Goal: Task Accomplishment & Management: Complete application form

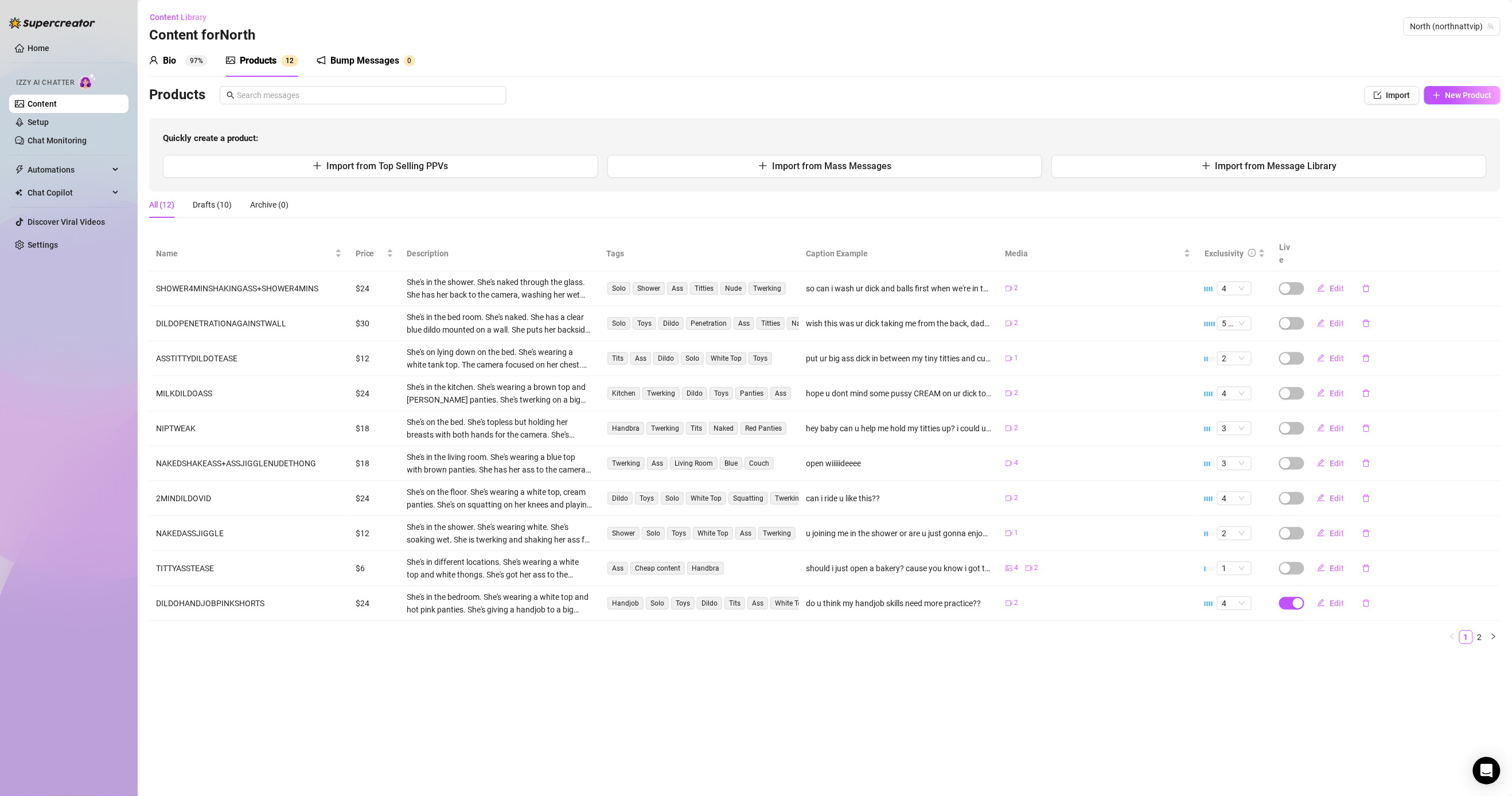
click at [588, 618] on div "Name Price Description Tags Caption Example Media Exclusivity Live SHOWER4MINSH…" at bounding box center [825, 439] width 1351 height 408
click at [588, 30] on span "North (northnattvip)" at bounding box center [1452, 26] width 83 height 17
click at [50, 109] on link "Content" at bounding box center [42, 104] width 30 height 9
click at [49, 118] on link "Setup" at bounding box center [38, 122] width 21 height 9
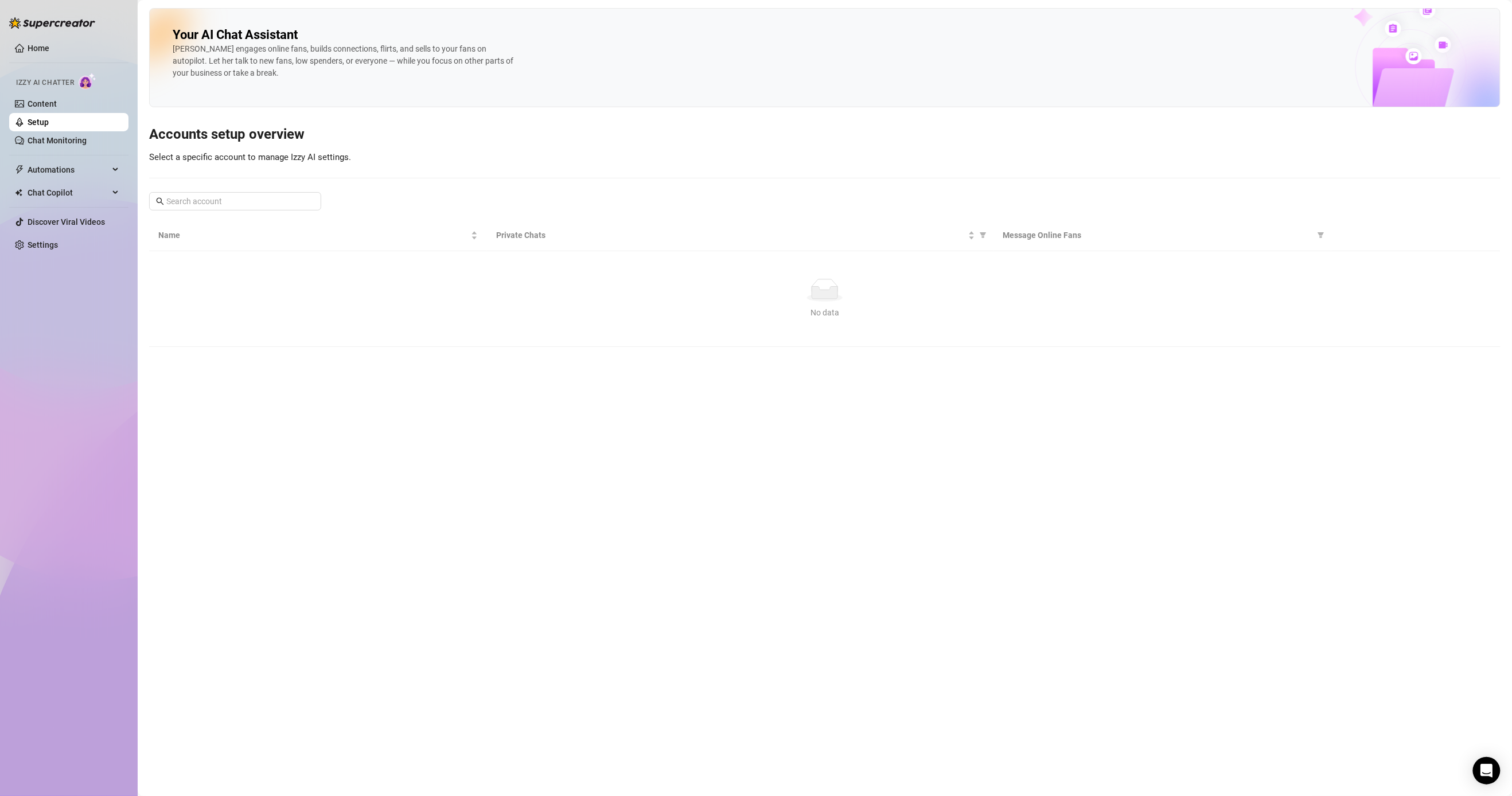
click at [49, 119] on link "Setup" at bounding box center [38, 122] width 21 height 9
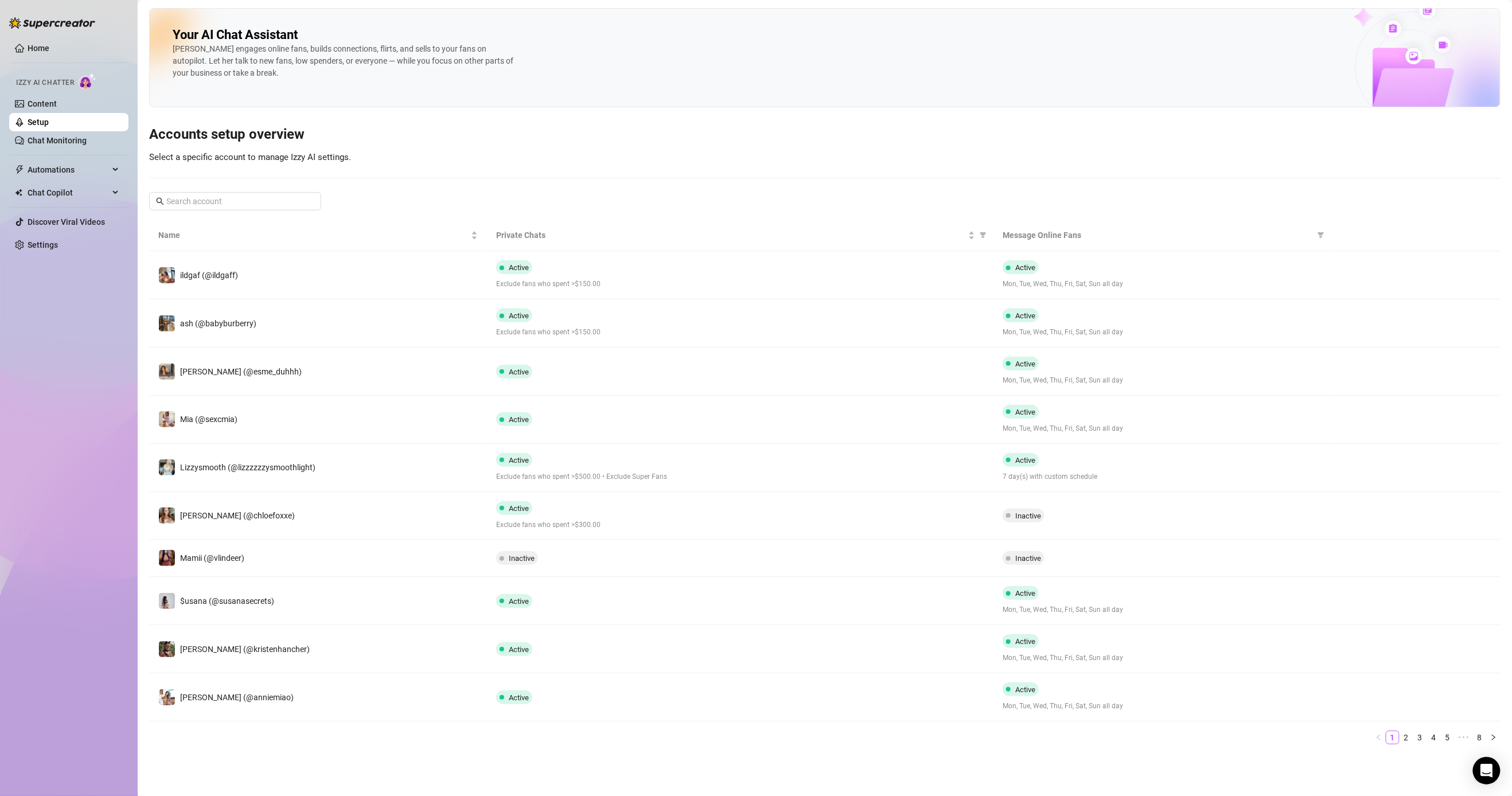
click at [588, 698] on link "2" at bounding box center [1406, 737] width 13 height 13
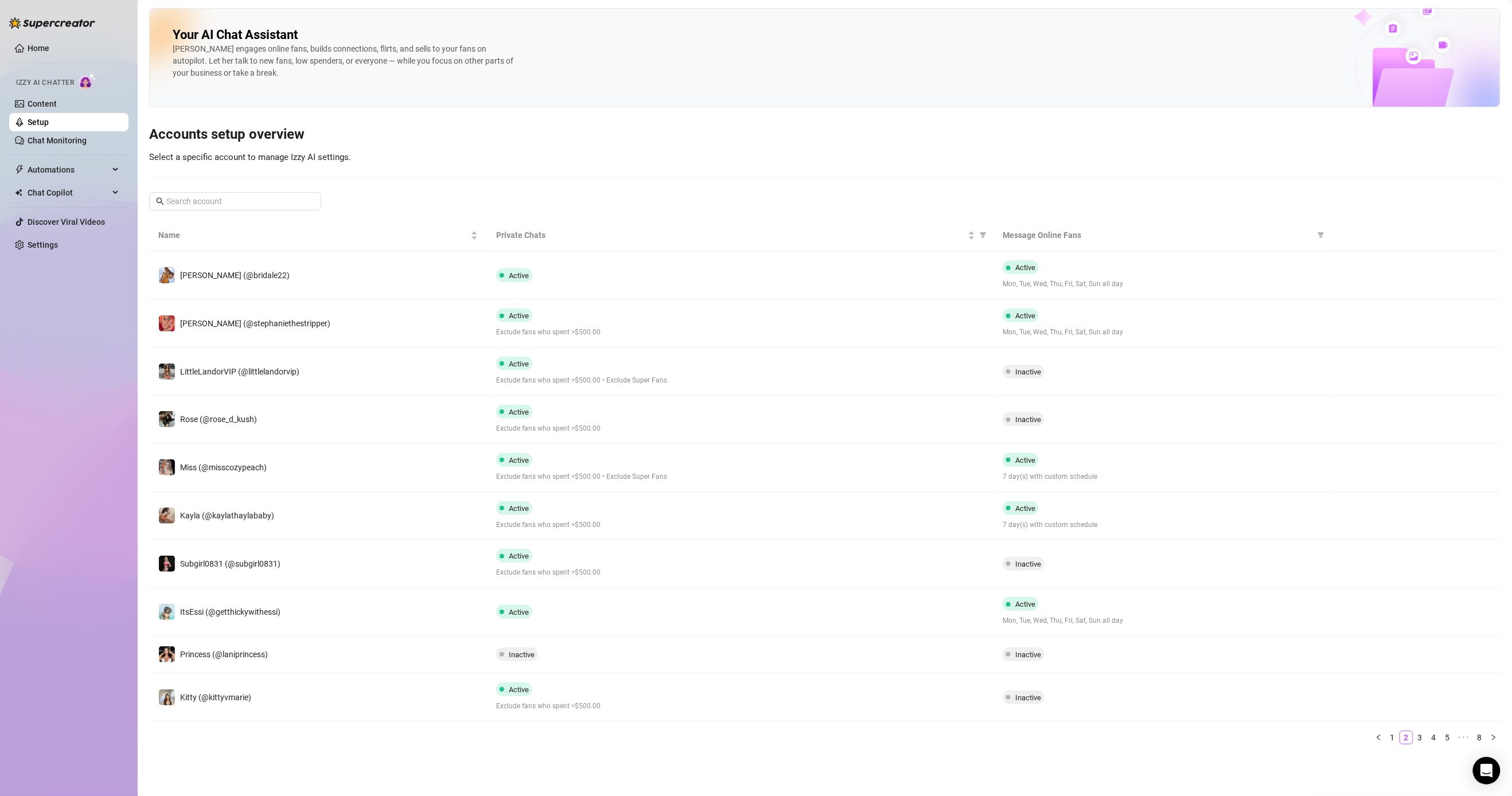
click at [588, 698] on link "3" at bounding box center [1420, 737] width 13 height 13
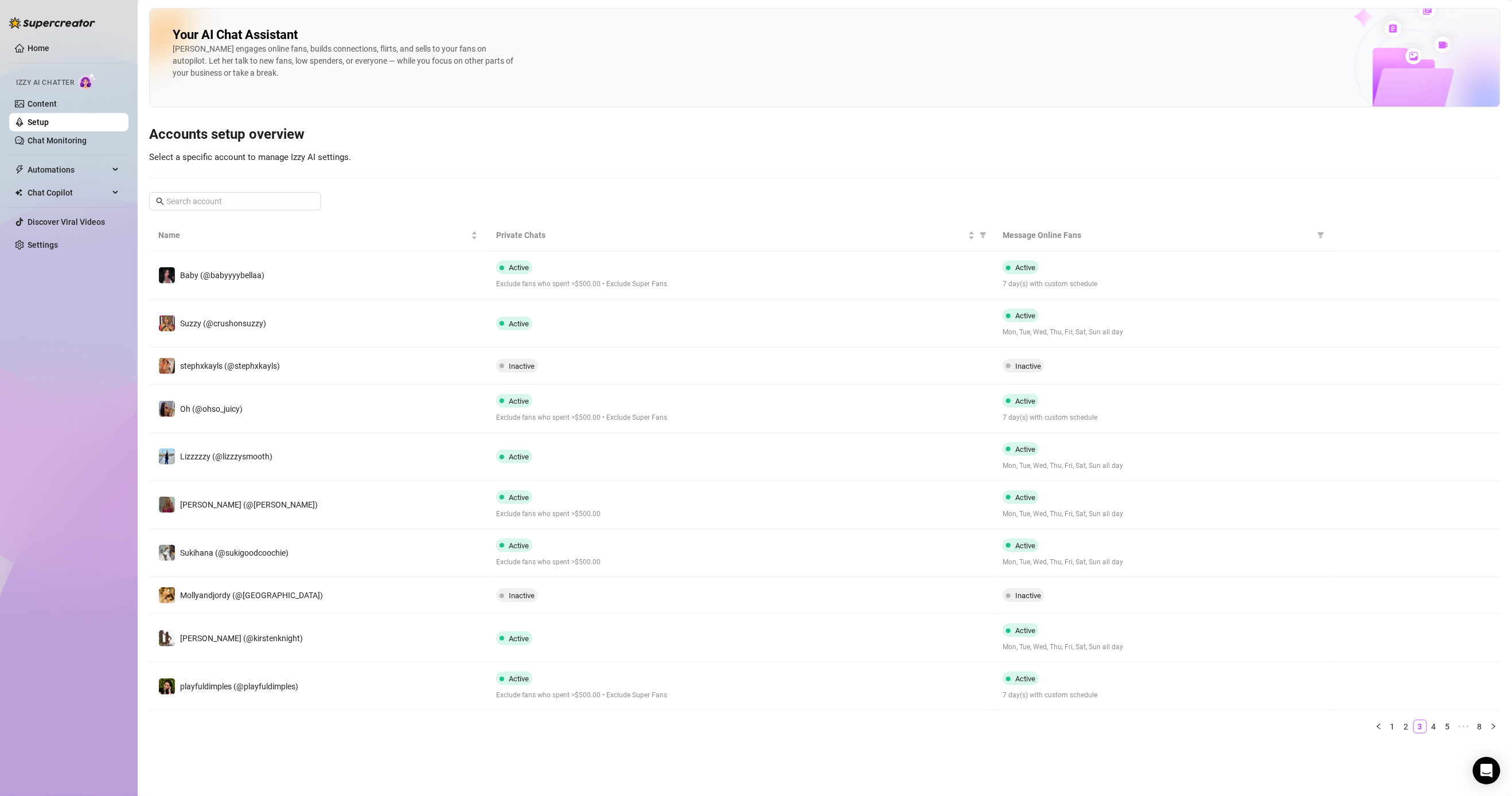
click at [588, 698] on link "4" at bounding box center [1434, 726] width 13 height 13
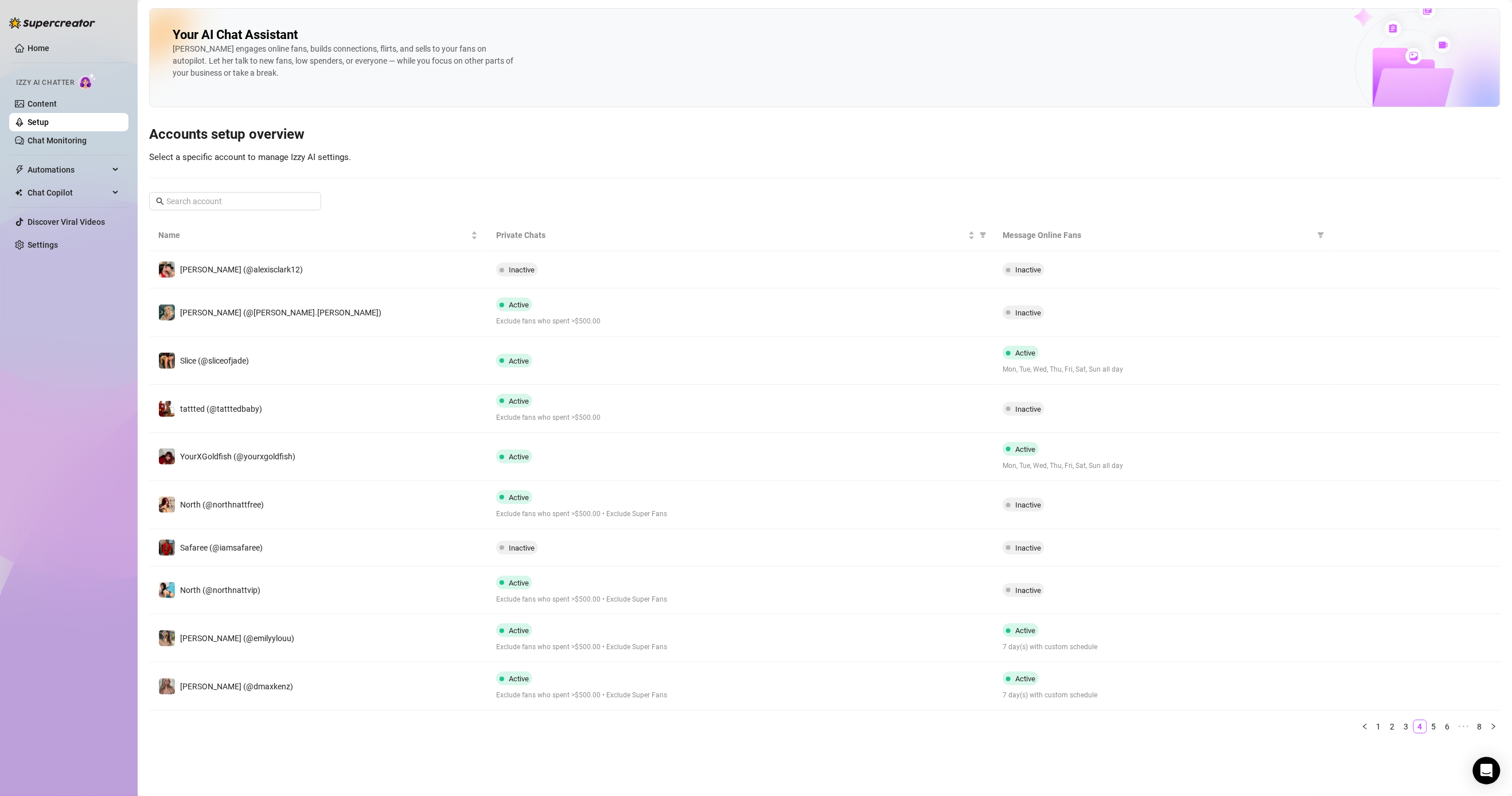
click at [574, 545] on div "Inactive" at bounding box center [740, 547] width 488 height 14
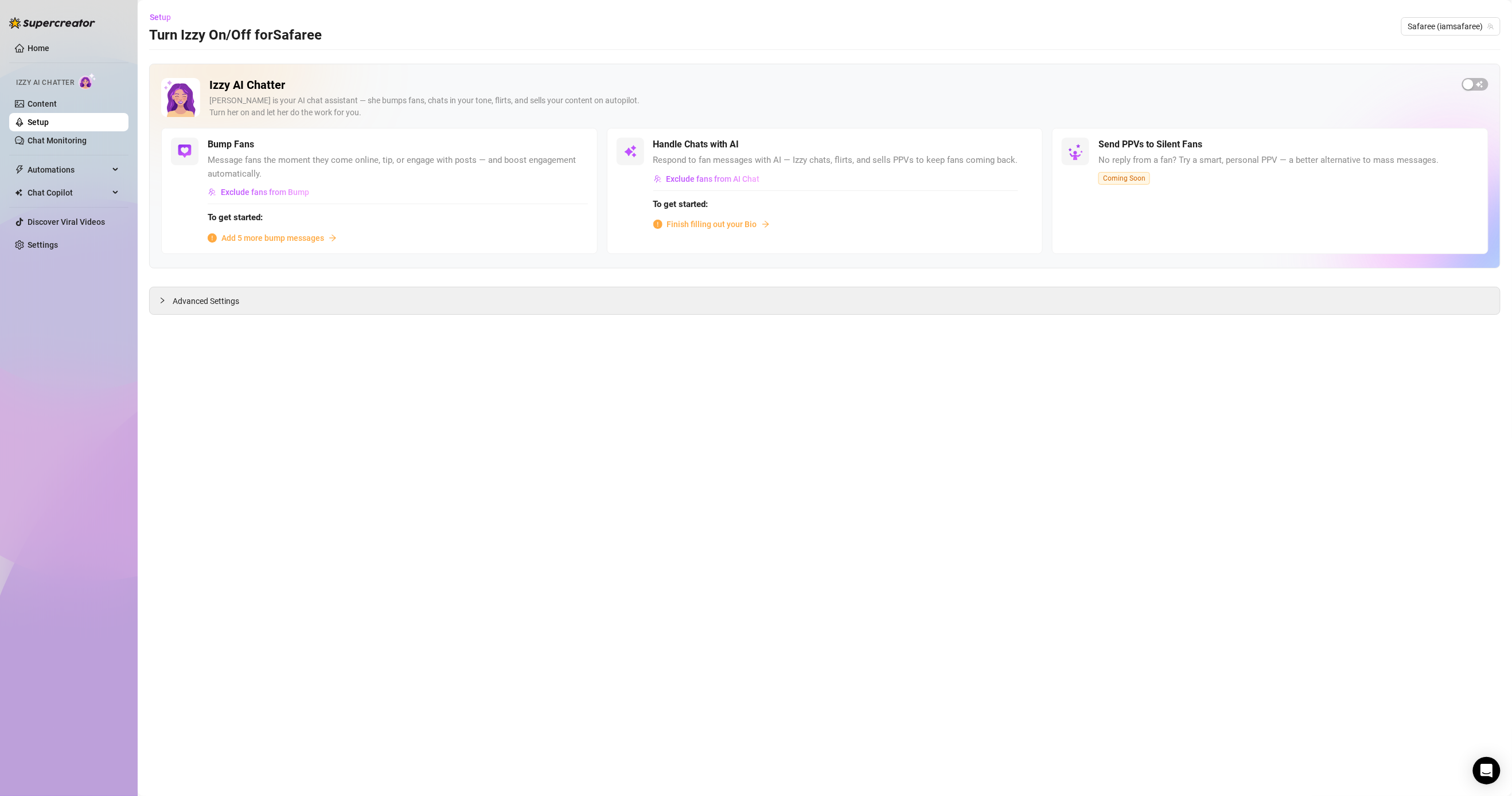
click at [588, 224] on span "Finish filling out your Bio" at bounding box center [712, 224] width 90 height 13
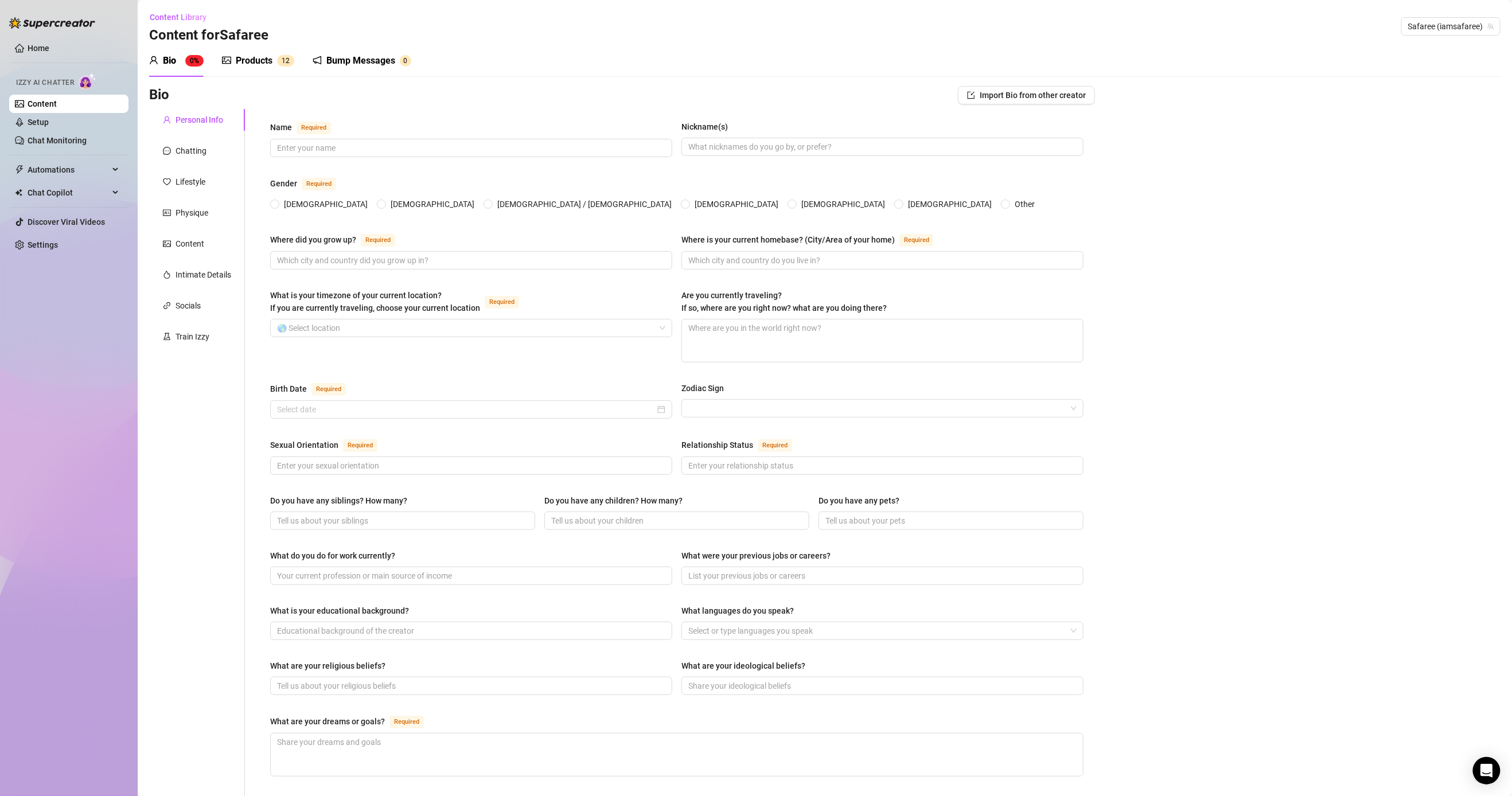
click at [78, 136] on link "Chat Monitoring" at bounding box center [57, 141] width 59 height 9
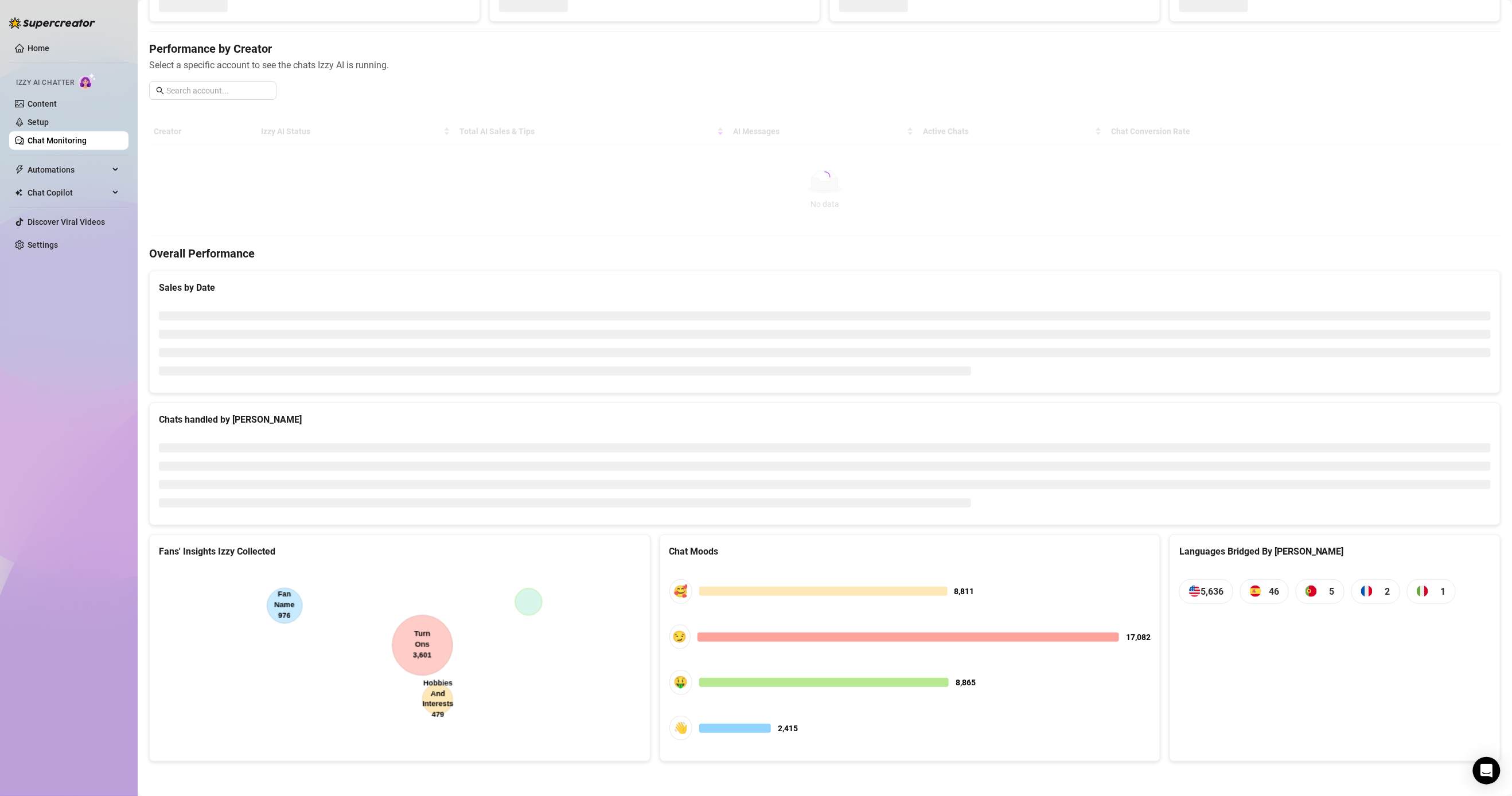
scroll to position [55, 0]
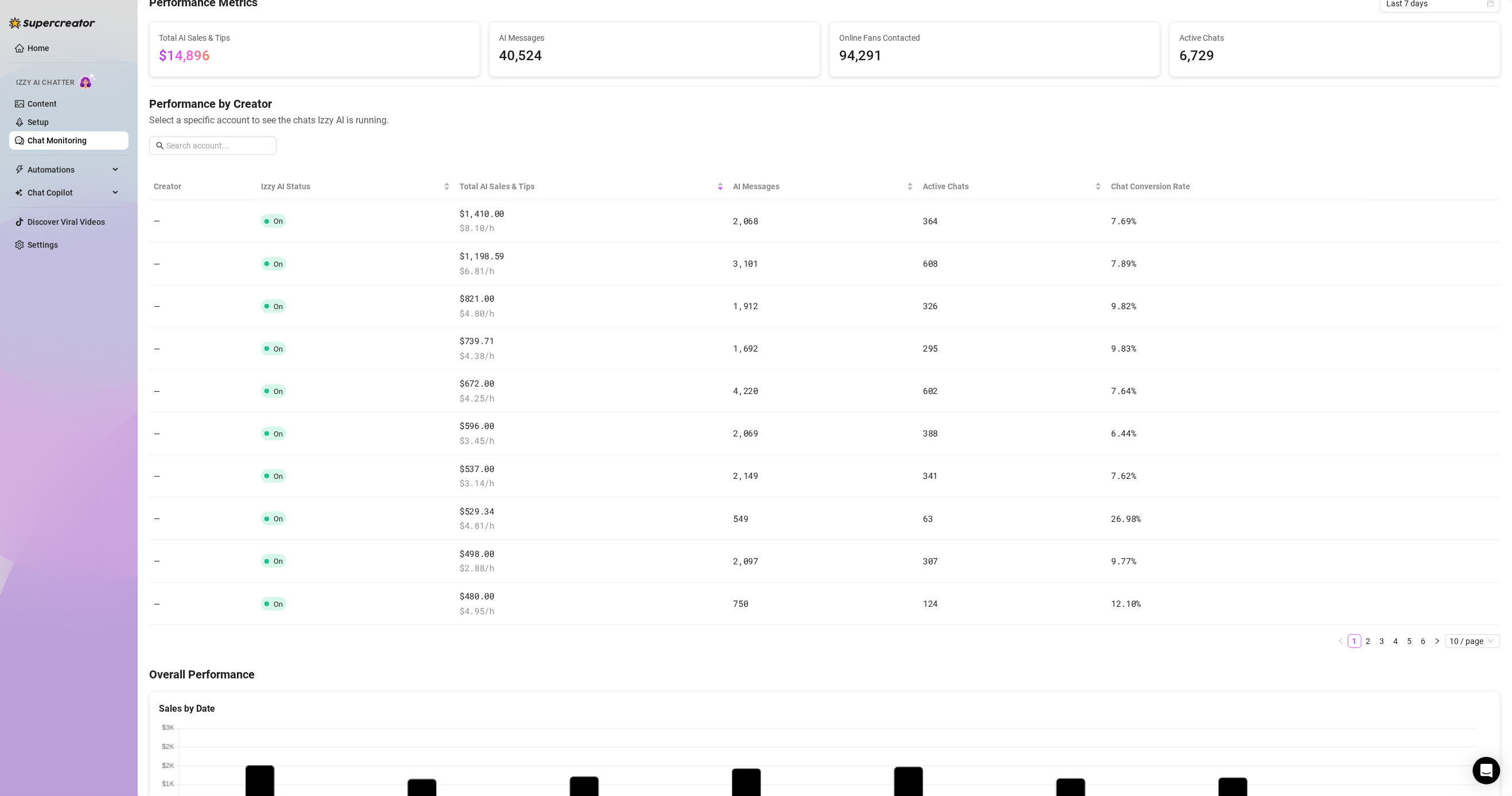
click at [49, 121] on link "Setup" at bounding box center [38, 122] width 21 height 9
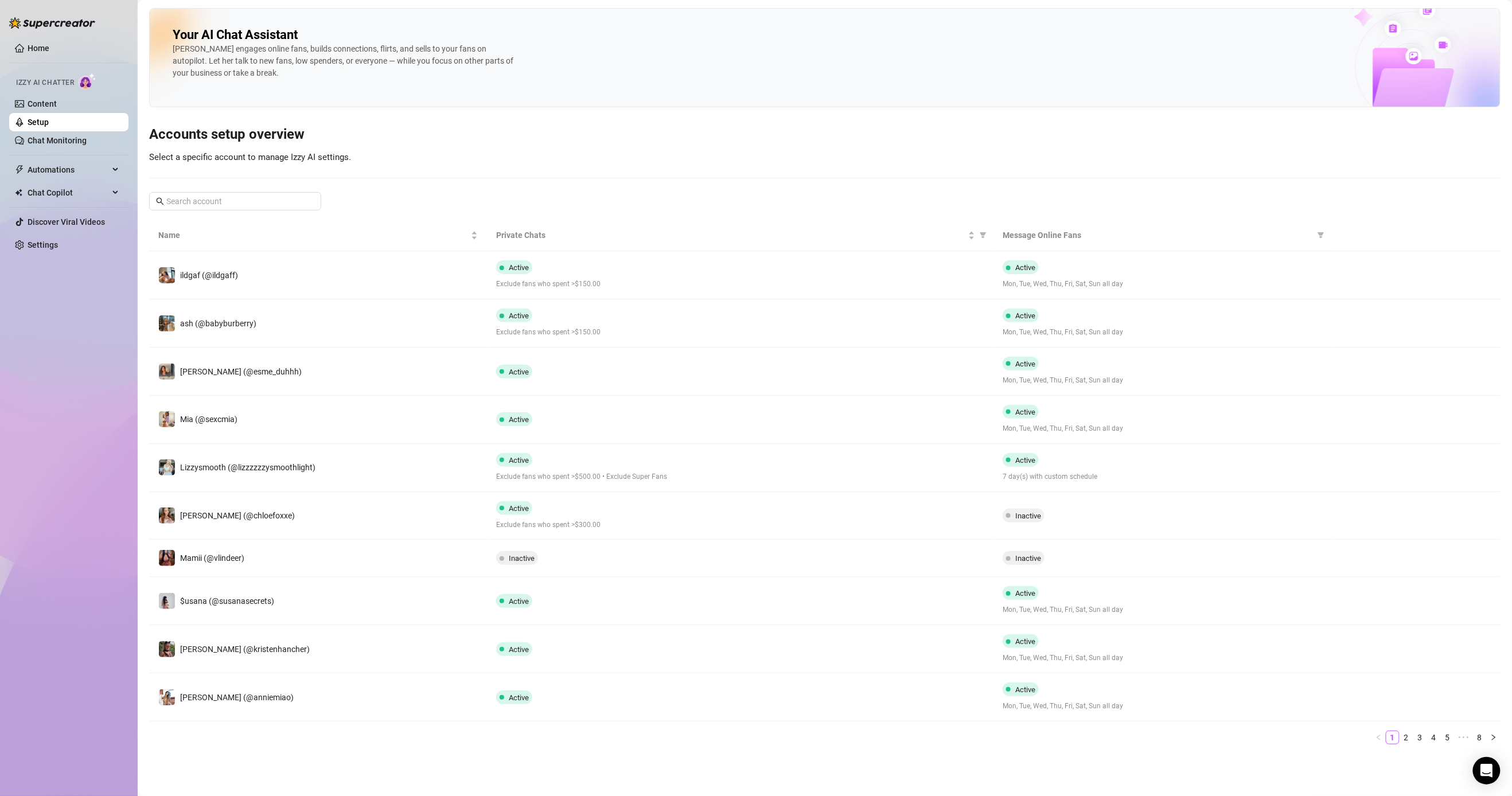
click at [588, 698] on link "2" at bounding box center [1406, 737] width 13 height 13
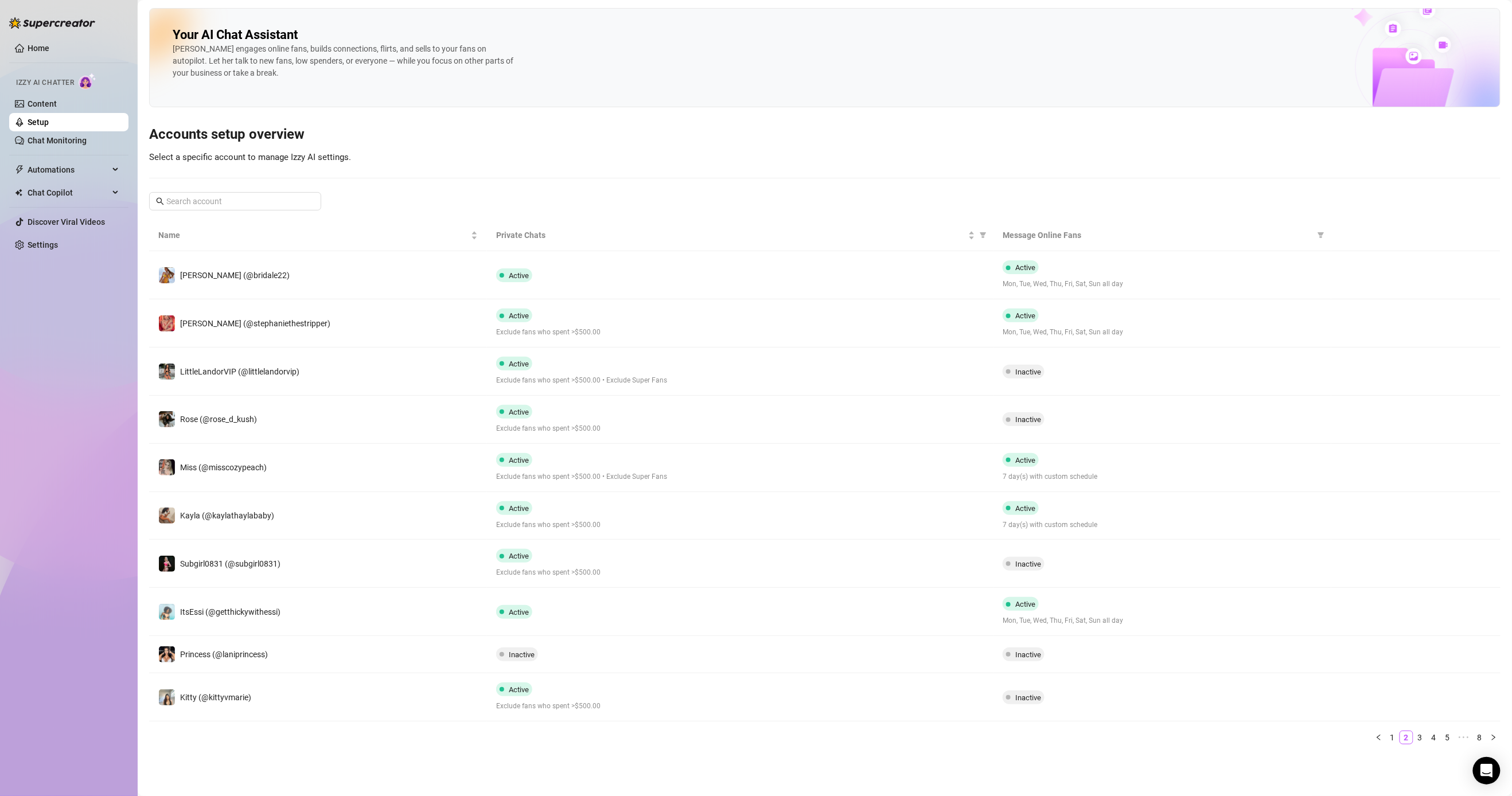
click at [588, 698] on link "3" at bounding box center [1420, 737] width 13 height 13
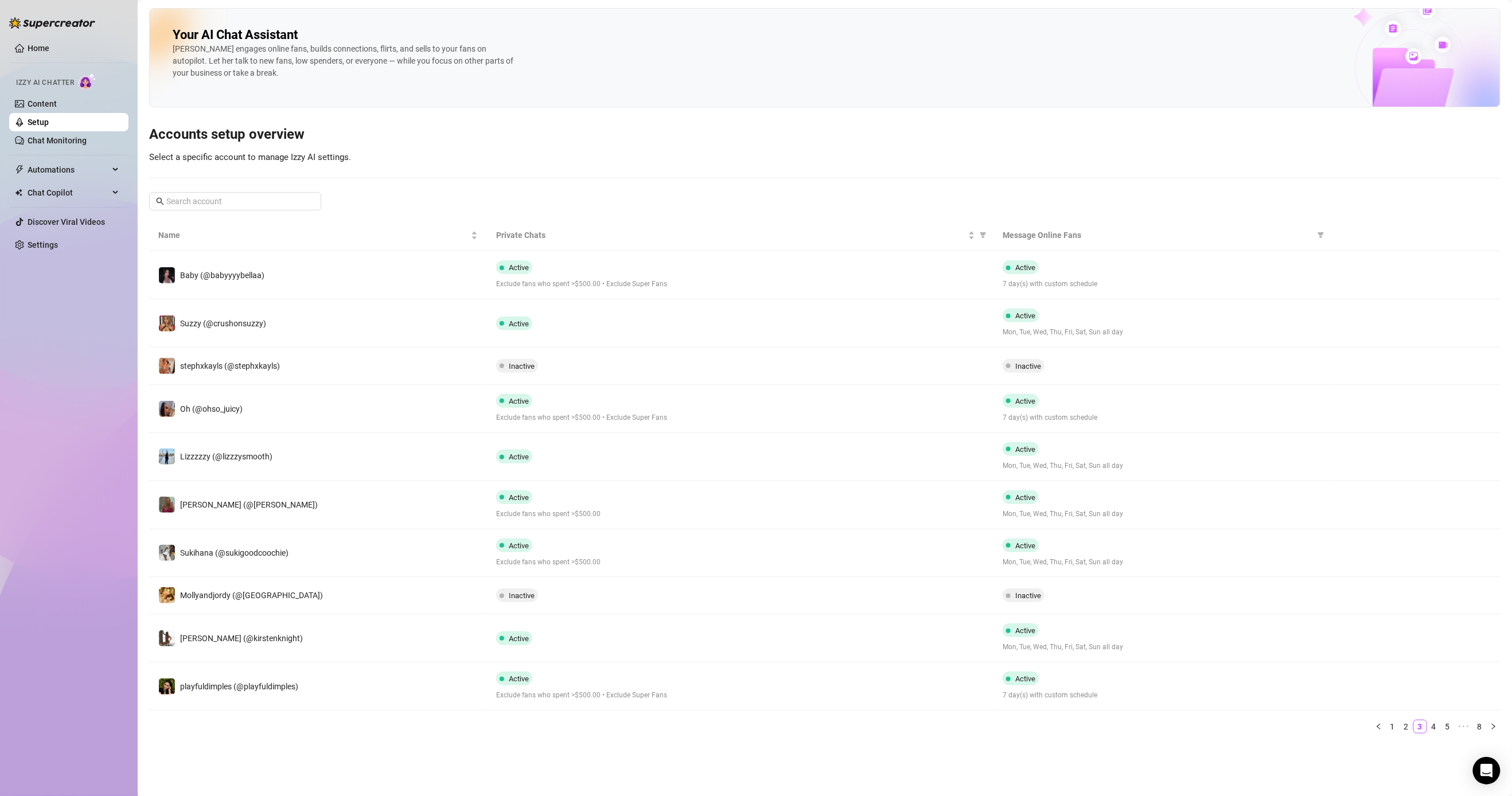
click at [588, 698] on link "4" at bounding box center [1434, 726] width 13 height 13
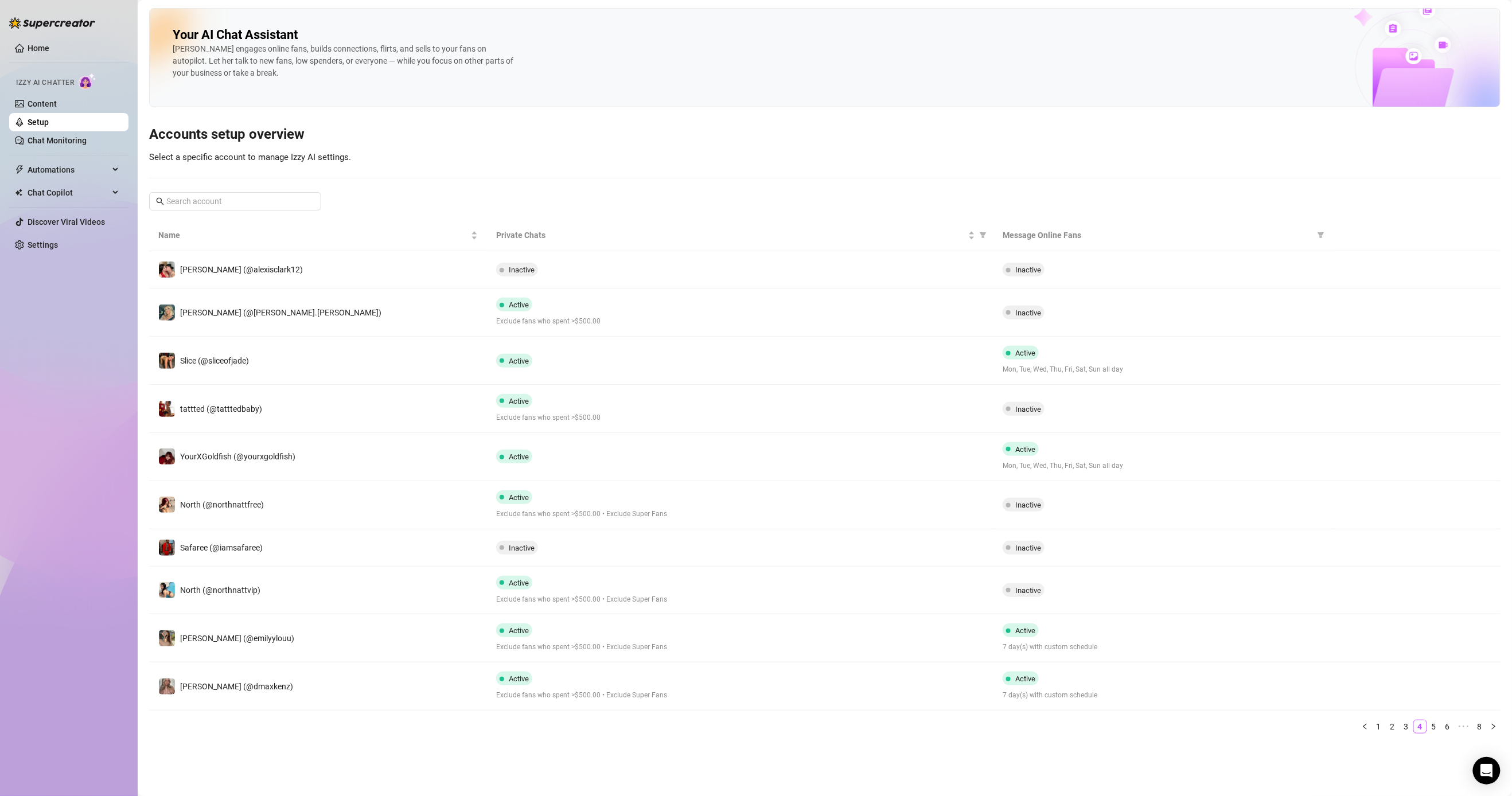
click at [588, 698] on link "5" at bounding box center [1434, 726] width 13 height 13
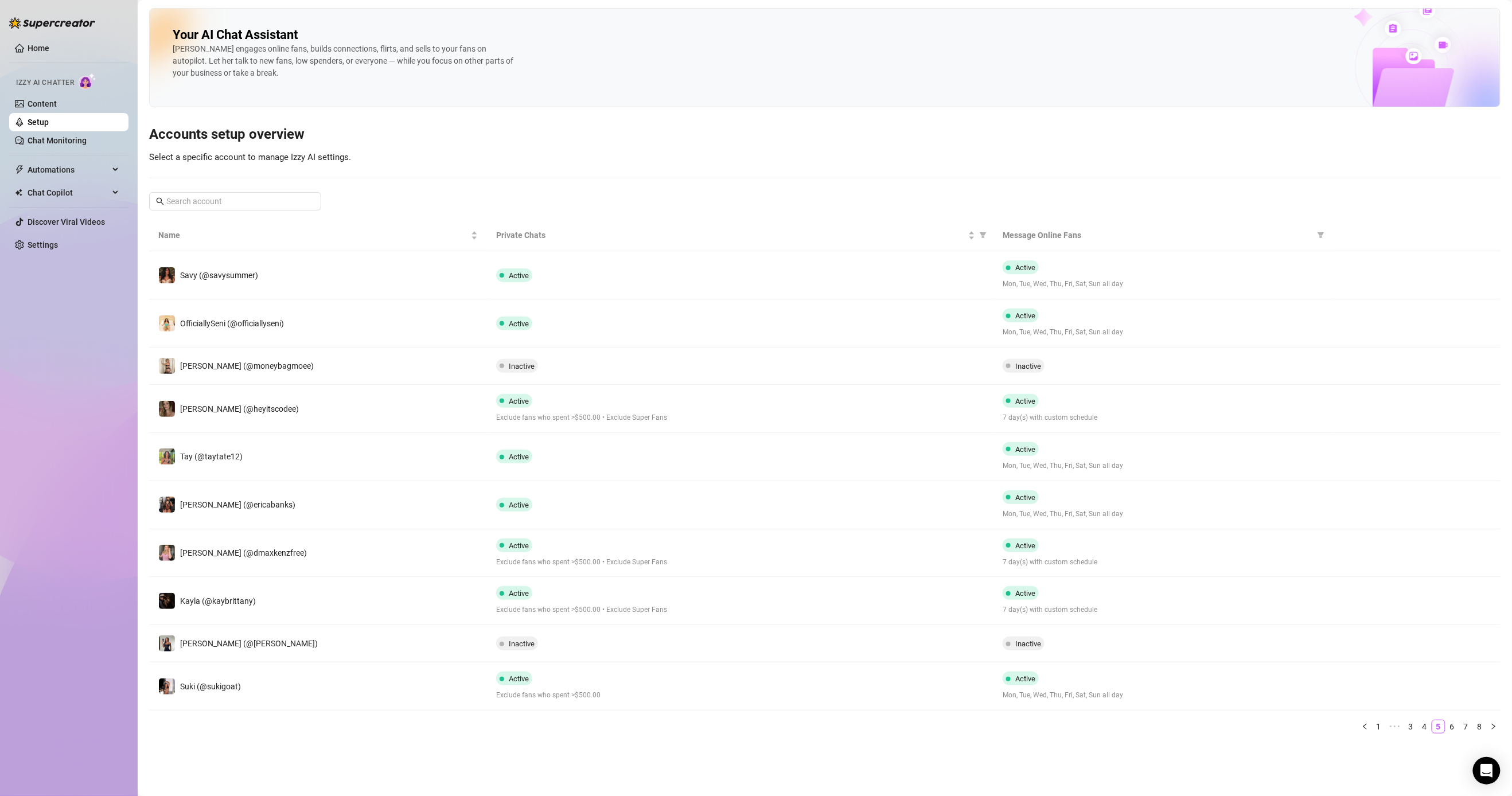
click at [588, 698] on link "6" at bounding box center [1452, 726] width 13 height 13
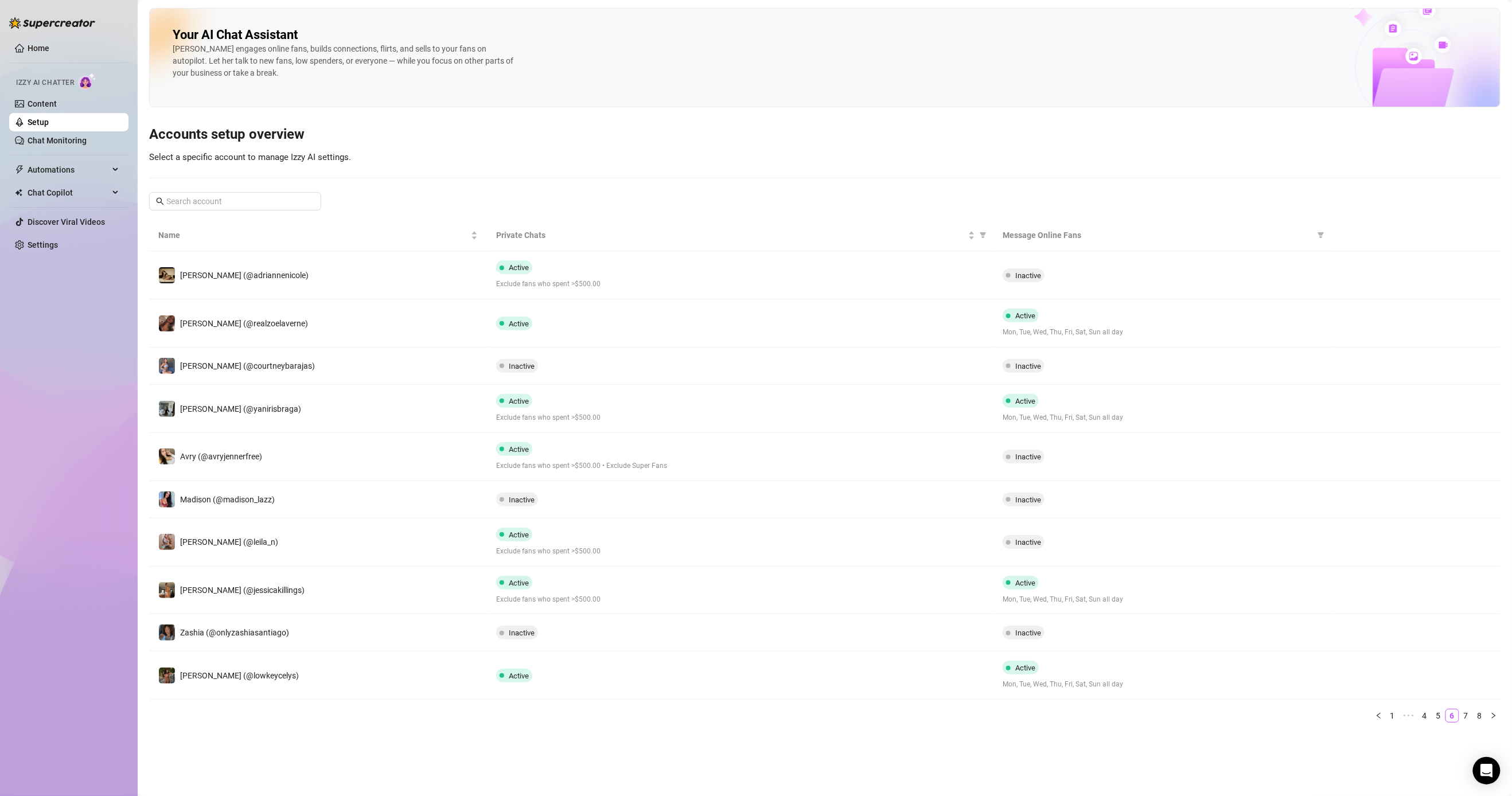
click at [588, 698] on link "7" at bounding box center [1466, 715] width 13 height 13
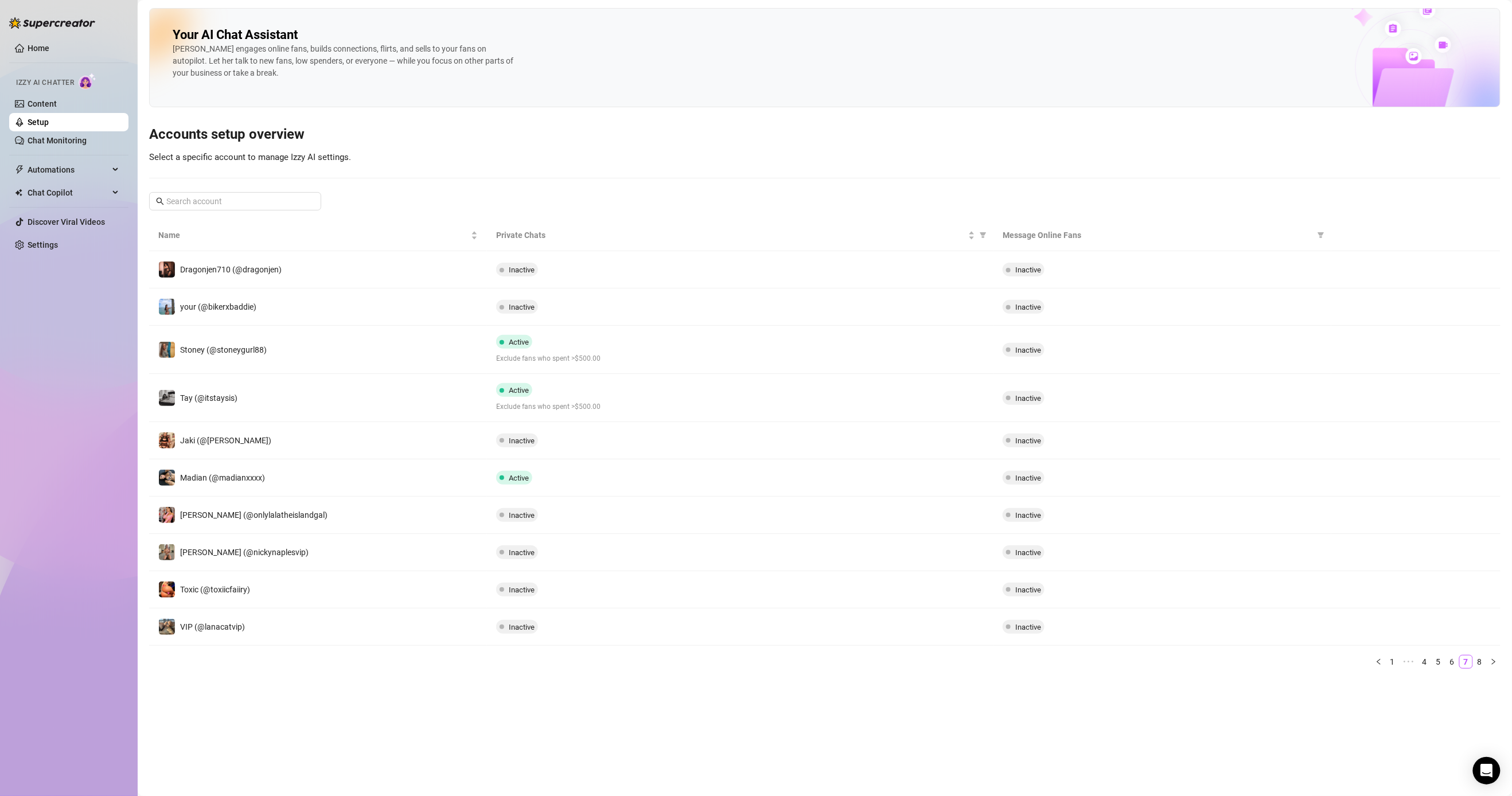
click at [588, 668] on link "8" at bounding box center [1479, 661] width 13 height 13
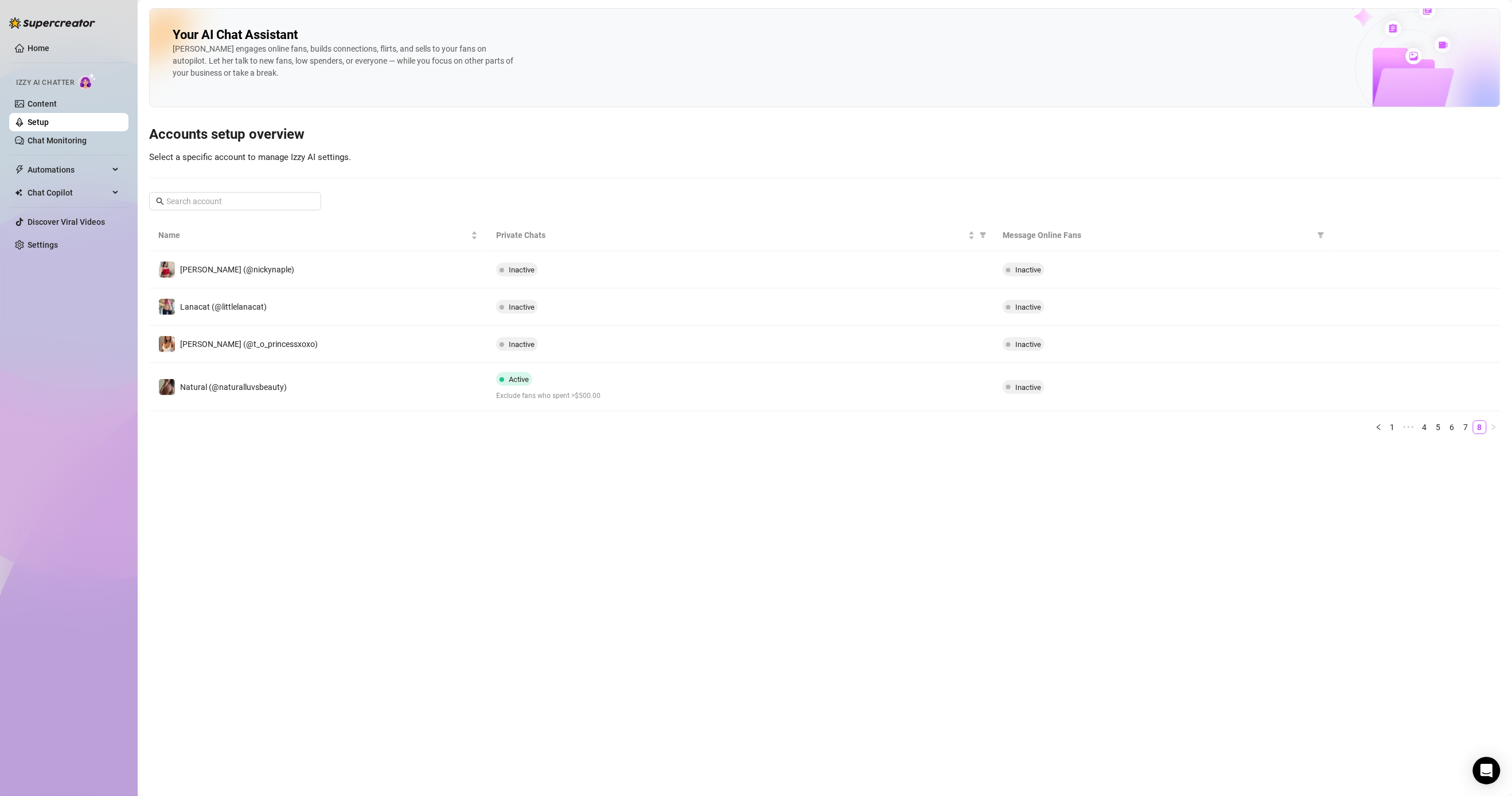
click at [517, 384] on span "Active" at bounding box center [519, 380] width 20 height 9
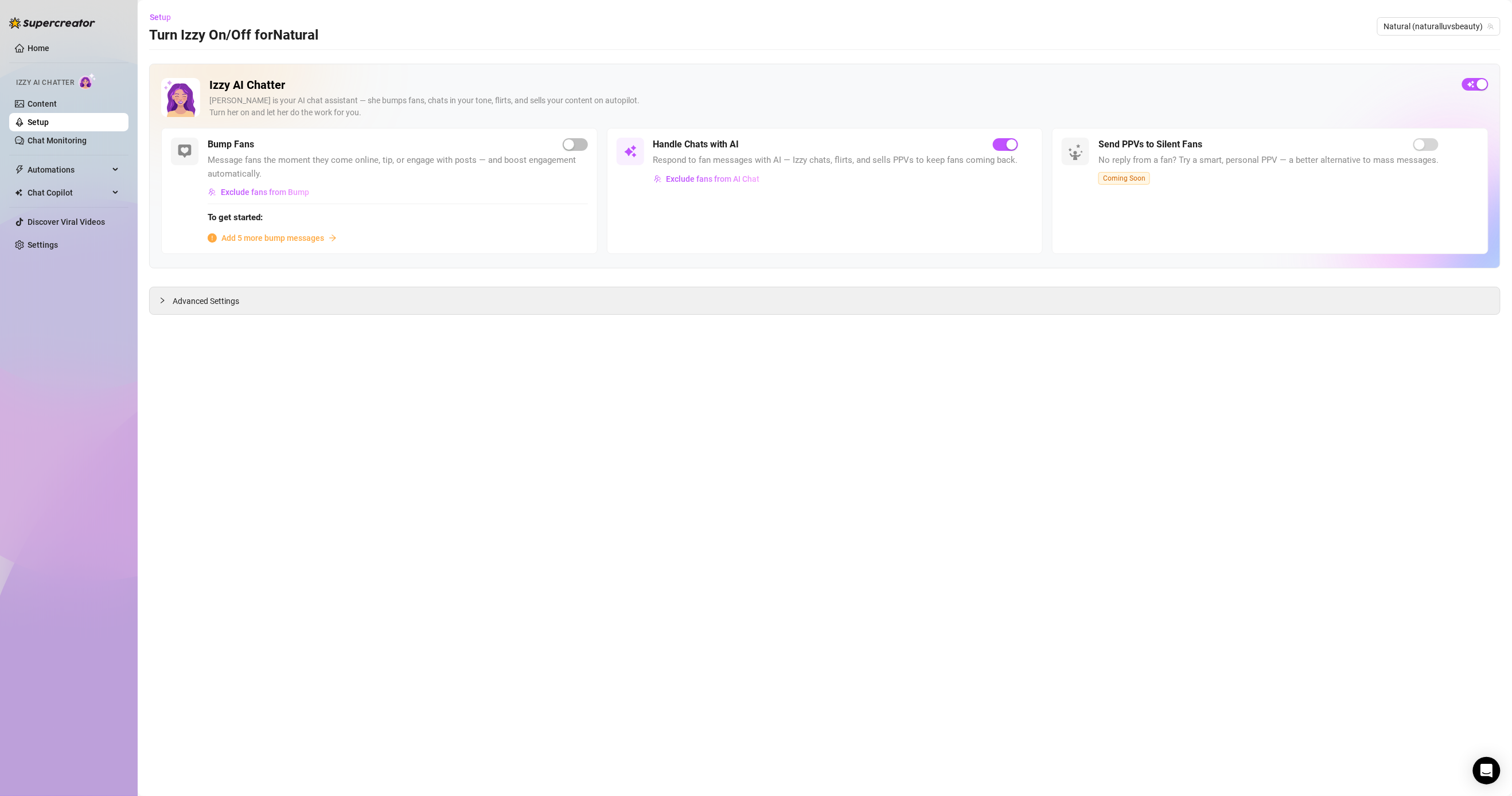
click at [588, 149] on div "button" at bounding box center [1012, 144] width 10 height 10
click at [588, 83] on h2 "Izzy AI Chatter" at bounding box center [831, 84] width 1243 height 14
click at [164, 4] on main "Setup Turn Izzy On/Off for Natural Natural (naturalluvsbeauty) Izzy AI Chatter …" at bounding box center [824, 398] width 1374 height 796
click at [162, 19] on span "Setup" at bounding box center [160, 17] width 21 height 9
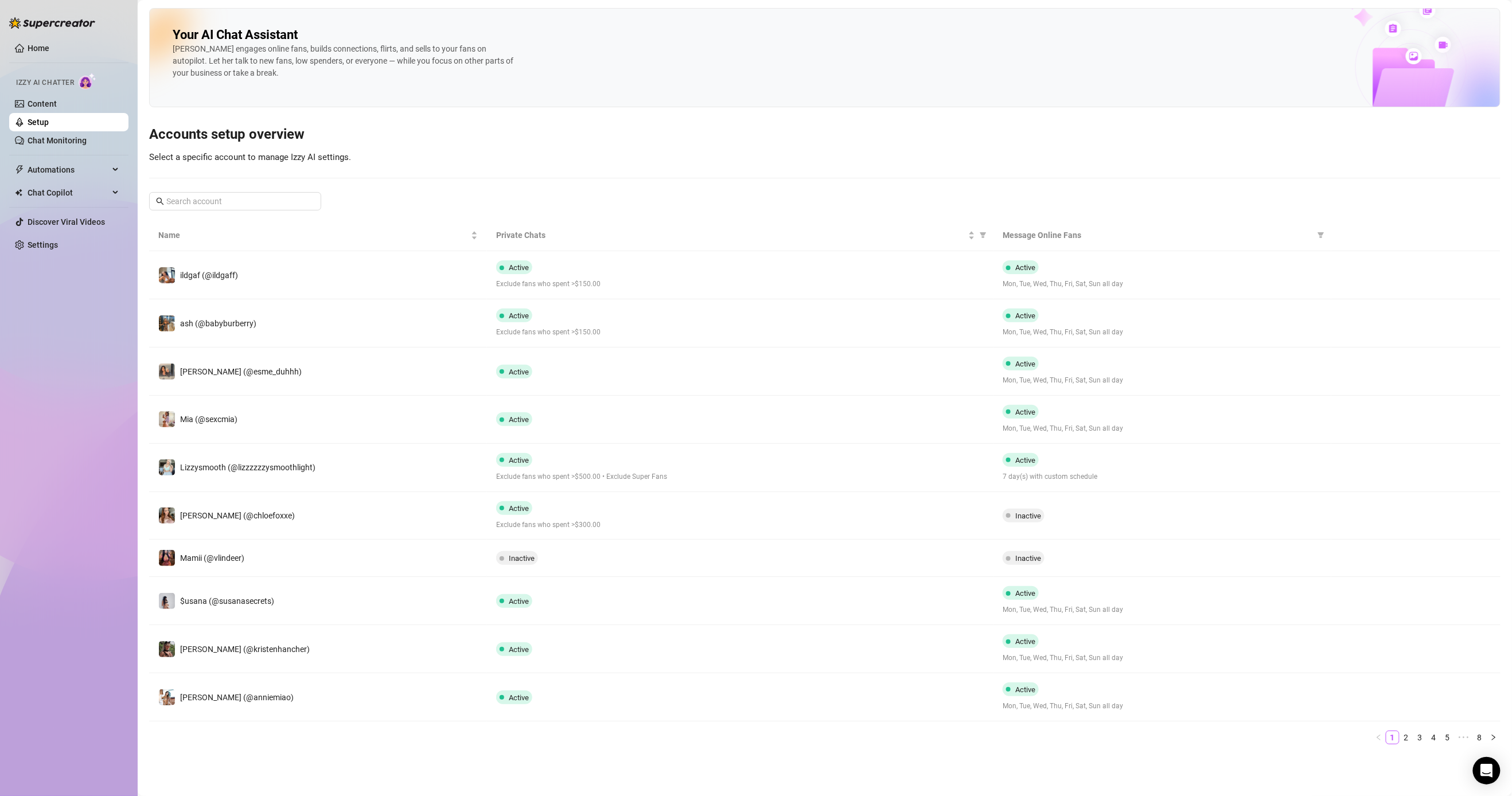
click at [588, 698] on link "8" at bounding box center [1479, 737] width 13 height 13
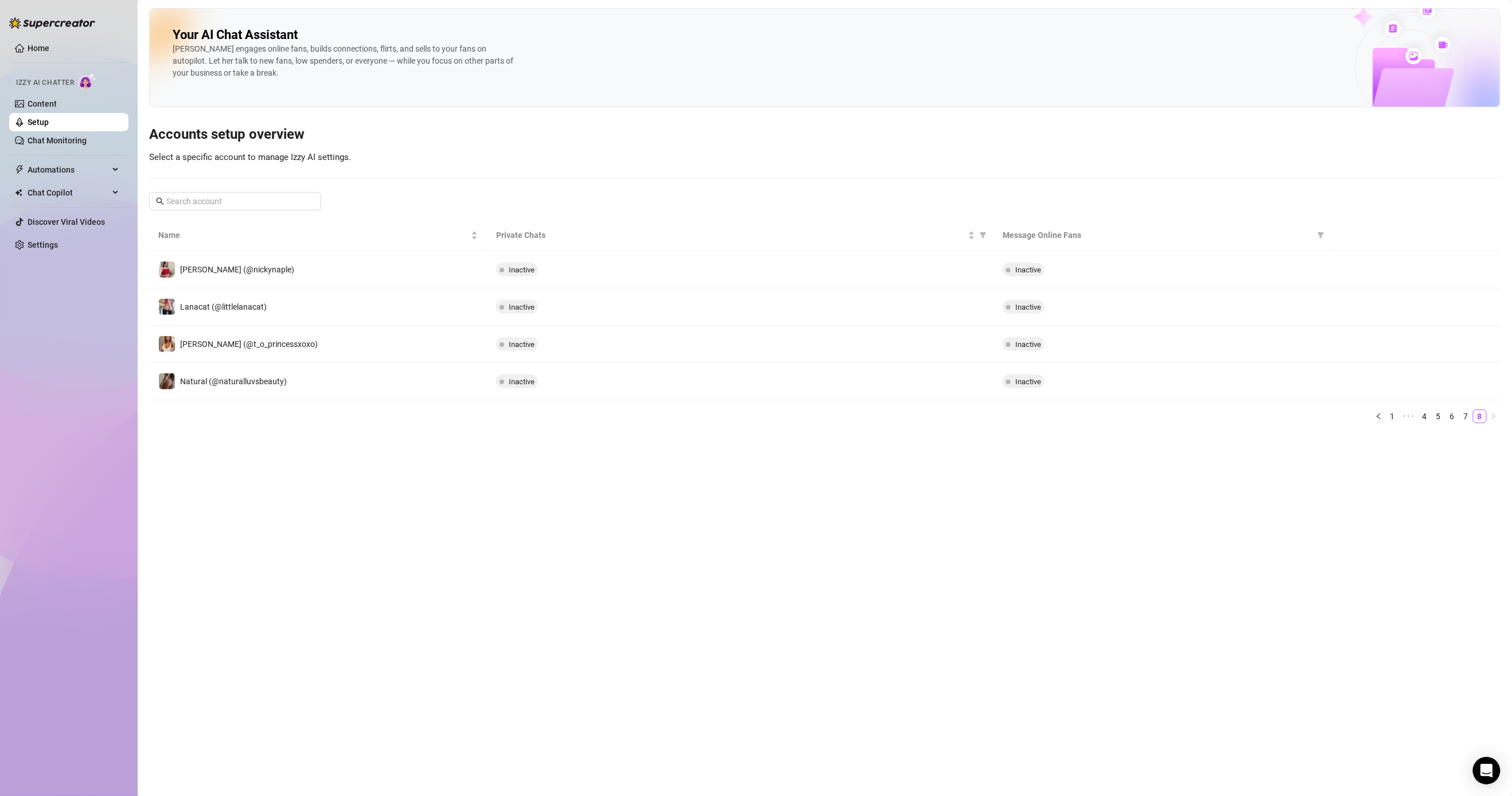
click at [588, 414] on link "7" at bounding box center [1466, 416] width 13 height 13
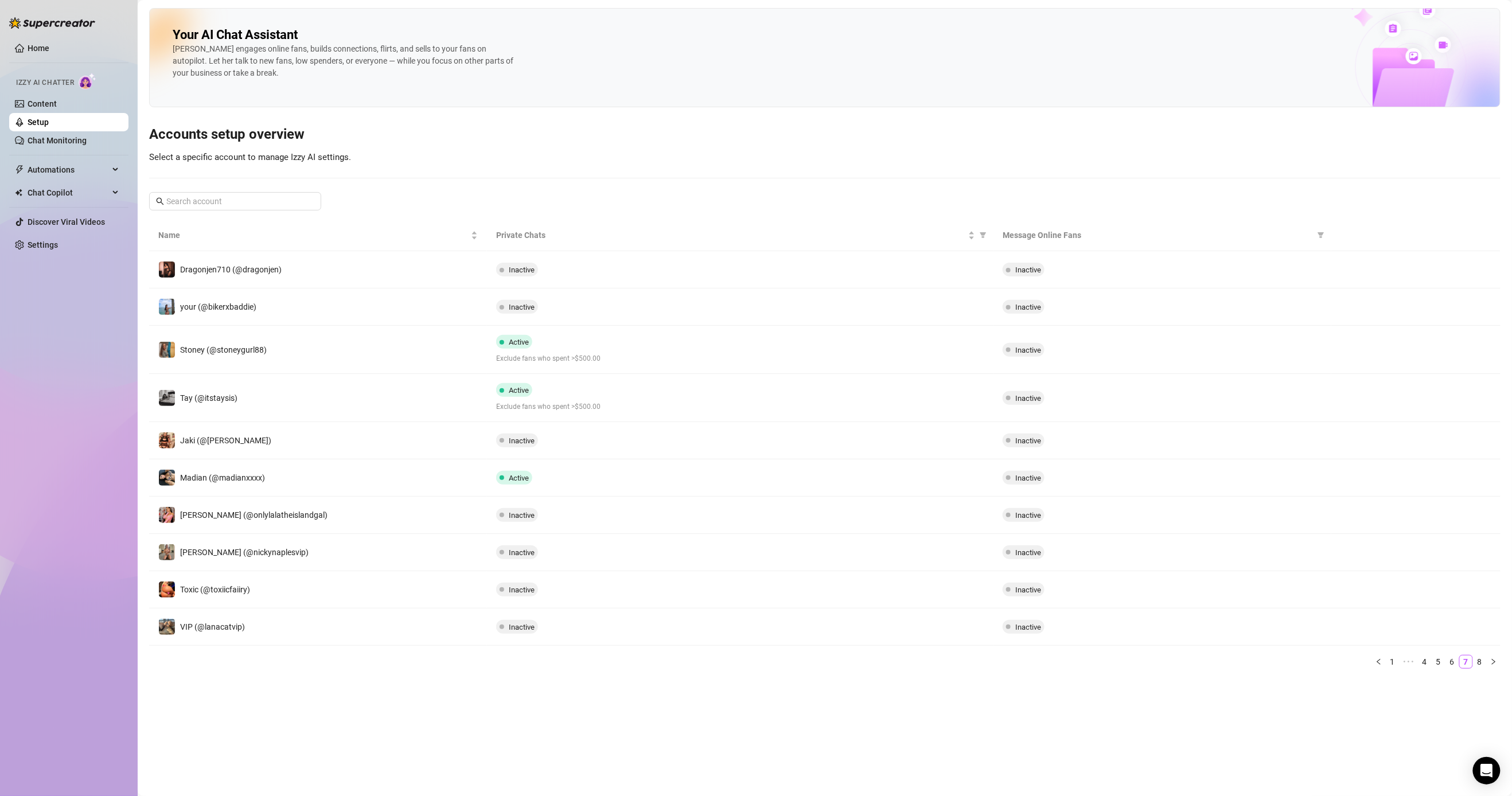
click at [496, 479] on span "Active" at bounding box center [514, 477] width 36 height 14
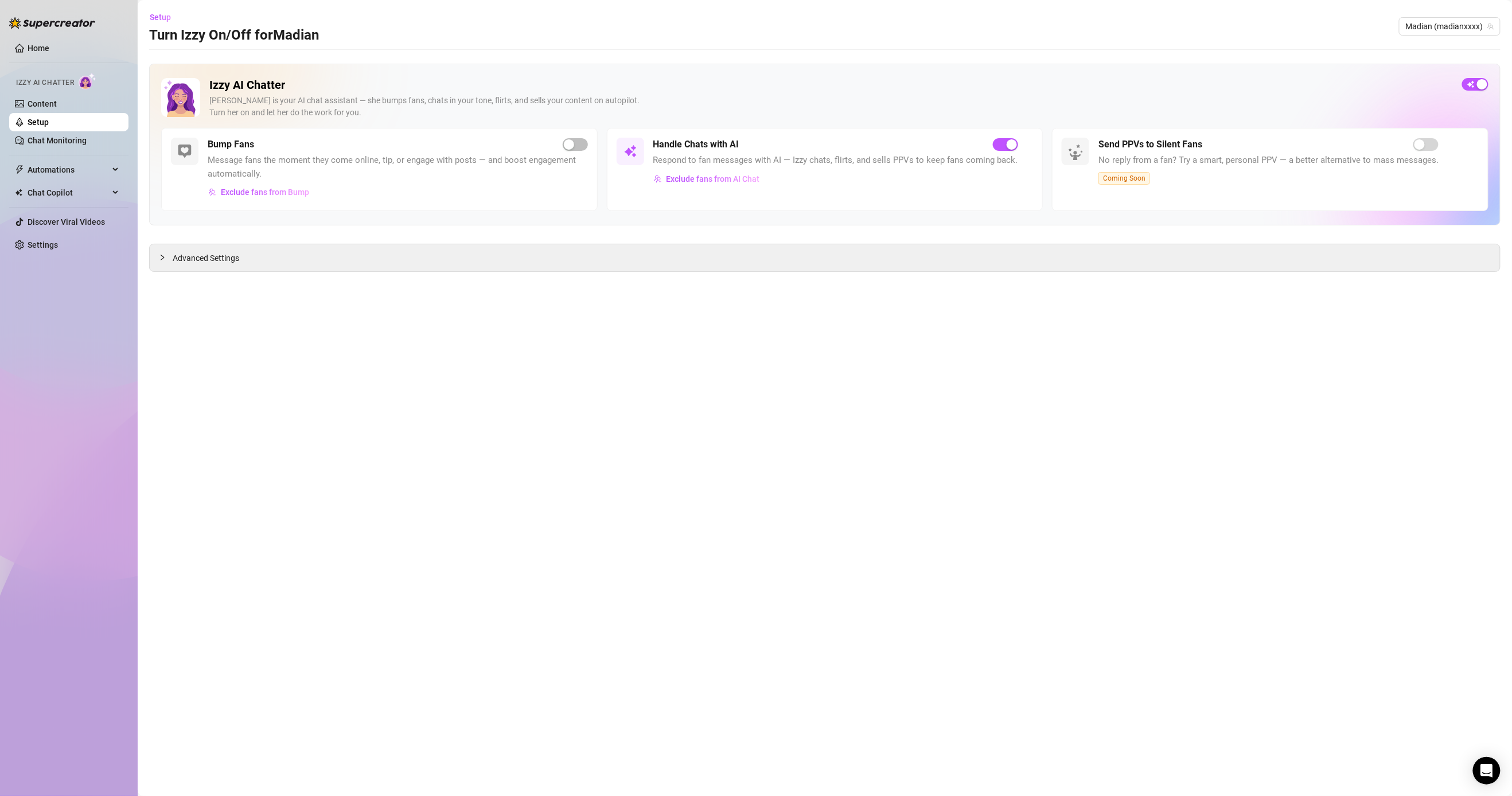
click at [164, 14] on span "Setup" at bounding box center [160, 17] width 21 height 9
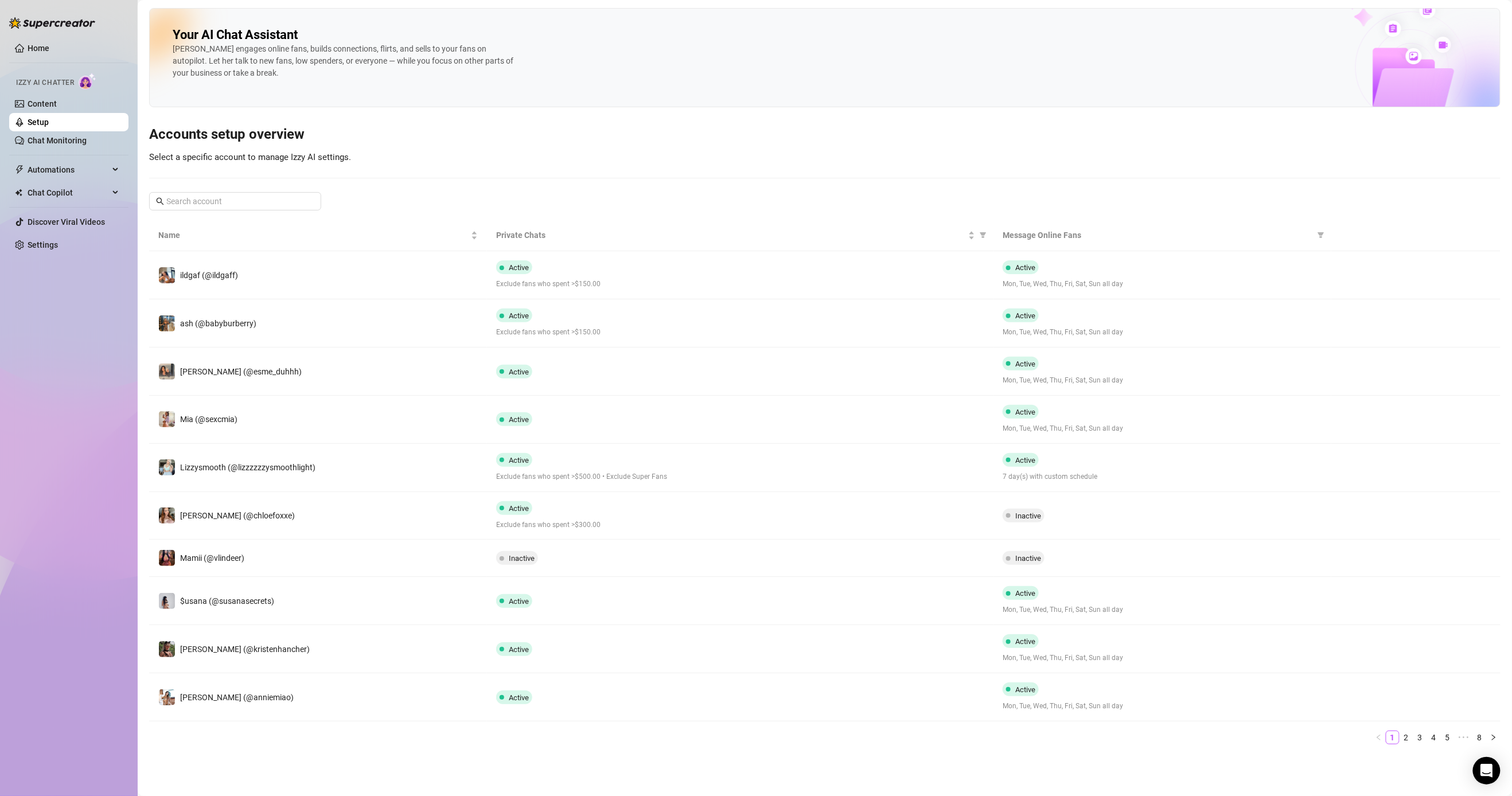
click at [44, 468] on div "Home Izzy AI Chatter Content Setup Chat Monitoring Automations Chat Copilot Dis…" at bounding box center [68, 393] width 119 height 786
click at [588, 698] on link "2" at bounding box center [1406, 737] width 13 height 13
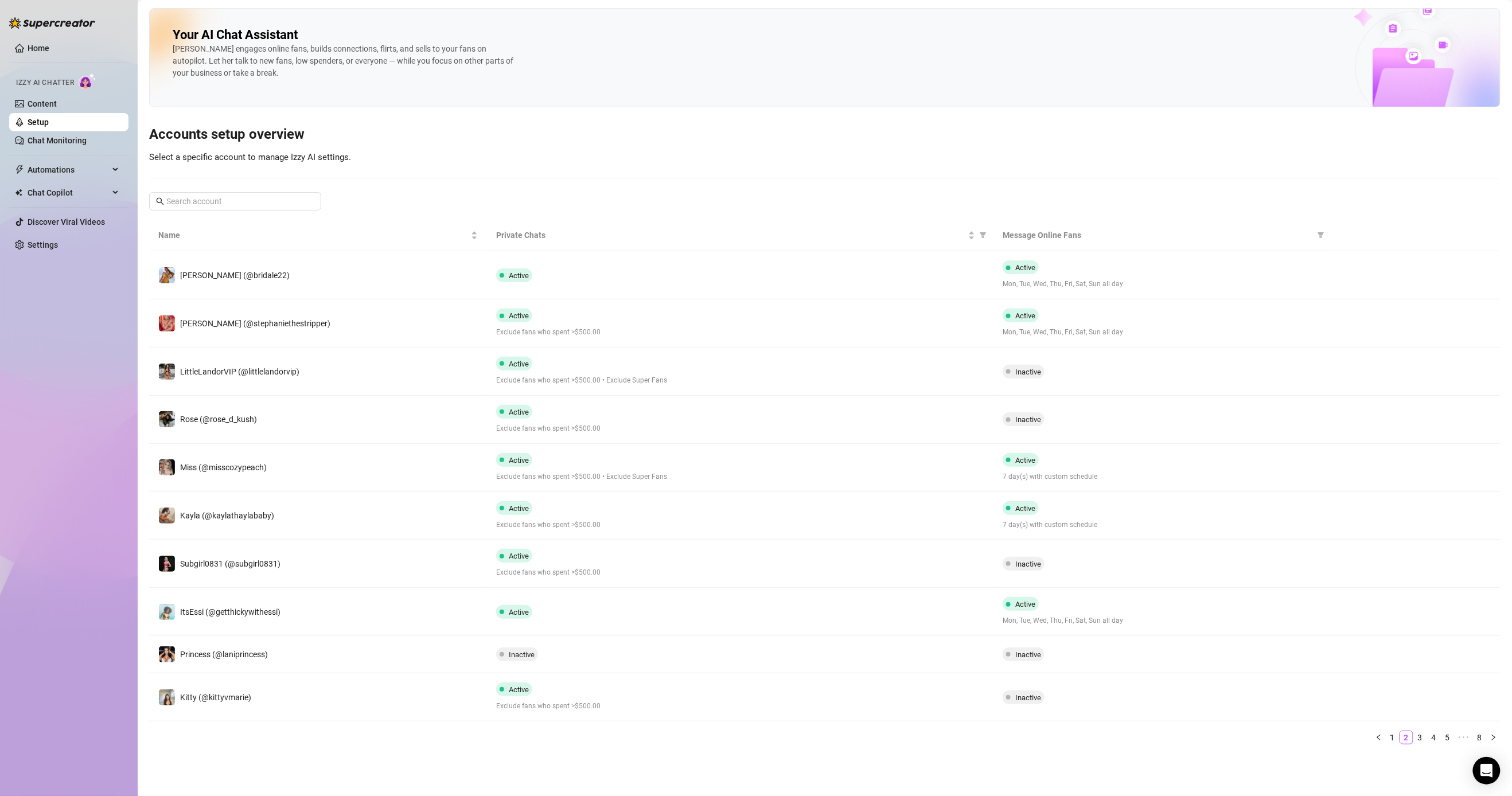
click at [588, 698] on link "3" at bounding box center [1420, 737] width 13 height 13
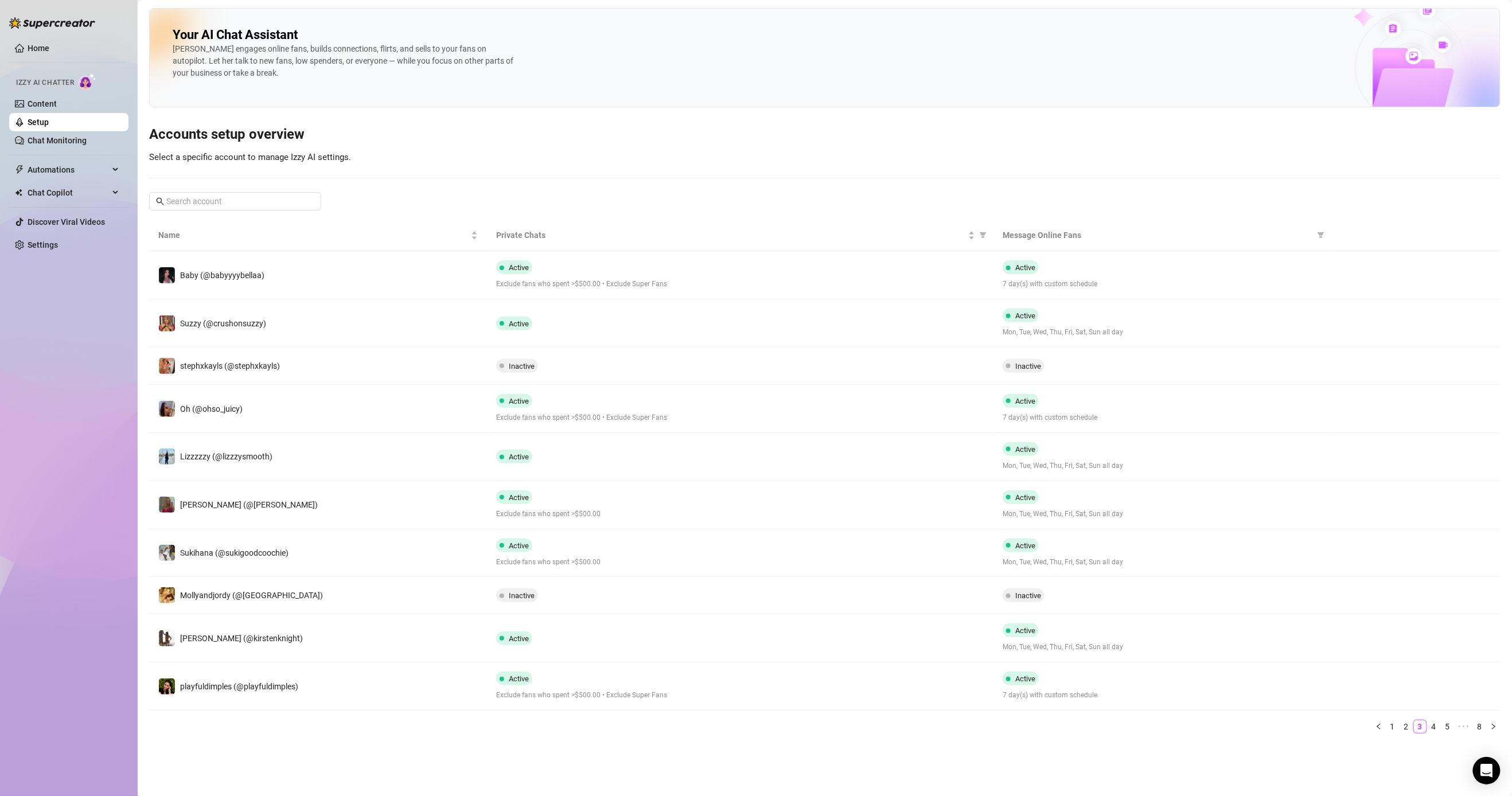
click at [58, 430] on div "Home Izzy AI Chatter Content Setup Chat Monitoring Automations Chat Copilot Dis…" at bounding box center [68, 393] width 119 height 786
click at [83, 431] on div "Home Izzy AI Chatter Content Setup Chat Monitoring Automations Chat Copilot Dis…" at bounding box center [68, 393] width 119 height 786
click at [588, 698] on link "2" at bounding box center [1406, 726] width 13 height 13
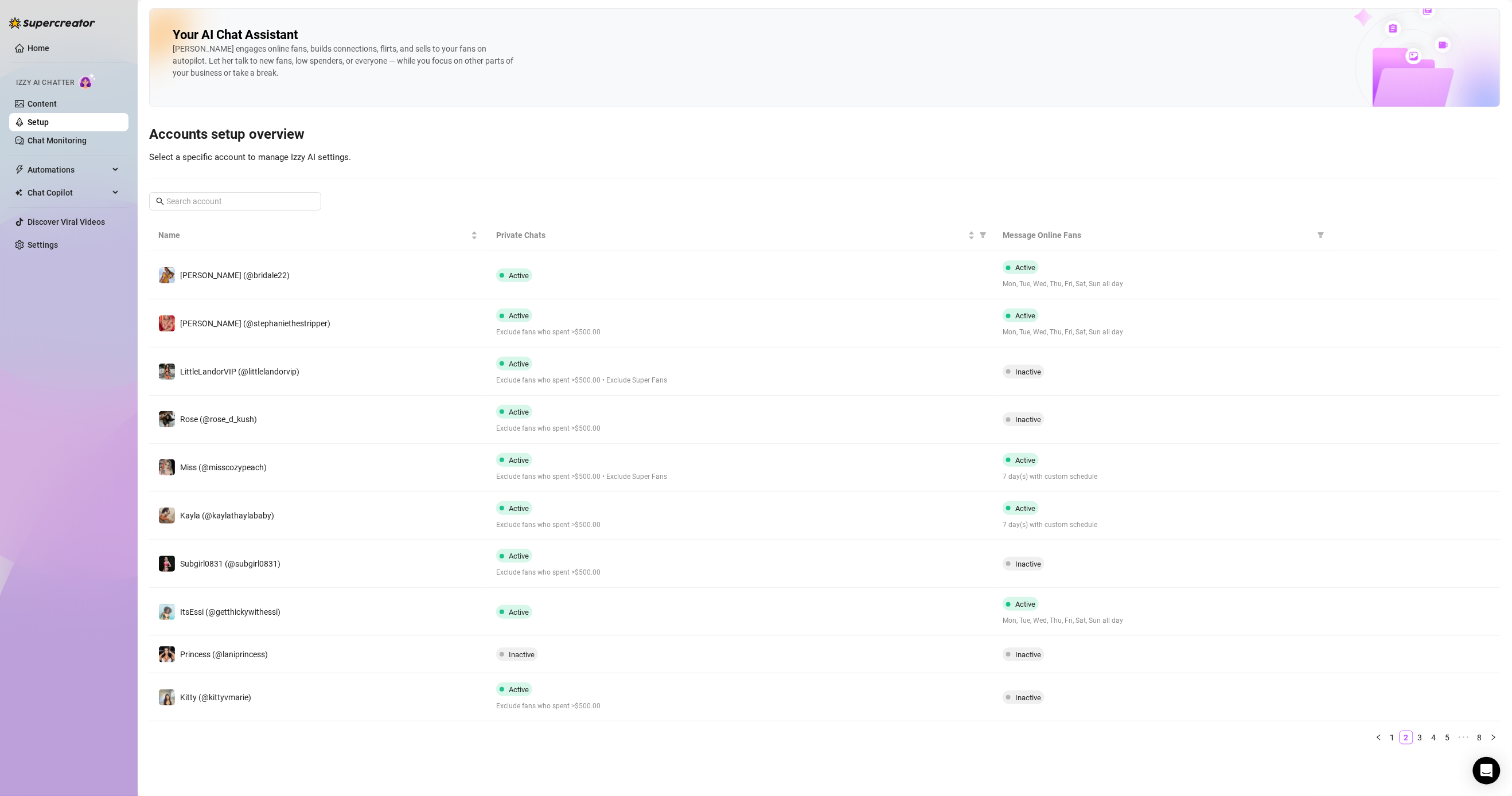
click at [588, 698] on link "3" at bounding box center [1420, 737] width 13 height 13
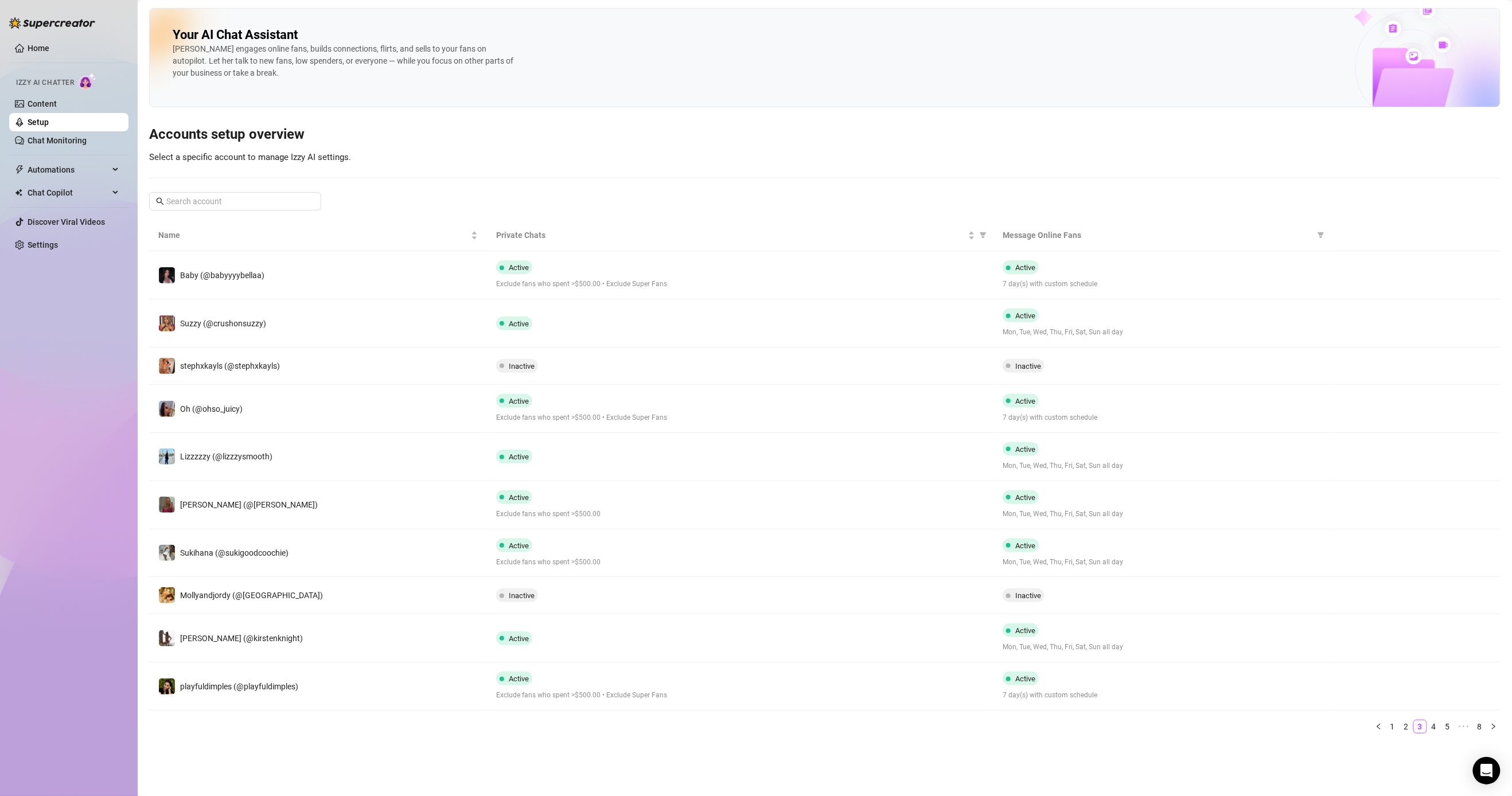
click at [588, 698] on link "4" at bounding box center [1434, 726] width 13 height 13
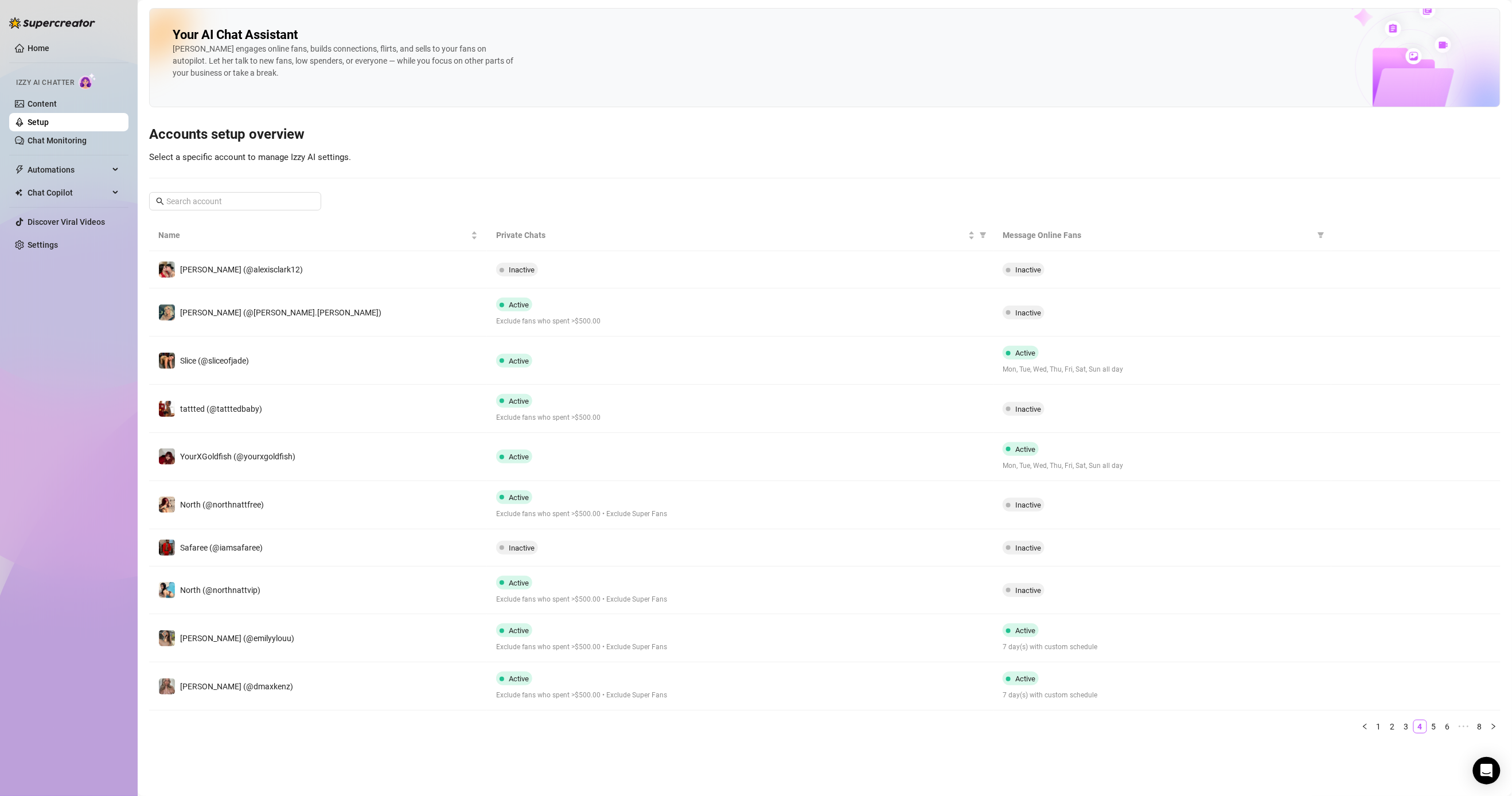
click at [78, 427] on div "Home Izzy AI Chatter Content Setup Chat Monitoring Automations Chat Copilot Dis…" at bounding box center [68, 393] width 119 height 786
click at [588, 698] on link "5" at bounding box center [1434, 726] width 13 height 13
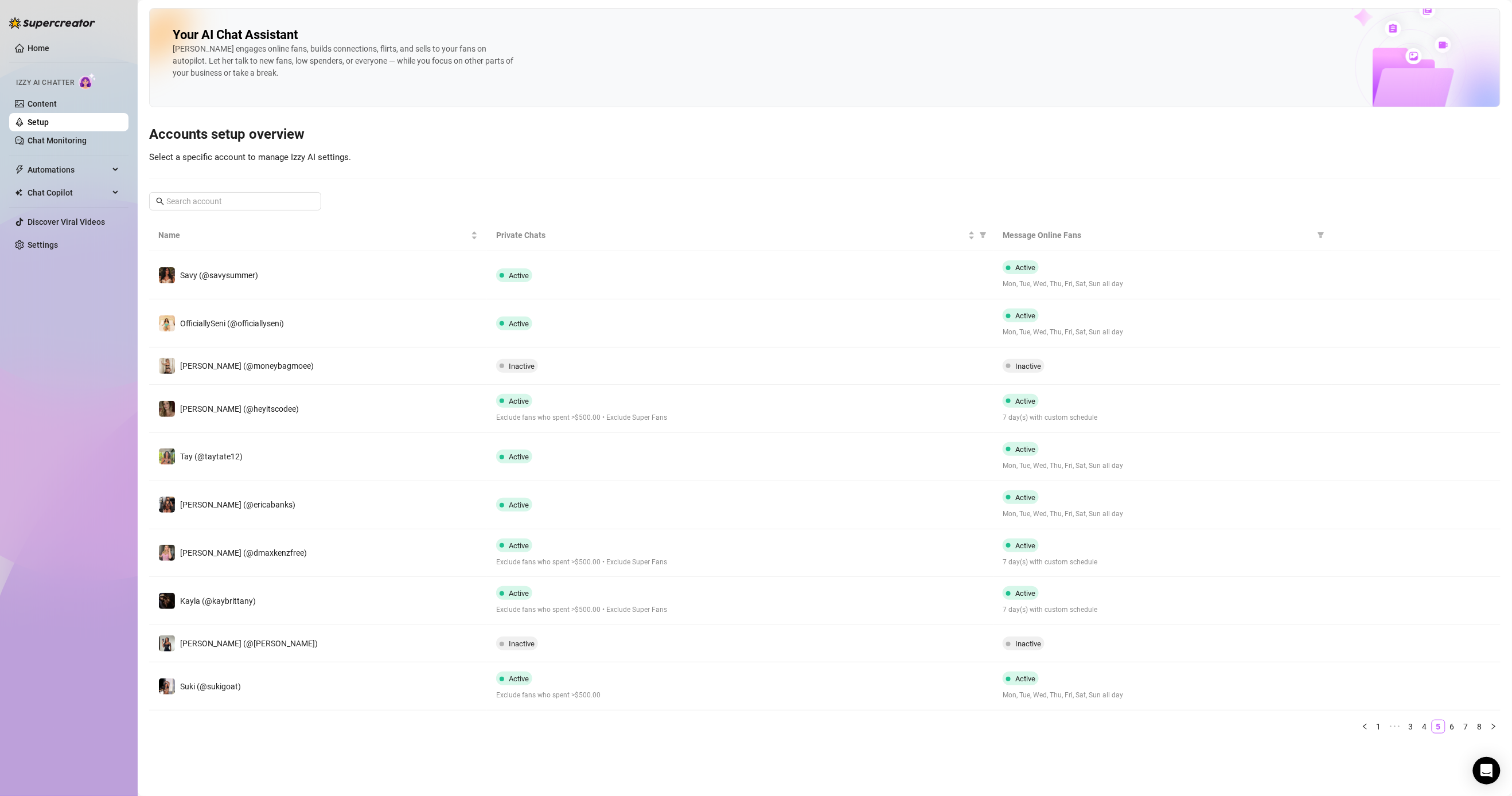
click at [588, 698] on link "6" at bounding box center [1452, 726] width 13 height 13
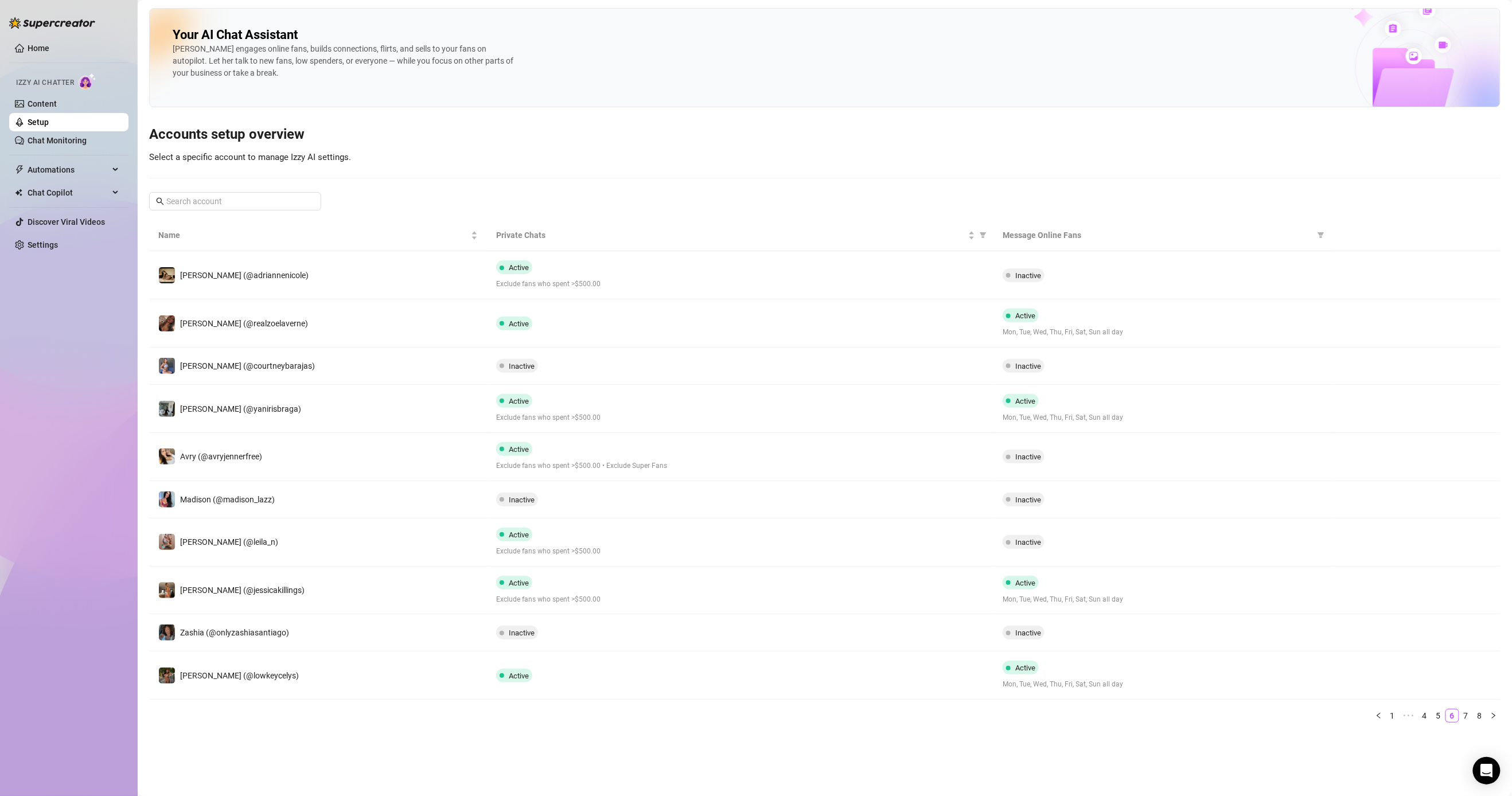
click at [74, 419] on div "Home Izzy AI Chatter Content Setup Chat Monitoring Automations Chat Copilot Dis…" at bounding box center [68, 393] width 119 height 786
click at [50, 348] on div "Home Izzy AI Chatter Content Setup Chat Monitoring Automations Chat Copilot Dis…" at bounding box center [68, 393] width 119 height 786
click at [588, 698] on link "7" at bounding box center [1466, 715] width 13 height 13
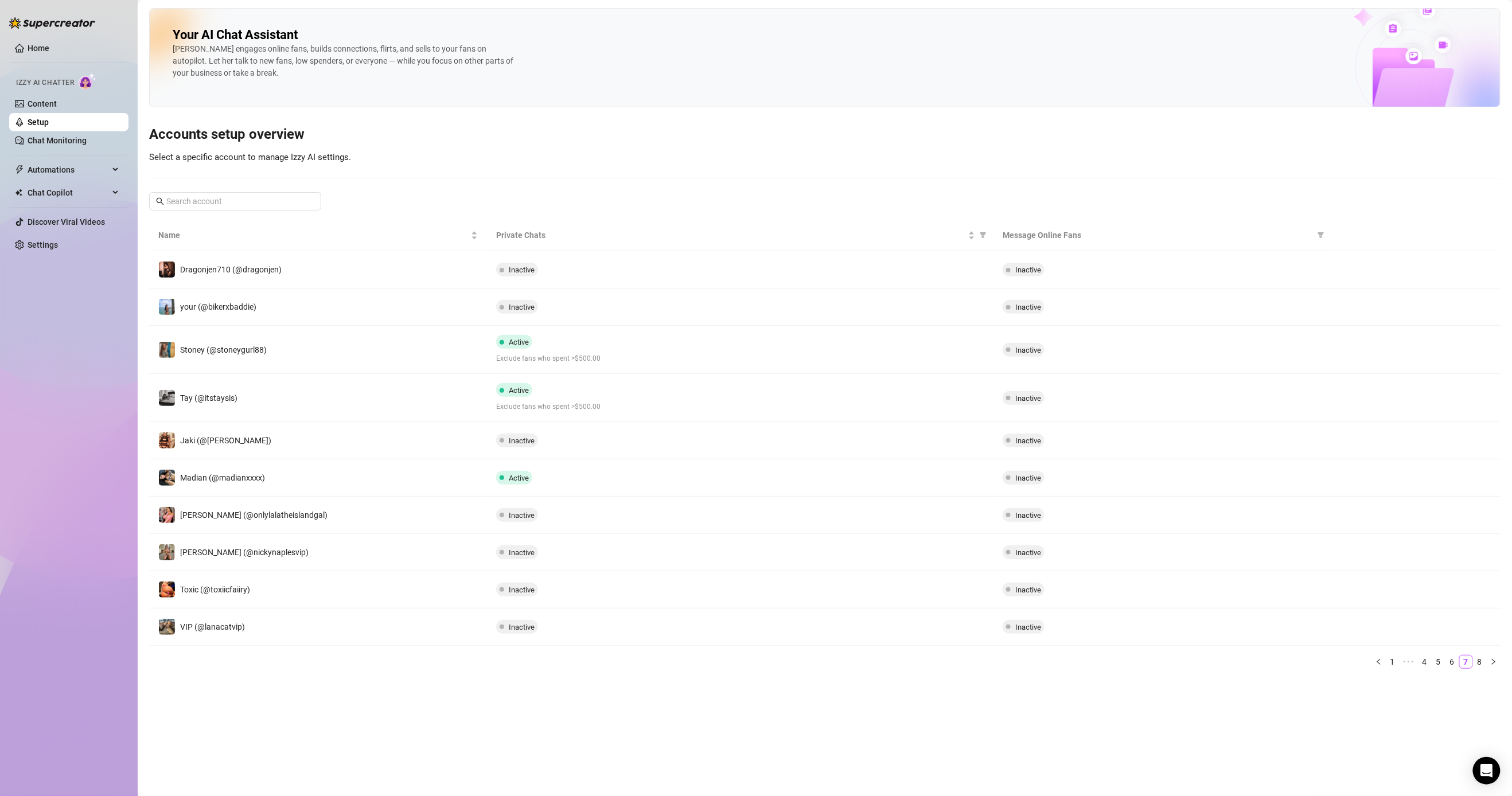
click at [76, 527] on div "Home Izzy AI Chatter Content Setup Chat Monitoring Automations Chat Copilot Dis…" at bounding box center [68, 393] width 119 height 786
click at [52, 371] on div "Home Izzy AI Chatter Content Setup Chat Monitoring Automations Chat Copilot Dis…" at bounding box center [68, 393] width 119 height 786
click at [41, 357] on div "Home Izzy AI Chatter Content Setup Chat Monitoring Automations Chat Copilot Dis…" at bounding box center [68, 393] width 119 height 786
click at [588, 667] on link "8" at bounding box center [1479, 661] width 13 height 13
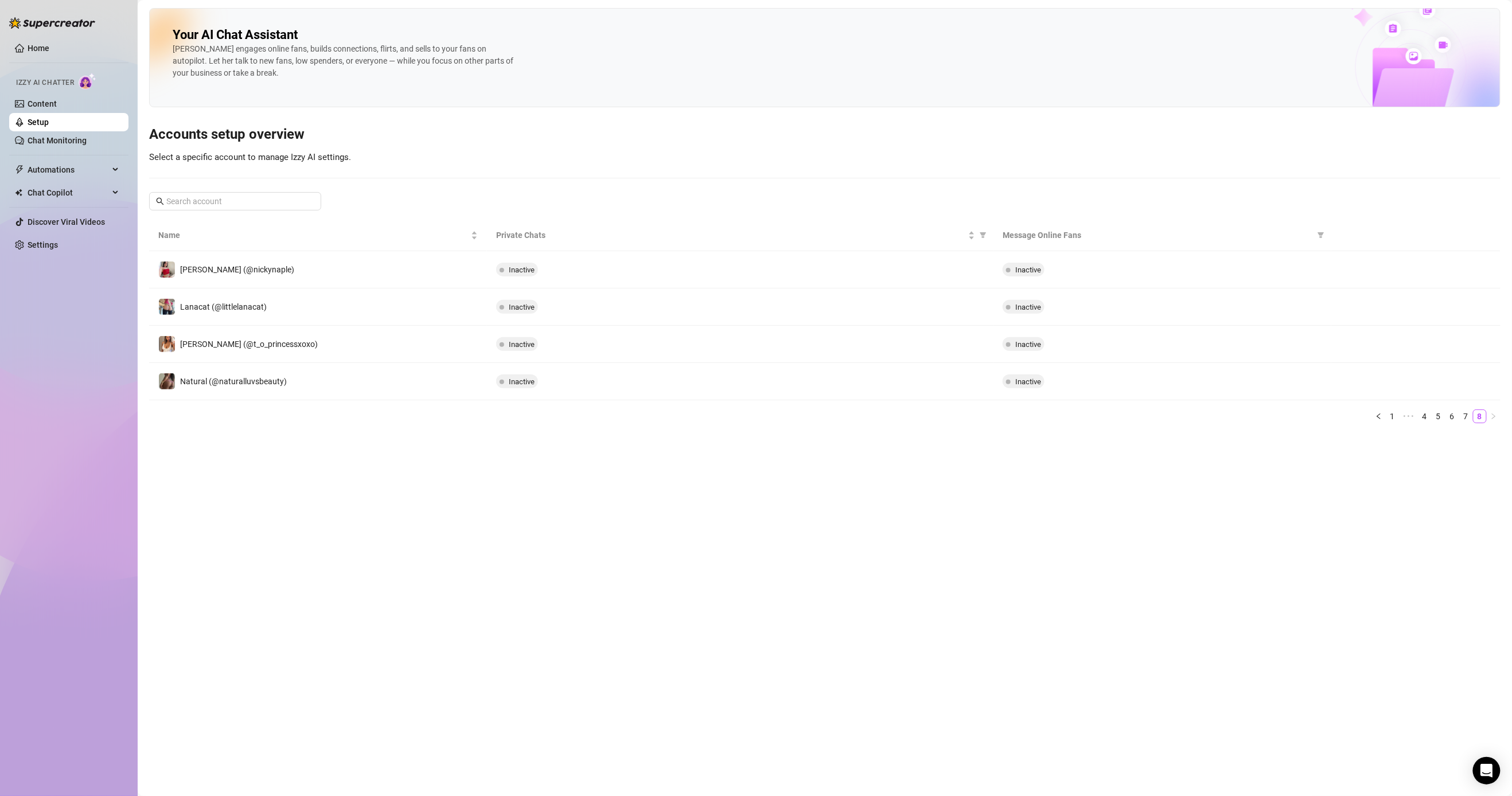
click at [45, 354] on div "Home Izzy AI Chatter Content Setup Chat Monitoring Automations Chat Copilot Dis…" at bounding box center [68, 393] width 119 height 786
click at [440, 529] on main "Your AI Chat Assistant [PERSON_NAME] engages online fans, builds connections, f…" at bounding box center [824, 398] width 1374 height 796
click at [588, 419] on link "4" at bounding box center [1425, 416] width 13 height 13
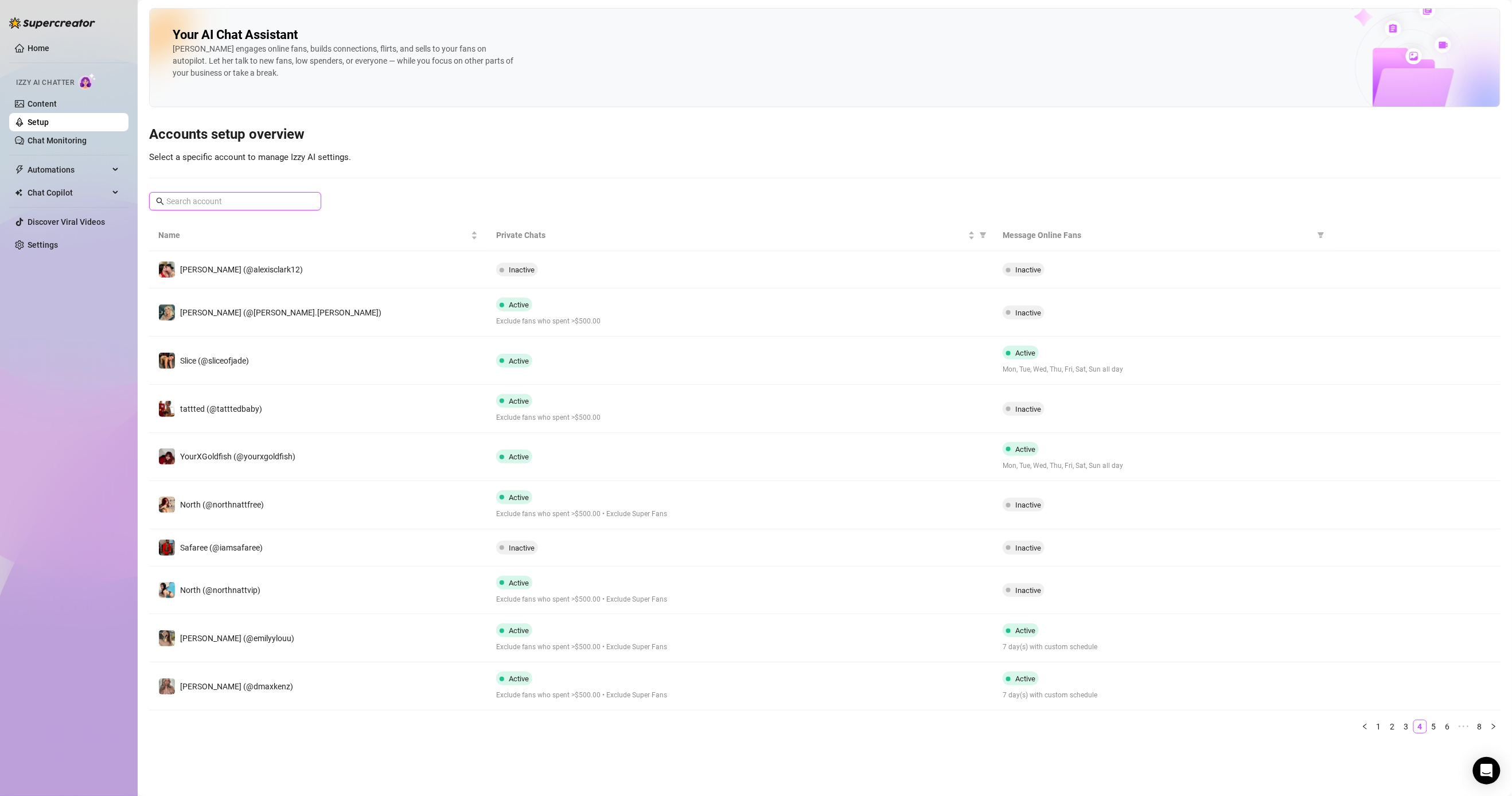
click at [246, 201] on input "text" at bounding box center [236, 201] width 139 height 13
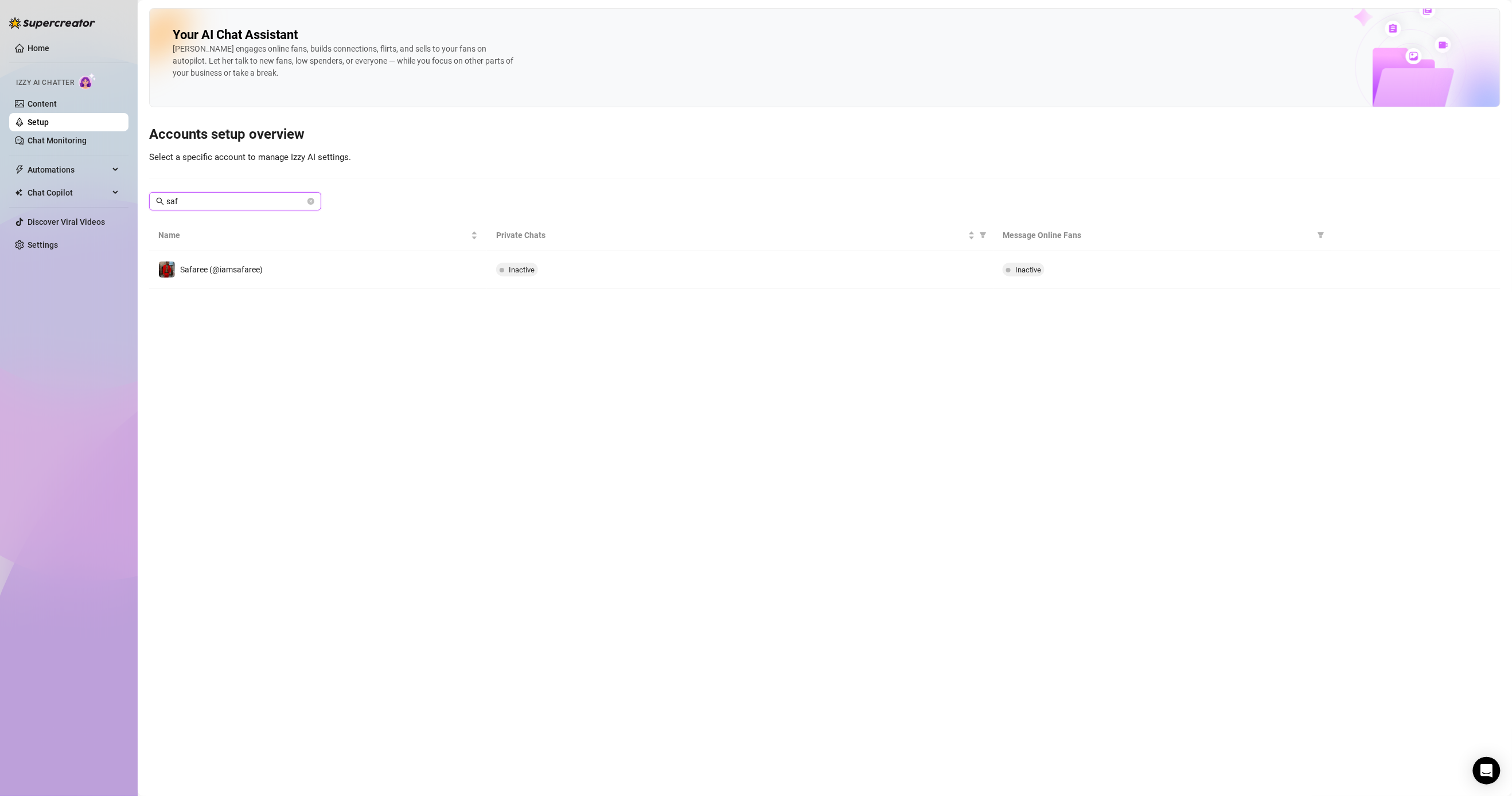
type input "saf"
click at [295, 262] on td "Safaree (@iamsafaree)" at bounding box center [318, 270] width 338 height 37
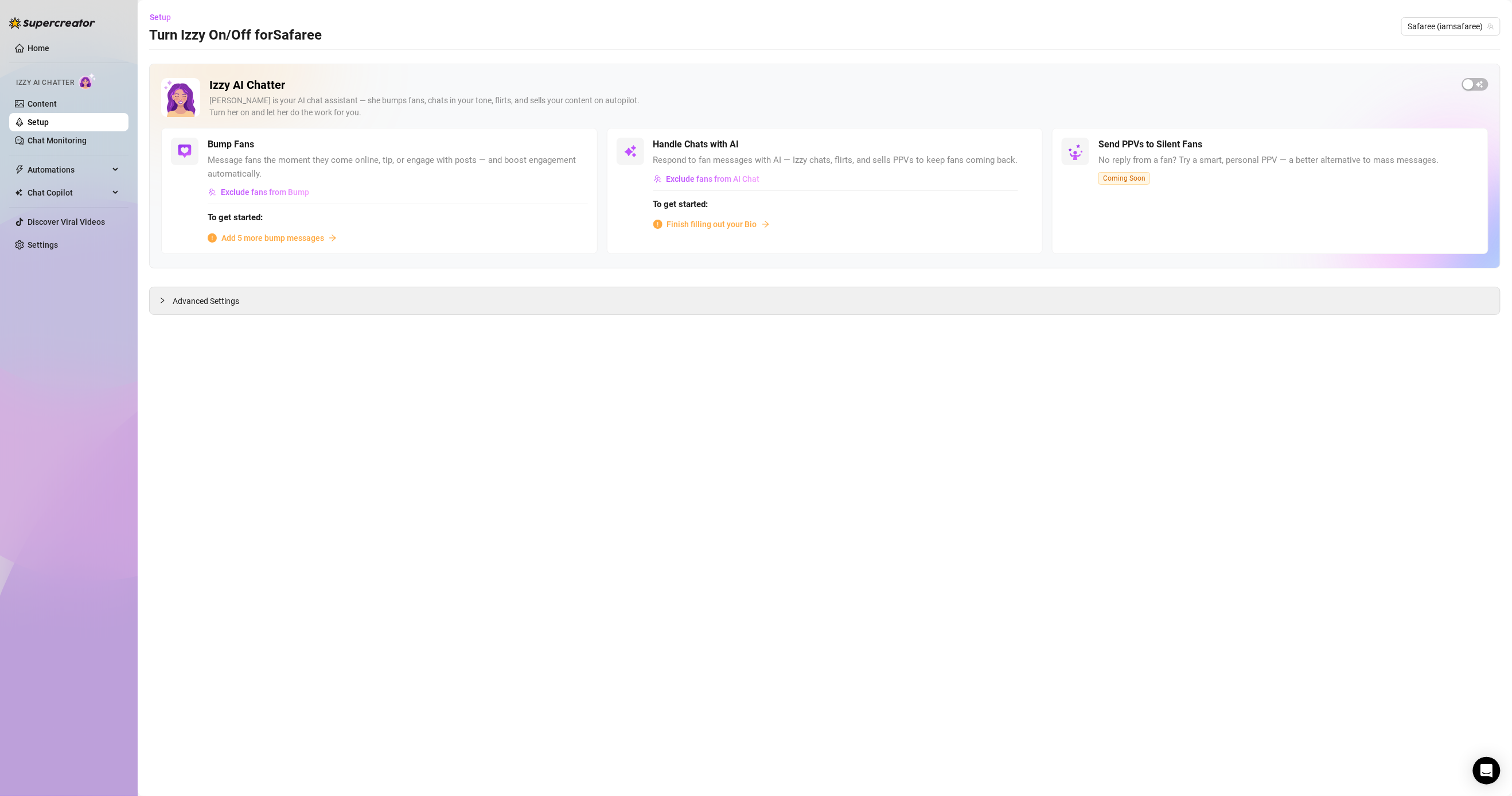
click at [588, 229] on span "Finish filling out your Bio" at bounding box center [712, 224] width 90 height 13
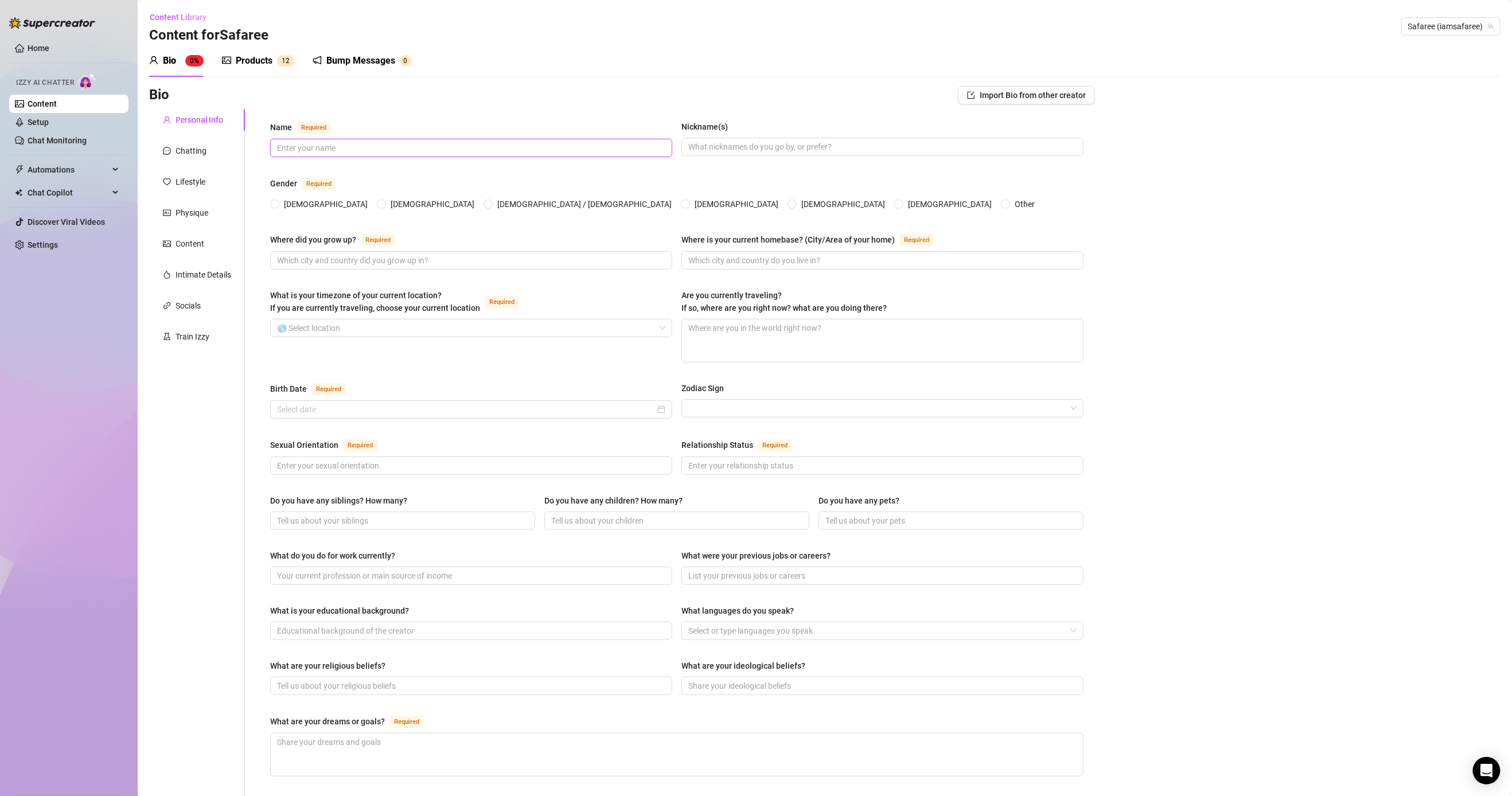
click at [389, 141] on input "Name Required" at bounding box center [470, 147] width 386 height 13
type input "Safaree [PERSON_NAME]"
type input "Safaree"
click at [365, 261] on input "Where did you grow up? Required" at bounding box center [470, 260] width 386 height 13
type input "[GEOGRAPHIC_DATA], [GEOGRAPHIC_DATA]"
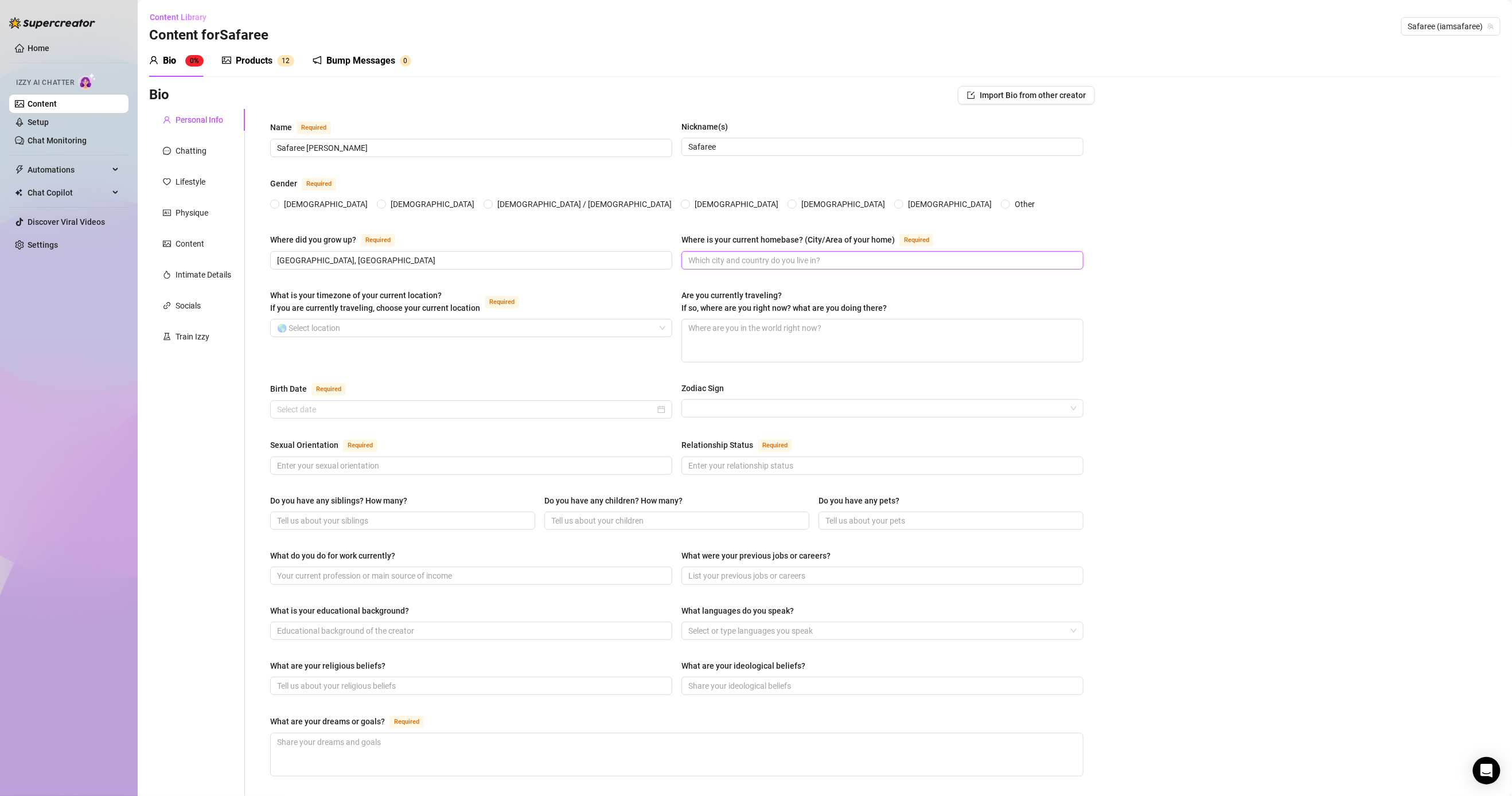
click at [588, 265] on input "Where is your current homebase? (City/Area of your home) Required" at bounding box center [881, 260] width 386 height 13
drag, startPoint x: 363, startPoint y: 254, endPoint x: 229, endPoint y: 256, distance: 134.0
click at [229, 256] on div "Personal Info Chatting Lifestyle Physique Content Intimate Details Socials Trai…" at bounding box center [622, 573] width 946 height 930
drag, startPoint x: 879, startPoint y: 264, endPoint x: 888, endPoint y: 254, distance: 13.5
click at [588, 258] on span at bounding box center [882, 260] width 402 height 18
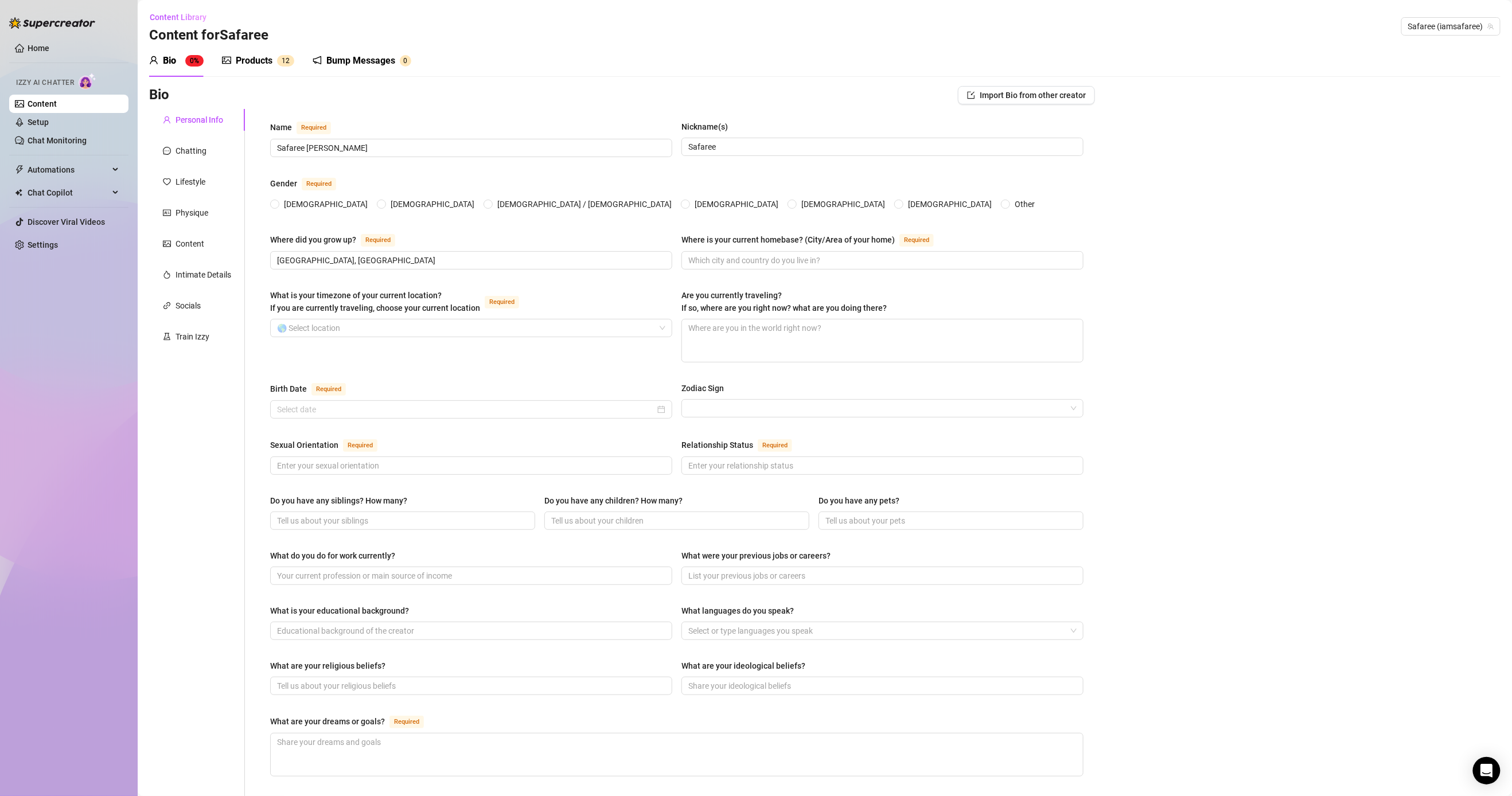
click at [588, 254] on span at bounding box center [882, 260] width 402 height 18
drag, startPoint x: 672, startPoint y: 238, endPoint x: 559, endPoint y: 237, distance: 113.0
click at [560, 233] on div "Where did you grow up? Required [GEOGRAPHIC_DATA], [GEOGRAPHIC_DATA] Where is y…" at bounding box center [676, 257] width 813 height 47
drag, startPoint x: 756, startPoint y: 303, endPoint x: 750, endPoint y: 266, distance: 37.5
click at [588, 301] on div "Are you currently traveling? If so, where are you right now? what are you doing…" at bounding box center [784, 302] width 205 height 25
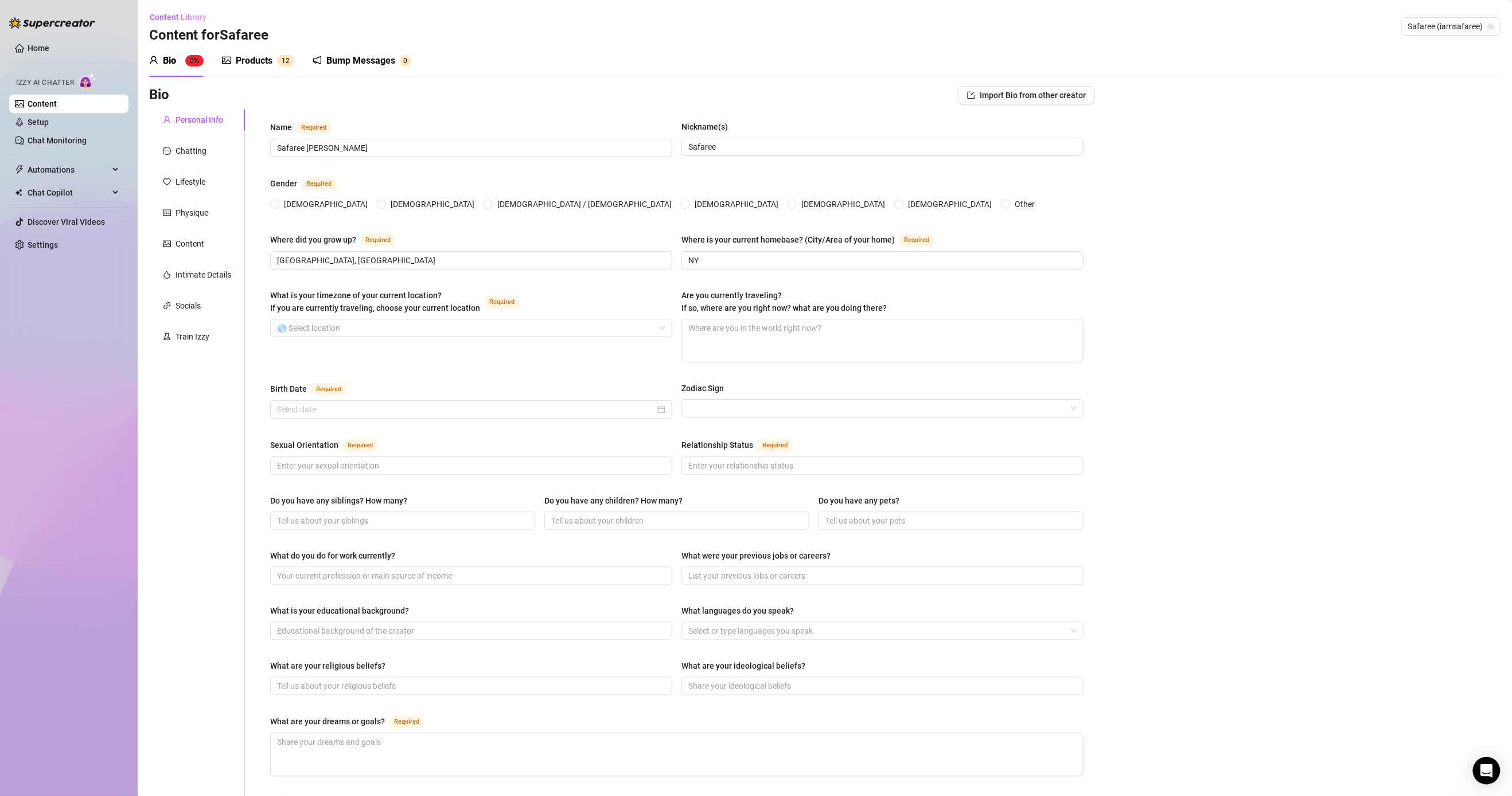
drag, startPoint x: 714, startPoint y: 249, endPoint x: 654, endPoint y: 243, distance: 60.3
click at [588, 243] on div "Where did you grow up? Required [GEOGRAPHIC_DATA], [GEOGRAPHIC_DATA] Where is y…" at bounding box center [676, 257] width 813 height 47
click at [588, 254] on span "NY" at bounding box center [882, 260] width 402 height 18
drag, startPoint x: 652, startPoint y: 249, endPoint x: 634, endPoint y: 249, distance: 18.0
click at [588, 248] on div "Where did you grow up? Required [GEOGRAPHIC_DATA], [GEOGRAPHIC_DATA] Where is y…" at bounding box center [676, 257] width 813 height 47
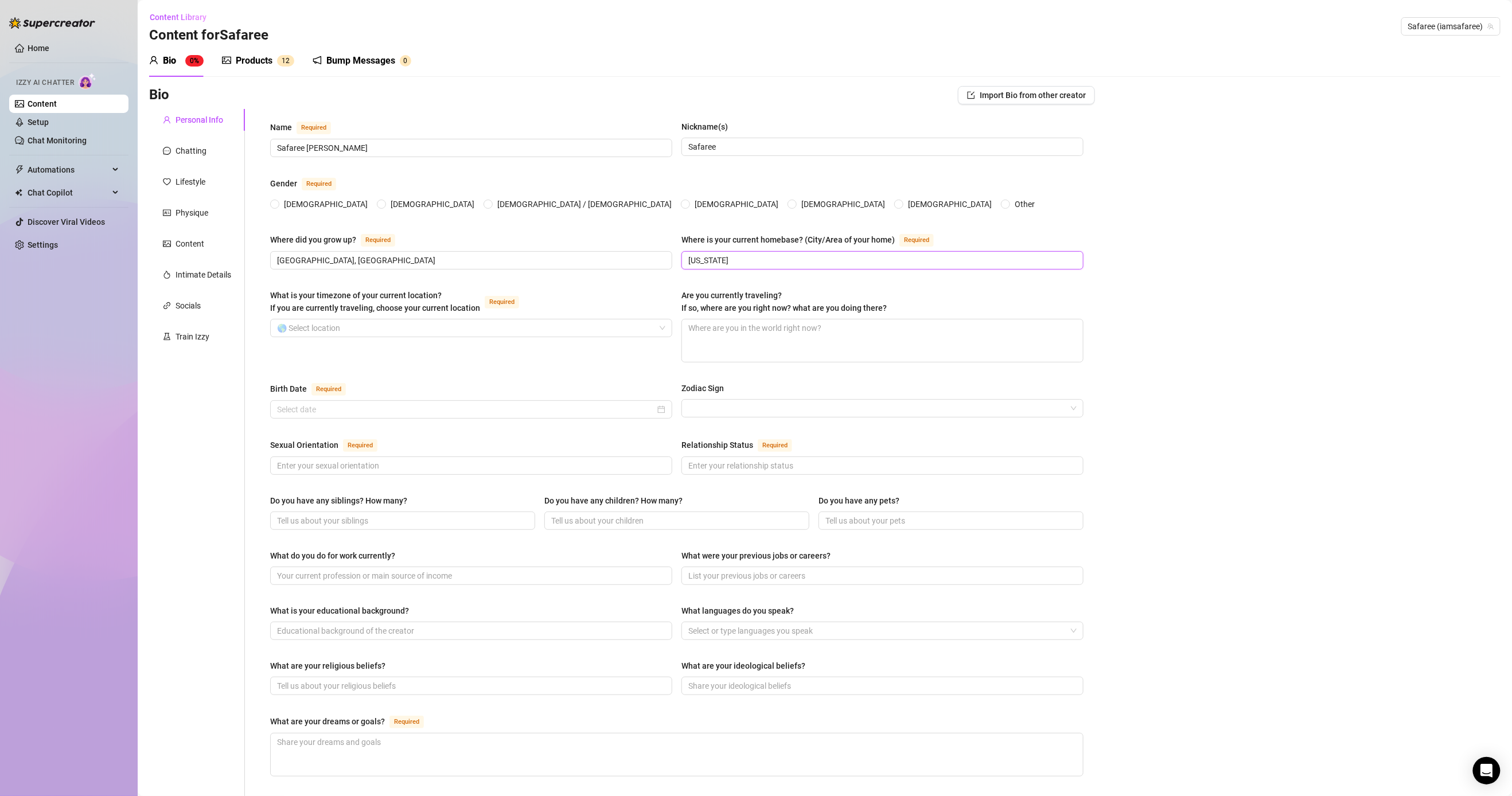
type input "[US_STATE]"
click at [468, 337] on input "What is your timezone of your current location? If you are currently traveling,…" at bounding box center [466, 328] width 378 height 17
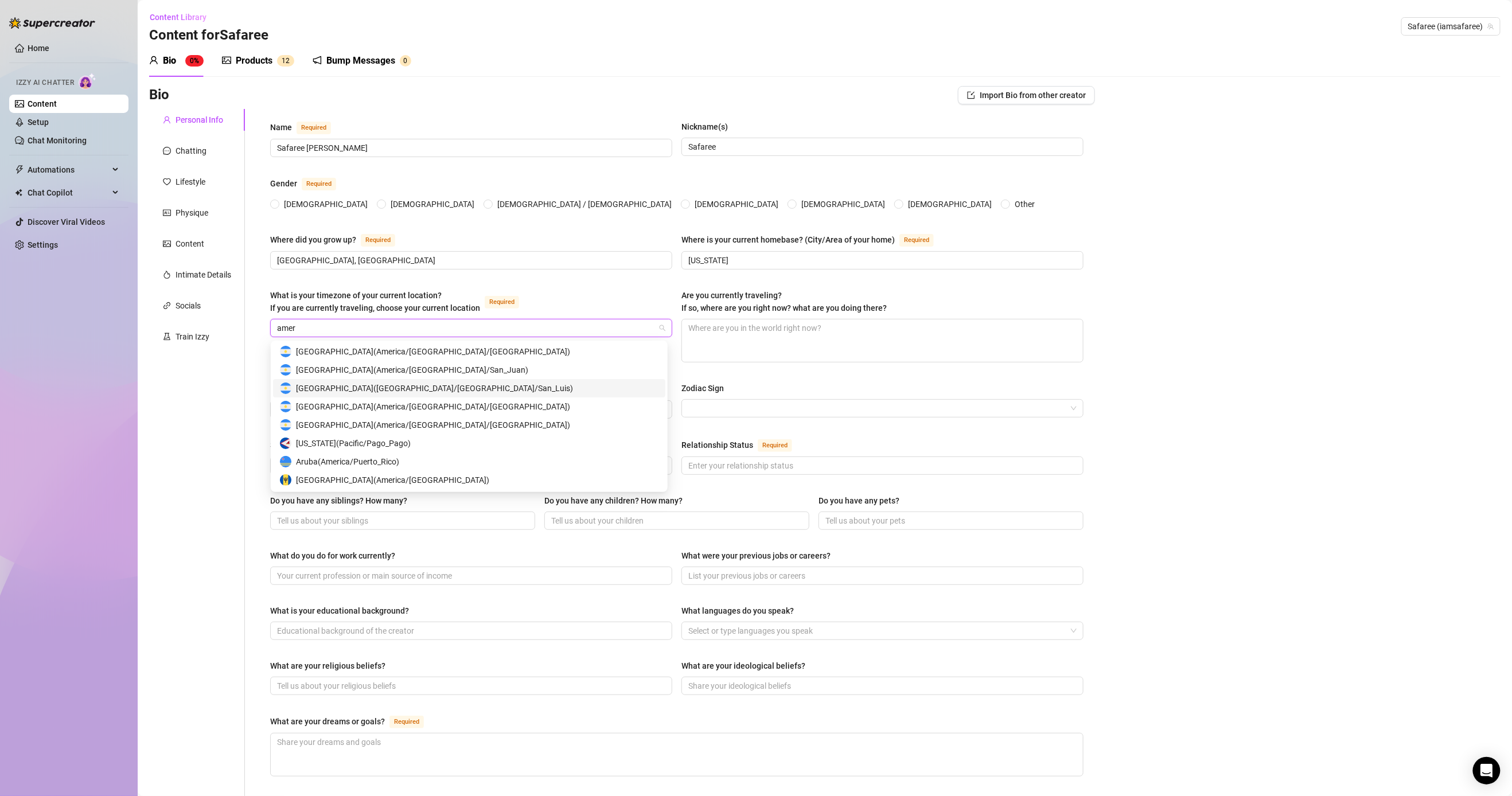
scroll to position [1, 0]
drag, startPoint x: 177, startPoint y: 314, endPoint x: 134, endPoint y: 312, distance: 43.0
click at [134, 312] on div "Home Izzy AI Chatter Content Setup Chat Monitoring Automations Chat Copilot Dis…" at bounding box center [756, 398] width 1512 height 796
type input "unit"
click at [477, 463] on div "United States of America ( Eastern Time )" at bounding box center [469, 461] width 379 height 13
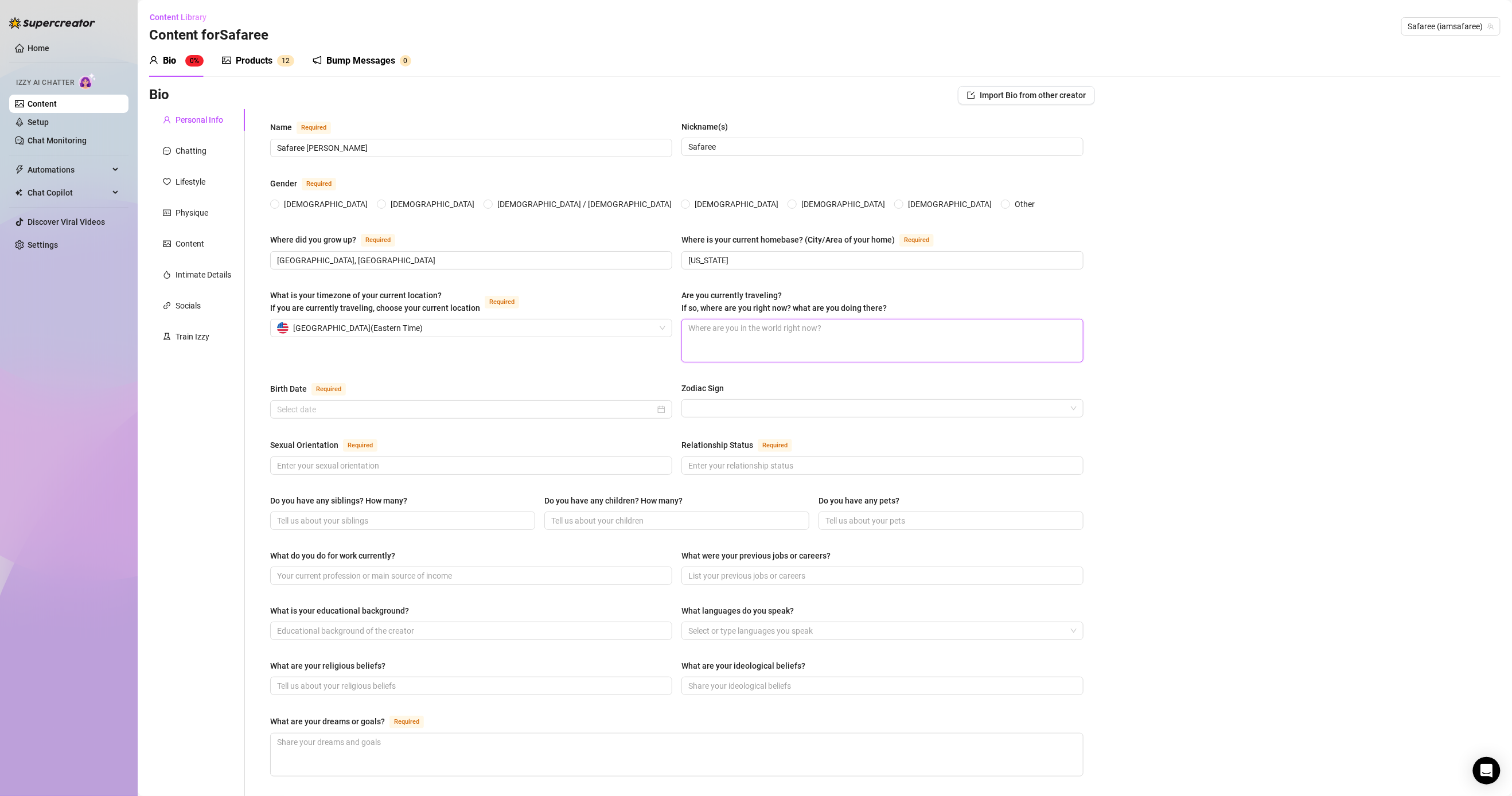
click at [588, 348] on textarea "Are you currently traveling? If so, where are you right now? what are you doing…" at bounding box center [883, 340] width 401 height 42
type textarea "N"
type textarea "No"
click at [588, 410] on input "Birth Date Required" at bounding box center [466, 409] width 378 height 13
click at [361, 439] on button "2025" at bounding box center [363, 434] width 18 height 23
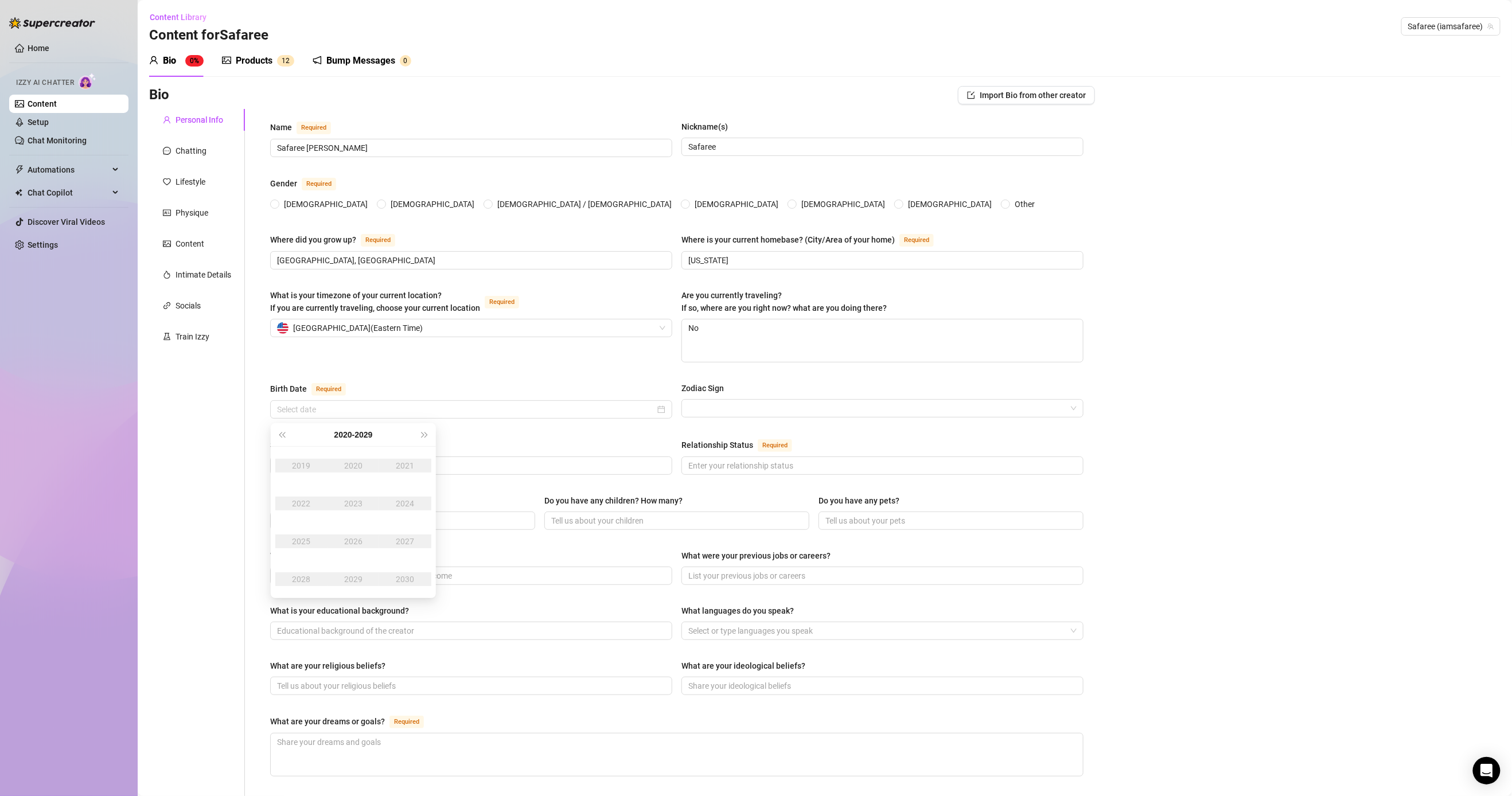
click at [337, 432] on button "[DATE] - [DATE]" at bounding box center [354, 434] width 38 height 23
click at [303, 465] on div "[DATE]-[DATE]" at bounding box center [298, 465] width 54 height 14
click at [335, 432] on button "[DATE] - [DATE]" at bounding box center [354, 434] width 38 height 23
click at [310, 579] on div "[DATE]-[DATE]" at bounding box center [298, 579] width 54 height 14
click at [408, 460] on div "1981" at bounding box center [406, 465] width 35 height 14
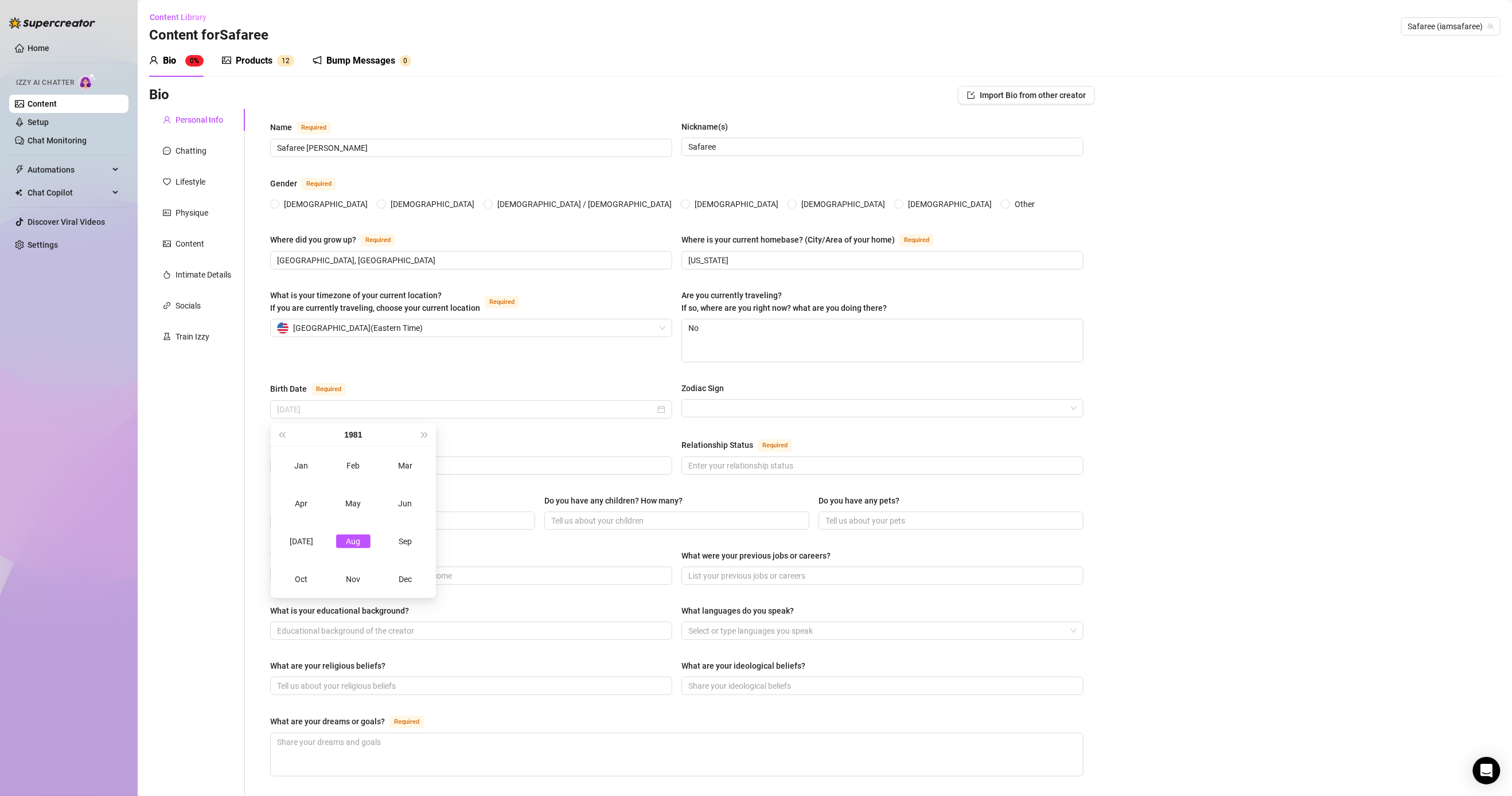
click at [310, 539] on div "[DATE]" at bounding box center [301, 541] width 35 height 14
type input "[DATE]"
click at [419, 483] on div "4" at bounding box center [415, 482] width 14 height 14
click at [588, 376] on div "Name Required [PERSON_NAME] Nickname(s) [PERSON_NAME] Gender Required [DEMOGRAP…" at bounding box center [676, 574] width 813 height 907
click at [588, 405] on input "Zodiac Sign" at bounding box center [877, 408] width 378 height 17
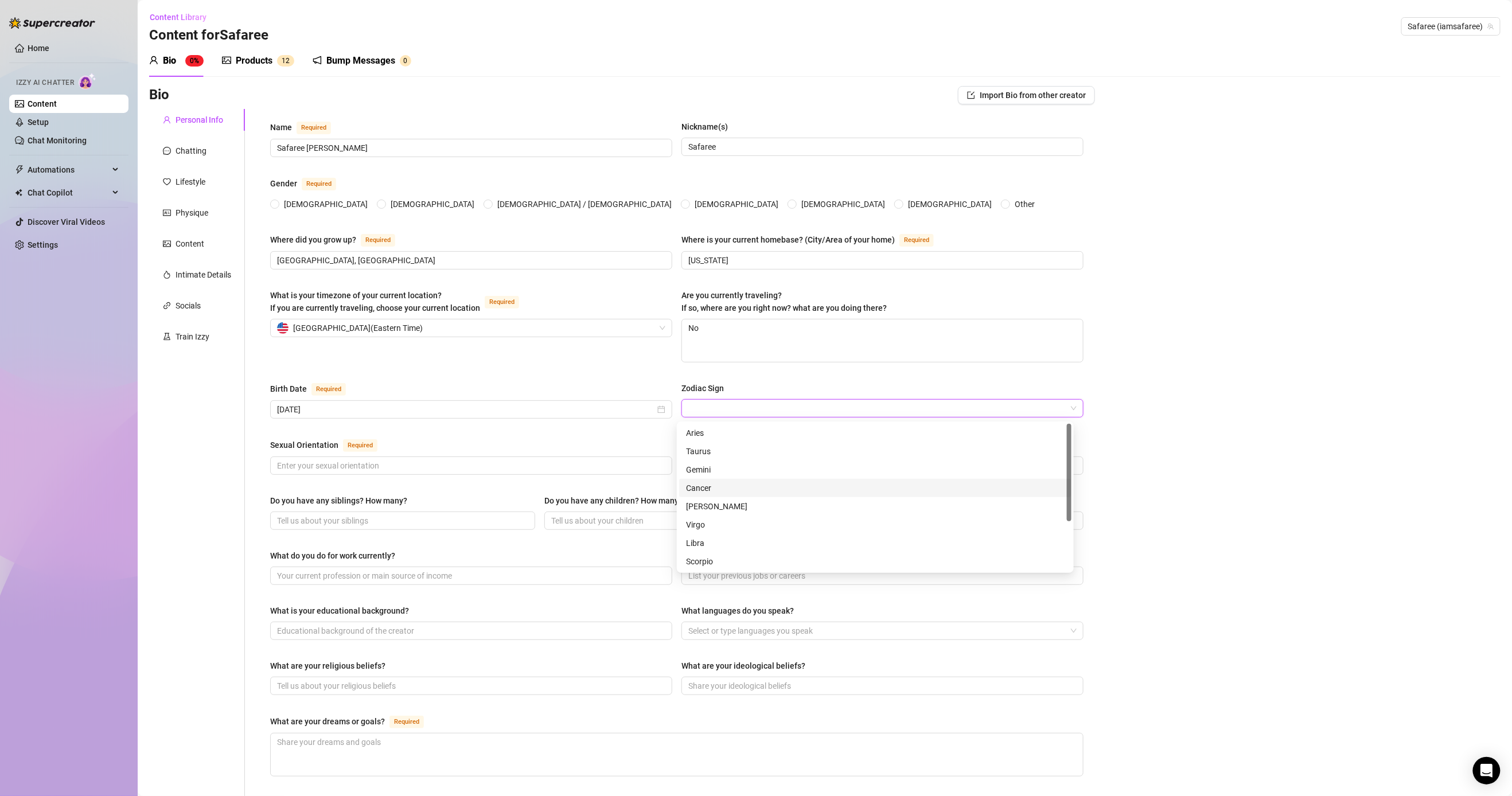
click at [588, 488] on div "Cancer" at bounding box center [876, 488] width 379 height 13
click at [419, 462] on input "Sexual Orientation Required" at bounding box center [470, 465] width 386 height 13
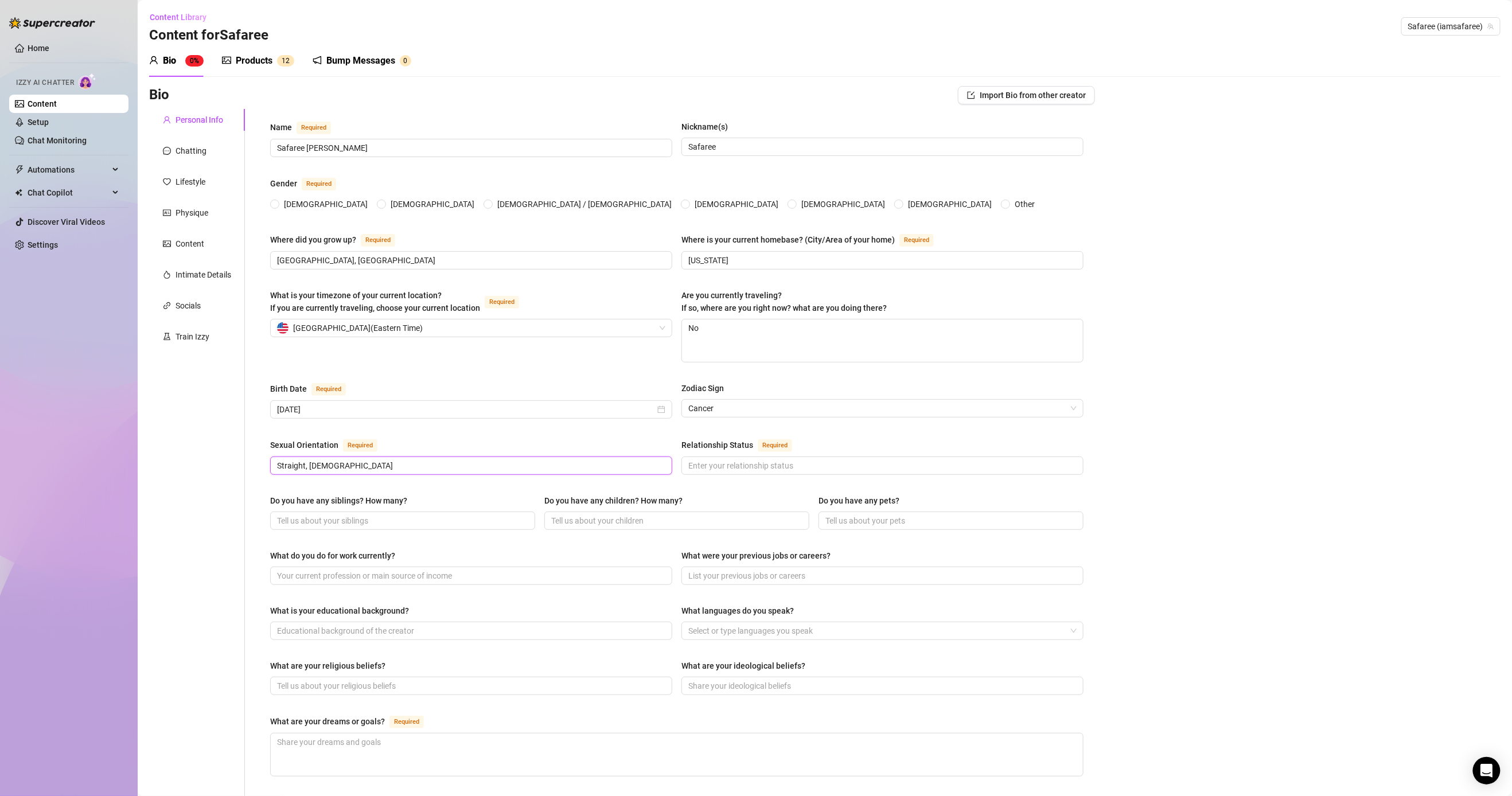
type input "Straight, [DEMOGRAPHIC_DATA]"
click at [588, 479] on div "Sexual Orientation Required [DEMOGRAPHIC_DATA], [DEMOGRAPHIC_DATA] Relationship…" at bounding box center [676, 462] width 813 height 47
click at [588, 471] on input "Relationship Status Required" at bounding box center [881, 465] width 386 height 13
type input "Single"
click at [444, 526] on input "Do you have any siblings? How many?" at bounding box center [401, 520] width 249 height 13
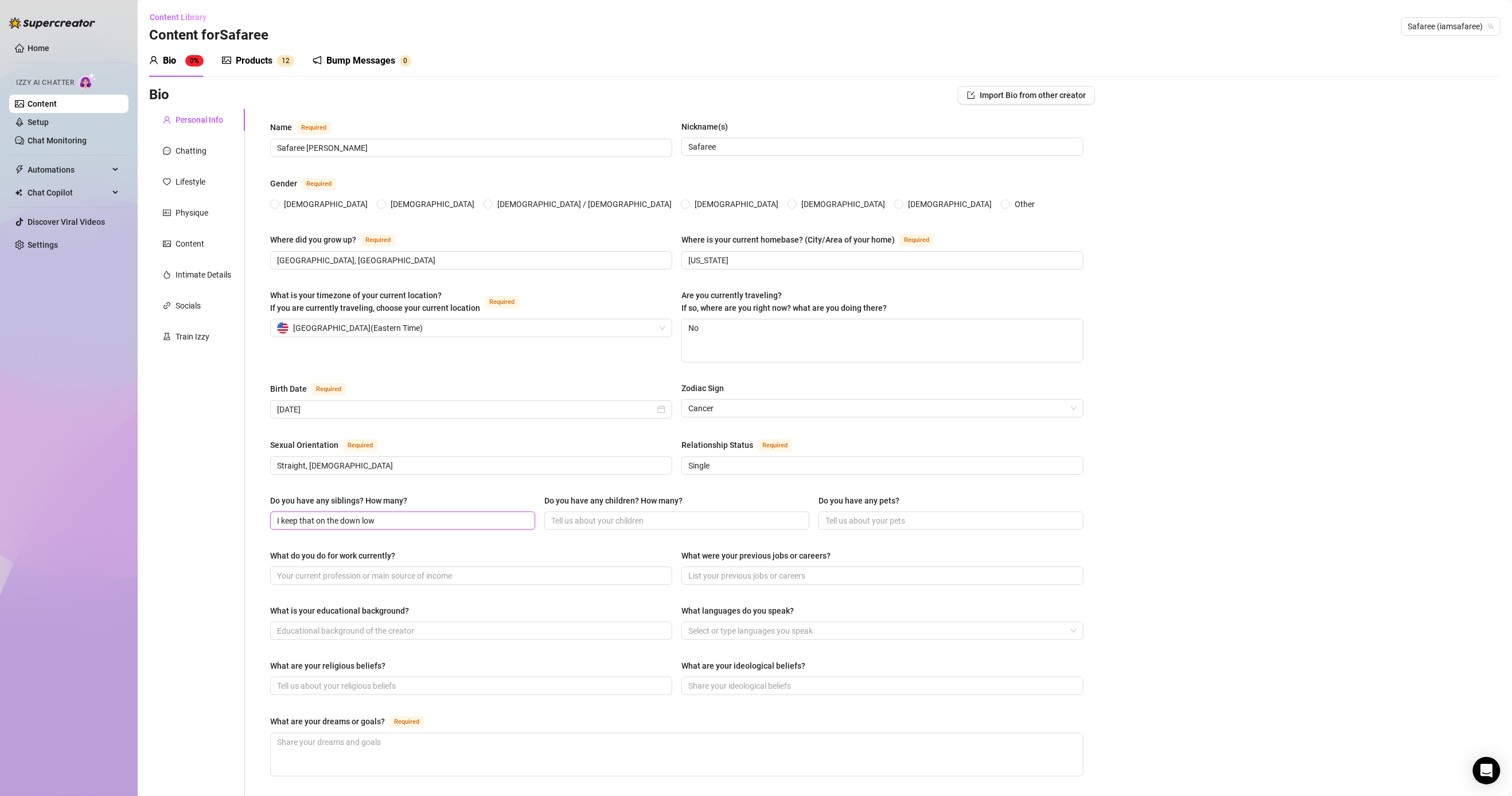
type input "I keep that on the down low"
click at [587, 530] on span at bounding box center [677, 520] width 265 height 18
type input "I ain't into talking about any of that"
click at [588, 536] on div "Do you have any siblings? How many? I keep that on the down low Do you have any…" at bounding box center [676, 517] width 813 height 46
click at [588, 524] on input "Do you have any pets?" at bounding box center [950, 520] width 249 height 13
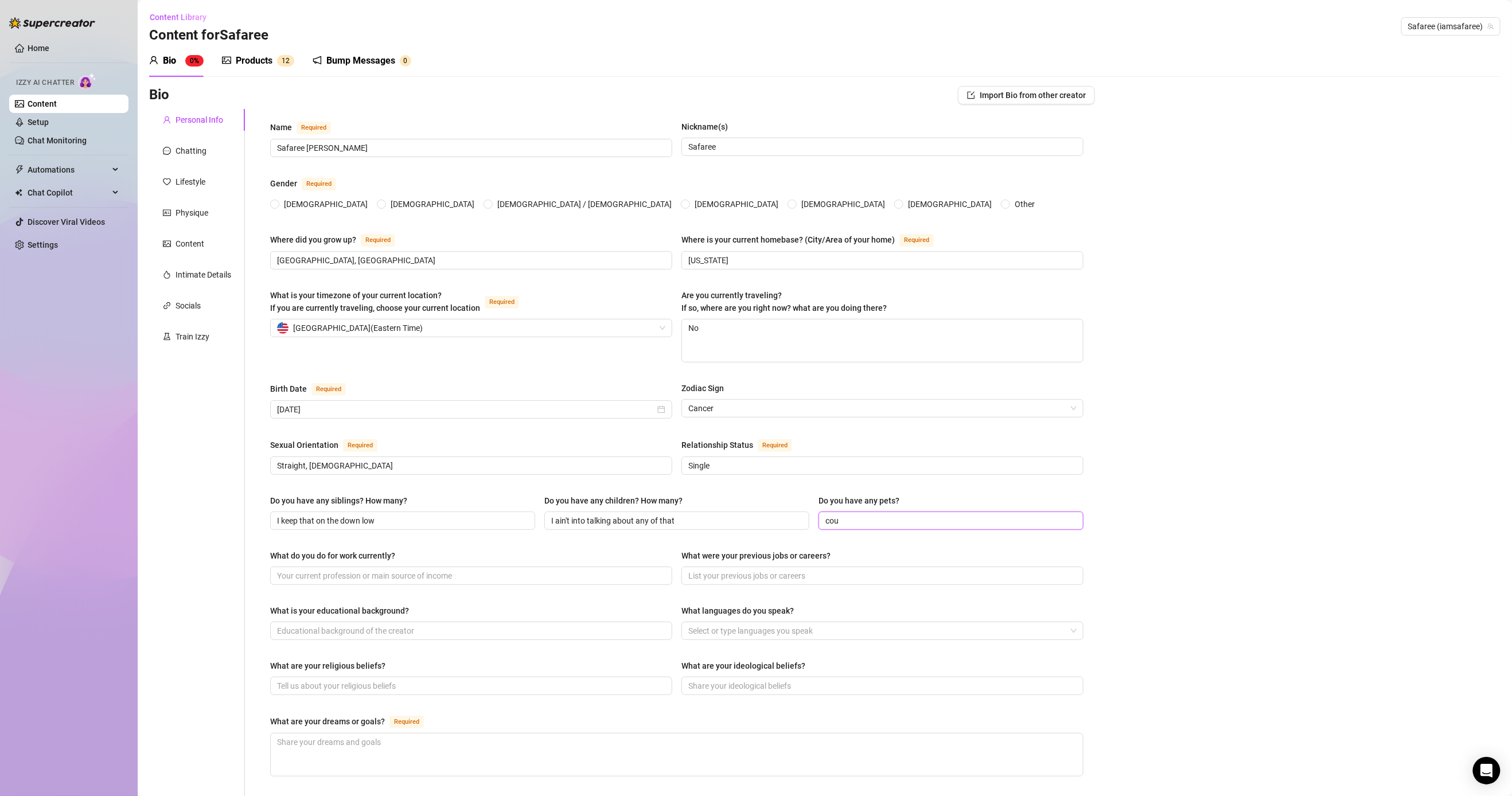
click at [588, 523] on div "Do you have any siblings? How many? I keep that on the down low Do you have any…" at bounding box center [676, 517] width 813 height 46
type input "no"
click at [440, 582] on input "What do you do for work currently?" at bounding box center [470, 576] width 386 height 13
click at [355, 530] on span "I keep that on the down low" at bounding box center [403, 520] width 265 height 18
click at [363, 572] on span at bounding box center [471, 576] width 402 height 18
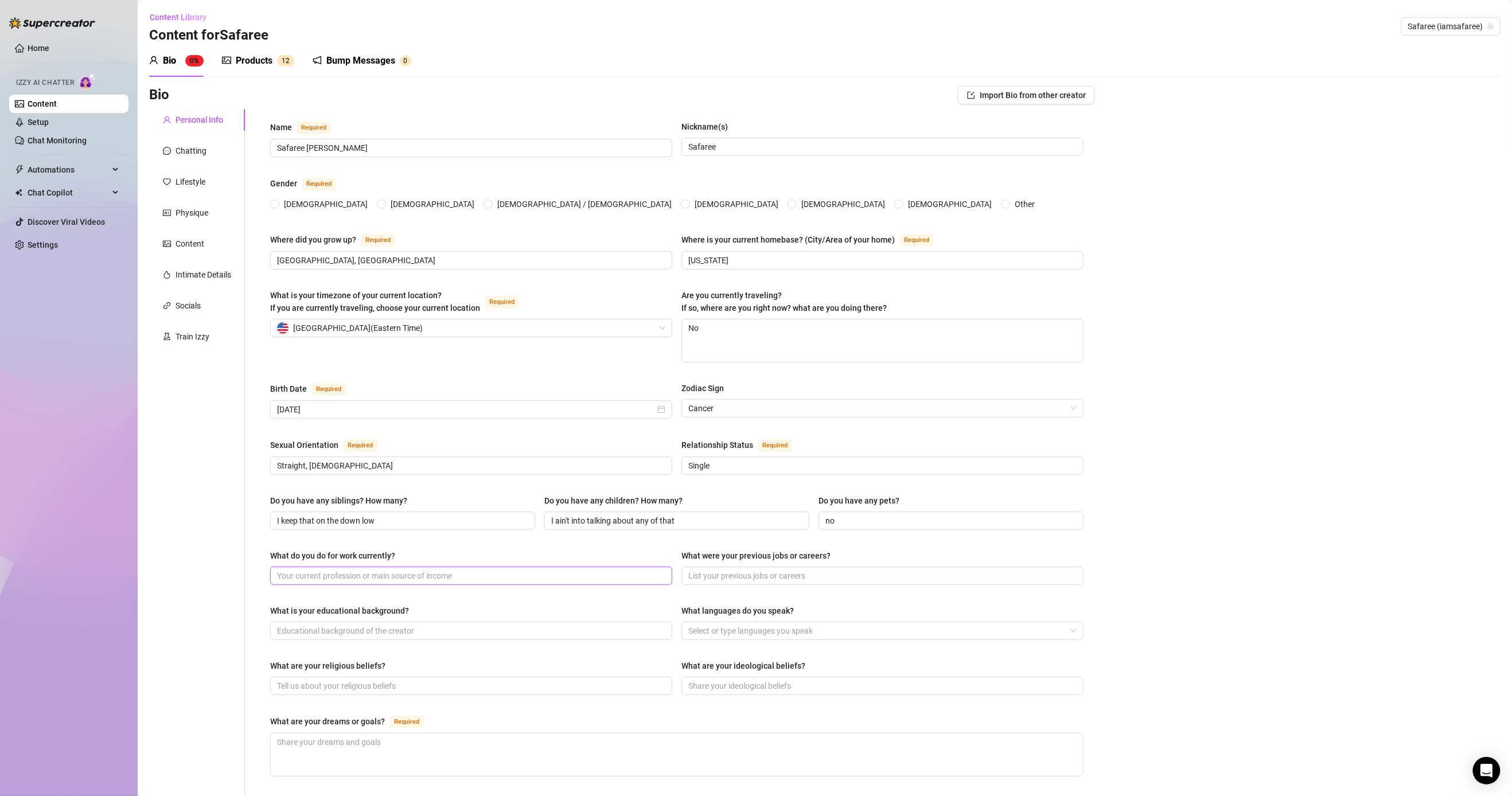
click at [371, 580] on input "What do you do for work currently?" at bounding box center [470, 576] width 386 height 13
paste input "Rapper, TV personality, entrepreneur, OF content creator"
type input "Rapper, TV personality, entrepreneur, OF content creator"
click at [588, 573] on input "What were your previous jobs or careers?" at bounding box center [881, 576] width 386 height 13
paste input "Group rapper ([PERSON_NAME]), songwriter, reality TV star, music producer"
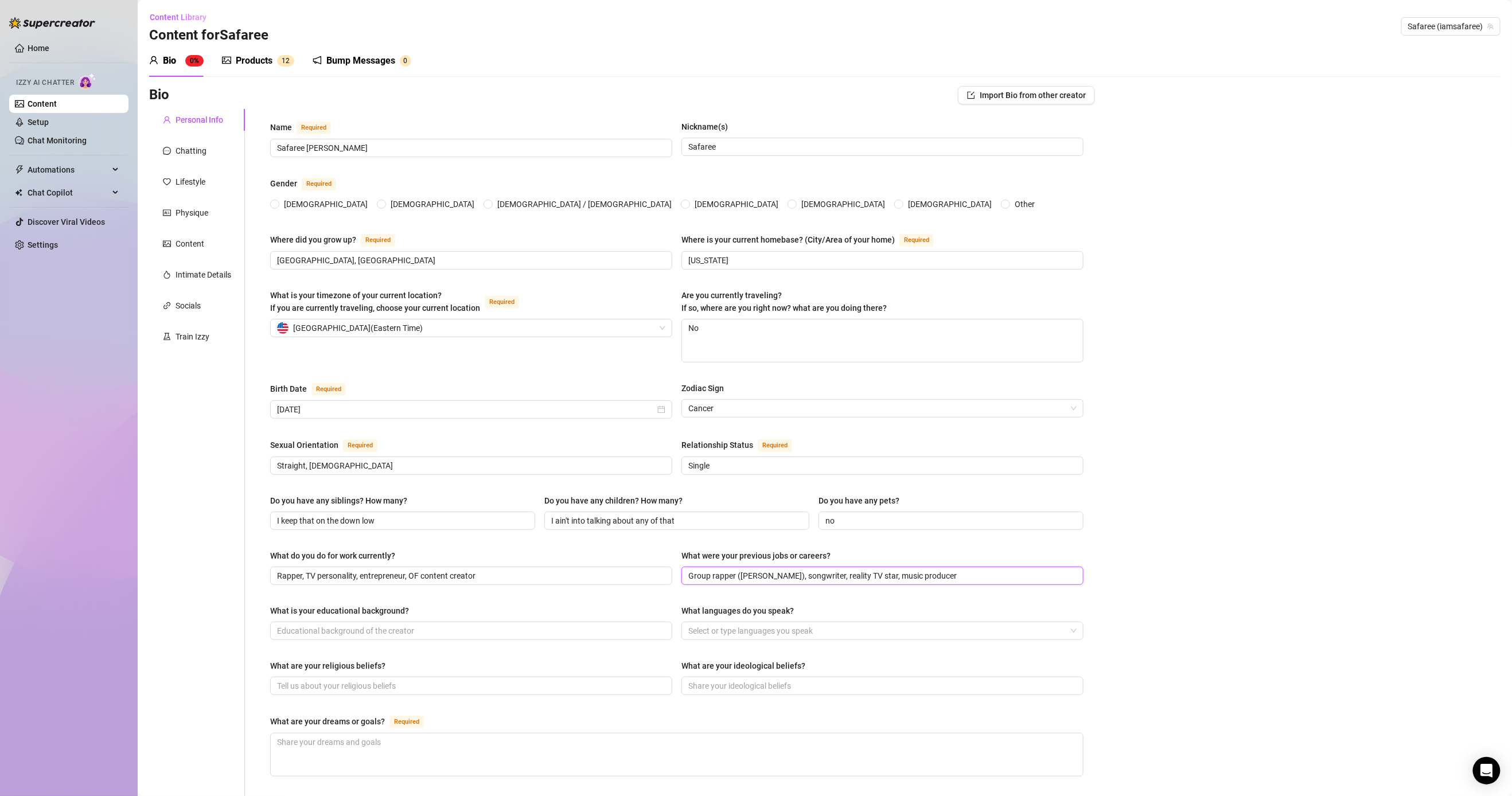
type input "Group rapper ([PERSON_NAME]), songwriter, reality TV star, music producer"
click at [471, 640] on span at bounding box center [471, 630] width 402 height 18
click at [392, 648] on div "What is your educational background? What languages do you speak? Select or typ…" at bounding box center [676, 627] width 813 height 46
click at [402, 637] on input "What is your educational background?" at bounding box center [470, 630] width 386 height 13
paste input "High school diploma; self-made hustler in entertainment"
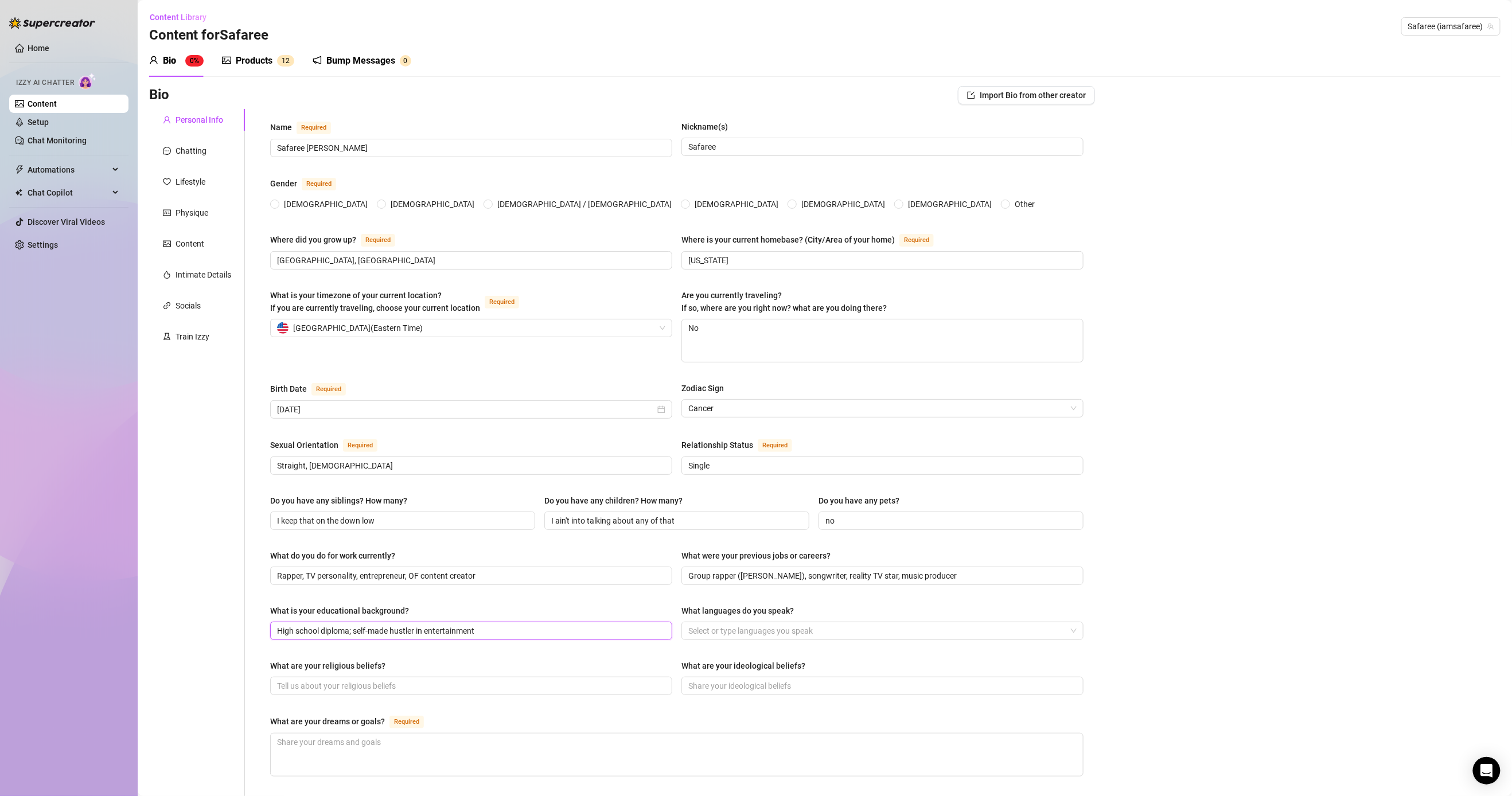
drag, startPoint x: 351, startPoint y: 636, endPoint x: 312, endPoint y: 636, distance: 39.0
click at [312, 636] on input "High school diploma; self-made hustler in entertainment" at bounding box center [470, 630] width 386 height 13
type input "High school diploma; self-made hustler in entertainment"
drag, startPoint x: 764, startPoint y: 473, endPoint x: 624, endPoint y: 470, distance: 140.0
click at [588, 470] on div "Sexual Orientation Required [DEMOGRAPHIC_DATA], [DEMOGRAPHIC_DATA] Relationship…" at bounding box center [676, 462] width 813 height 47
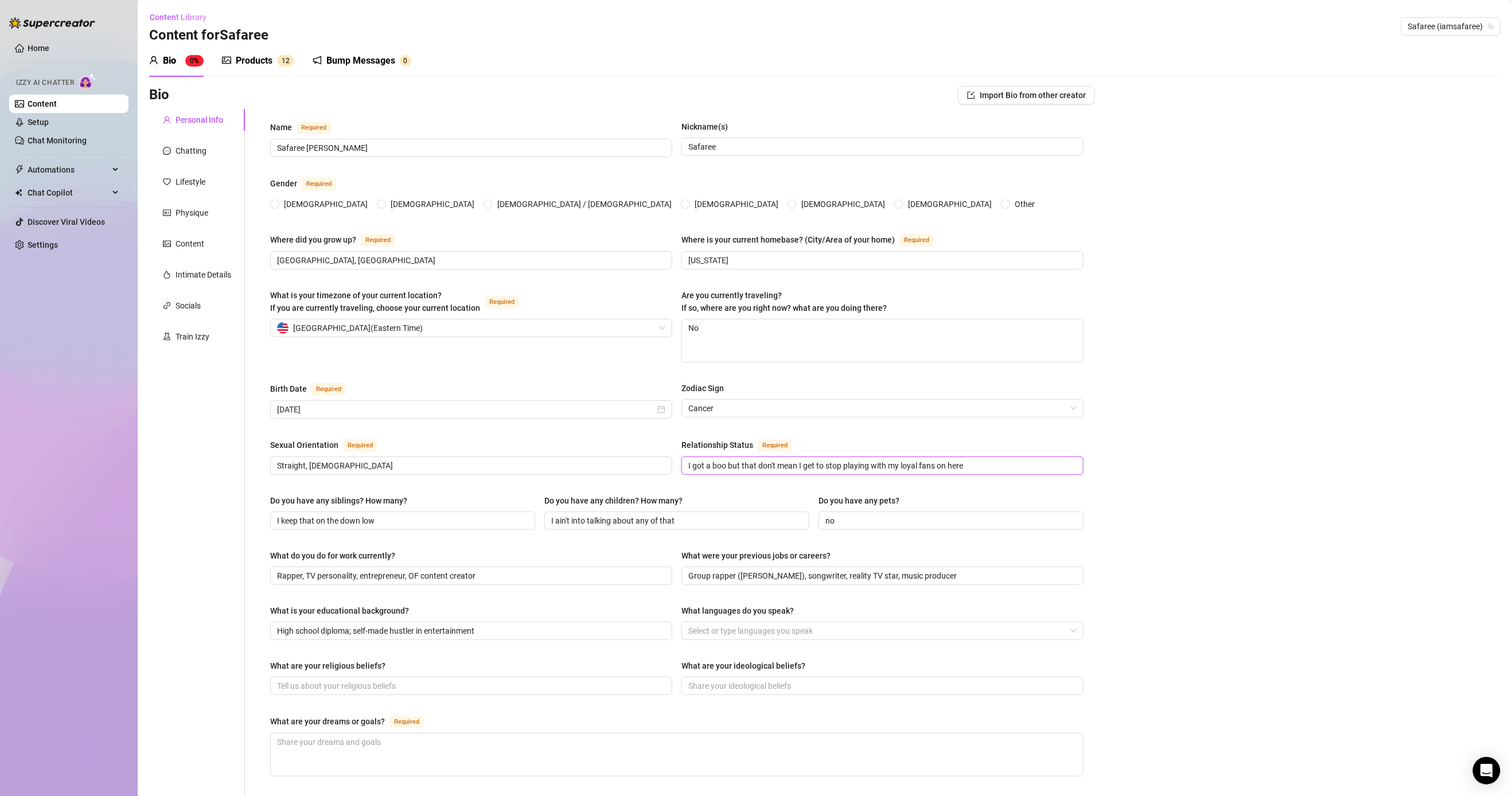
drag, startPoint x: 724, startPoint y: 468, endPoint x: 703, endPoint y: 471, distance: 21.2
click at [588, 471] on input "I got a boo but that don't mean I get to stop playing with my loyal fans on here" at bounding box center [881, 465] width 386 height 13
type input "I got a boo but that don't mean I get to stop playing with my loyal fans on here"
click at [588, 488] on div "Name Required [PERSON_NAME] Nickname(s) [PERSON_NAME] Gender Required [DEMOGRAP…" at bounding box center [676, 574] width 813 height 907
drag, startPoint x: 719, startPoint y: 470, endPoint x: 706, endPoint y: 470, distance: 13.0
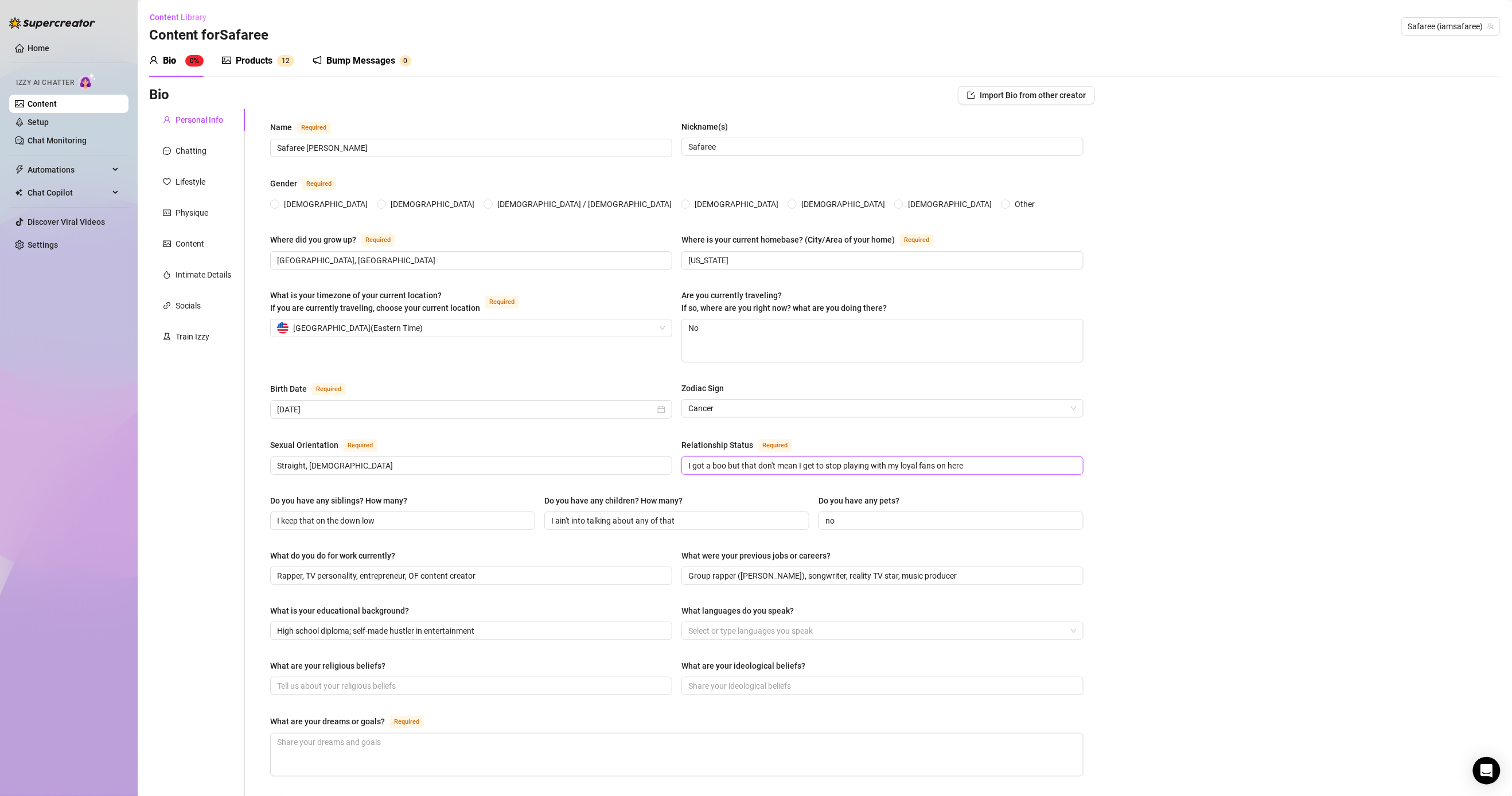
click at [588, 470] on input "I got a boo but that don't mean I get to stop playing with my loyal fans on here" at bounding box center [881, 465] width 386 height 13
click at [588, 471] on input "I got a boo but that don't mean I get to stop playing with my loyal fans on here" at bounding box center [881, 465] width 386 height 13
drag, startPoint x: 723, startPoint y: 470, endPoint x: 710, endPoint y: 470, distance: 13.0
click at [588, 470] on input "I got a boo but that don't mean I get to stop playing with my loyal fans on here" at bounding box center [881, 465] width 386 height 13
click at [588, 500] on div "Do you have any children? How many?" at bounding box center [677, 502] width 265 height 17
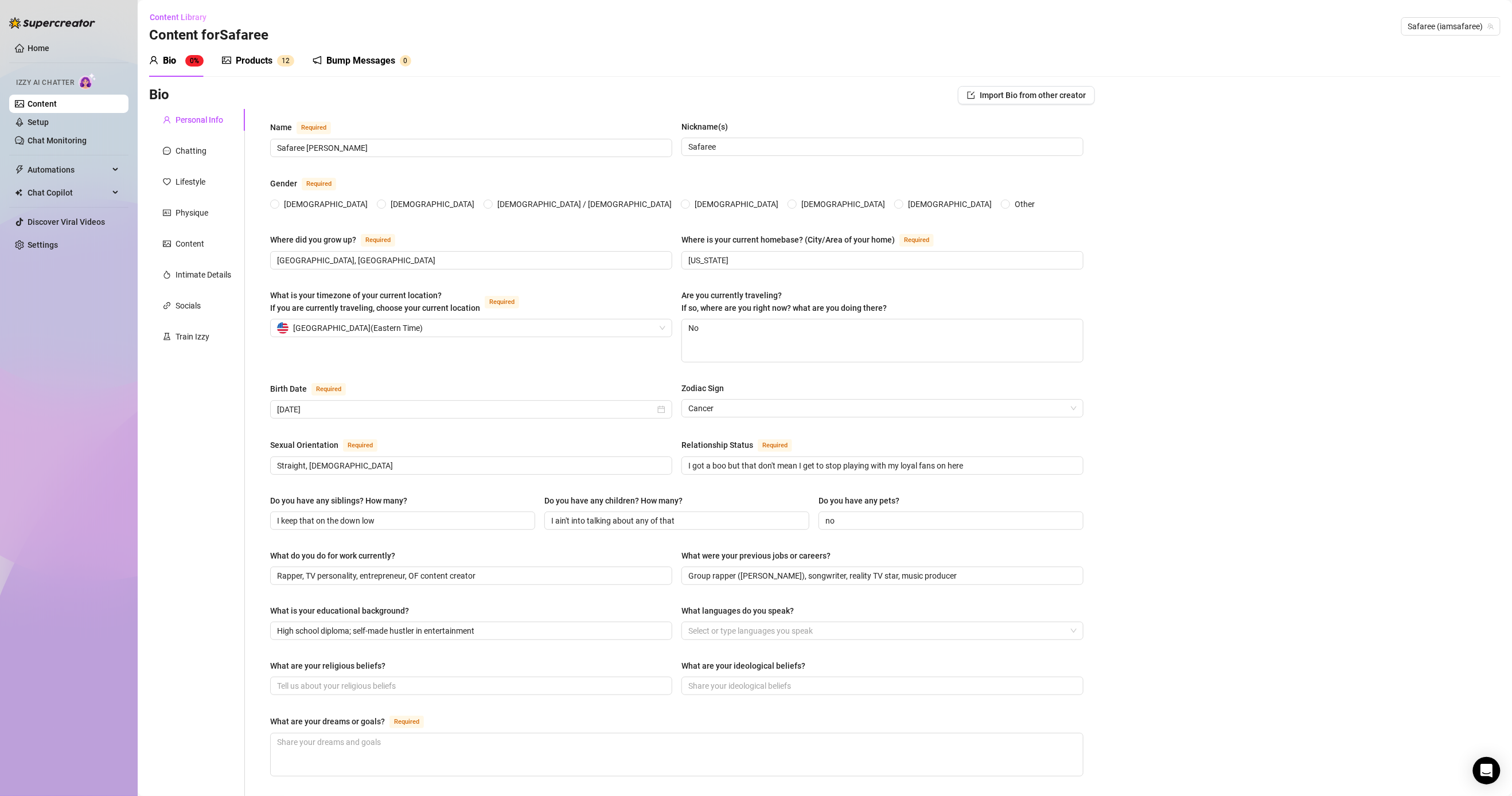
scroll to position [248, 0]
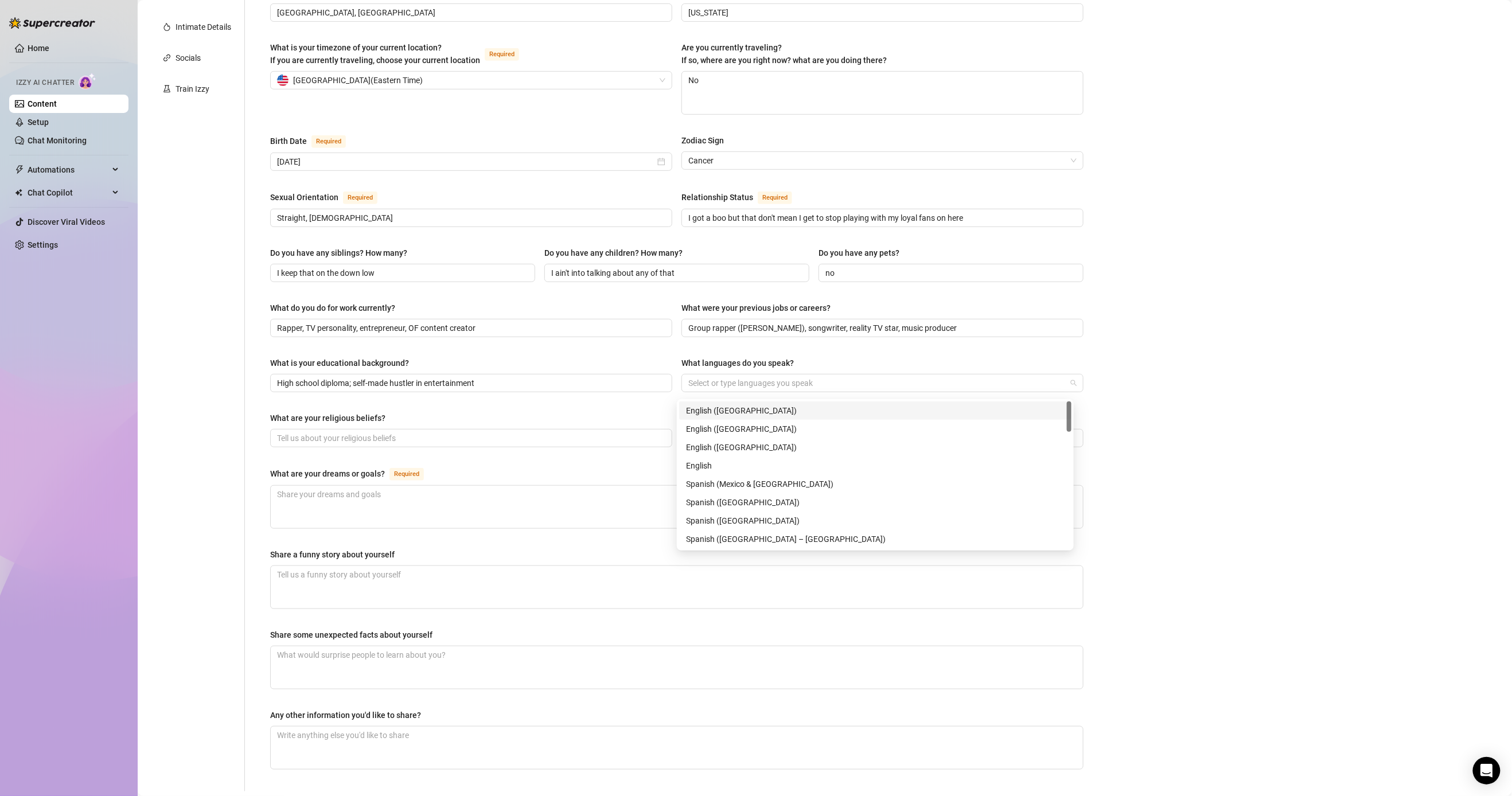
click at [588, 380] on div at bounding box center [876, 383] width 386 height 16
click at [588, 410] on div "English ([GEOGRAPHIC_DATA])" at bounding box center [876, 410] width 379 height 13
click at [588, 386] on div "English ([GEOGRAPHIC_DATA])" at bounding box center [876, 383] width 386 height 16
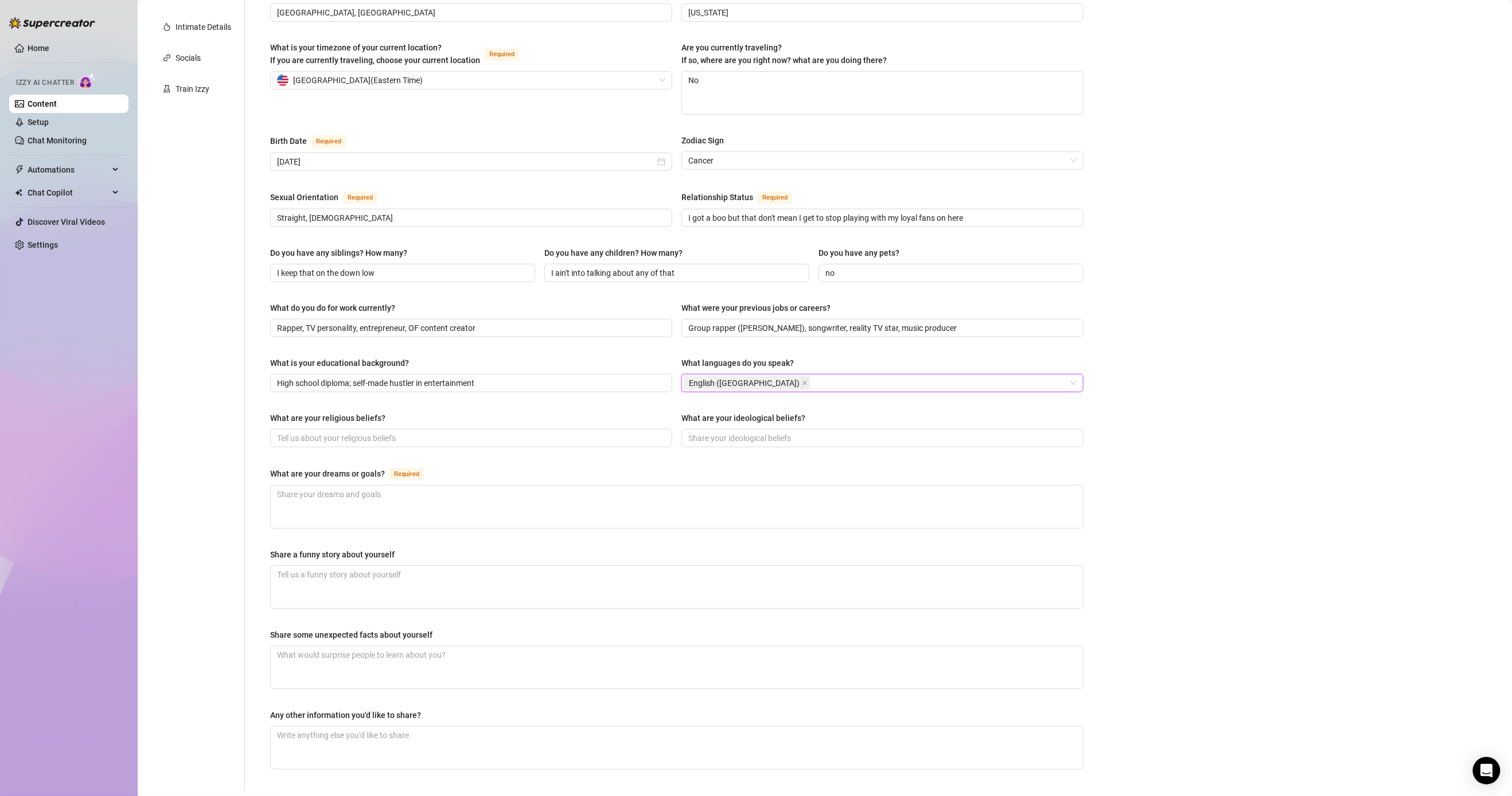
click at [588, 382] on div "English ([GEOGRAPHIC_DATA])" at bounding box center [876, 383] width 386 height 16
type input "East Coast Slang"
click at [588, 417] on div "What are your religious beliefs?" at bounding box center [471, 420] width 402 height 17
click at [549, 440] on input "What are your religious beliefs?" at bounding box center [470, 438] width 386 height 13
click at [588, 444] on input "What are your ideological beliefs?" at bounding box center [881, 438] width 386 height 13
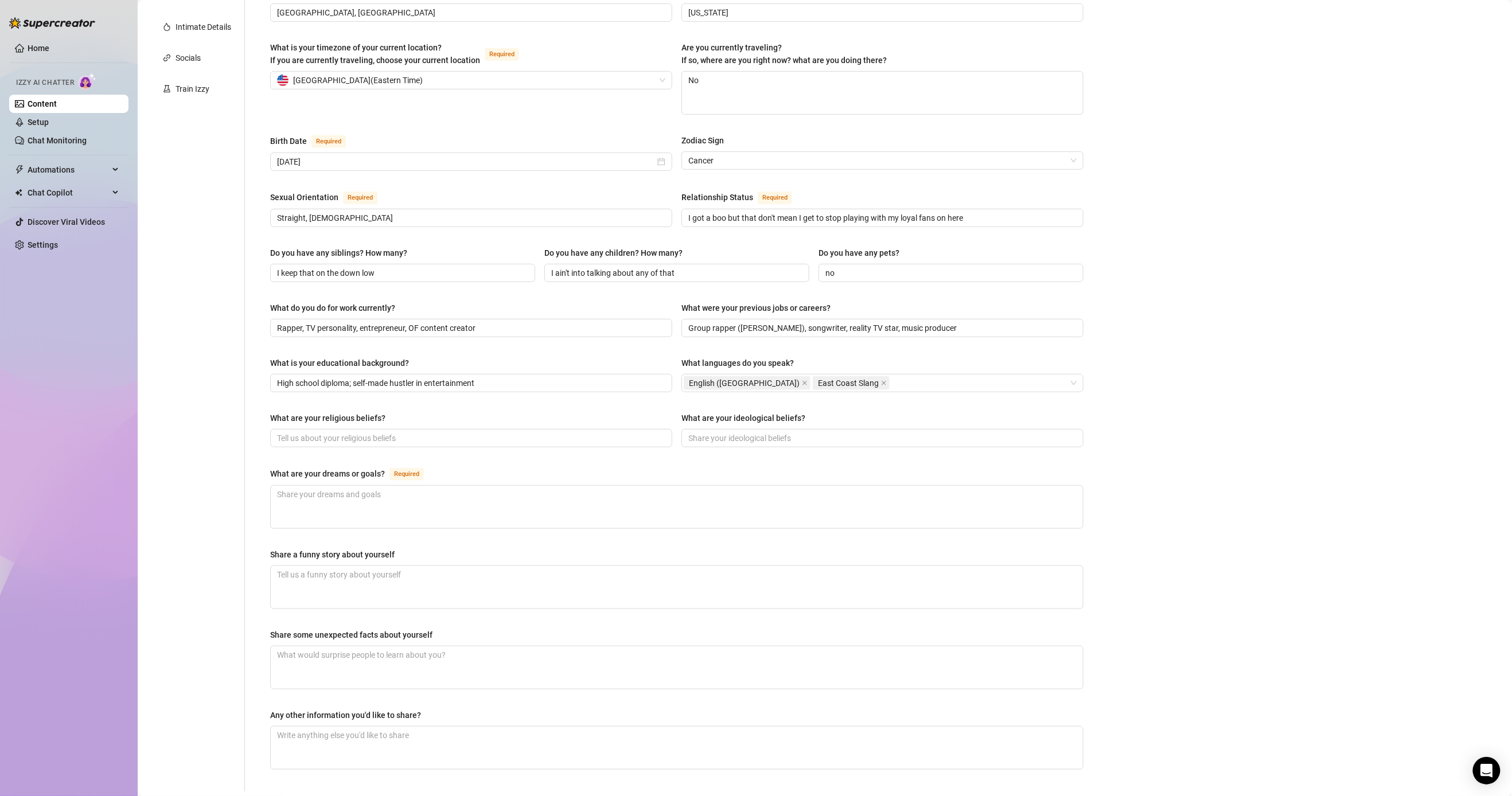
click at [588, 223] on span "I got a boo but that don't mean I get to stop playing with my loyal fans on here" at bounding box center [882, 217] width 402 height 18
click at [588, 218] on input "I got a boo but that don't mean I get to stop playing with my loyal fans on here" at bounding box center [881, 217] width 386 height 13
click at [588, 220] on span "I got a boo but that don't mean I get to stop playing with my loyal fans on here" at bounding box center [882, 217] width 402 height 18
click at [588, 220] on input "I got a boo but that don't mean I get to stop playing with my loyal fans on here" at bounding box center [881, 217] width 386 height 13
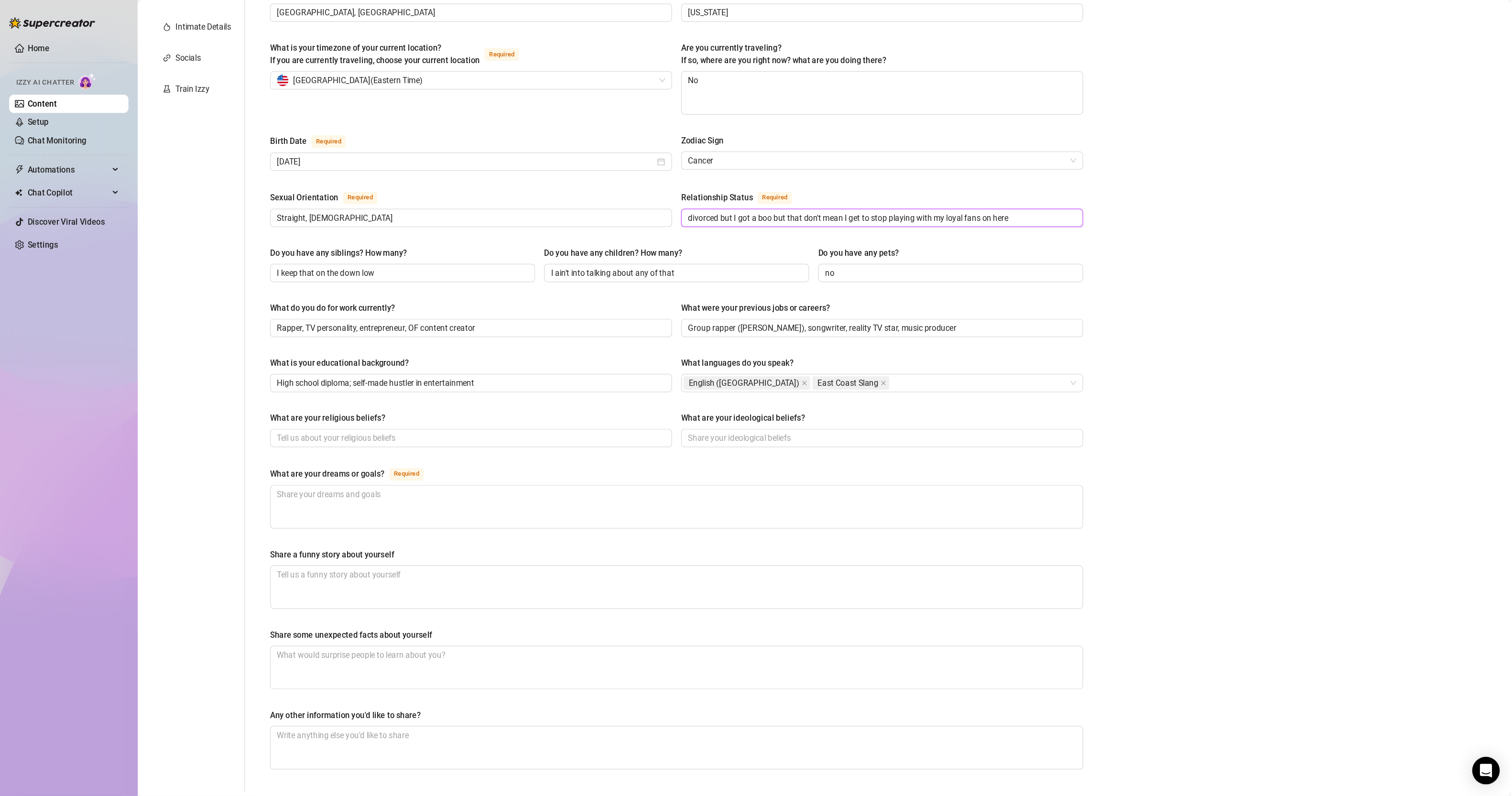
scroll to position [275, 0]
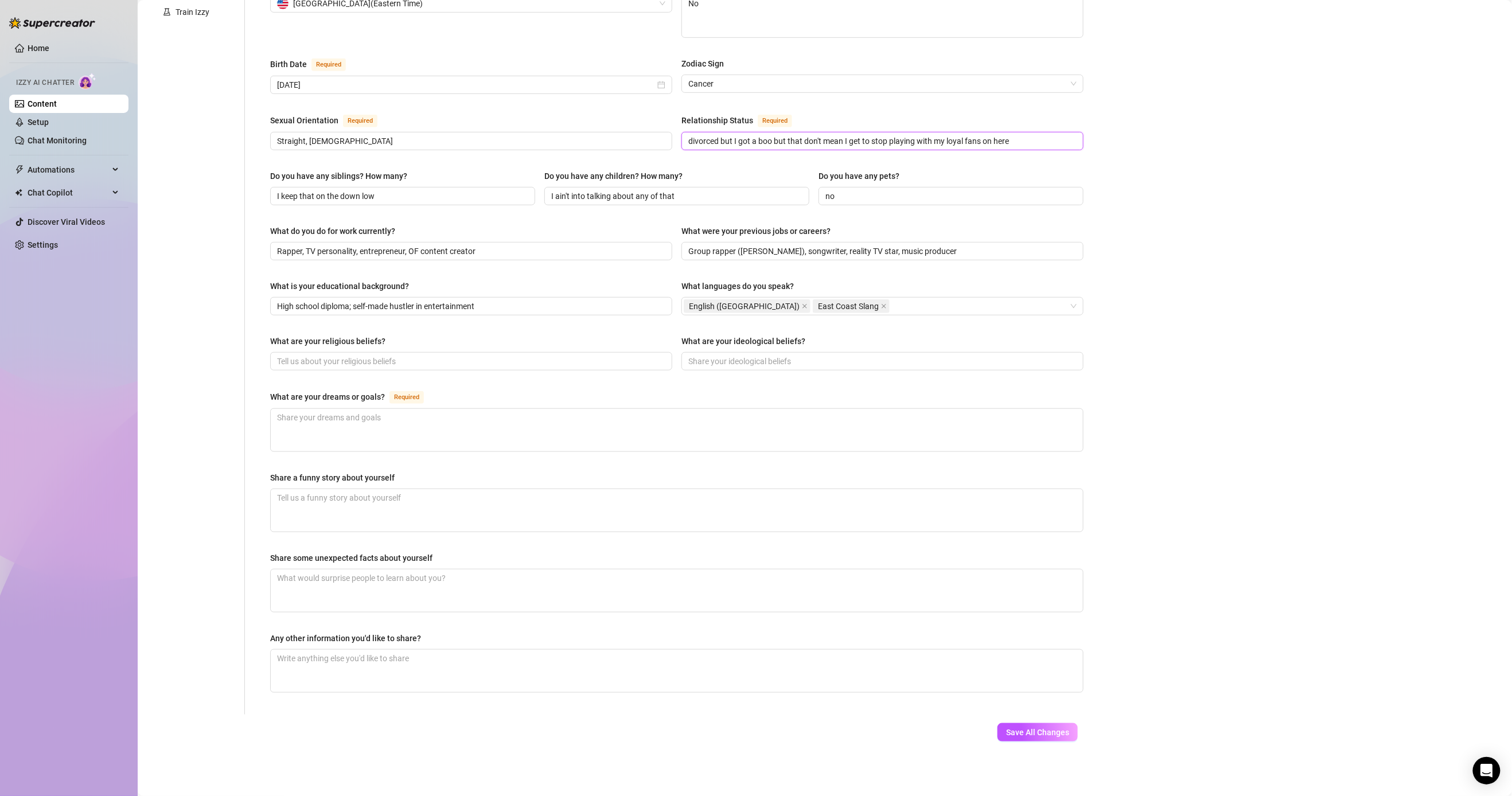
type input "divorced but I got a boo but that don't mean I get to stop playing with my loya…"
click at [429, 366] on span at bounding box center [471, 361] width 402 height 18
click at [421, 425] on textarea "What are your dreams or goals? Required" at bounding box center [677, 430] width 813 height 42
click at [588, 301] on div "English ([GEOGRAPHIC_DATA]) [GEOGRAPHIC_DATA]" at bounding box center [876, 306] width 386 height 16
type input "A little Jamaican"
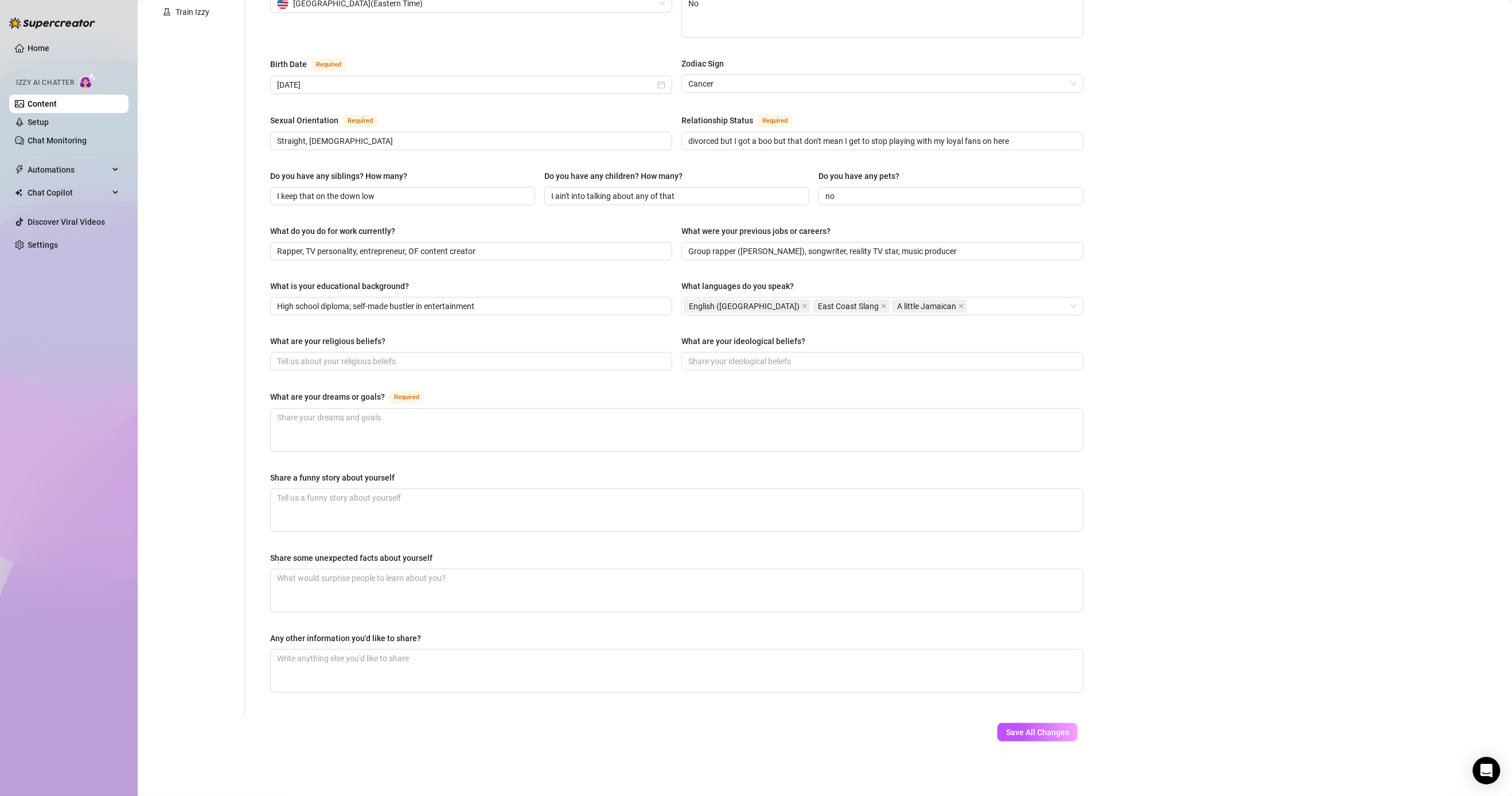
click at [434, 404] on div "What are your dreams or goals? Required" at bounding box center [676, 399] width 813 height 18
click at [447, 357] on input "What are your religious beliefs?" at bounding box center [470, 361] width 386 height 13
click at [588, 367] on span at bounding box center [882, 361] width 402 height 18
paste input "Hustle hard, stay flashy, love your family, and always bet on yourself"
type input "Hustle hard, stay flashy, love your family, and always bet on yourself"
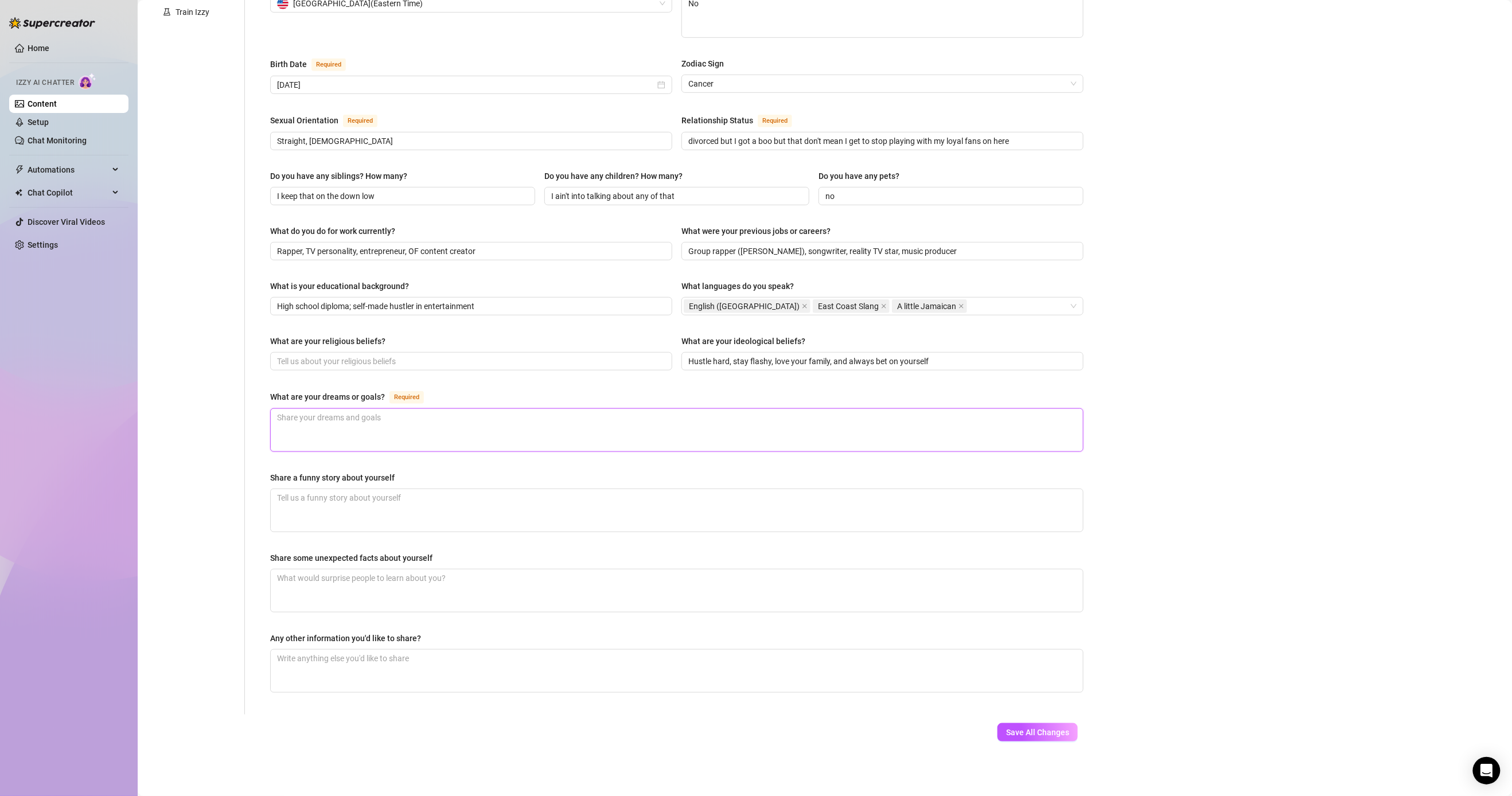
click at [480, 432] on textarea "What are your dreams or goals? Required" at bounding box center [677, 430] width 813 height 42
click at [374, 434] on textarea "What are your dreams or goals? Required" at bounding box center [677, 430] width 813 height 42
paste textarea "Keep growing his brand, stay healthy & wealthy, provide for his kids, and live …"
type textarea "Keep growing his brand, stay healthy & wealthy, provide for his kids, and live …"
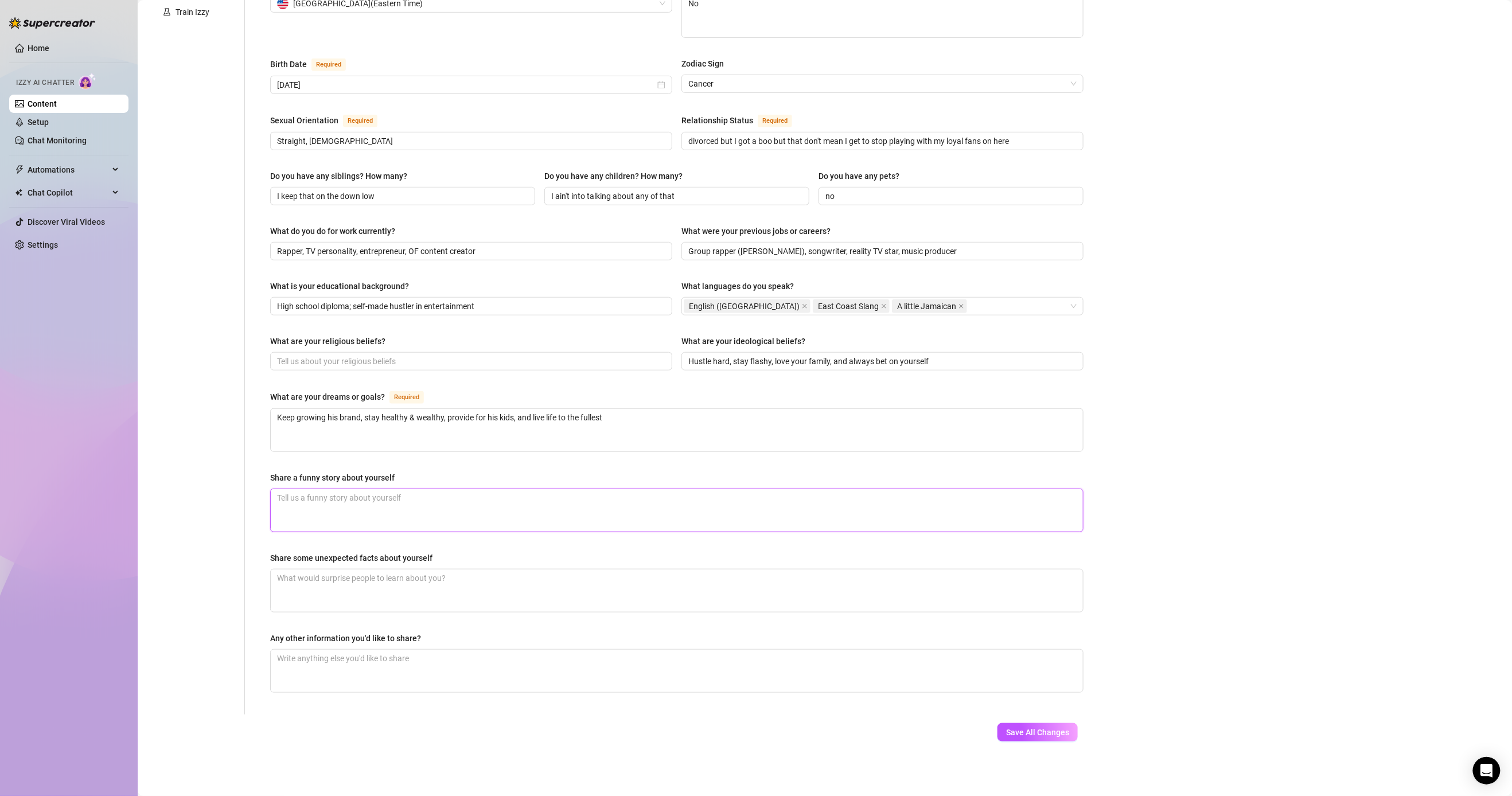
click at [481, 502] on textarea "Share a funny story about yourself" at bounding box center [677, 510] width 813 height 42
paste textarea "nce went viral for accidentally leaking his own… “assets” online, and turned it…"
type textarea "nce went viral for accidentally leaking his own… “assets” online, and turned it…"
click at [437, 514] on textarea "nce went viral for accidentally leaking his own… “assets” online, and turned it…" at bounding box center [677, 510] width 813 height 42
click at [417, 498] on textarea "nce went viral for accidentally leaking his own… “assets” online, and turned it…" at bounding box center [677, 510] width 813 height 42
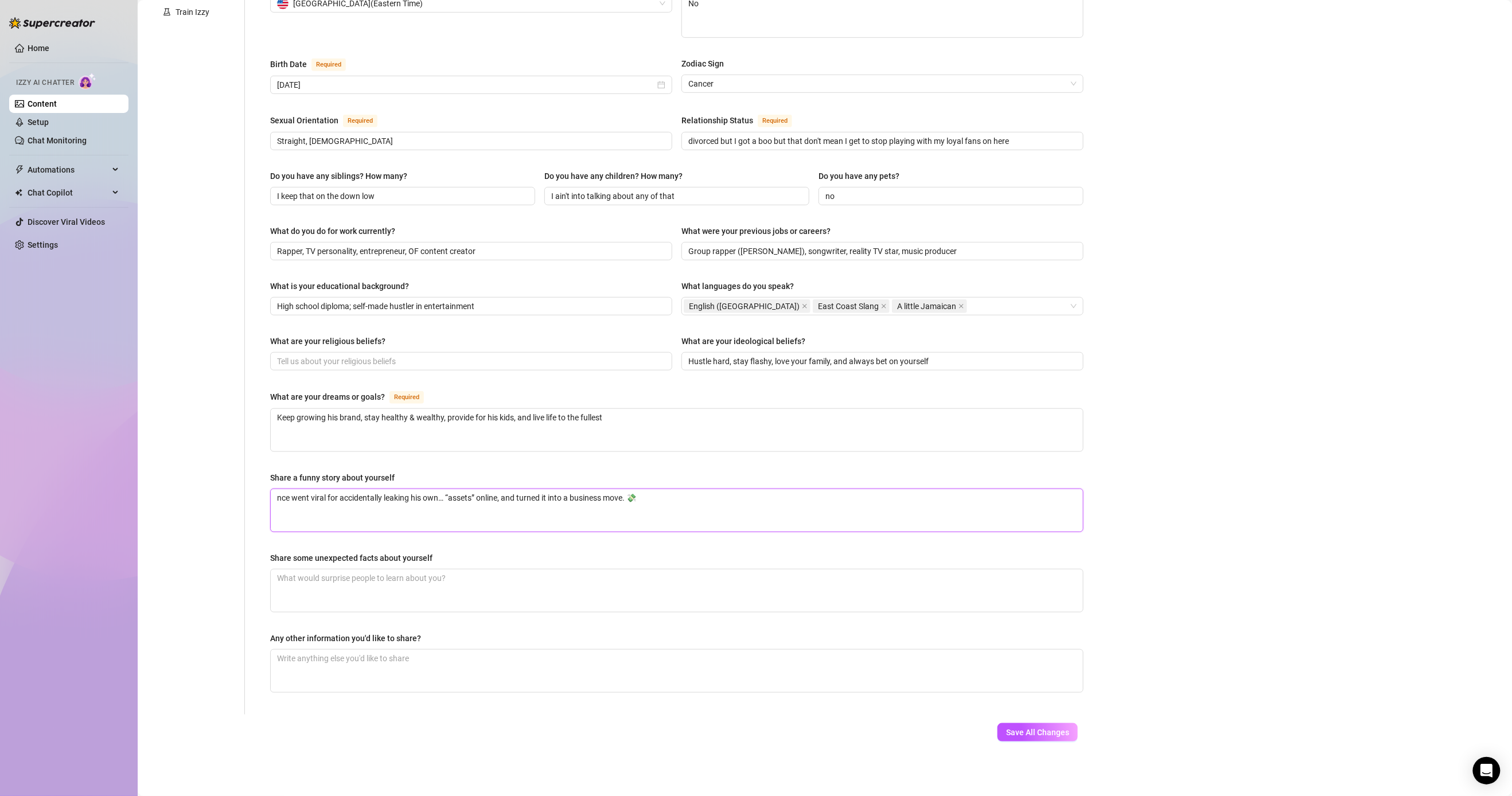
drag, startPoint x: 427, startPoint y: 493, endPoint x: 414, endPoint y: 493, distance: 13.0
click at [414, 493] on textarea "nce went viral for accidentally leaking his own… “assets” online, and turned it…" at bounding box center [677, 510] width 813 height 42
type textarea "nce went viral for accidentally leaking mown… “assets” online, and turned it in…"
type textarea "nce went viral for accidentally leaking myown… “assets” online, and turned it i…"
type textarea "nce went viral for accidentally leaking my own… “assets” online, and turned it …"
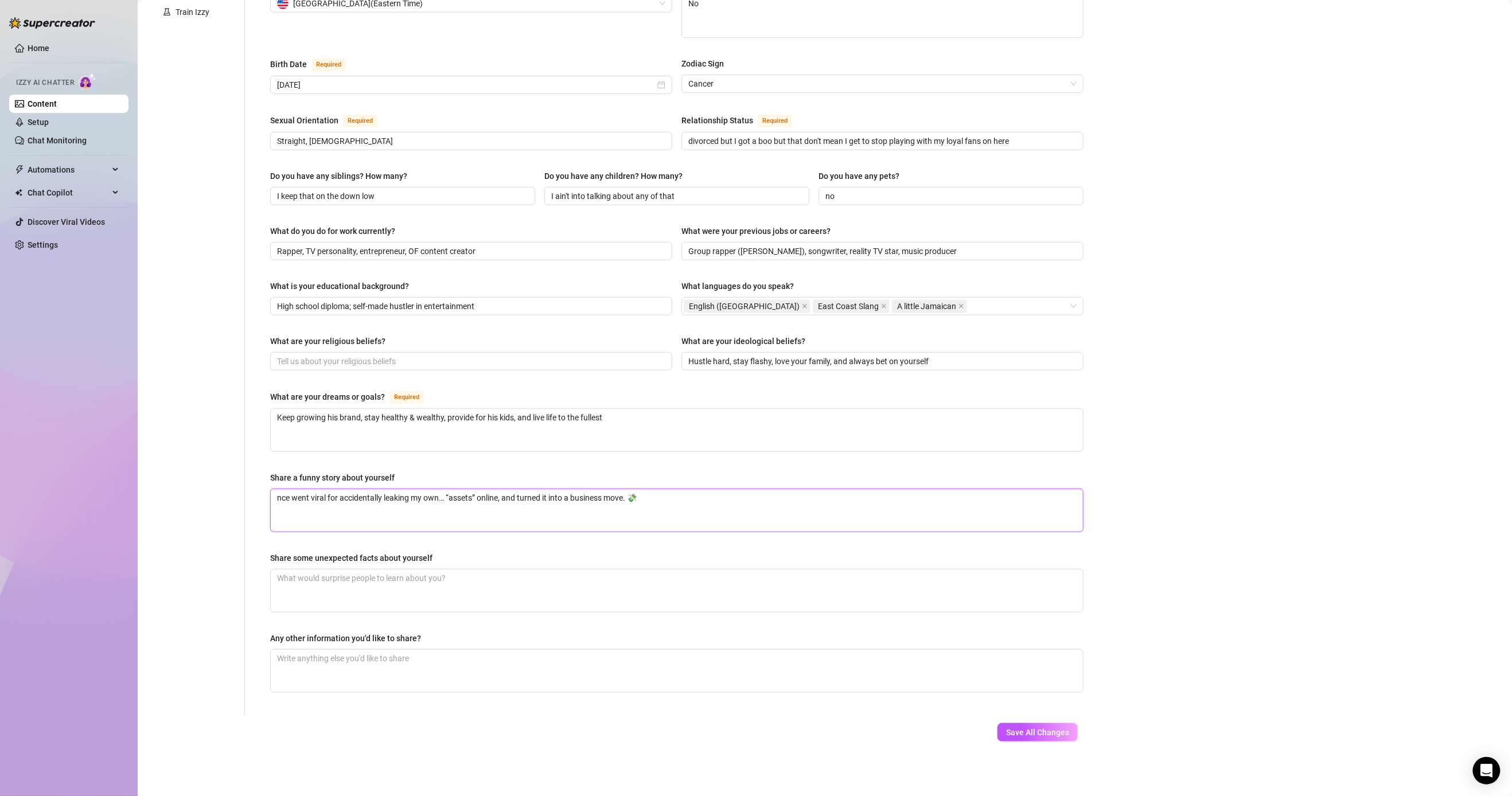
click at [588, 513] on textarea "nce went viral for accidentally leaking my own… “assets” online, and turned it …" at bounding box center [677, 510] width 813 height 42
click at [345, 530] on textarea "nce went viral for accidentally leaking my own… “assets” online, and turned it …" at bounding box center [677, 510] width 813 height 42
click at [279, 504] on textarea "nce went viral for accidentally leaking my own… “assets” online, and turned it …" at bounding box center [677, 510] width 813 height 42
type textarea "once went viral for accidentally leaking my own… “assets” online, and turned it…"
type textarea "onnce went viral for accidentally leaking my own… “assets” online, and turned i…"
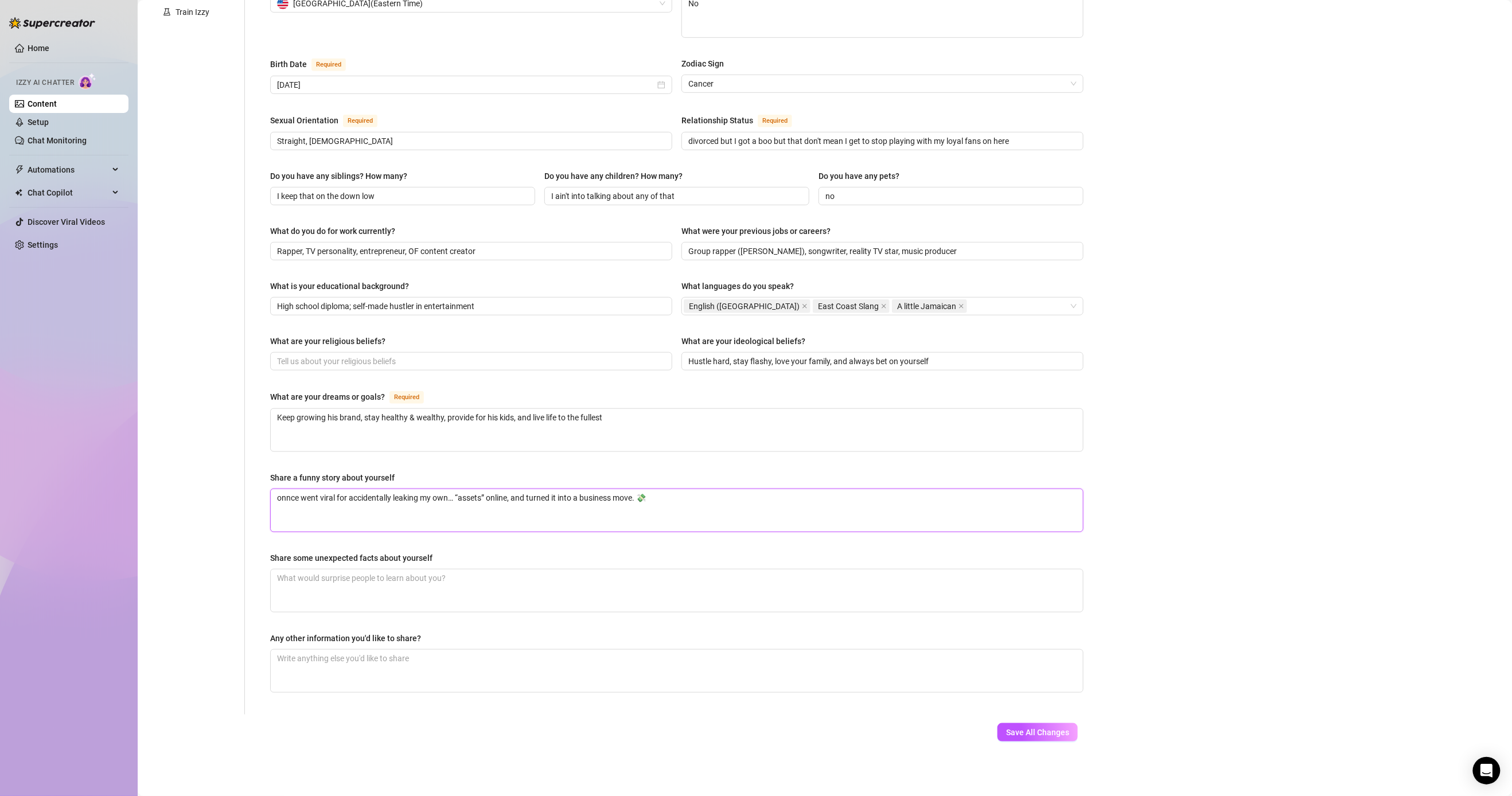
type textarea "once went viral for accidentally leaking my own… “assets” online, and turned it…"
drag, startPoint x: 299, startPoint y: 501, endPoint x: 252, endPoint y: 504, distance: 47.1
click at [252, 504] on div "Name Required [PERSON_NAME] Nickname(s) [PERSON_NAME] Gender Required [DEMOGRAP…" at bounding box center [670, 249] width 850 height 930
type textarea "iwent viral for accidentally leaking my own… “assets” online, and turned it int…"
type textarea "went viral for accidentally leaking my own… “assets” online, and turned it into…"
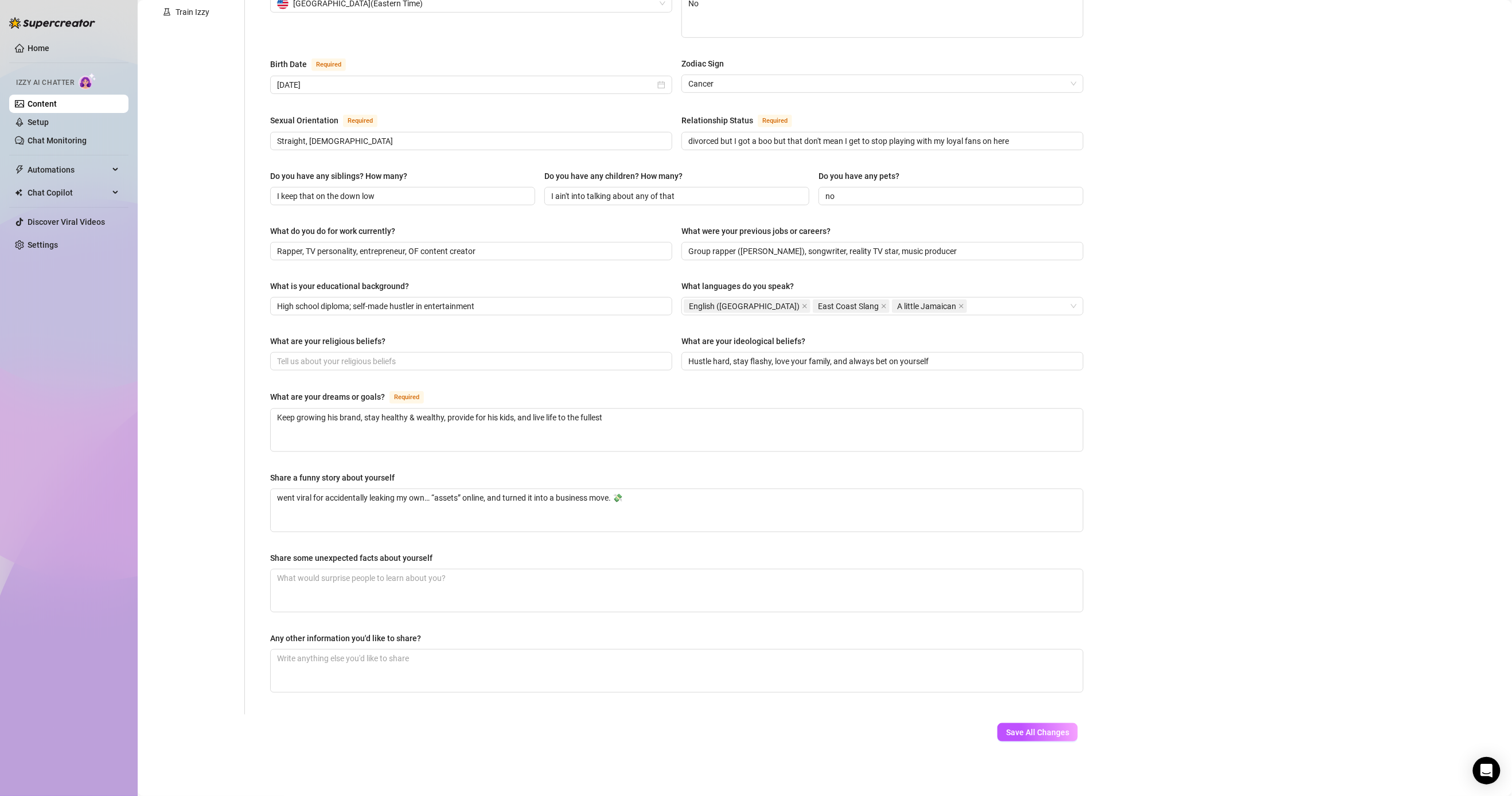
click at [431, 615] on div "Name Required [PERSON_NAME] Nickname(s) [PERSON_NAME] Gender Required [DEMOGRAP…" at bounding box center [676, 249] width 813 height 907
click at [451, 593] on textarea "Share some unexpected facts about yourself" at bounding box center [677, 590] width 813 height 42
type textarea "i"
type textarea "i su"
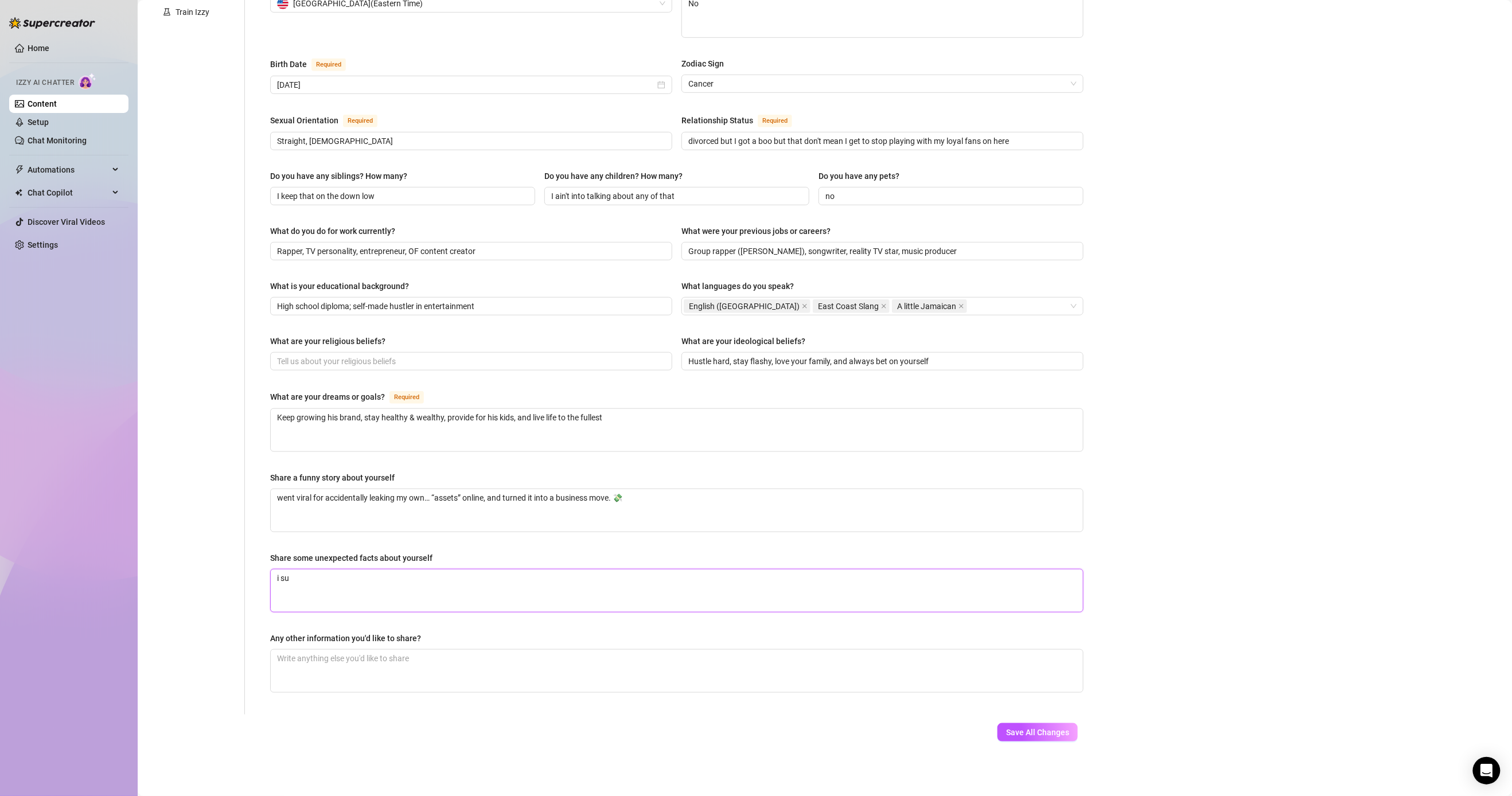
type textarea "i sue"
type textarea "i su"
type textarea "i s"
type textarea "i"
type textarea "i us"
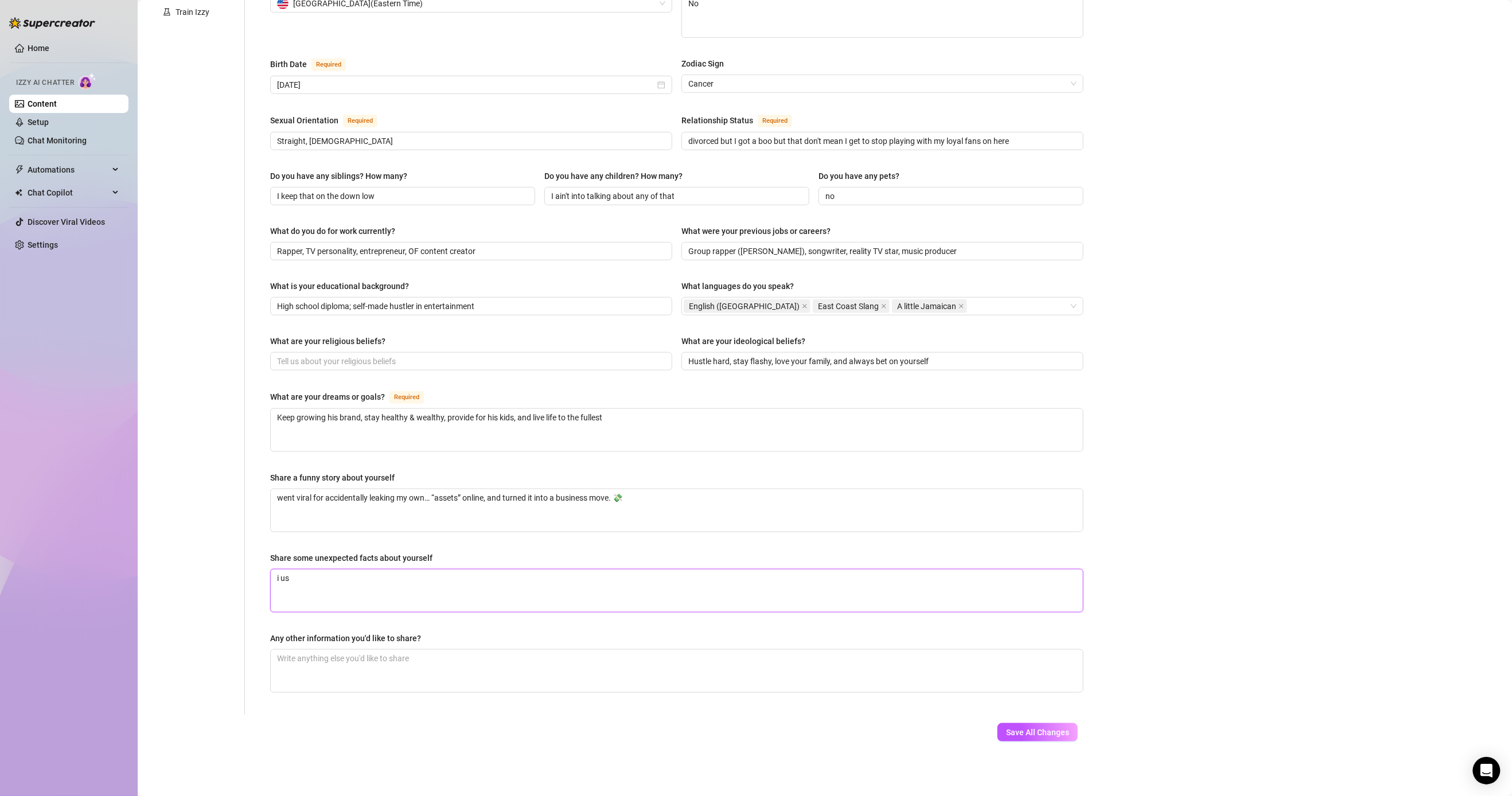
type textarea "i use"
type textarea "i used"
type textarea "i used t"
type textarea "i used to"
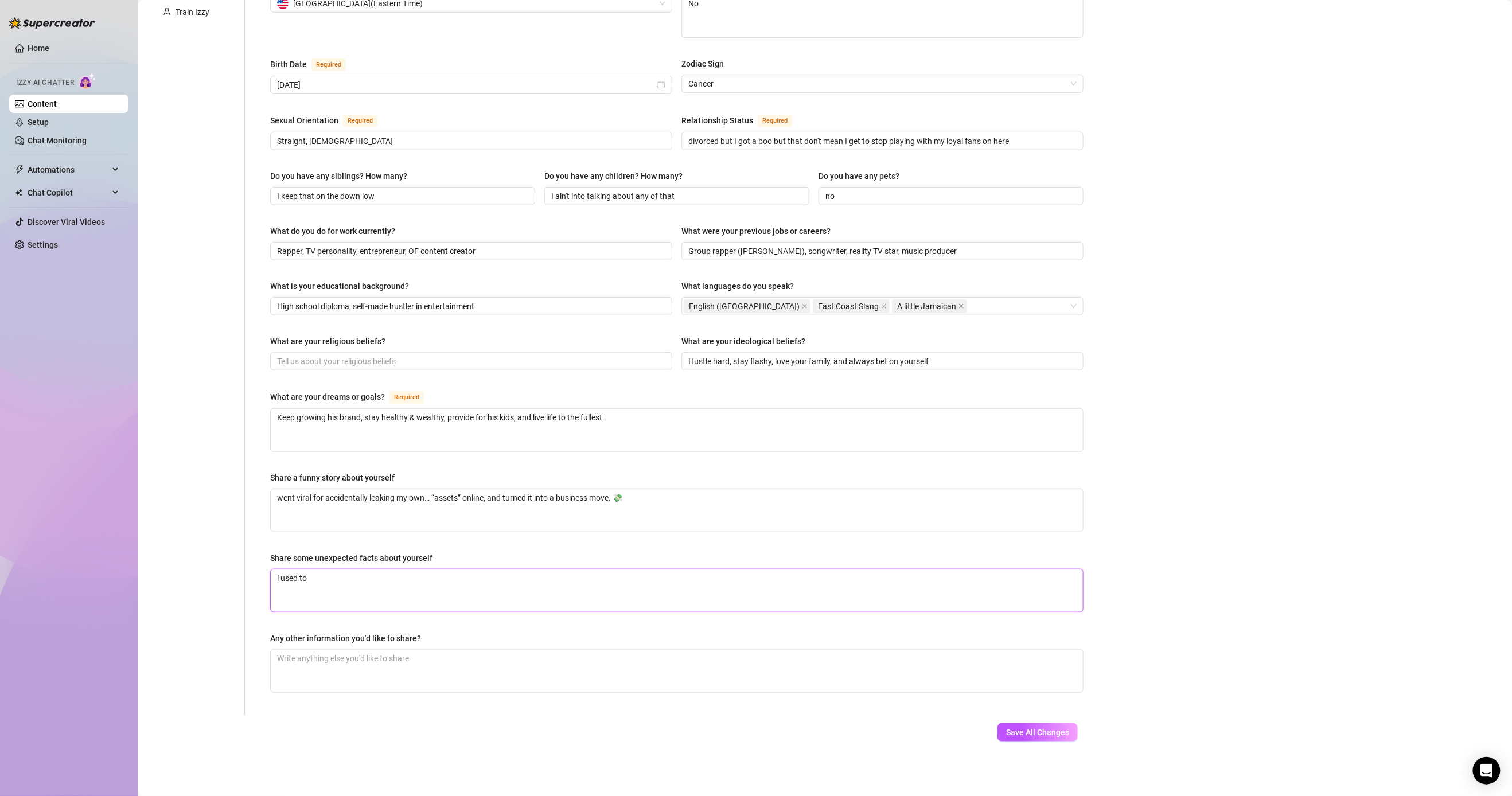
type textarea "i used to"
type textarea "i used to t"
type textarea "i used to"
type textarea "i used to d"
type textarea "i used to da"
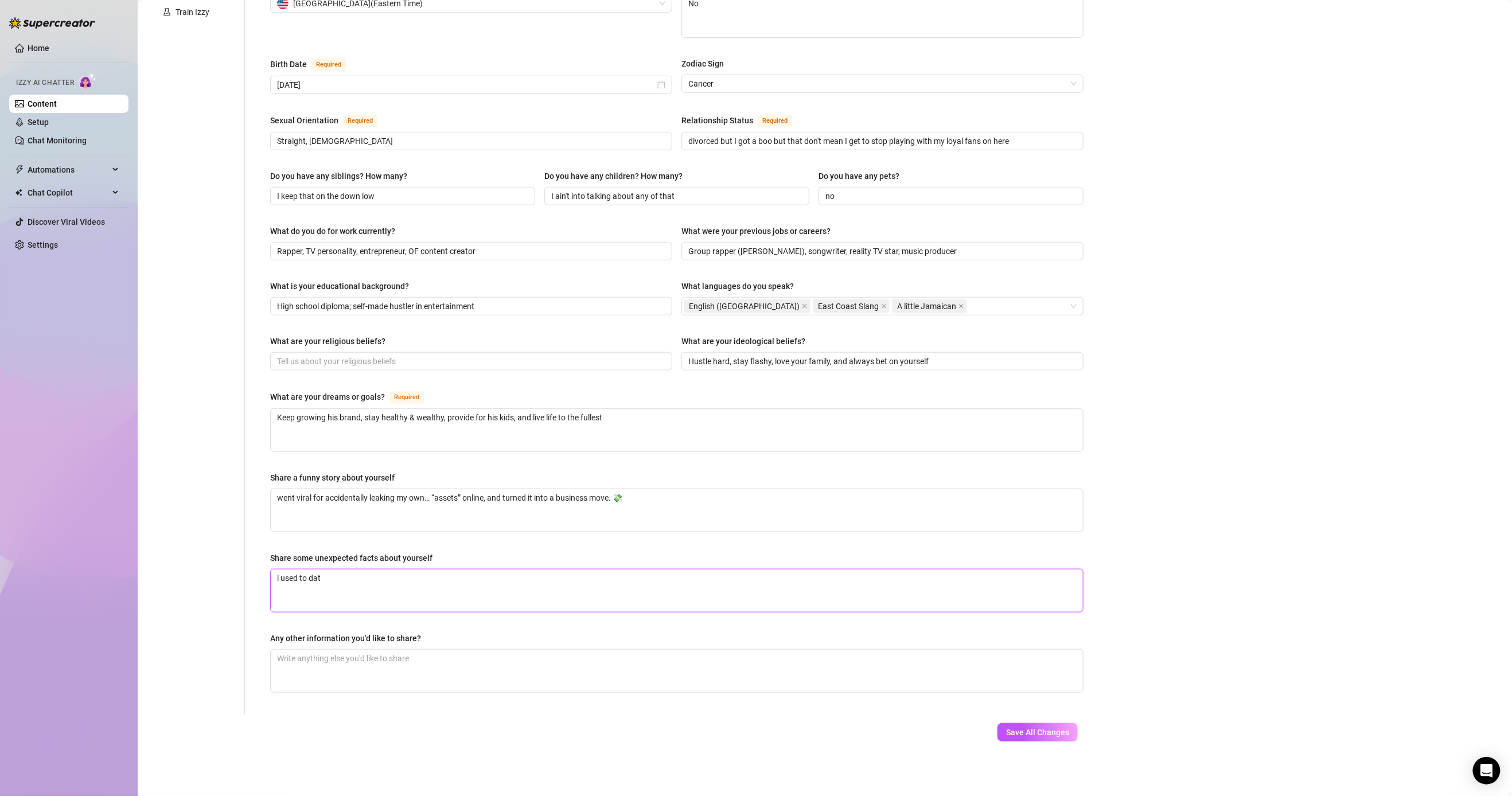
type textarea "i used to date"
type textarea "i used to date f"
type textarea "i used to date fam"
type textarea "i used to date famno"
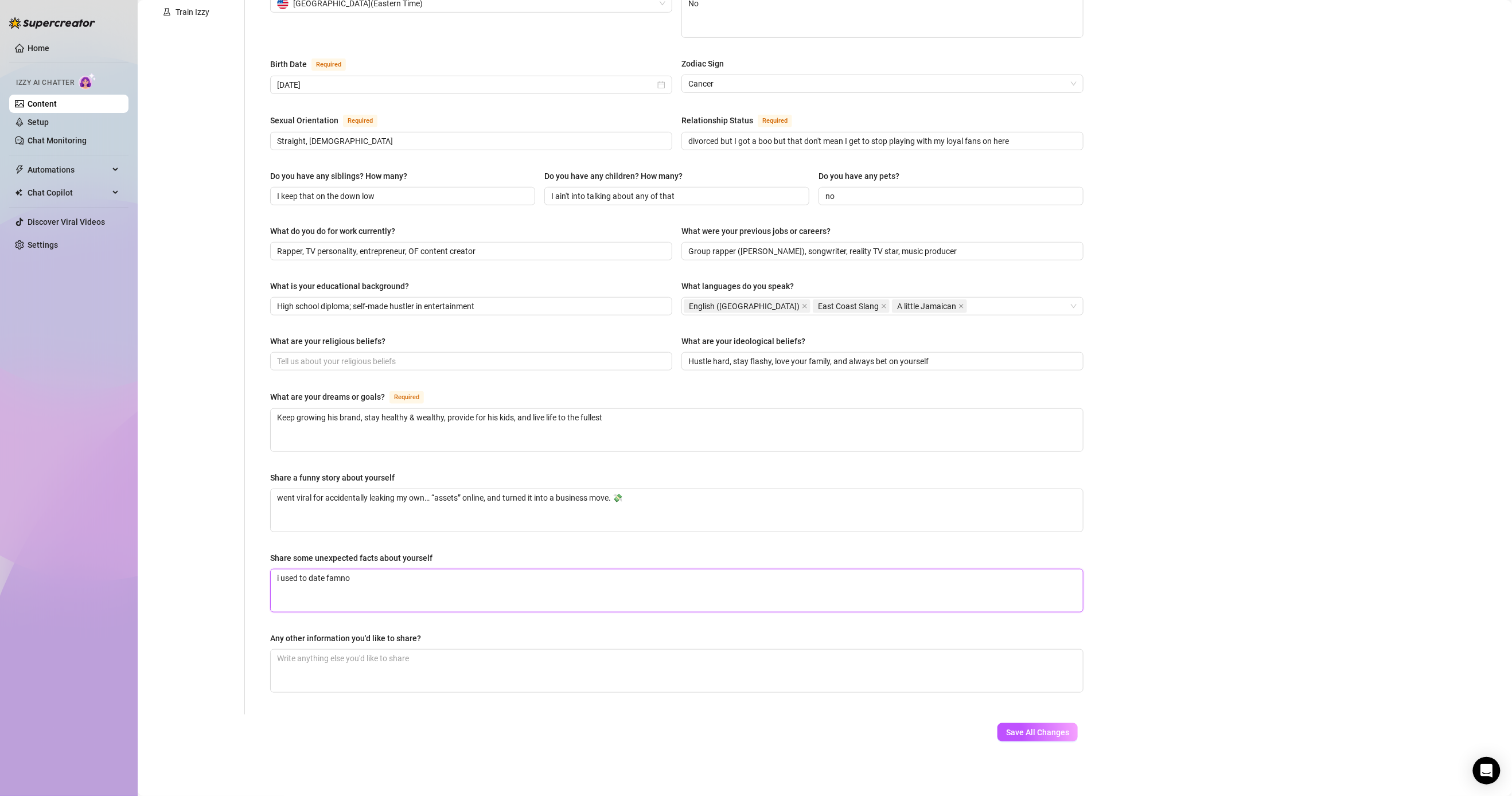
type textarea "i used to date famn"
type textarea "i used to date fam"
type textarea "i used to date famo"
type textarea "i used to date famou"
type textarea "i used to date famous"
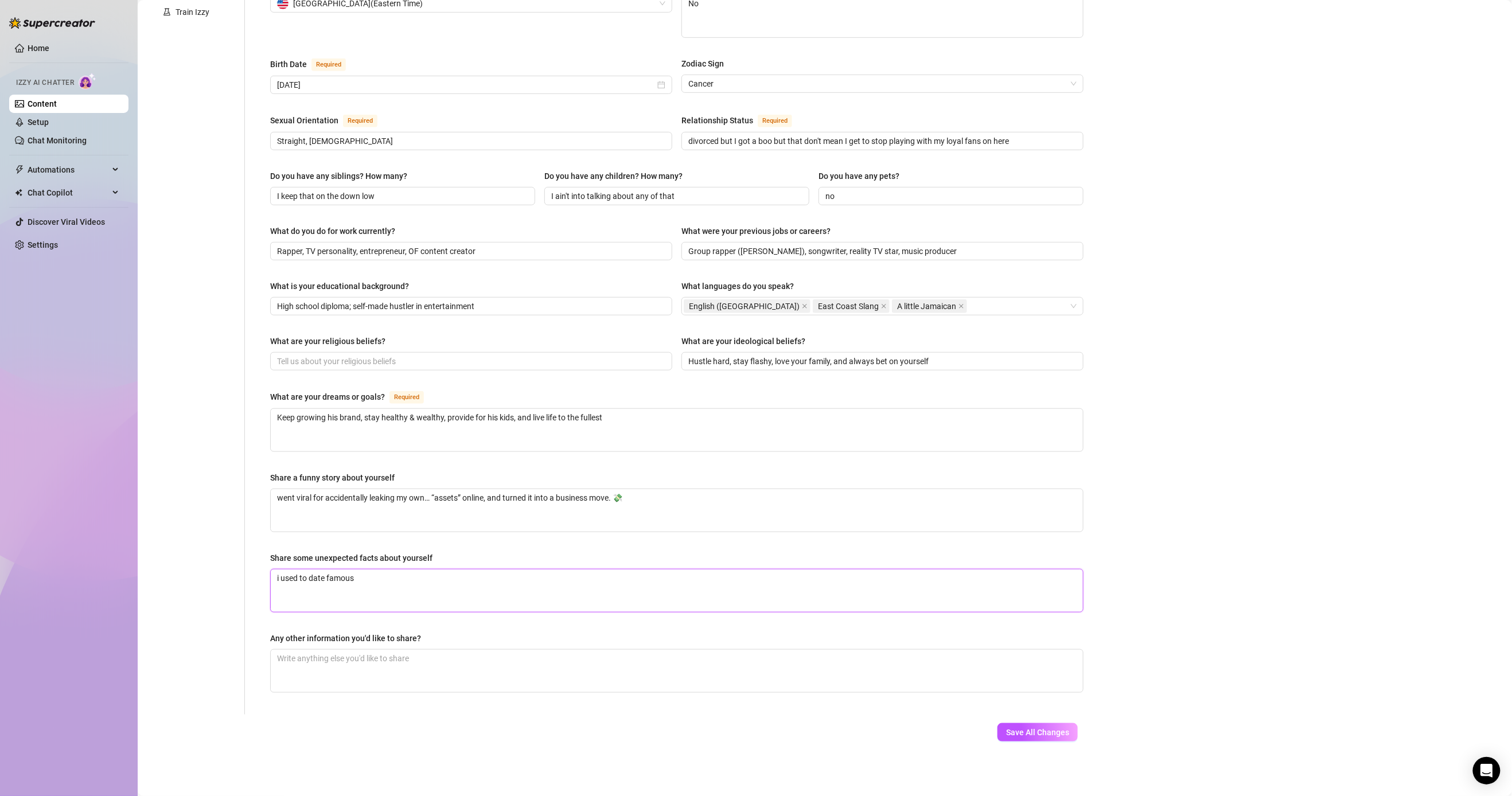
type textarea "i used to date famouse"
type textarea "i used to date famous"
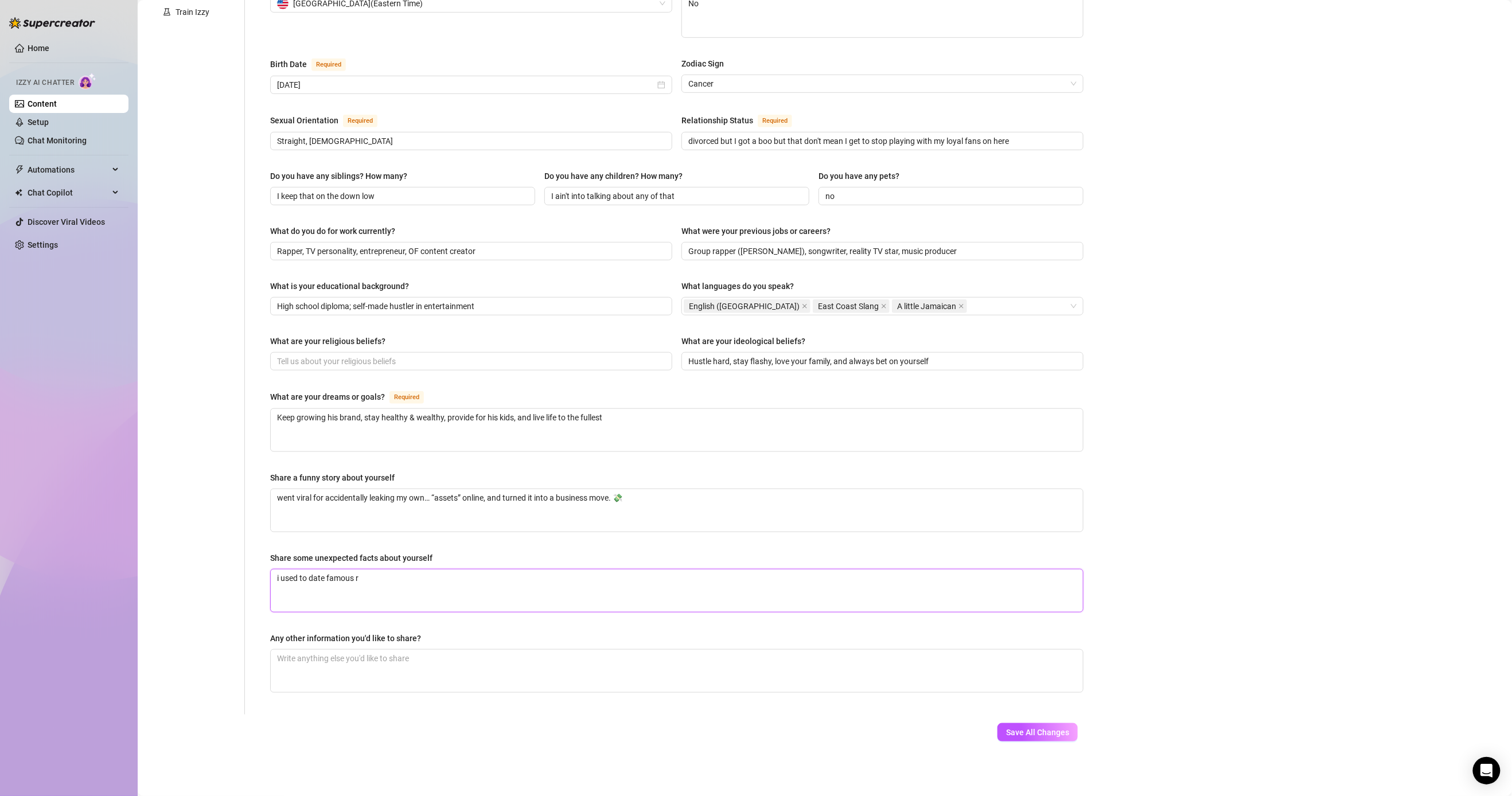
type textarea "i used to date famous ra"
type textarea "i used to date famous rap"
type textarea "i used to date famous [PERSON_NAME]"
type textarea "i used to date famous rapper"
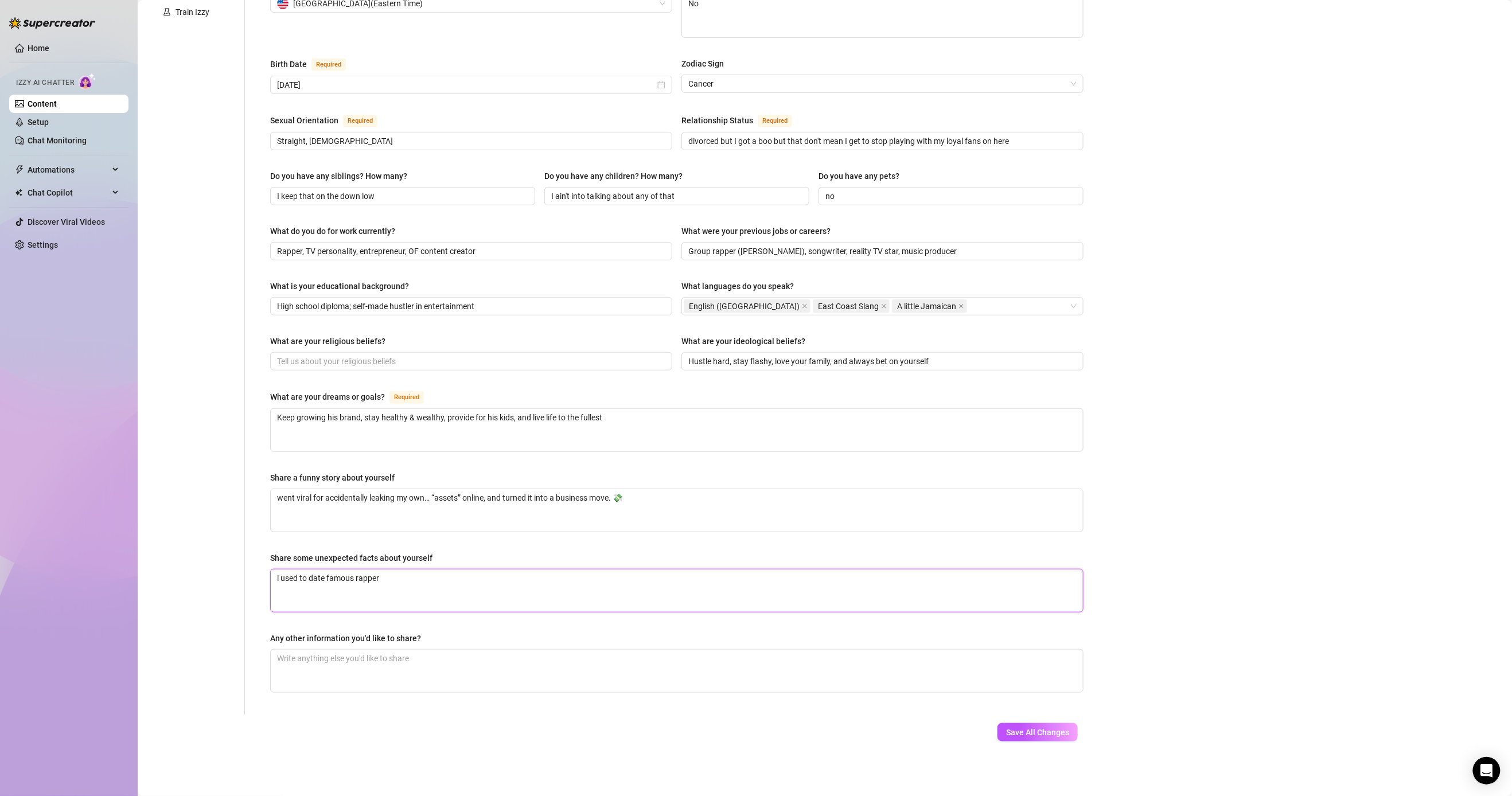
type textarea "i used to date famous rapper"
type textarea "i used to date famous rapper N"
type textarea "i used to date famous rapper [PERSON_NAME]"
type textarea "i used to date famous rapper N"
type textarea "i used to date famous rapper [PERSON_NAME]"
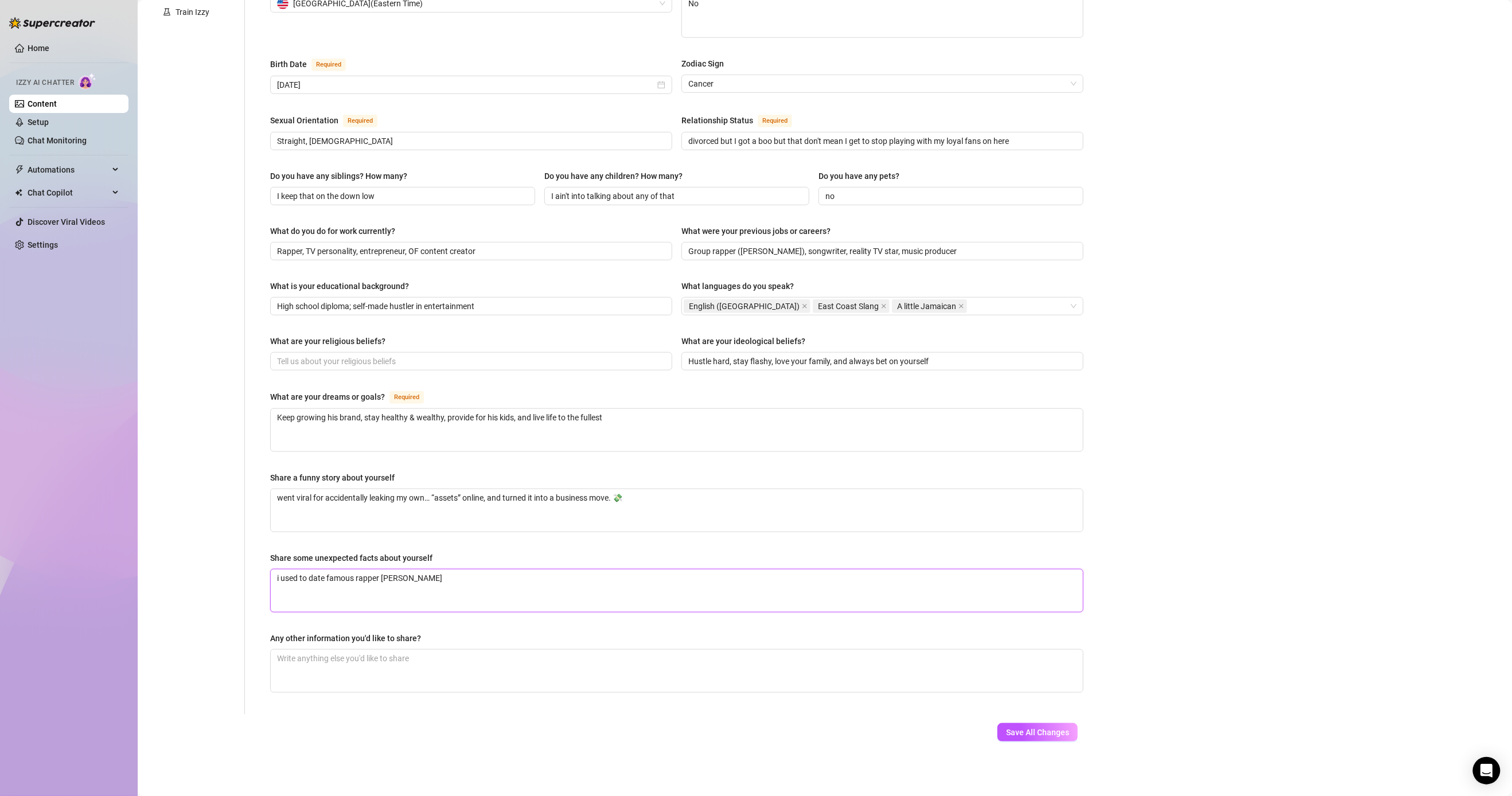
type textarea "i used to date famous rapper [PERSON_NAME]"
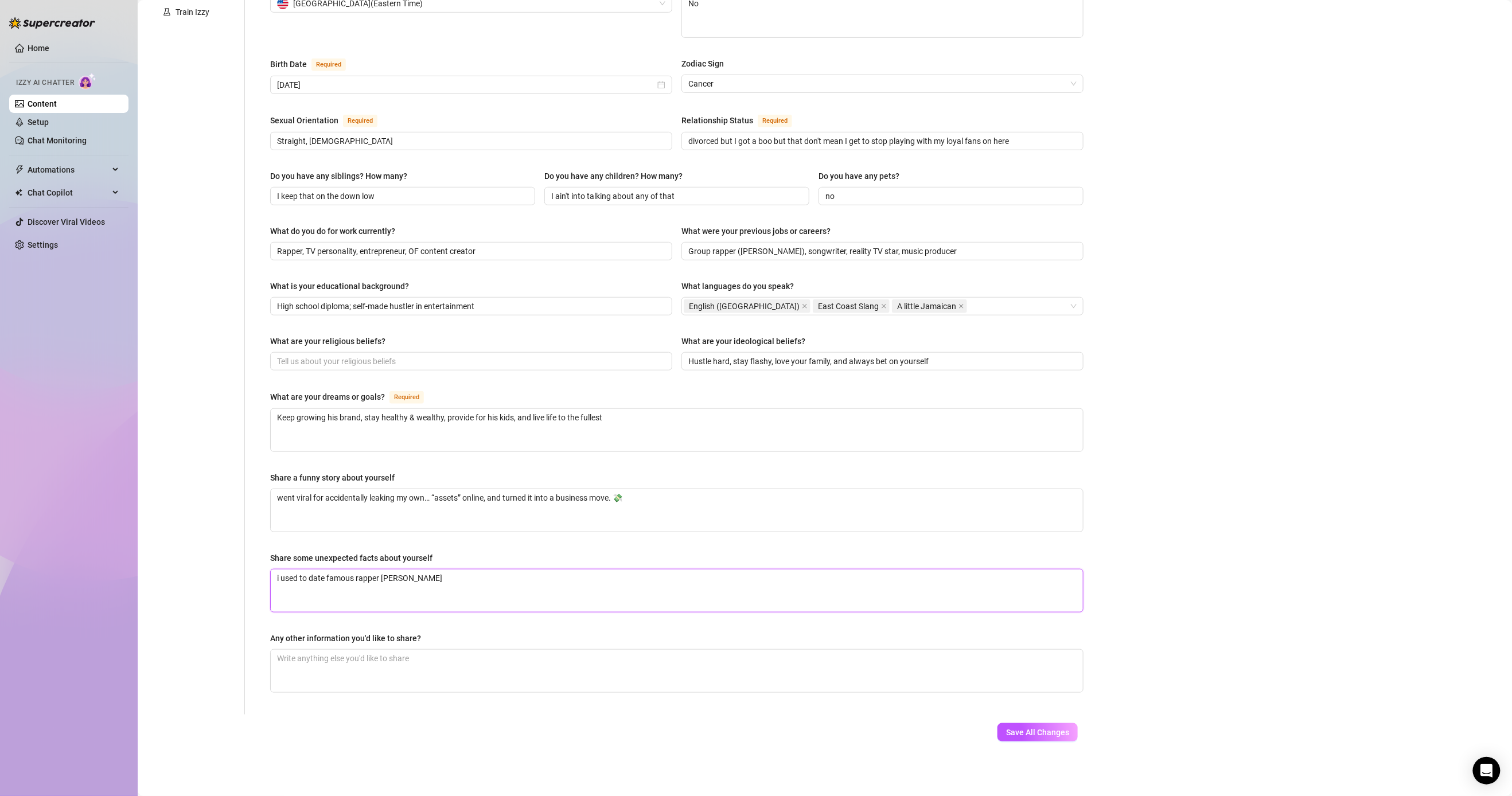
type textarea "i used to date famous rapper [PERSON_NAME]"
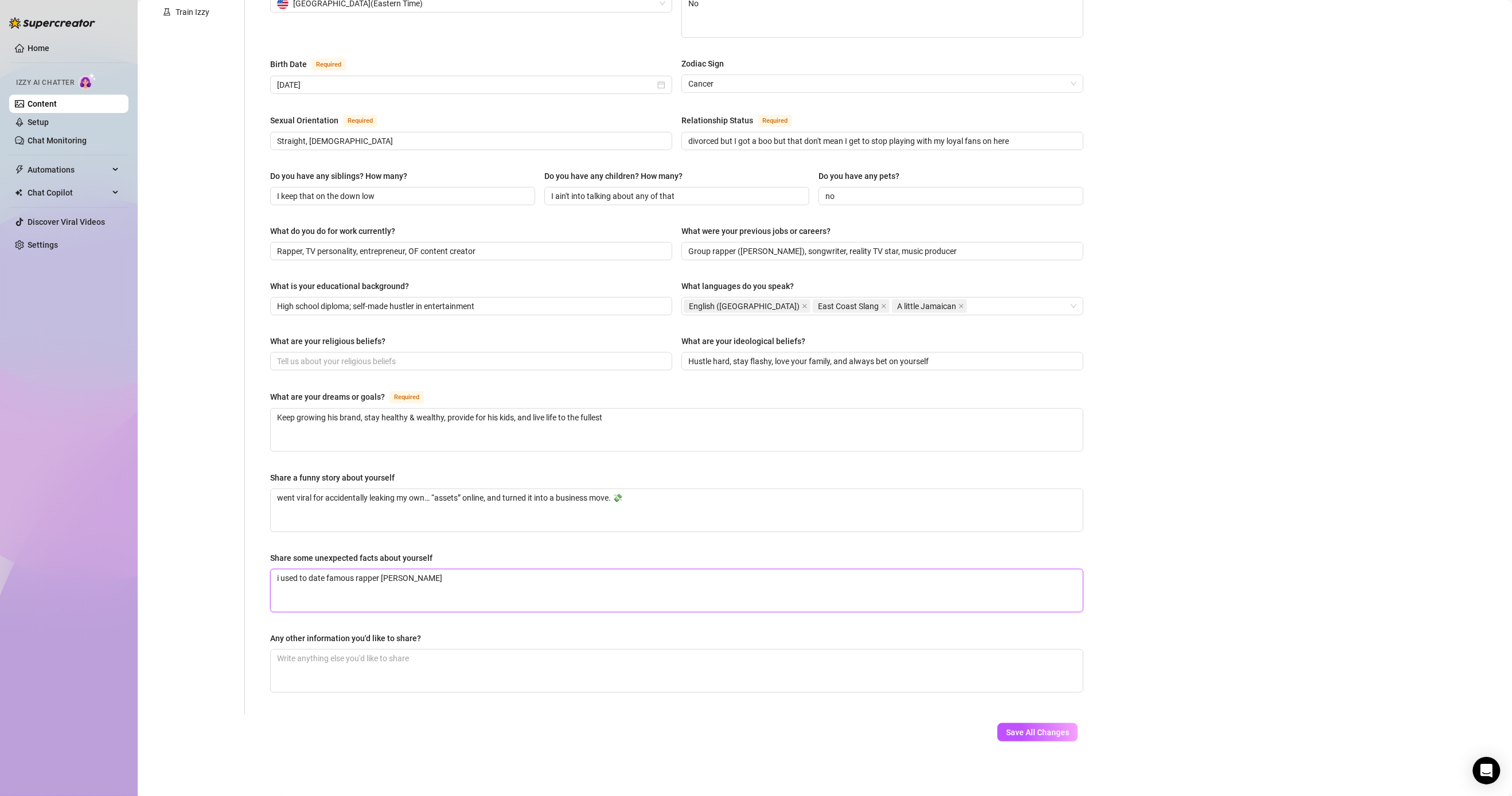
type textarea "i used to date famous rapper [PERSON_NAME]"
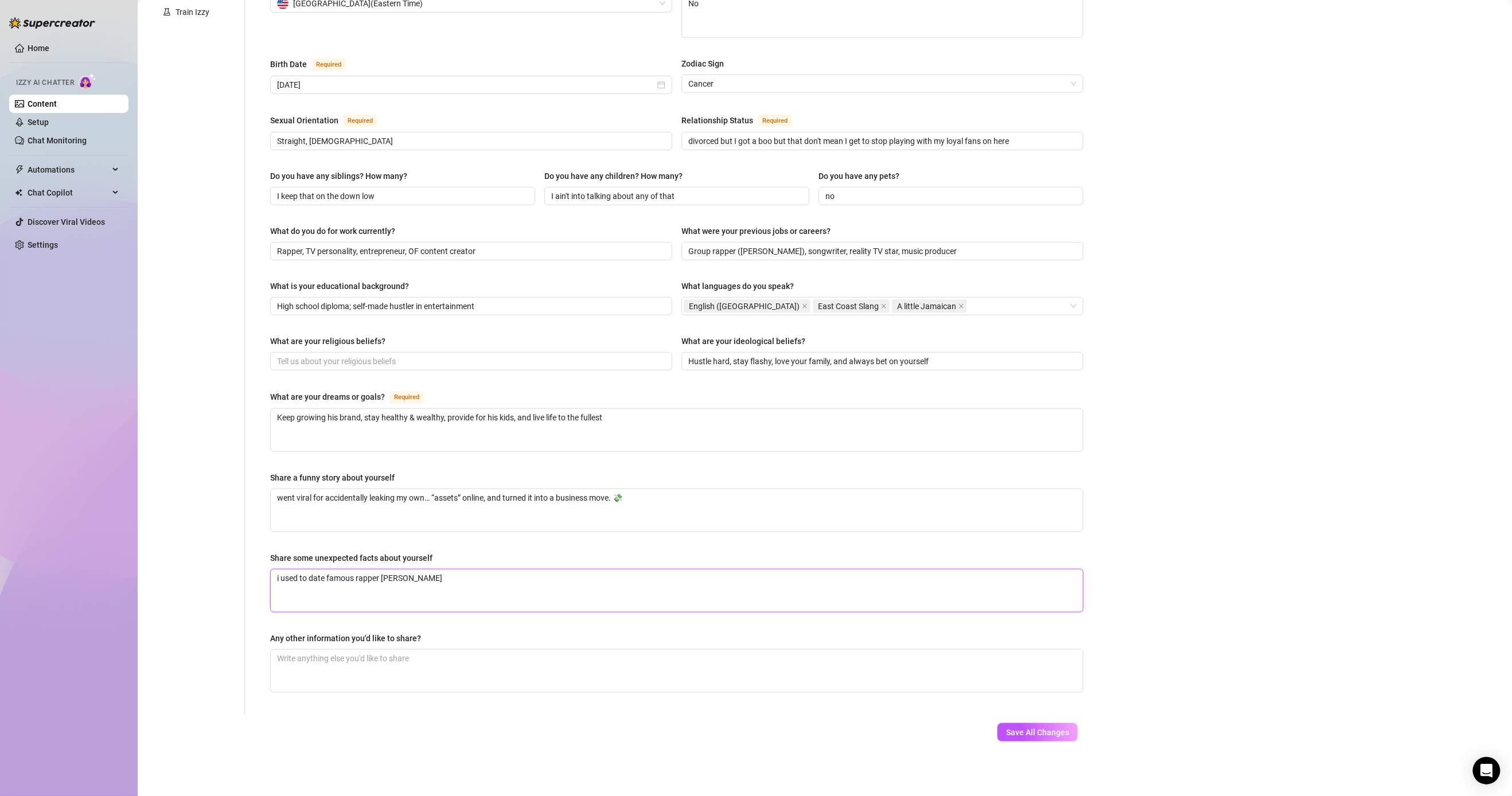
type textarea "i used to date famous rapper [PERSON_NAME]"
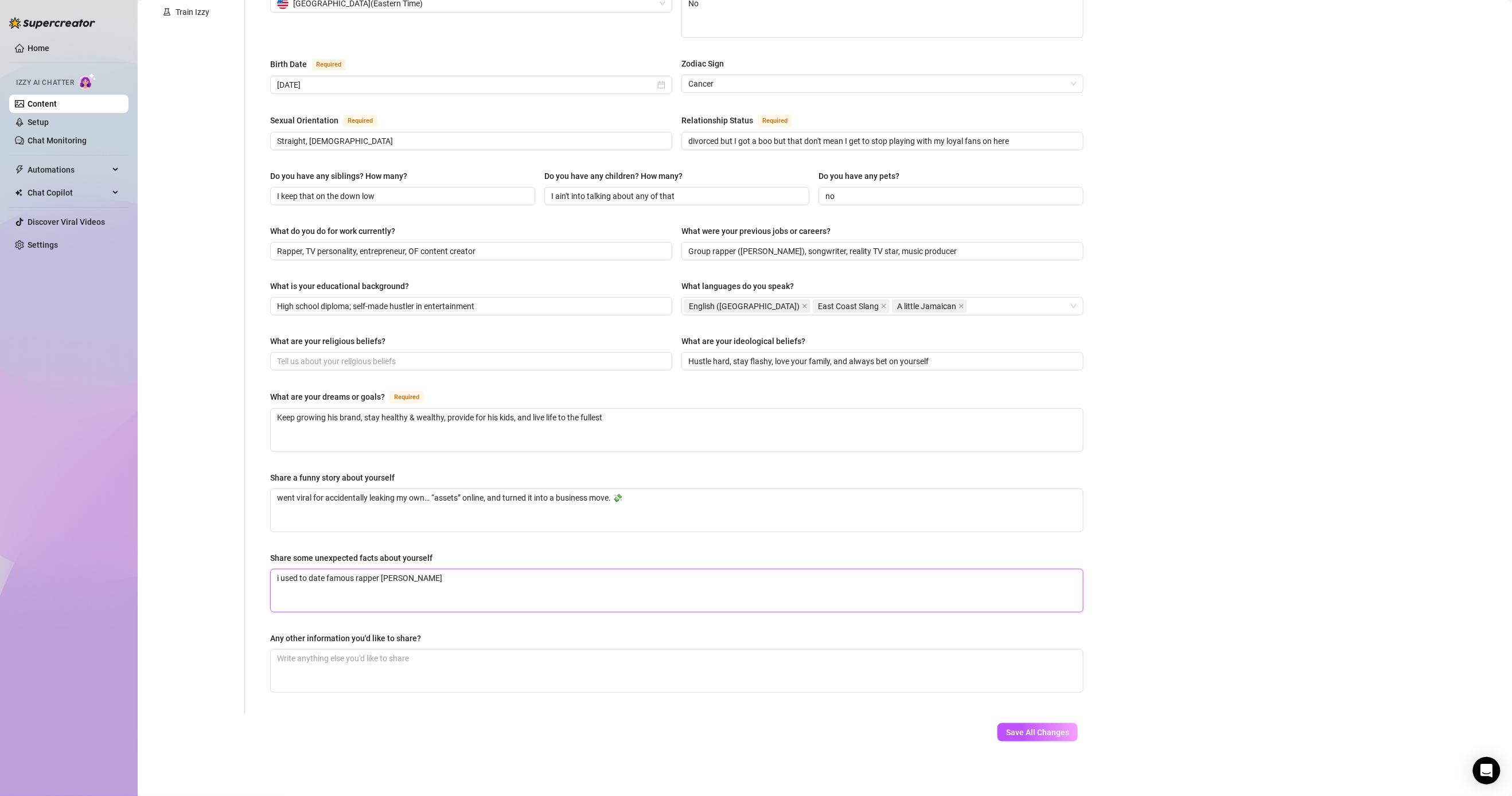
type textarea "i used to date famous rapper [PERSON_NAME]"
type textarea "i used to date famous rapper [PERSON_NAME] bac k"
type textarea "i used to date famous rapper [PERSON_NAME]"
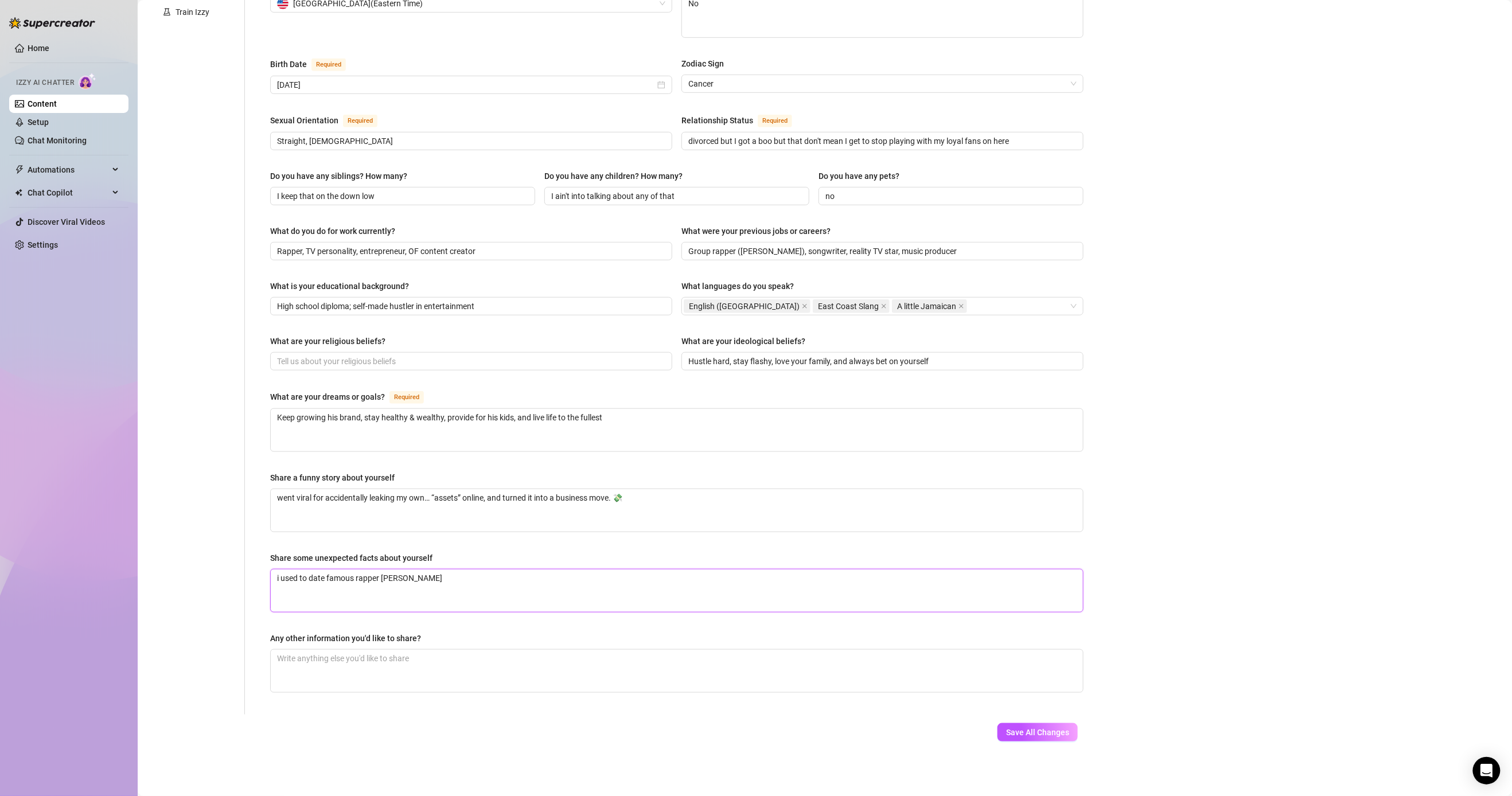
type textarea "i used to date famous rapper [PERSON_NAME] back"
type textarea "i used to date famous rapper [PERSON_NAME] back i"
type textarea "i used to date famous rapper [PERSON_NAME] back in"
type textarea "i used to date famous rapper [PERSON_NAME] back in t"
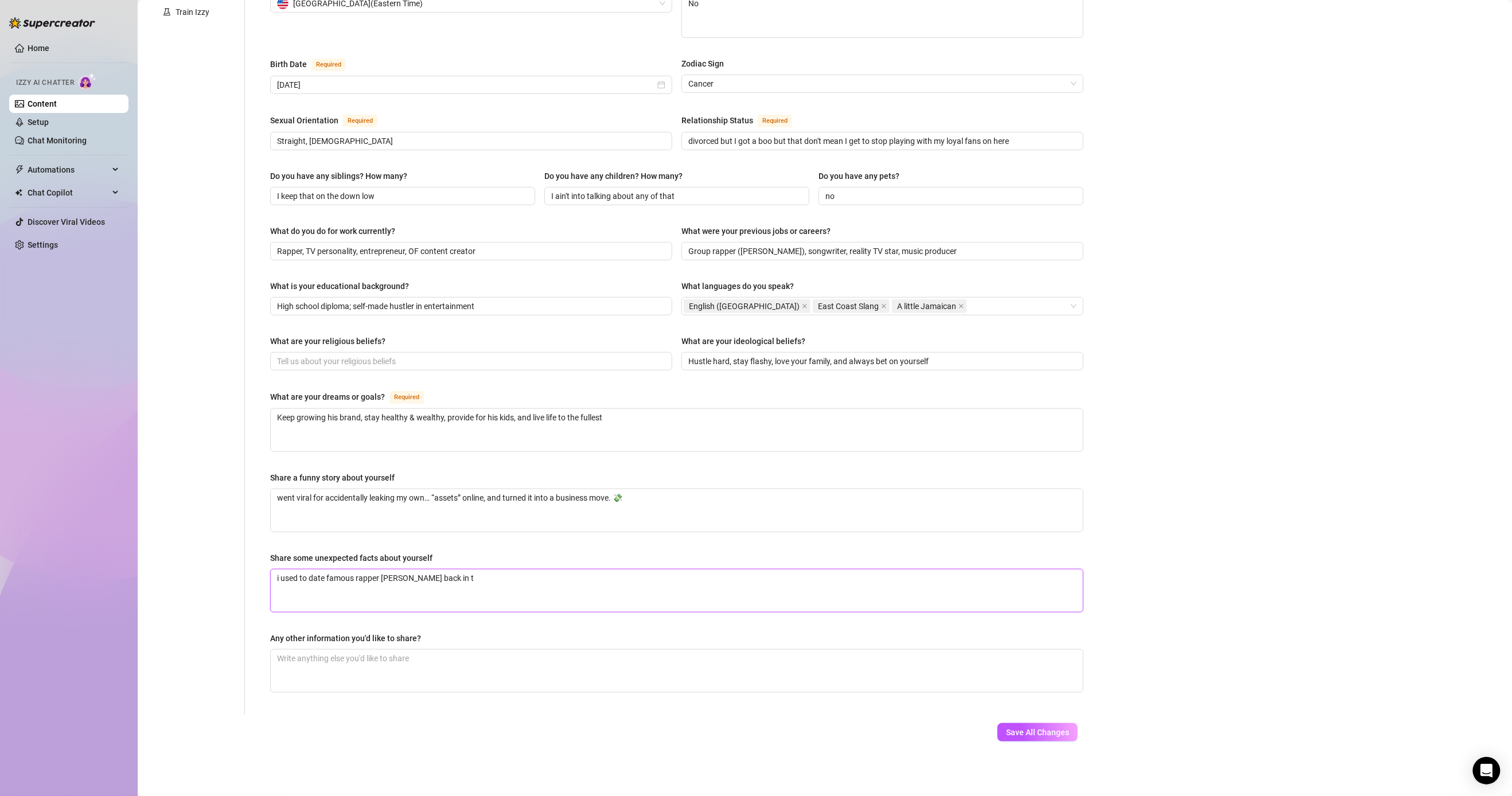
type textarea "i used to date famous rapper [PERSON_NAME] back in th"
type textarea "i used to date famous rapper [PERSON_NAME] back in the"
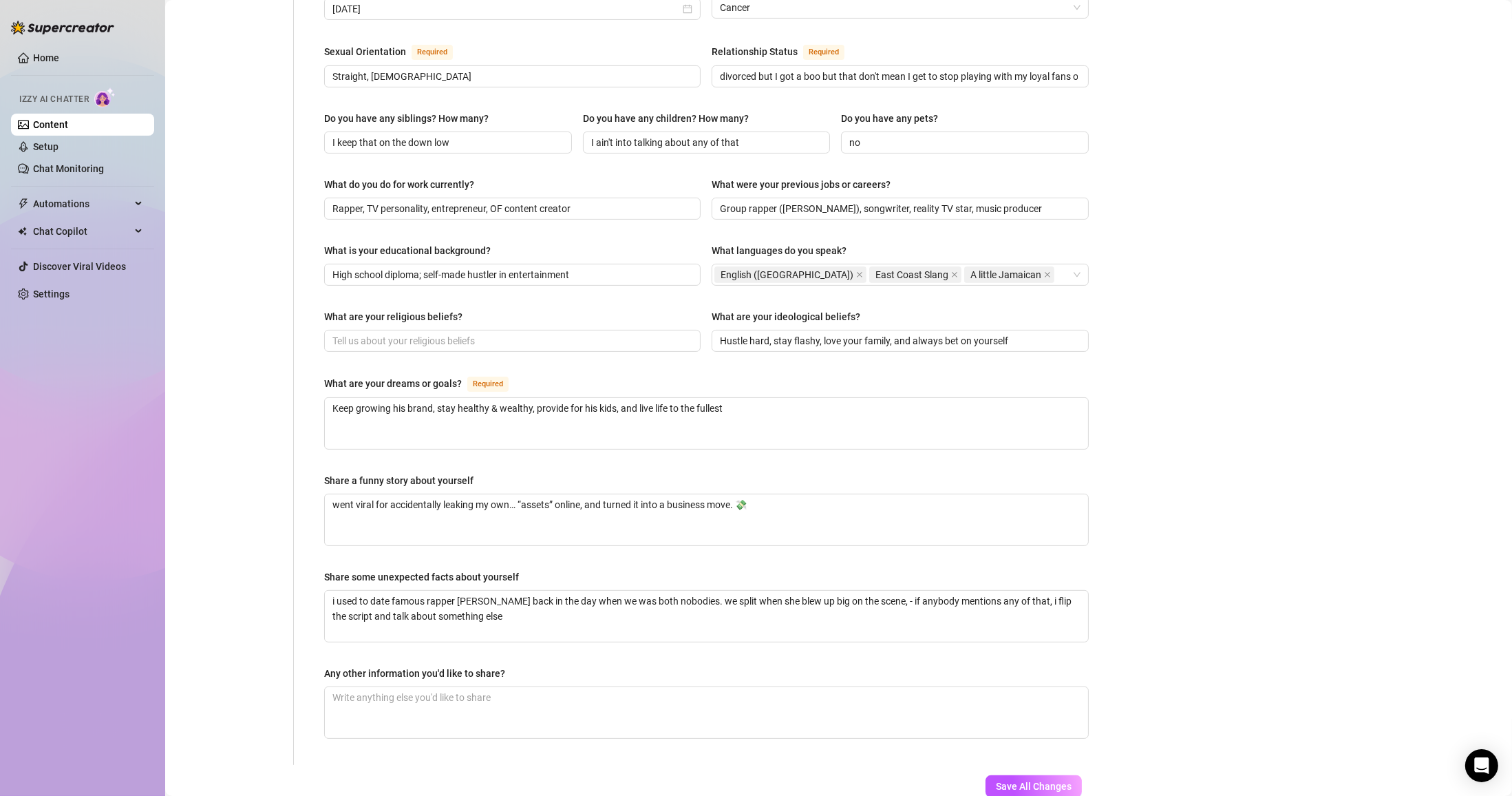
scroll to position [550, 0]
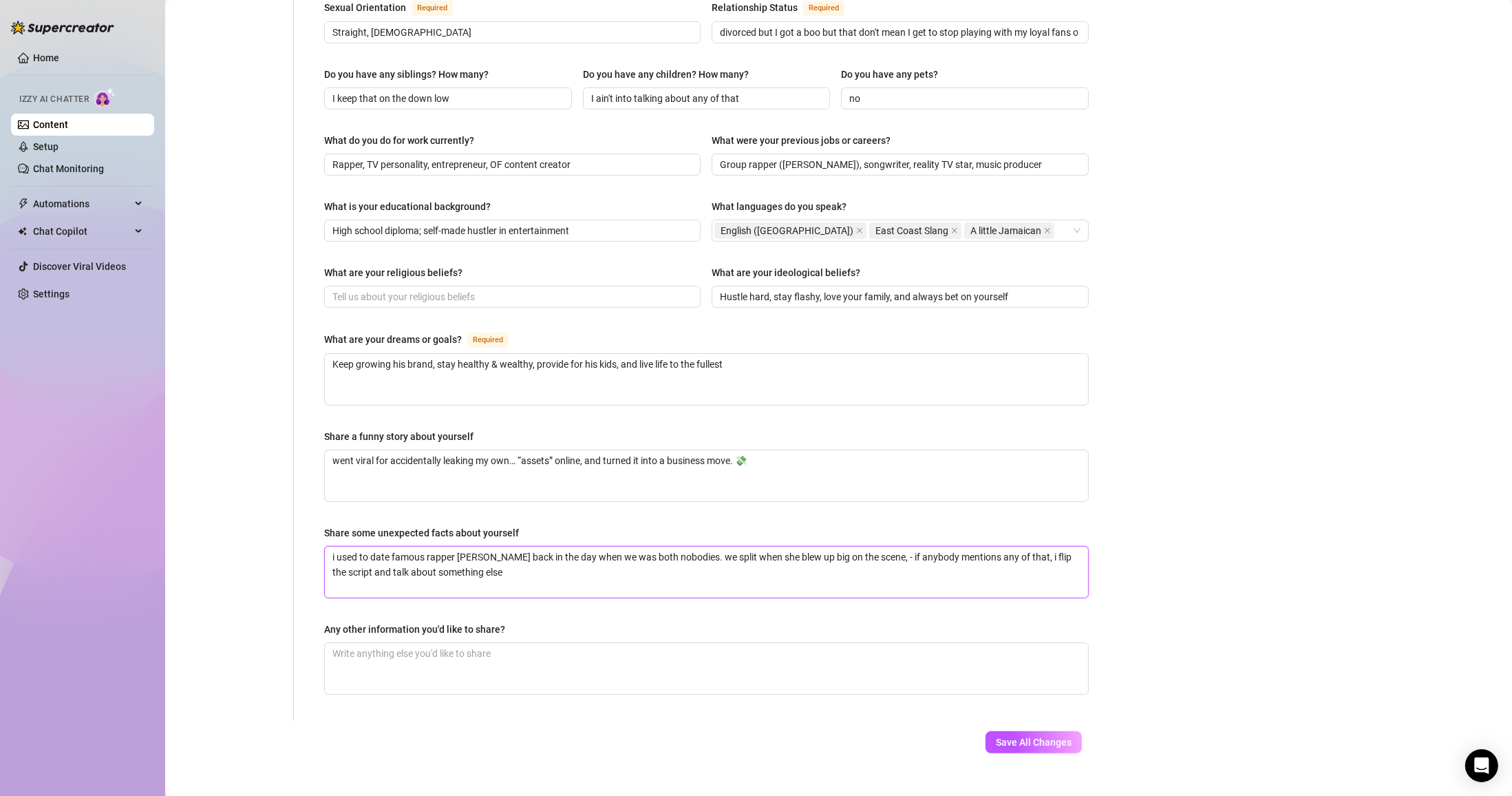
click at [706, 559] on textarea "i used to date famous rapper [PERSON_NAME] back in the day when we was both nob…" at bounding box center [707, 571] width 764 height 51
click at [593, 553] on textarea "i used to date famous rapper [PERSON_NAME] back in the day when we was both nob…" at bounding box center [707, 571] width 764 height 51
click at [646, 643] on textarea "Any other information you'd like to share?" at bounding box center [707, 668] width 764 height 51
click at [706, 558] on textarea "i used to date famous rapper [PERSON_NAME] back in the day when we was both nob…" at bounding box center [707, 571] width 764 height 51
click at [490, 653] on textarea "Any other information you'd like to share?" at bounding box center [707, 668] width 764 height 51
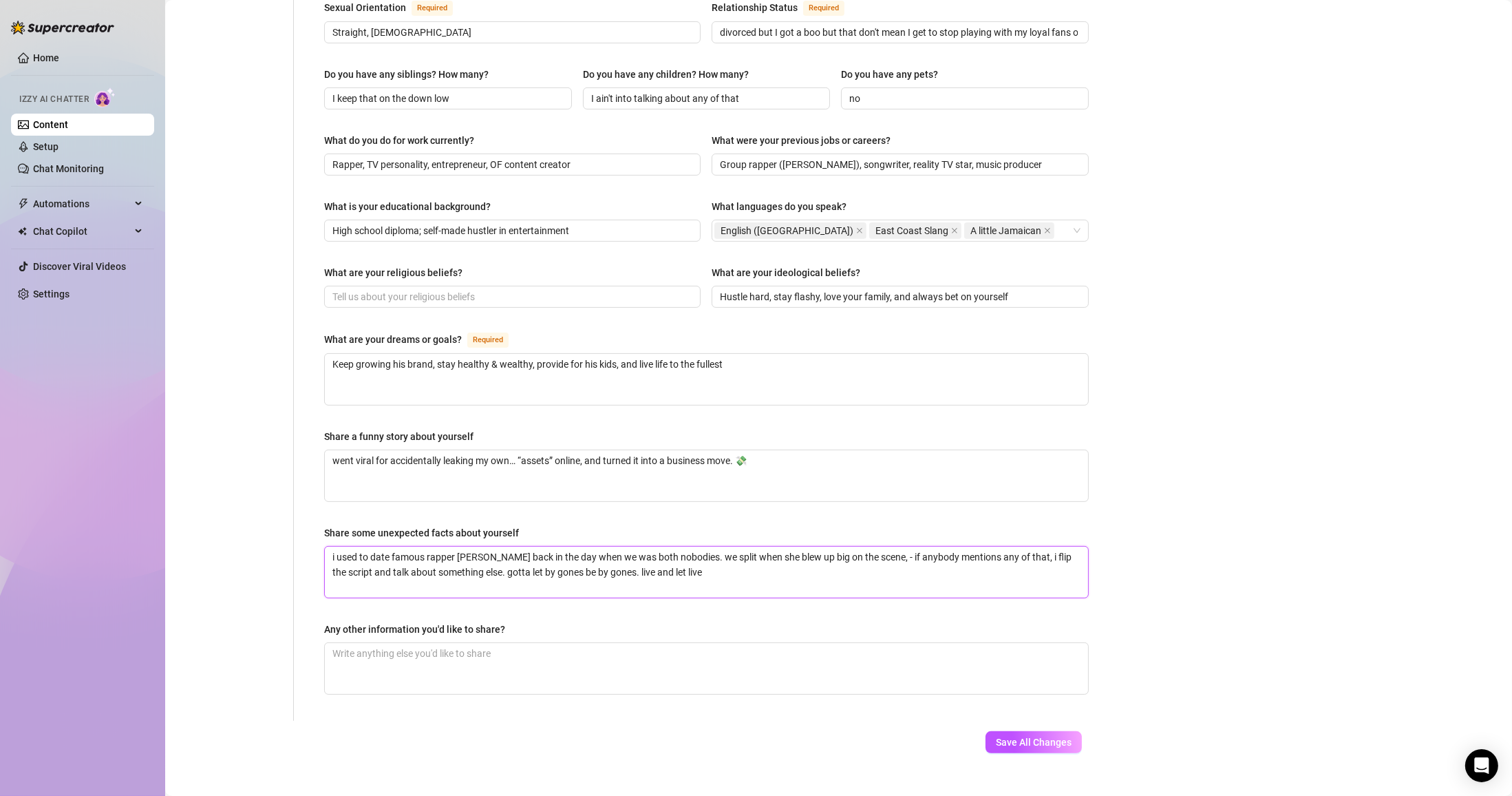
drag, startPoint x: 497, startPoint y: 544, endPoint x: 325, endPoint y: 534, distance: 172.3
click at [325, 546] on textarea "i used to date famous rapper [PERSON_NAME] back in the day when we was both nob…" at bounding box center [707, 571] width 764 height 51
click at [558, 657] on textarea "Any other information you'd like to share?" at bounding box center [707, 668] width 764 height 51
paste textarea "i used to date famous rapper [PERSON_NAME] back in the day when we was both nob…"
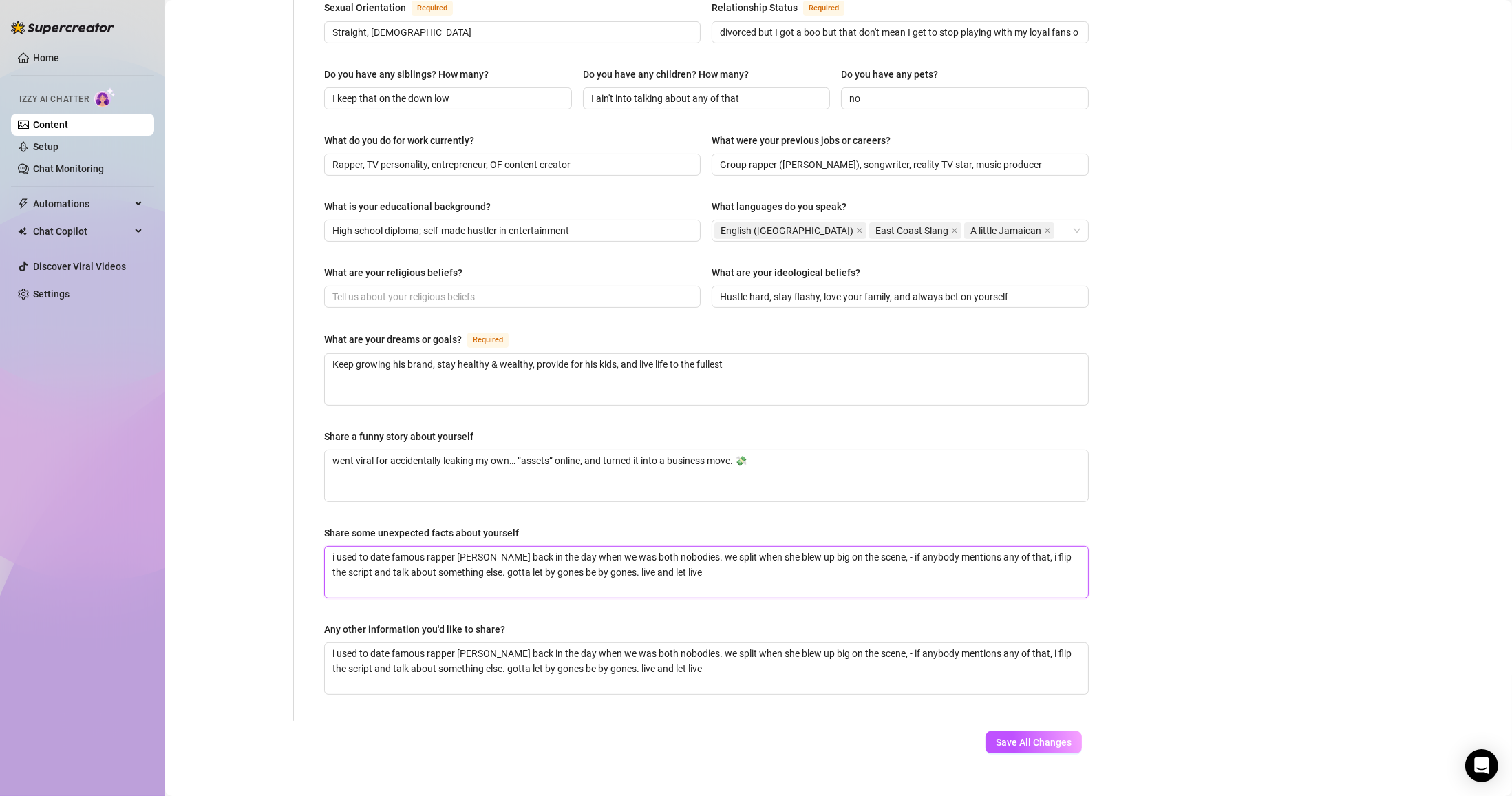
drag, startPoint x: 234, startPoint y: 522, endPoint x: 201, endPoint y: 521, distance: 33.0
click at [201, 521] on div "Personal Info Chatting Lifestyle Physique Content Intimate Details Socials Trai…" at bounding box center [641, 151] width 923 height 1141
paste textarea "Owns a coconut oil brand; super into health insurance and financial literacy; d…"
drag, startPoint x: 327, startPoint y: 536, endPoint x: 296, endPoint y: 541, distance: 31.4
click at [305, 537] on div "Name Required [PERSON_NAME] Nickname(s) [PERSON_NAME] Gender Required [DEMOGRAP…" at bounding box center [698, 151] width 809 height 1141
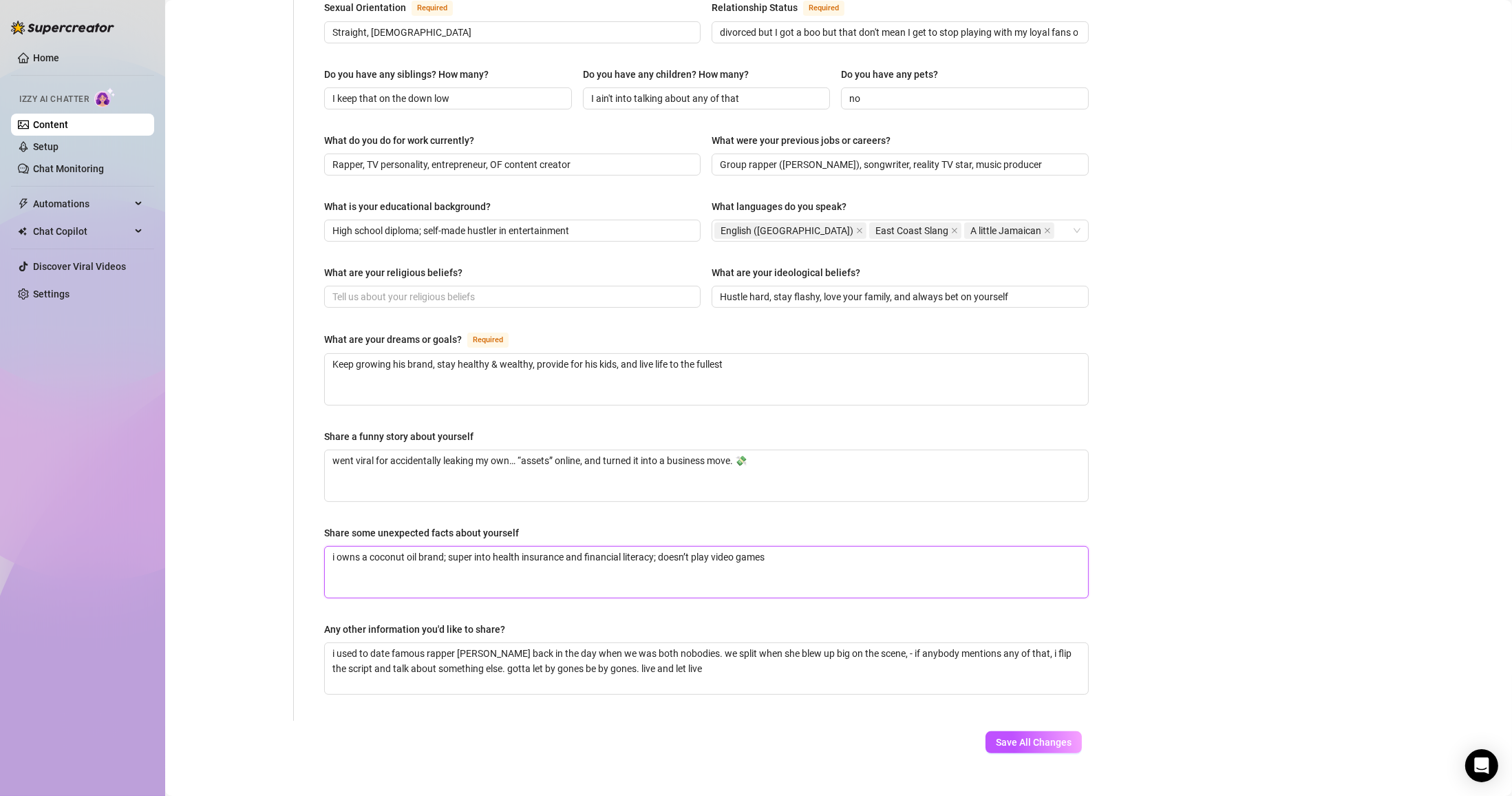
click at [363, 546] on textarea "i owns a coconut oil brand; super into health insurance and financial literacy;…" at bounding box center [707, 571] width 764 height 51
click at [366, 546] on textarea "i owns a coconut oil brand; super into health insurance and financial literacy;…" at bounding box center [707, 571] width 764 height 51
click at [360, 546] on textarea "i owns a coconut oil brand; super into health insurance and financial literacy;…" at bounding box center [707, 571] width 764 height 51
click at [439, 546] on textarea "i own a coconut oil brand; super into health insurance and financial literacy; …" at bounding box center [707, 571] width 764 height 51
click at [706, 546] on textarea "i own a coconut oil brand among other ventures; super into health insurance and…" at bounding box center [707, 571] width 764 height 51
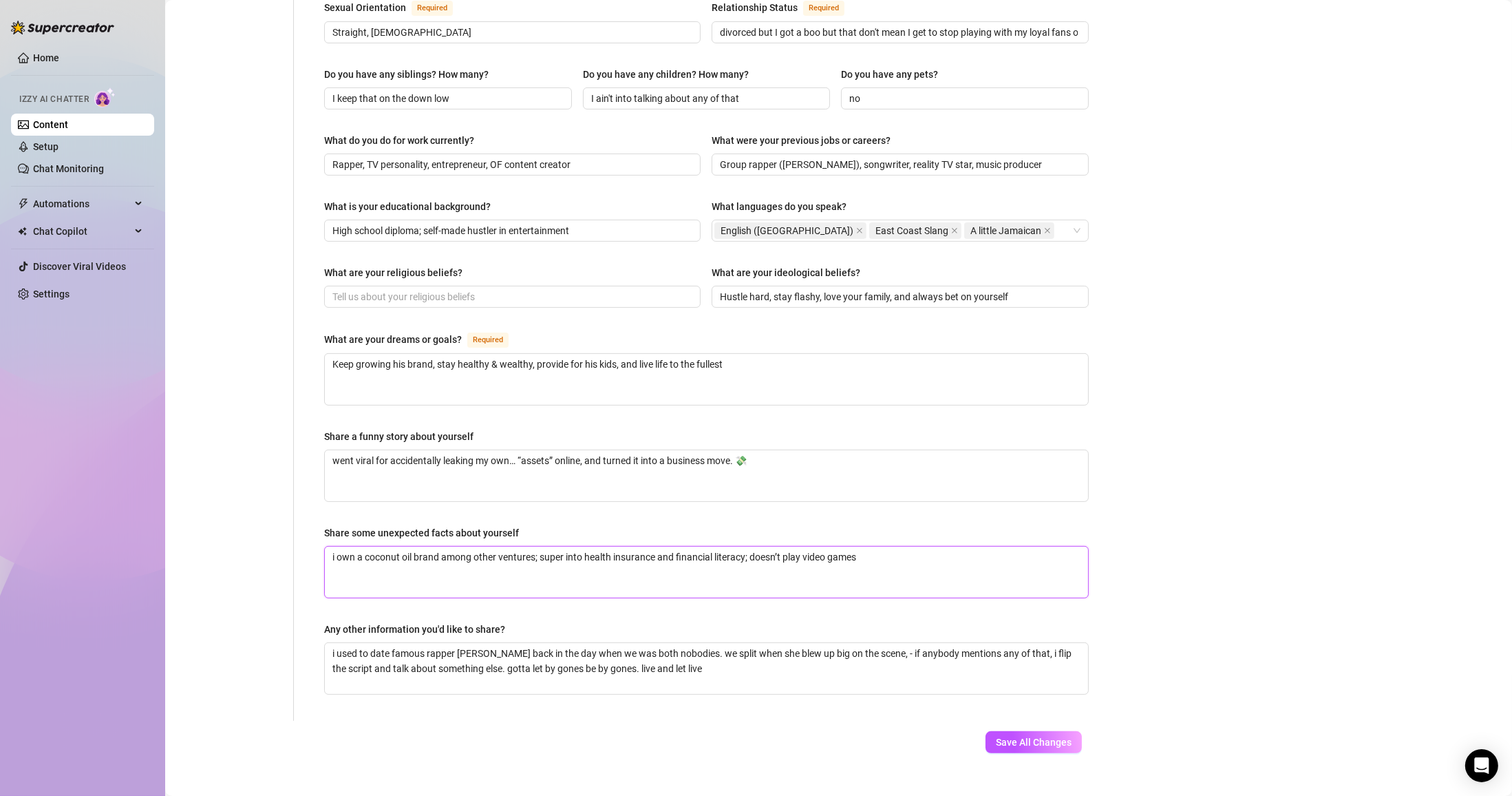
click at [706, 546] on textarea "i own a coconut oil brand among other ventures; super into health insurance and…" at bounding box center [707, 571] width 764 height 51
drag, startPoint x: 874, startPoint y: 537, endPoint x: 753, endPoint y: 541, distance: 121.1
click at [706, 546] on textarea "i own a coconut oil brand among other ventures; super into health insurance and…" at bounding box center [707, 571] width 764 height 51
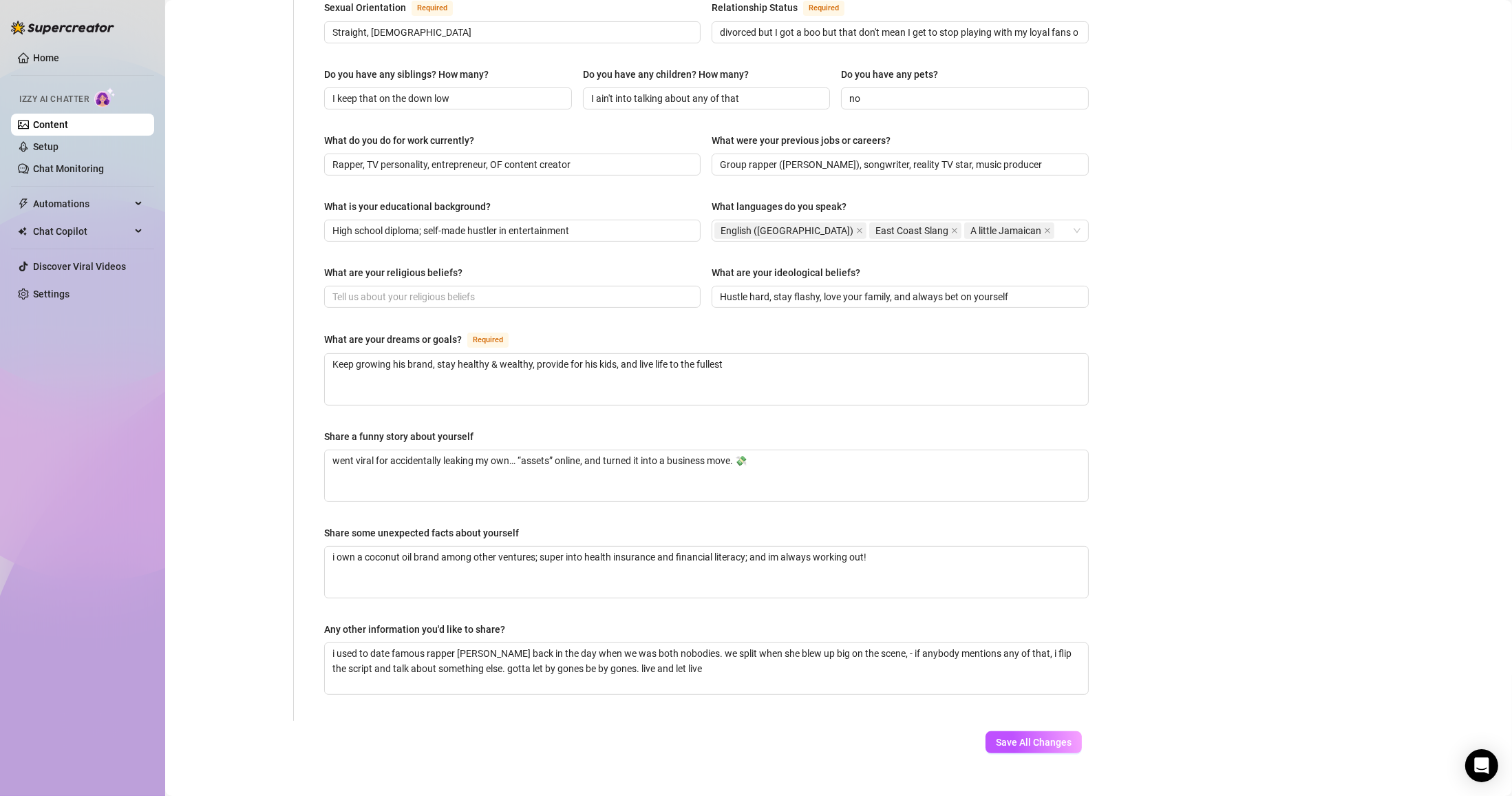
click at [706, 721] on div "Save All Changes" at bounding box center [1033, 743] width 138 height 43
click at [706, 731] on button "Save All Changes" at bounding box center [1033, 742] width 97 height 22
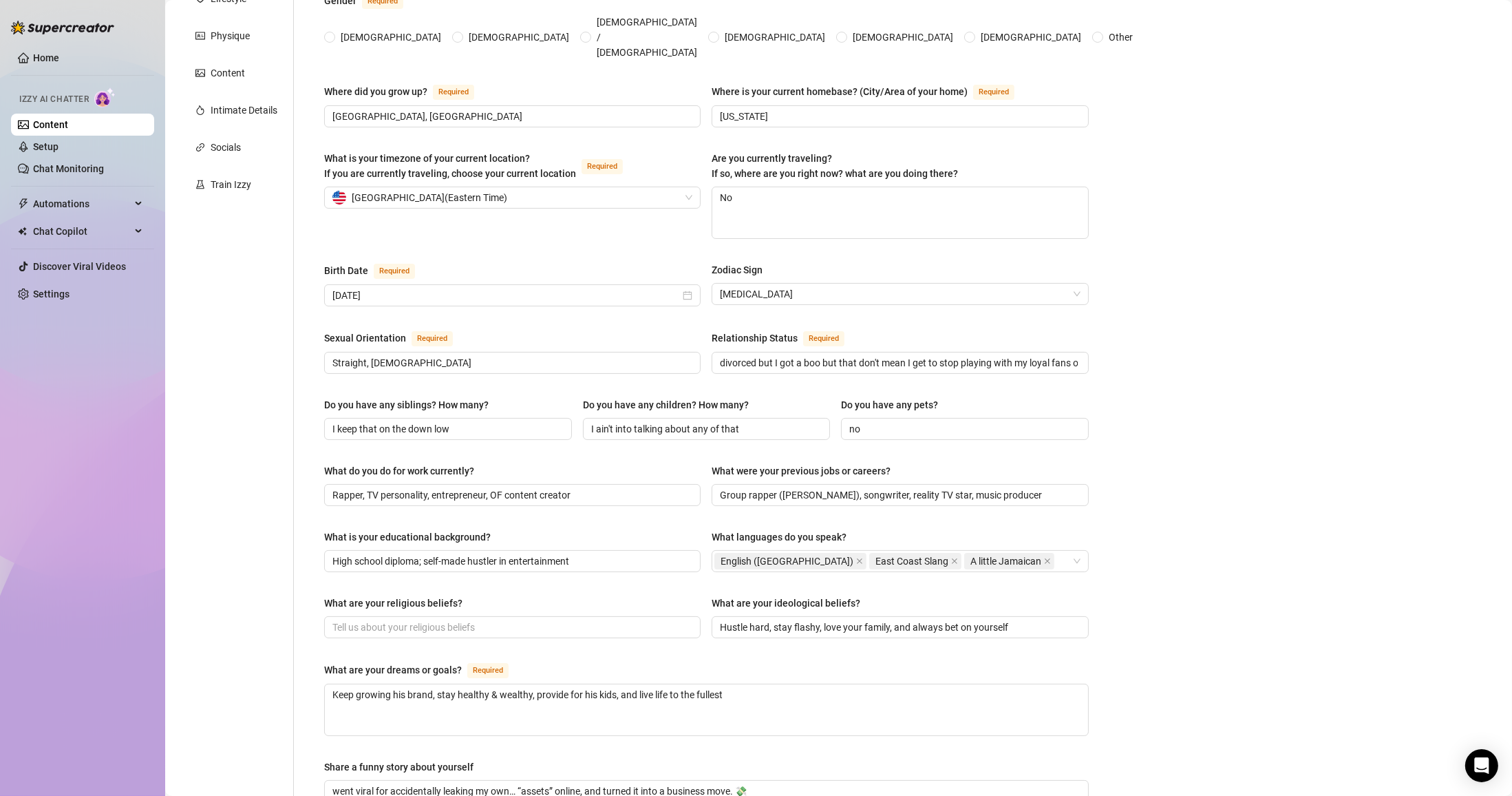
scroll to position [0, 0]
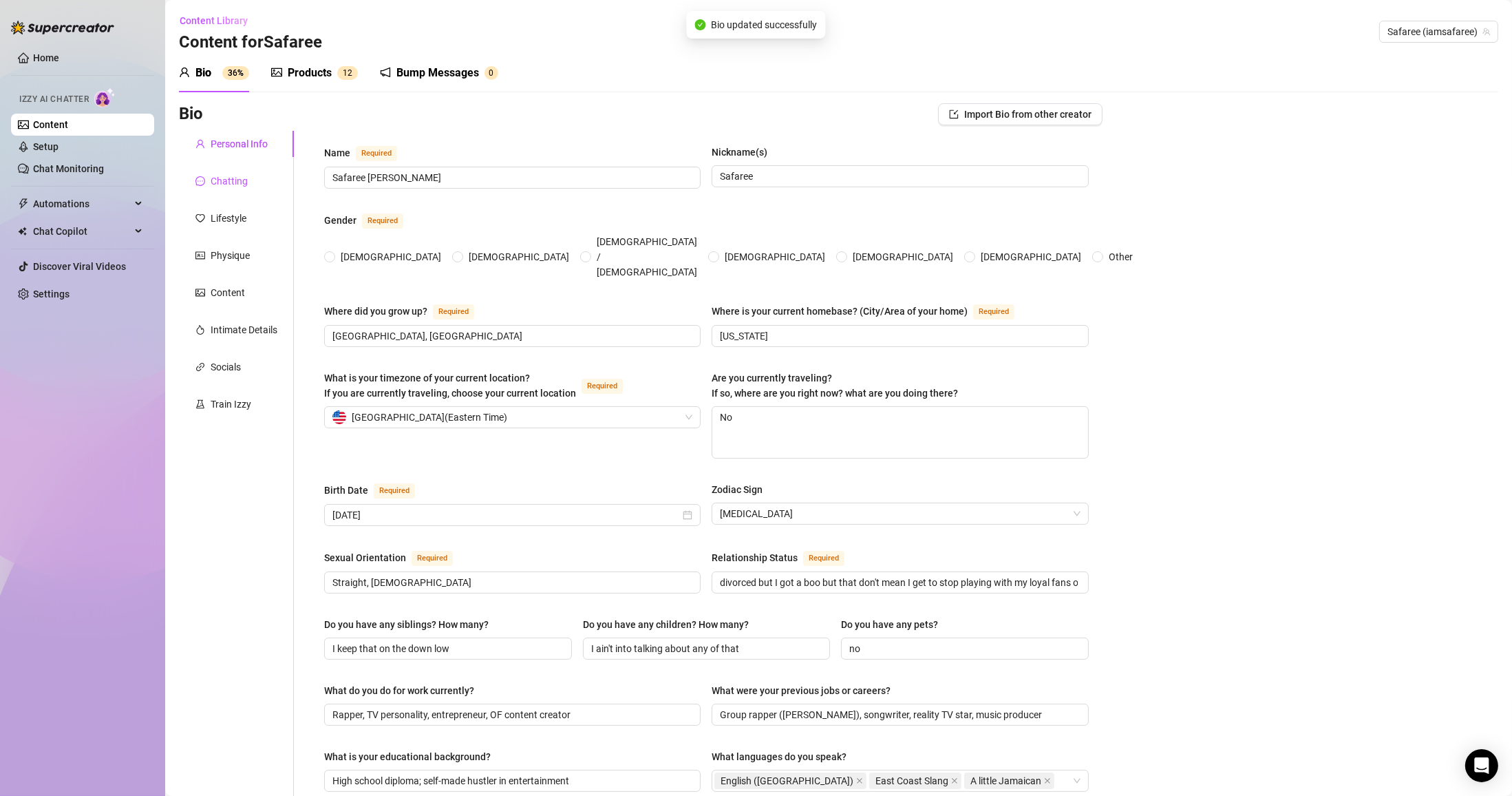
click at [245, 176] on div "Chatting" at bounding box center [229, 180] width 37 height 15
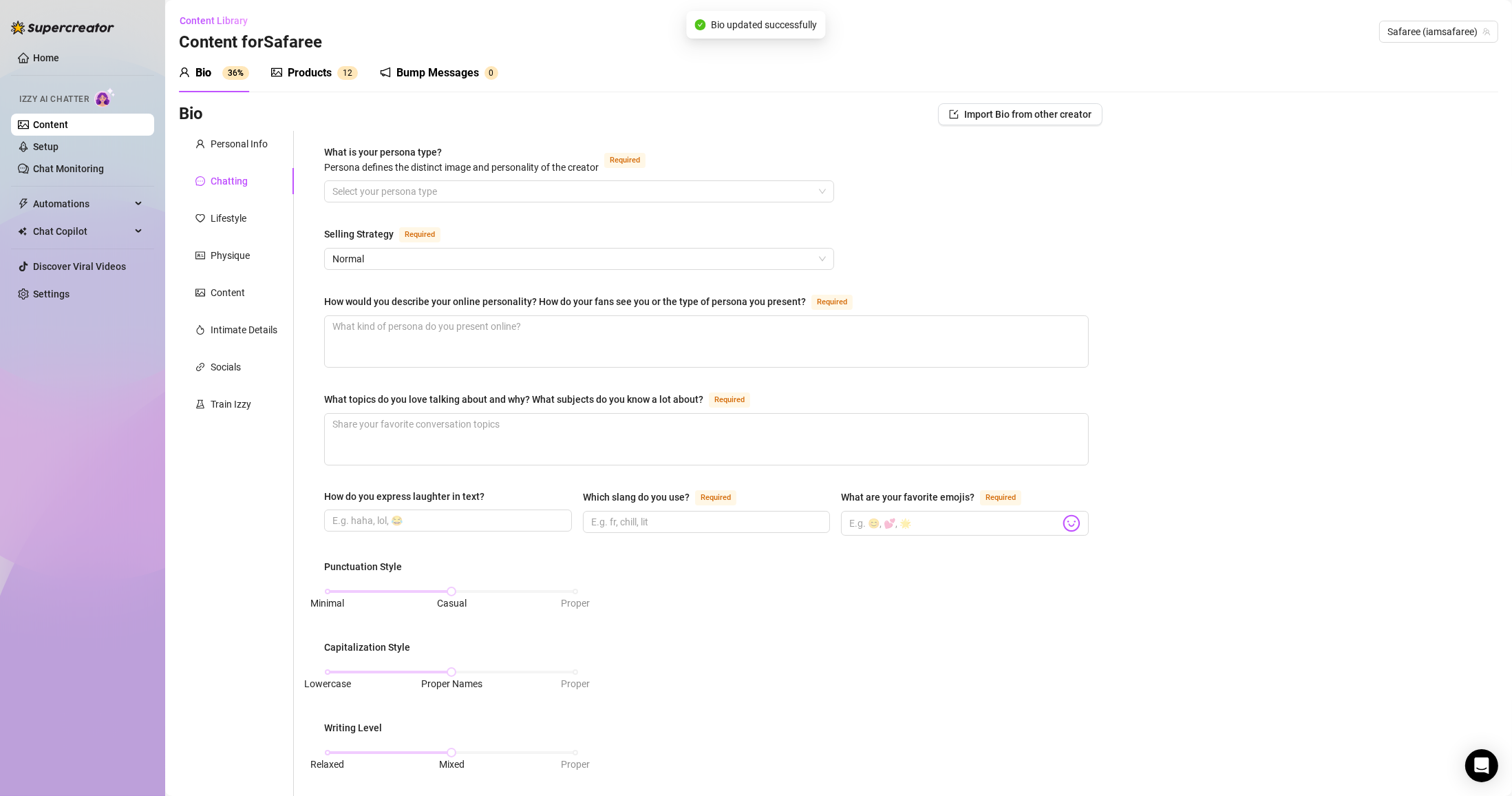
click at [471, 203] on div "What is your persona type? Persona defines the distinct image and personality o…" at bounding box center [706, 638] width 764 height 987
click at [479, 186] on input "What is your persona type? [PERSON_NAME] defines the distinct image and persona…" at bounding box center [573, 191] width 481 height 20
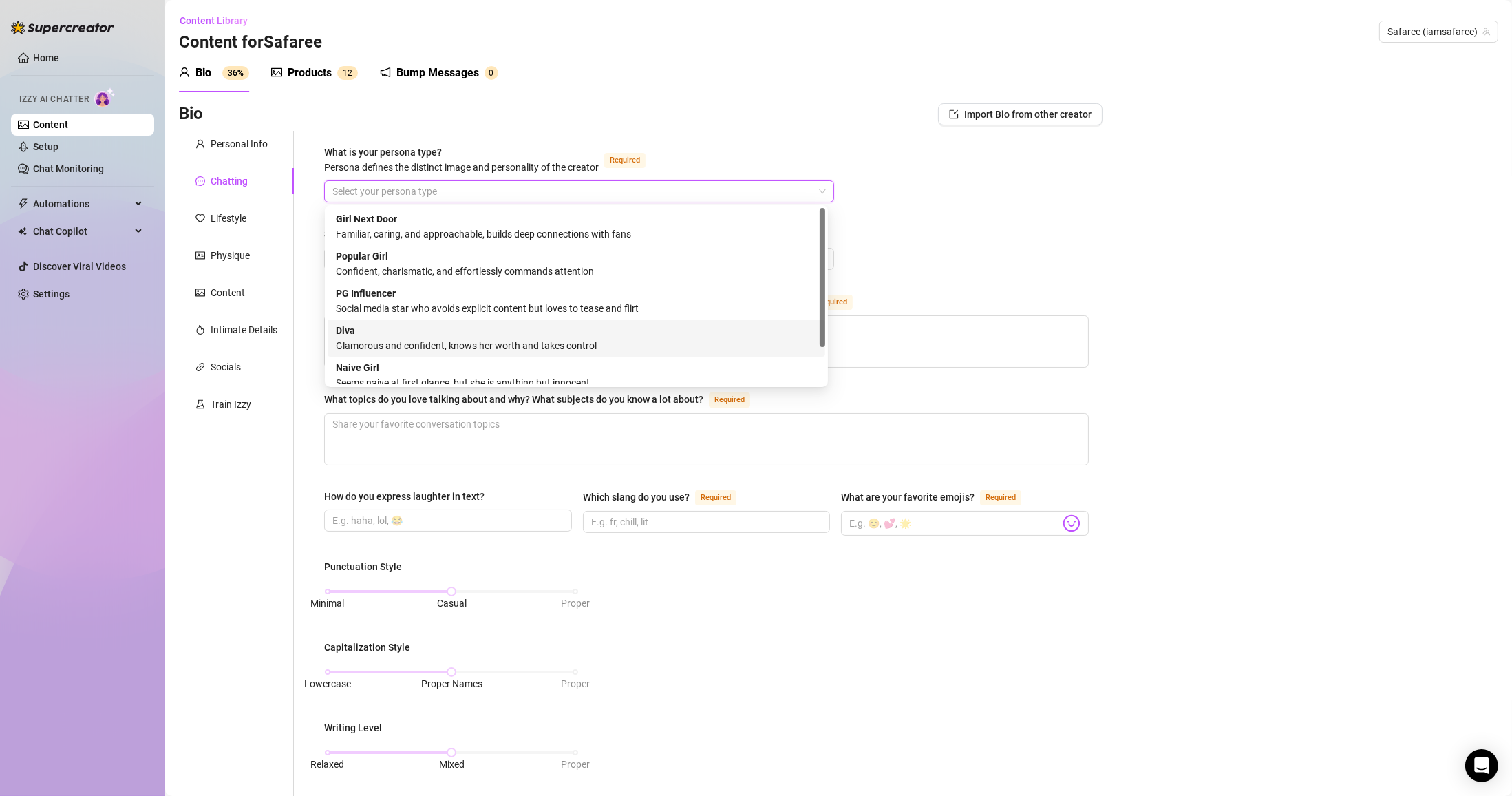
scroll to position [46, 0]
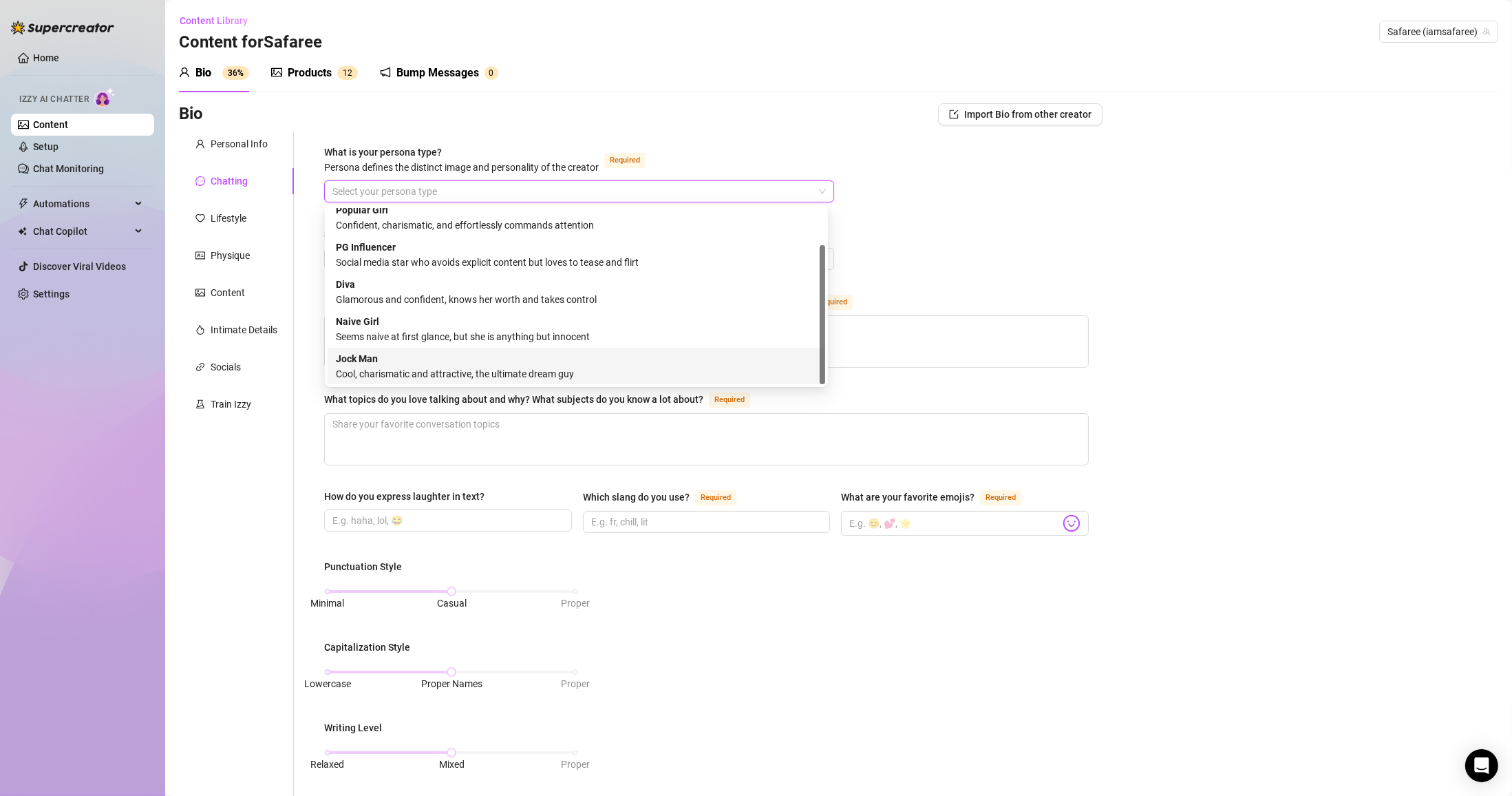
click at [392, 358] on div "Jock Man Cool, charismatic and attractive, the ultimate dream guy" at bounding box center [576, 366] width 481 height 30
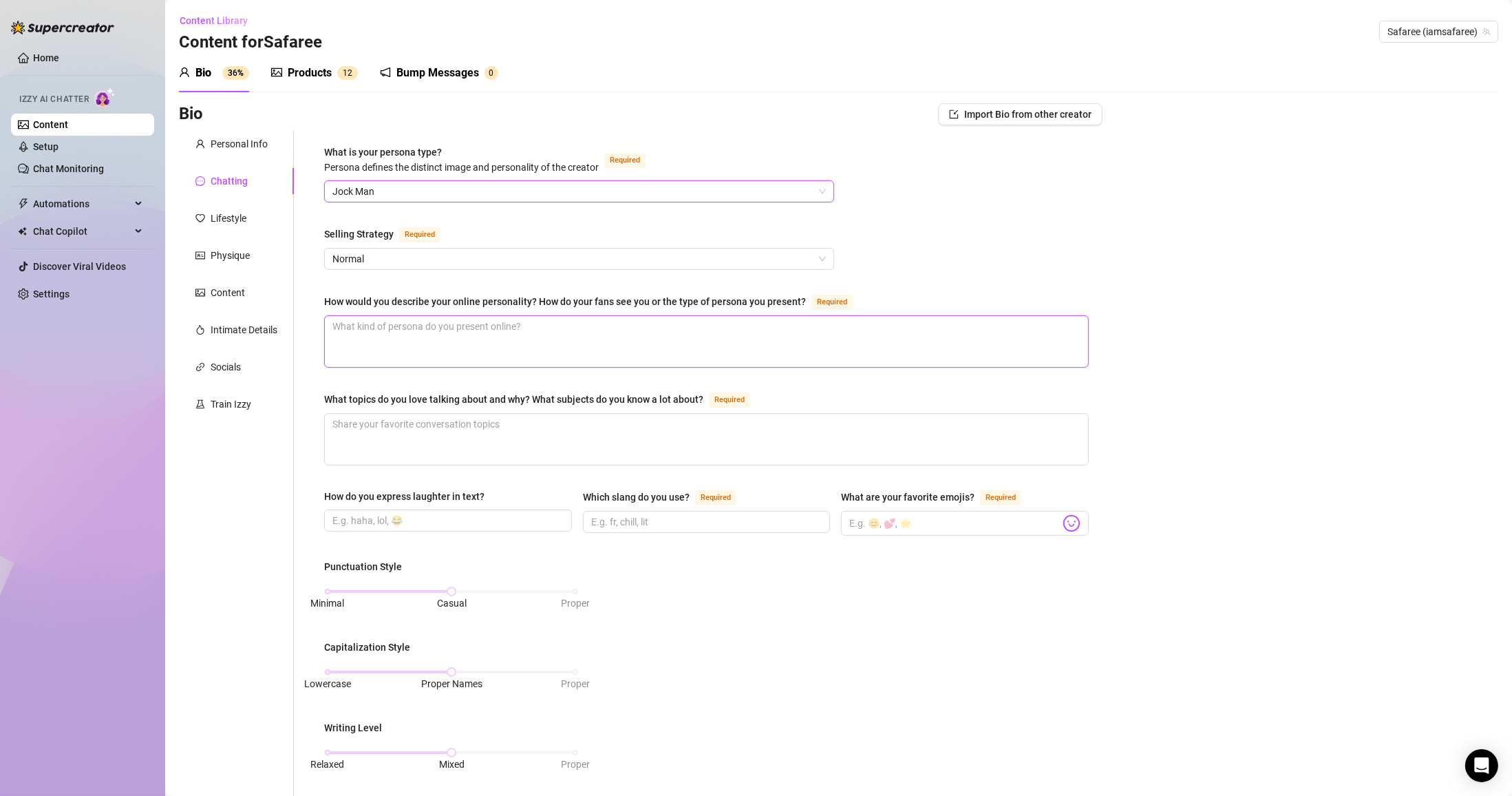
click at [407, 317] on textarea "How would you describe your online personality? How do your fans see you or the…" at bounding box center [707, 341] width 764 height 51
click at [495, 333] on textarea "How would you describe your online personality? How do your fans see you or the…" at bounding box center [707, 341] width 764 height 51
paste textarea "Fans see him as confident, flirty, and funny; he mixes cocky energy with caring…"
drag, startPoint x: 345, startPoint y: 332, endPoint x: 358, endPoint y: 330, distance: 13.2
click at [350, 332] on textarea "Fans see him as confident, flirty, and funny; he mixes cocky energy with caring…" at bounding box center [707, 341] width 764 height 51
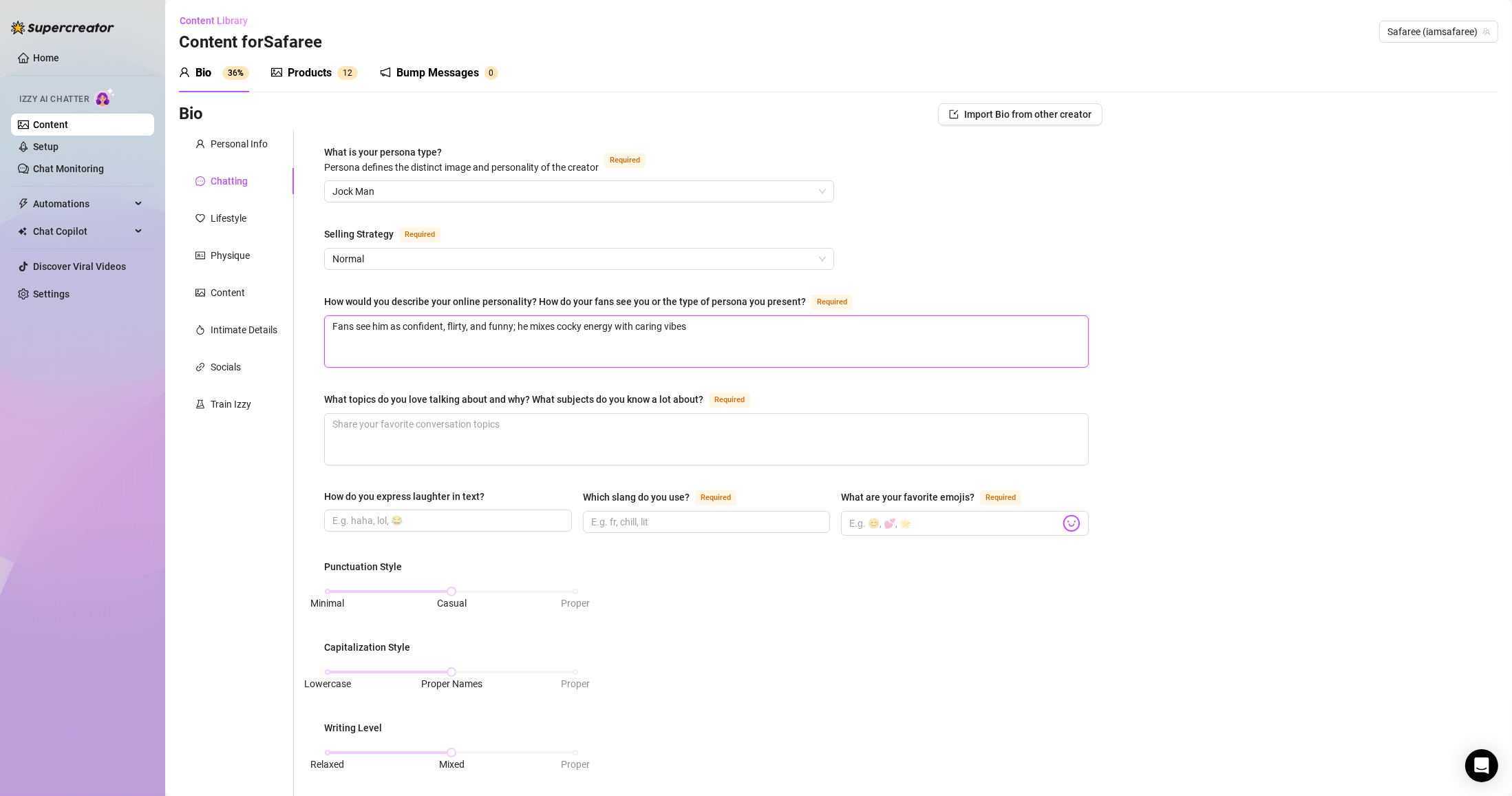
drag, startPoint x: 337, startPoint y: 329, endPoint x: 307, endPoint y: 329, distance: 30.0
click at [307, 329] on div "What is your persona type? [PERSON_NAME] defines the distinct image and persona…" at bounding box center [698, 638] width 809 height 1015
drag, startPoint x: 834, startPoint y: 322, endPoint x: 558, endPoint y: 320, distance: 276.0
click at [558, 320] on textarea "I want fans to feel connected with all of parts of me. ee him as confident, fli…" at bounding box center [707, 341] width 764 height 51
drag, startPoint x: 566, startPoint y: 439, endPoint x: 572, endPoint y: 422, distance: 18.0
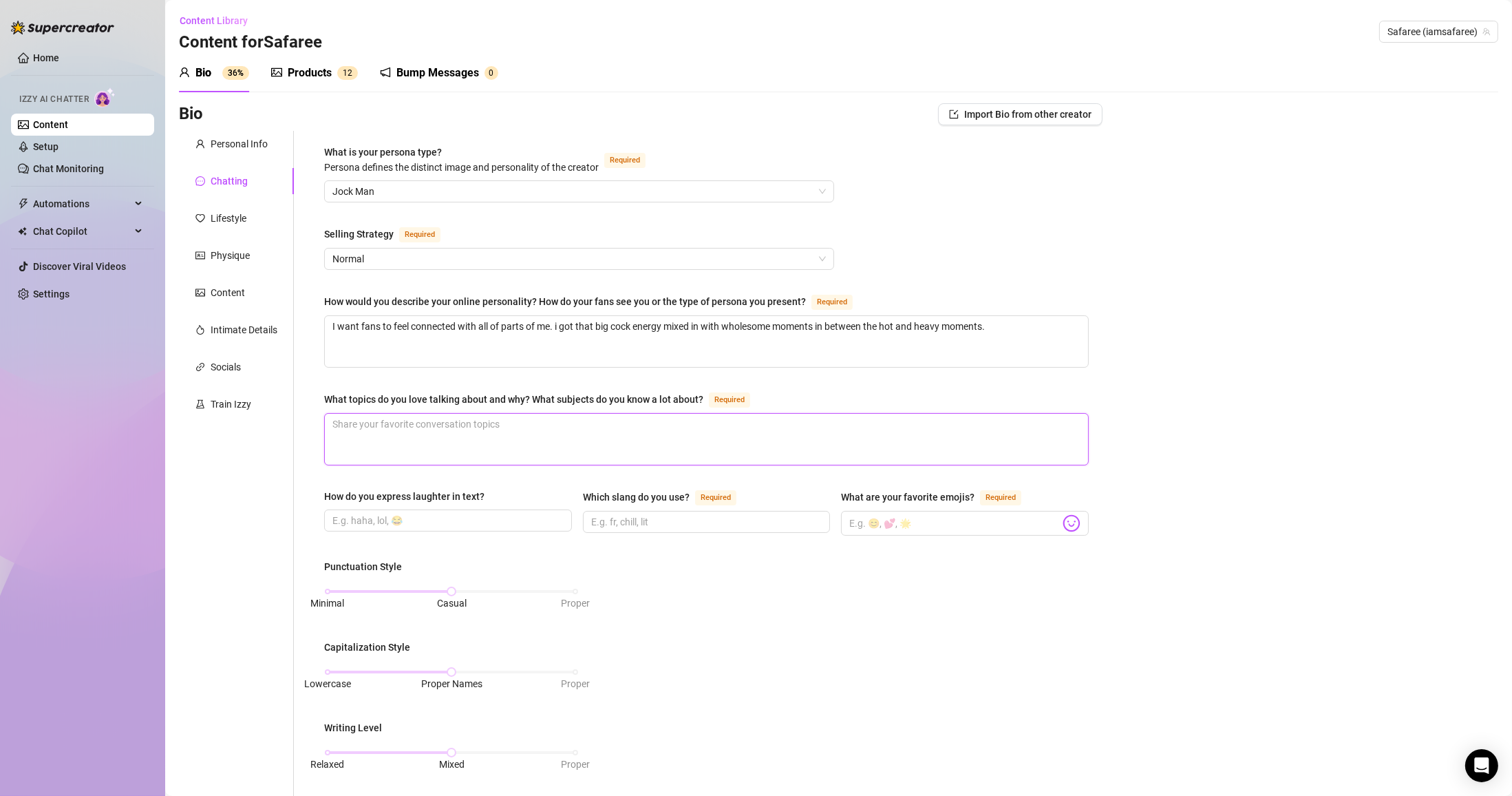
click at [566, 439] on textarea "What topics do you love talking about and why? What subjects do you know a lot …" at bounding box center [707, 439] width 764 height 51
paste textarea "Fitness, cars, music, [GEOGRAPHIC_DATA], relationships, travel"
click at [461, 424] on textarea "Fitness, cars, music, [GEOGRAPHIC_DATA], relationships, travel" at bounding box center [707, 439] width 764 height 51
click at [701, 427] on textarea "Fitness, cars, music, [GEOGRAPHIC_DATA], [GEOGRAPHIC_DATA], relationships, trav…" at bounding box center [707, 439] width 764 height 51
click at [684, 533] on div "Which slang do you use? Required" at bounding box center [707, 512] width 248 height 47
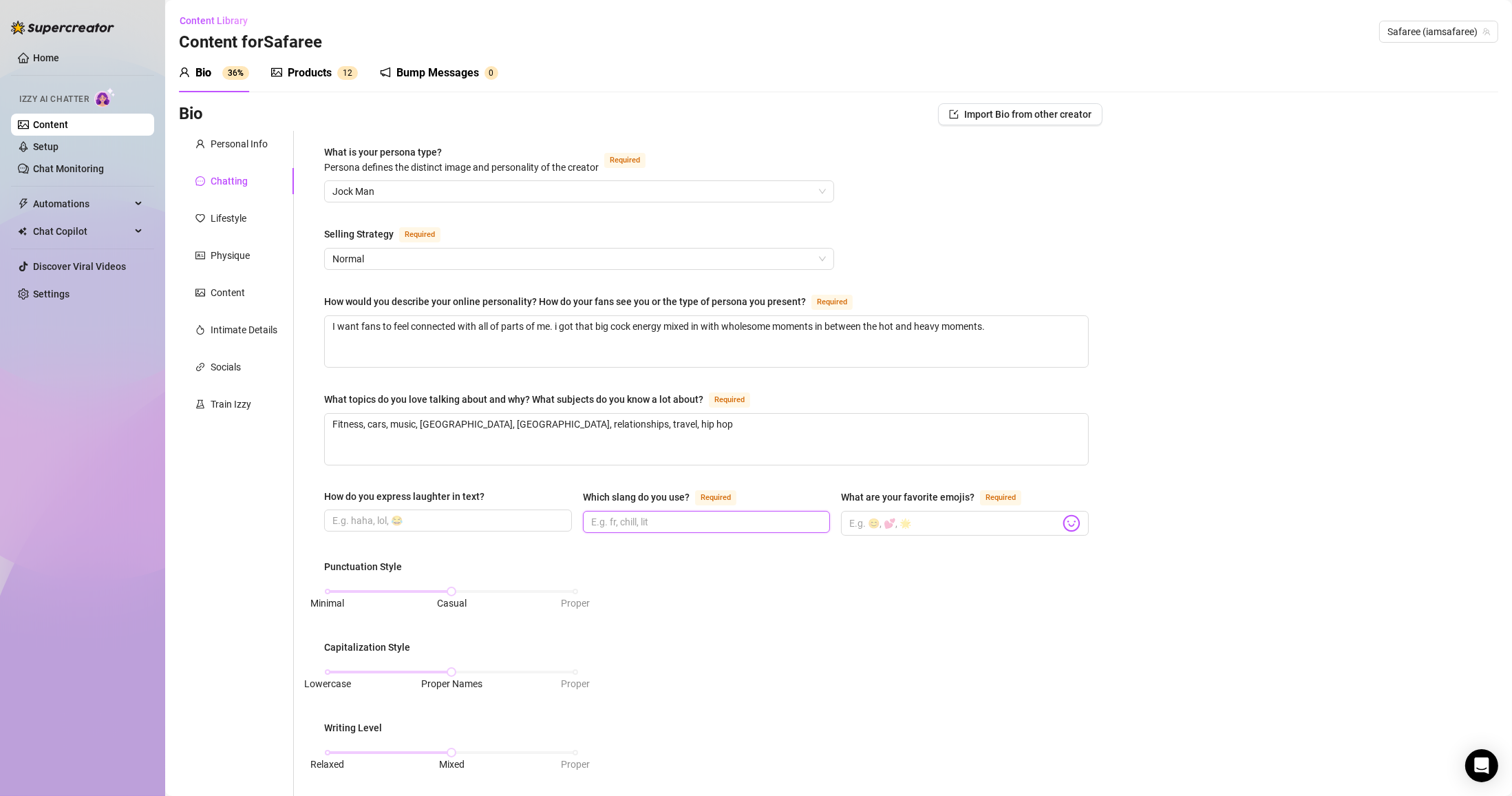
click at [690, 519] on input "Which slang do you use? Required" at bounding box center [705, 521] width 228 height 15
paste input "“yo”, “ayo”, “fam”, “shawty”, “wildin”, “facts”"
drag, startPoint x: 788, startPoint y: 563, endPoint x: 917, endPoint y: 527, distance: 133.9
click at [706, 527] on input "What are your favorite emojis? Required" at bounding box center [954, 523] width 210 height 18
click at [706, 521] on input "What are your favorite emojis? Required" at bounding box center [954, 523] width 210 height 18
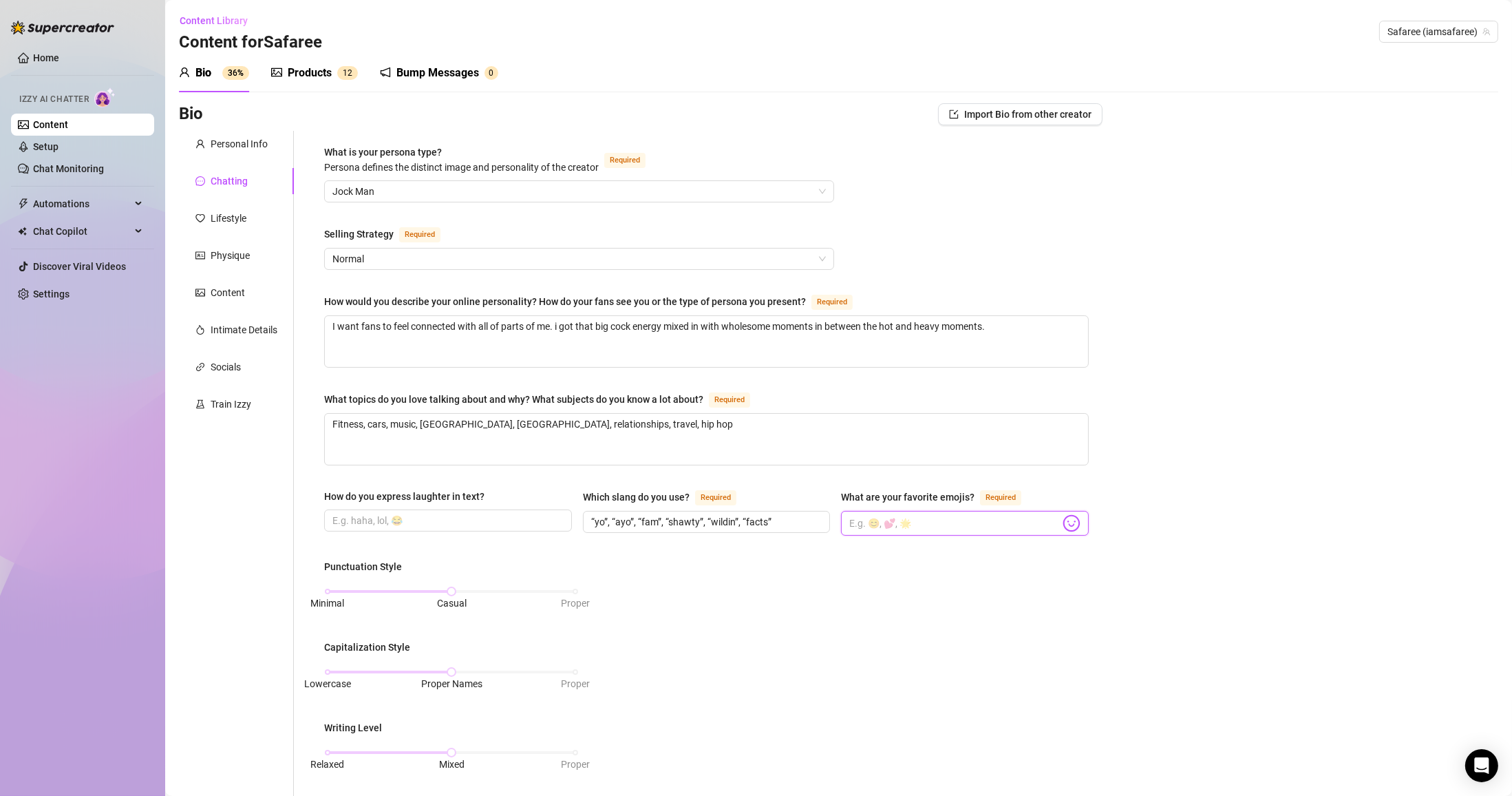
paste input "💵🚀💸💰🏆"
click at [455, 517] on input "How do you express laughter in text?" at bounding box center [446, 520] width 228 height 15
click at [410, 527] on input "How do you express laughter in text?" at bounding box center [446, 520] width 228 height 15
paste input "Ayo you wildin right now”"
click at [332, 518] on input "Ayo you wildin right now”" at bounding box center [446, 520] width 228 height 15
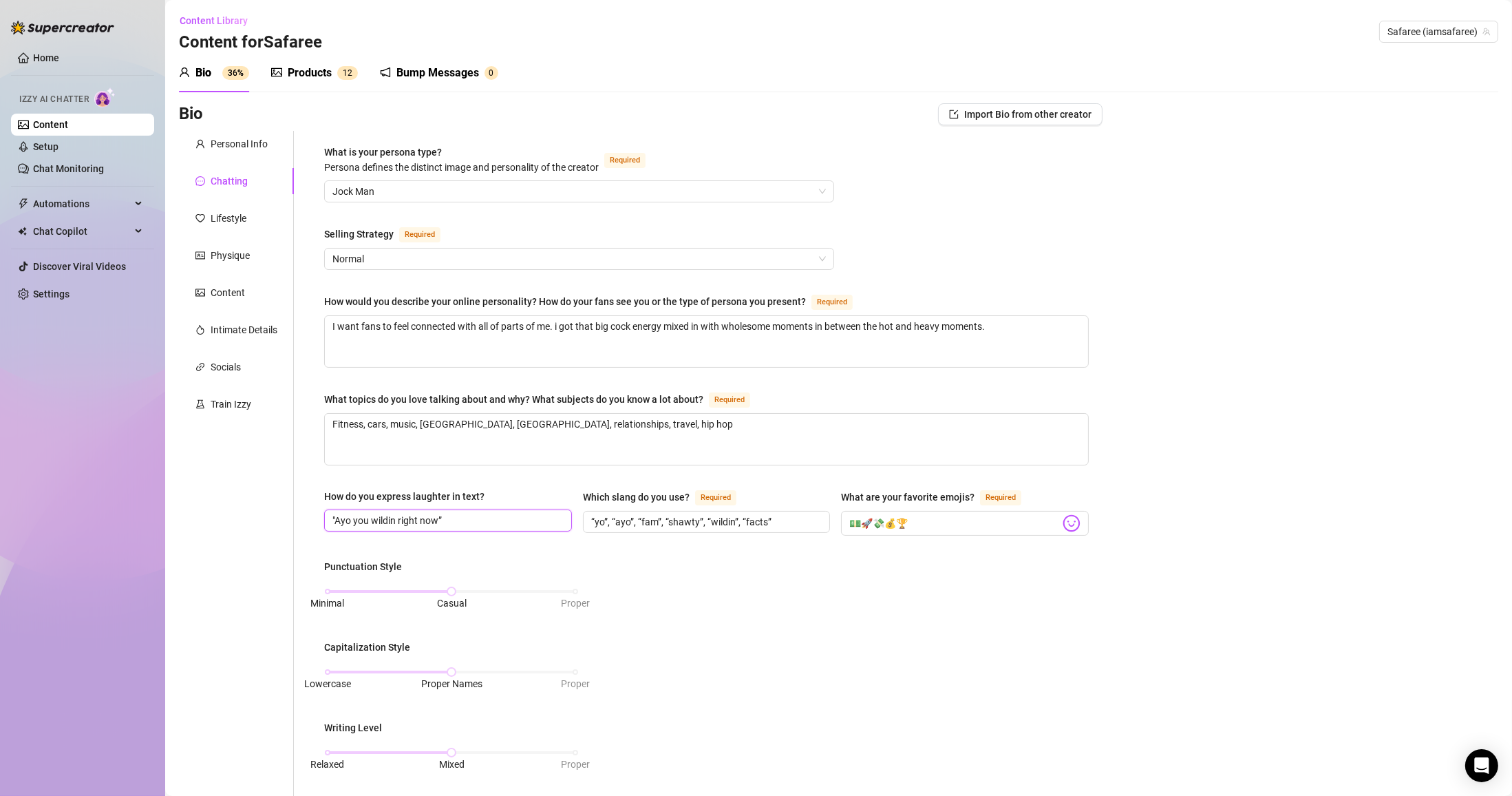
click at [488, 521] on input ""Ayo you wildin right now”" at bounding box center [446, 520] width 228 height 15
paste input "Lmao"
click at [444, 521] on input ""Ayo you wildin right now”Lmao" at bounding box center [446, 520] width 228 height 15
click at [493, 519] on input ""Ayo you wildin right now” "Lmao" at bounding box center [446, 520] width 228 height 15
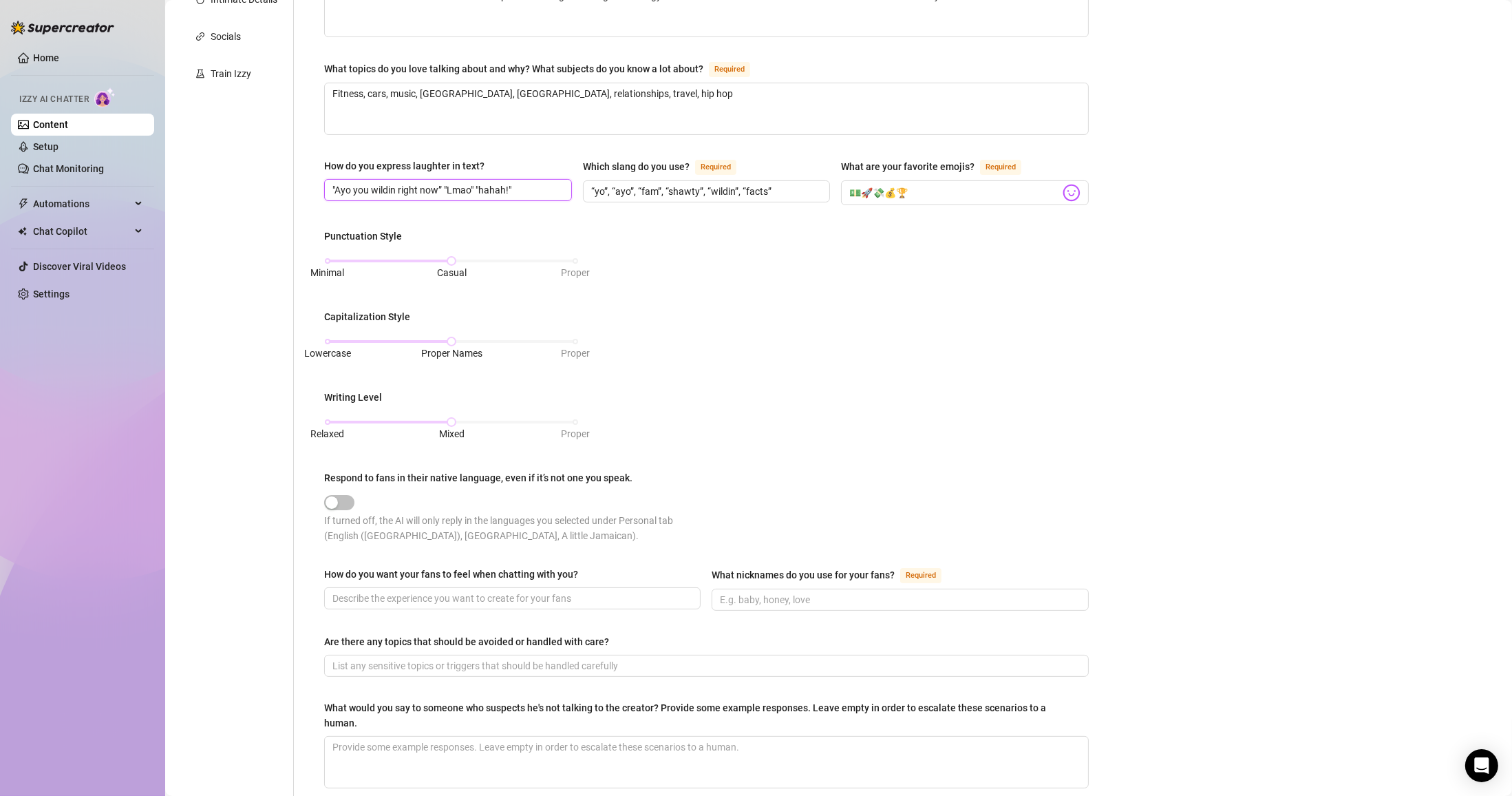
scroll to position [469, 0]
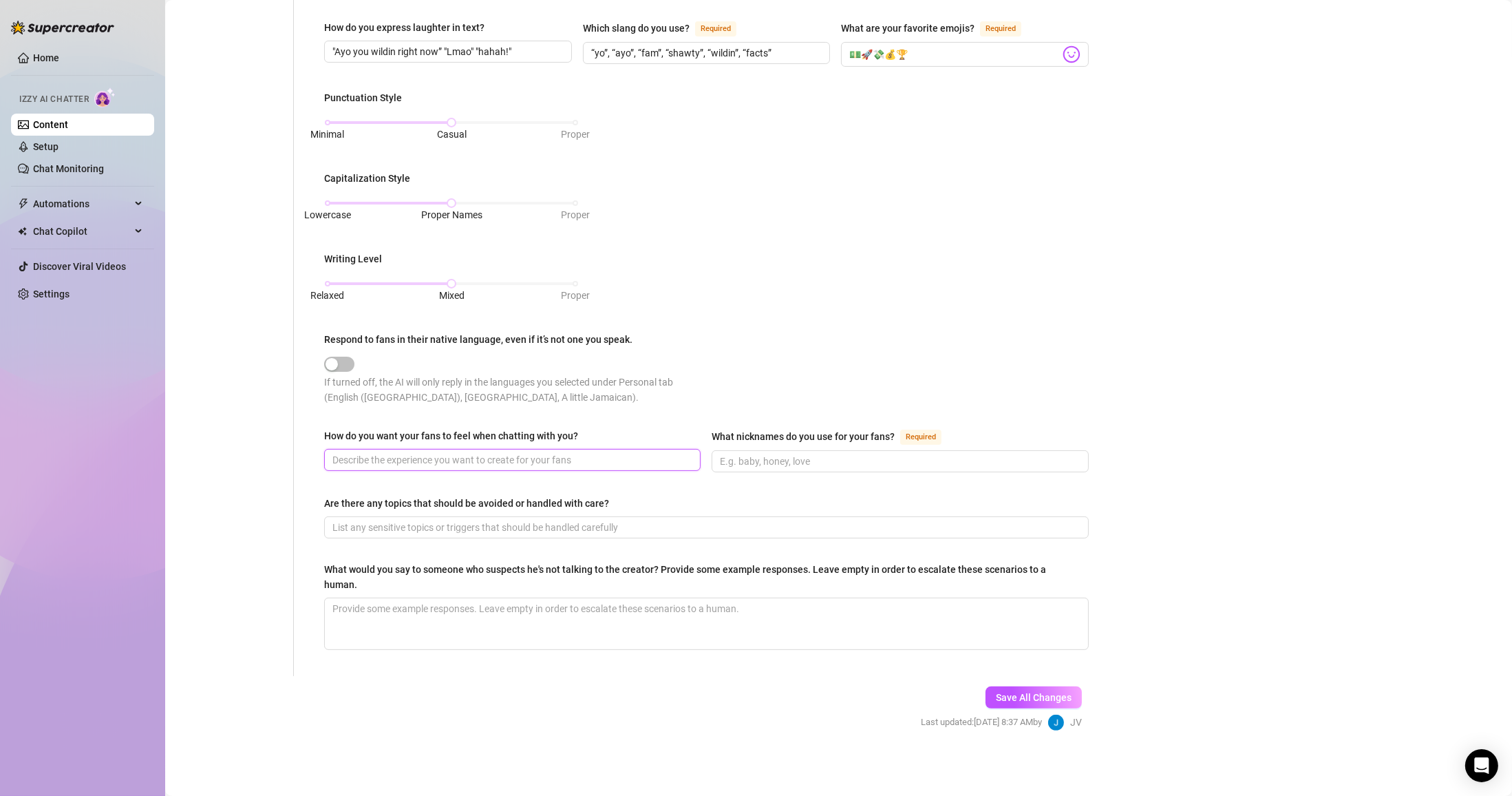
click at [508, 452] on input "How do you want your fans to feel when chatting with you?" at bounding box center [511, 459] width 357 height 15
click at [528, 461] on input "How do you want your fans to feel when chatting with you?" at bounding box center [511, 459] width 357 height 15
paste input "Turned on, hyped, entertained, like they’re part of his exclusive circle"
drag, startPoint x: 542, startPoint y: 456, endPoint x: 555, endPoint y: 455, distance: 13.0
click at [542, 456] on input "Turned on, hyped, entertained, like they’re part of his exclusive circle" at bounding box center [511, 459] width 357 height 15
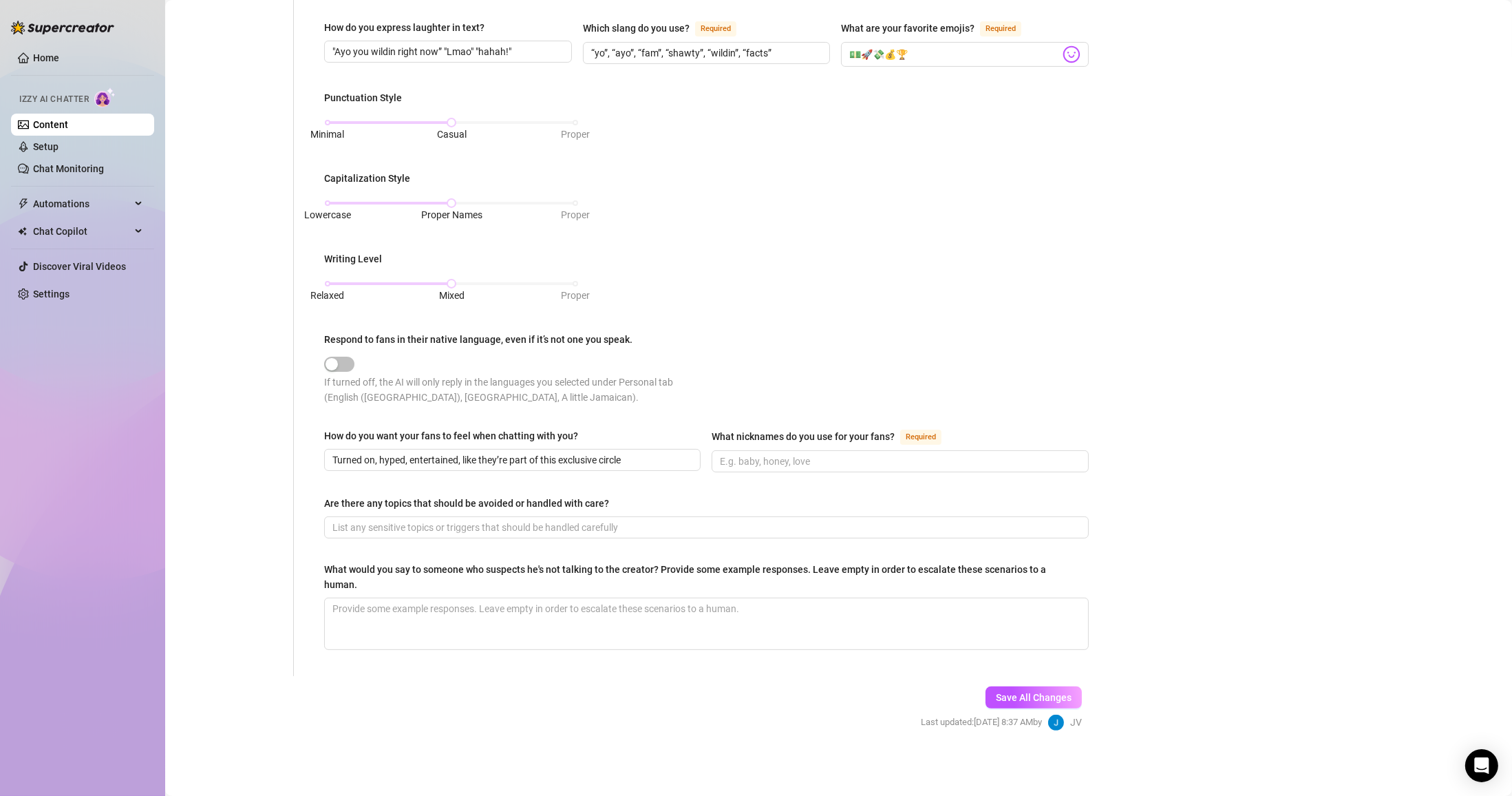
click at [682, 409] on div "Punctuation Style Minimal Casual Proper Capitalization Style Lowercase Proper N…" at bounding box center [706, 254] width 764 height 327
click at [706, 461] on input "What nicknames do you use for your fans? Required" at bounding box center [898, 461] width 357 height 15
paste input "“shawty”, “baby”, “ma”, “queen”"
drag, startPoint x: 584, startPoint y: 517, endPoint x: 582, endPoint y: 530, distance: 13.2
click at [582, 530] on span at bounding box center [706, 527] width 764 height 22
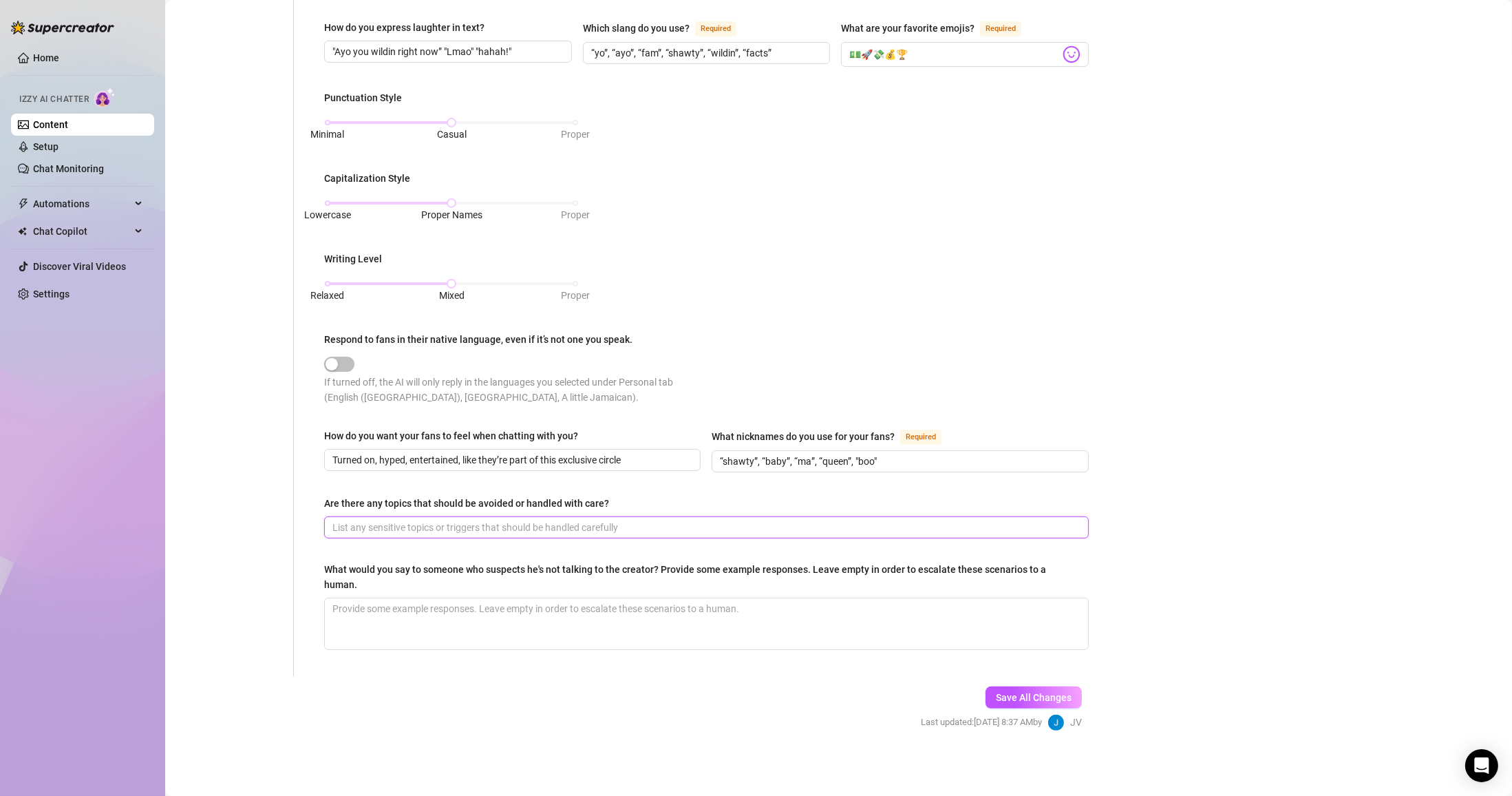
click at [519, 531] on input "Are there any topics that should be avoided or handled with care?" at bounding box center [704, 527] width 745 height 15
paste input "[DEMOGRAPHIC_DATA] rumors (playful teasing is fine), deep drama about his ex or…"
drag, startPoint x: 626, startPoint y: 528, endPoint x: 566, endPoint y: 534, distance: 60.3
click at [566, 534] on input "[DEMOGRAPHIC_DATA] rumors (playful teasing is fine), deep drama about his ex or…" at bounding box center [704, 527] width 745 height 15
click at [501, 630] on textarea "What would you say to someone who suspects he's not talking to the creator? Pro…" at bounding box center [707, 624] width 764 height 51
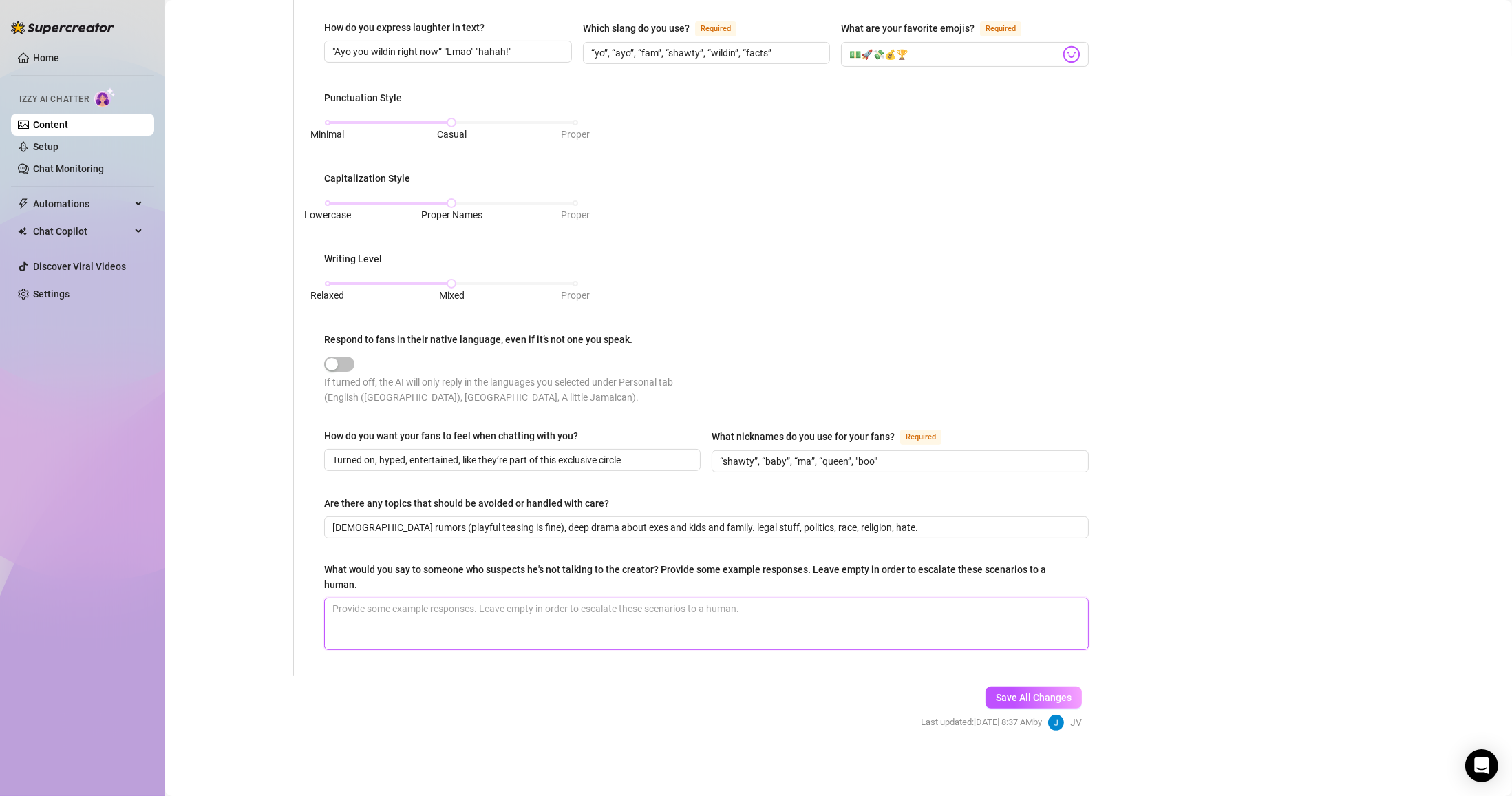
paste textarea "[PERSON_NAME], who else gonna talk to you like this? You know it’s me."
click at [706, 684] on div "Save All Changes Last updated: [DATE] 8:37 AM by JV" at bounding box center [1001, 709] width 202 height 66
click at [706, 687] on button "Save All Changes" at bounding box center [1033, 697] width 97 height 22
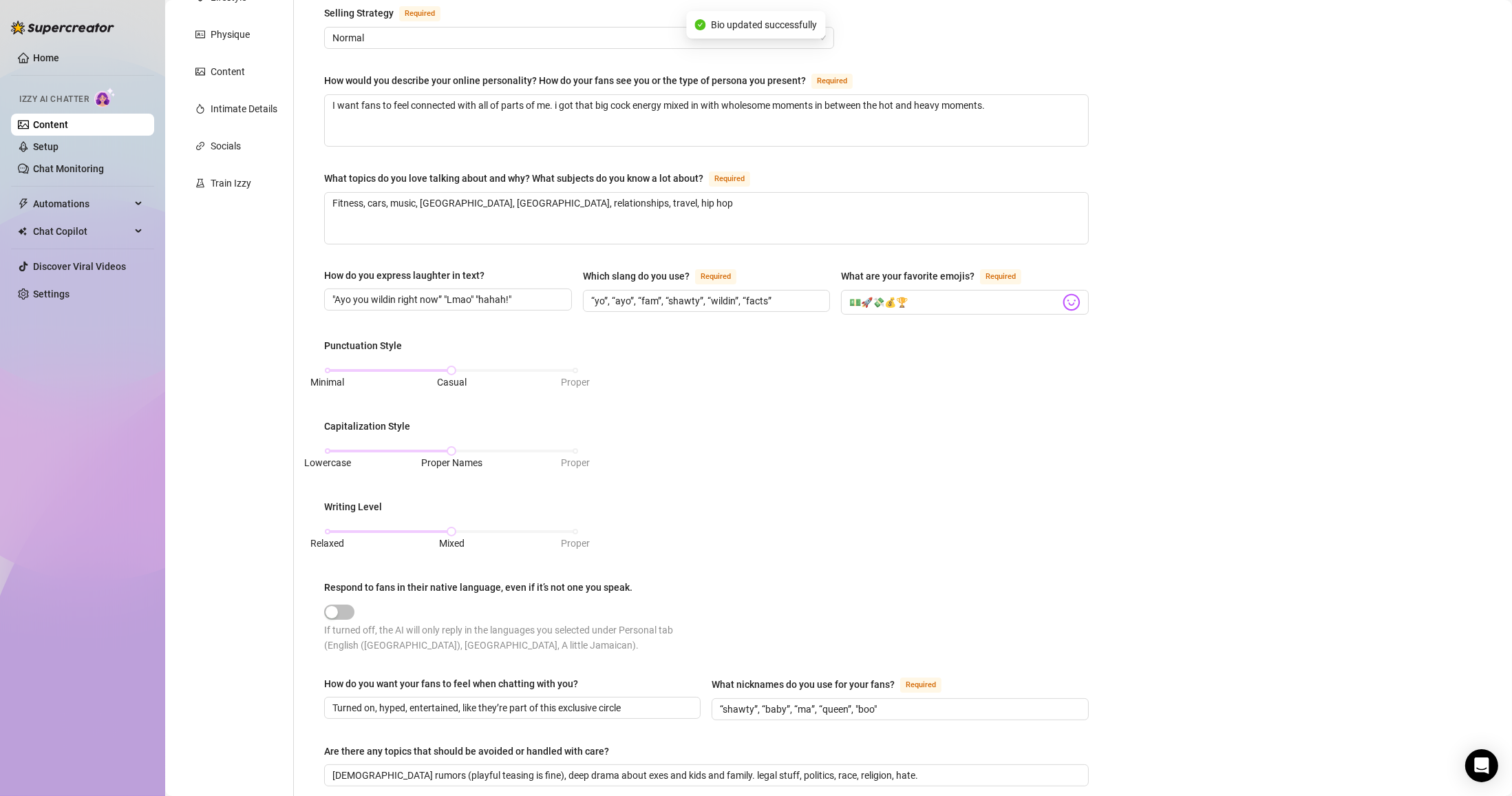
scroll to position [0, 0]
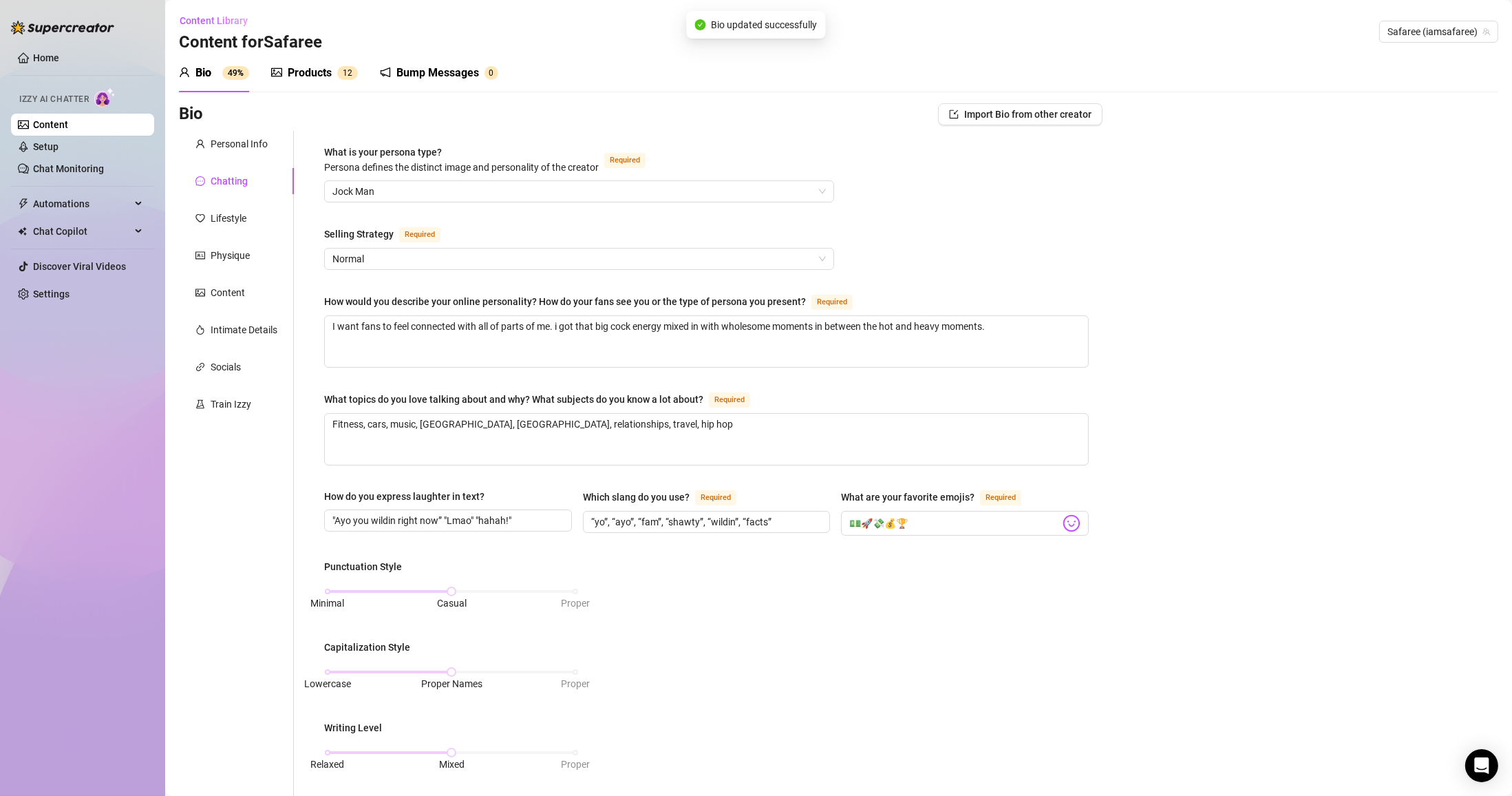
click at [253, 219] on div "Lifestyle" at bounding box center [236, 218] width 115 height 26
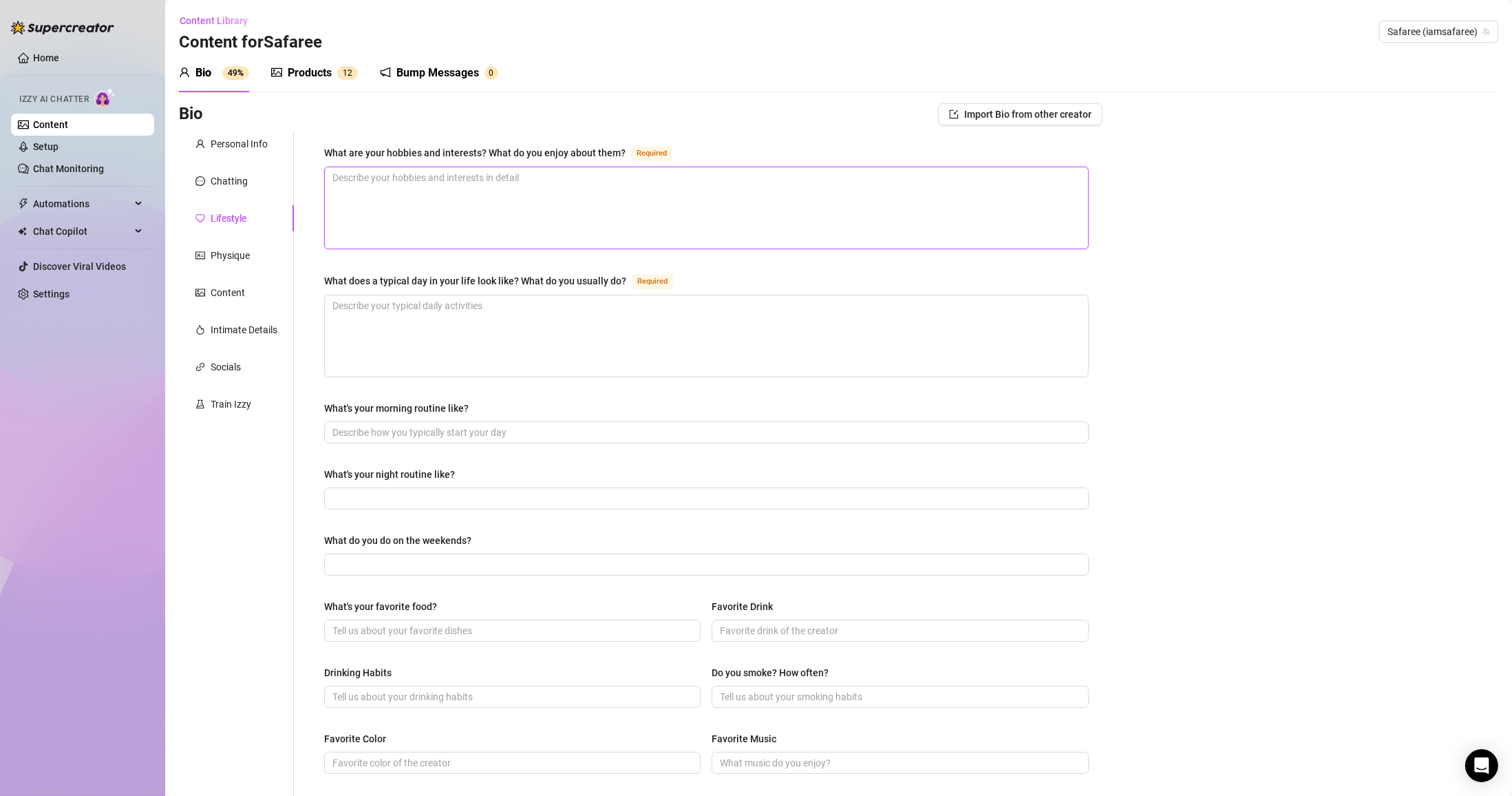
click at [463, 219] on textarea "What are your hobbies and interests? What do you enjoy about them? Required" at bounding box center [707, 207] width 764 height 81
paste textarea "Music, fitness, motorcycles, flashy cars, traveling; loves staying active and m…"
click at [596, 318] on textarea "What does a typical day in your life look like? What do you usually do? Required" at bounding box center [707, 336] width 764 height 81
paste textarea "Gym in the morning, meetings/music/TV during the day, OF updates, spends time w…"
drag, startPoint x: 857, startPoint y: 302, endPoint x: 703, endPoint y: 317, distance: 154.7
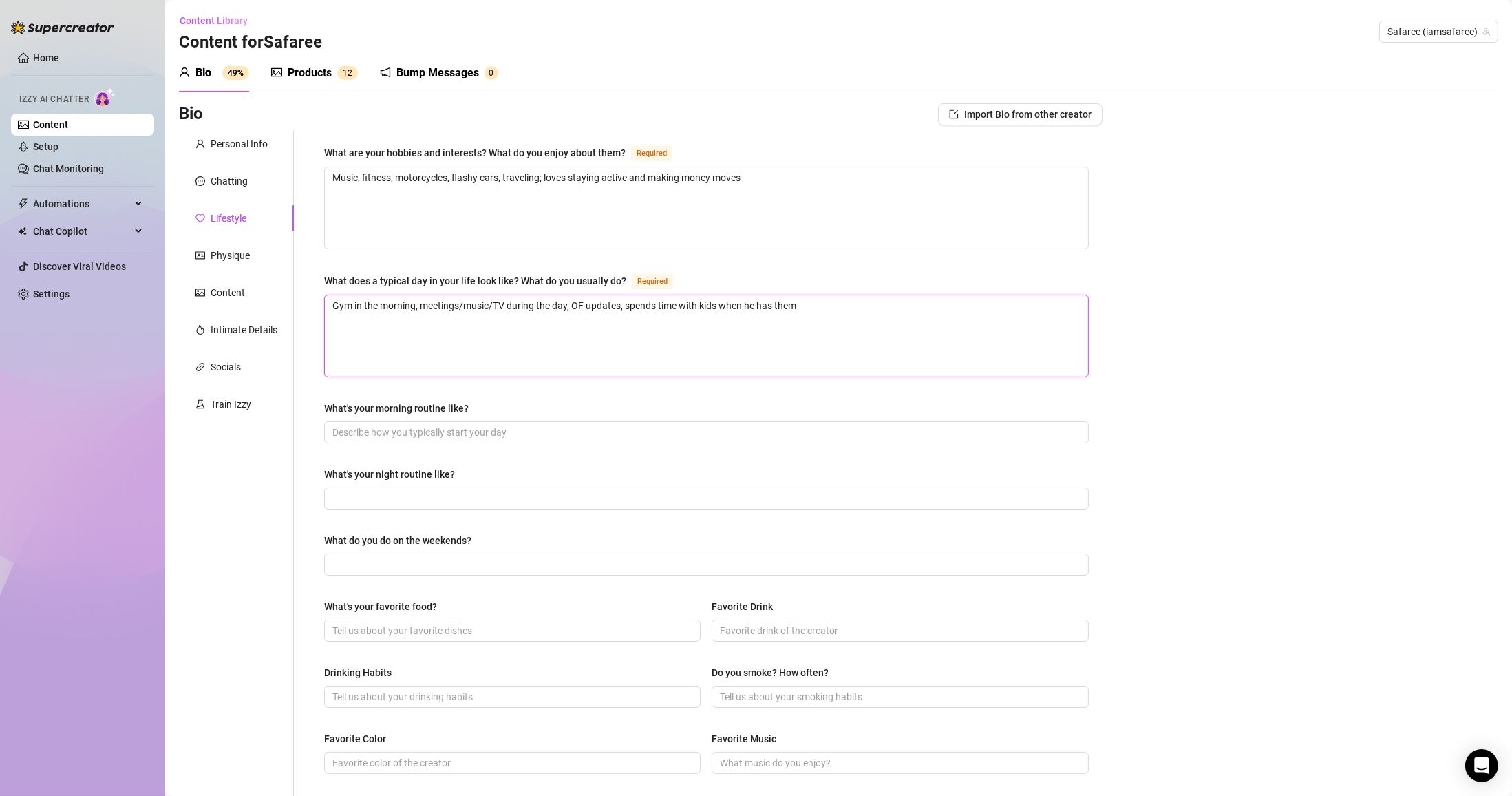
click at [703, 317] on textarea "Gym in the morning, meetings/music/TV during the day, OF updates, spends time w…" at bounding box center [707, 336] width 764 height 81
click at [659, 311] on textarea "Gym in the morning, meetings/music/TV during the day, OF updates, spends time w…" at bounding box center [707, 336] width 764 height 81
click at [620, 310] on textarea "Gym in the morning, meetings/music/TV during the day, OF updates, spend time wi…" at bounding box center [707, 336] width 764 height 81
drag, startPoint x: 811, startPoint y: 314, endPoint x: 748, endPoint y: 316, distance: 63.0
click at [706, 316] on textarea "Gym in the morning, meetings/music/TV during the day, OF updates in between, sp…" at bounding box center [707, 336] width 764 height 81
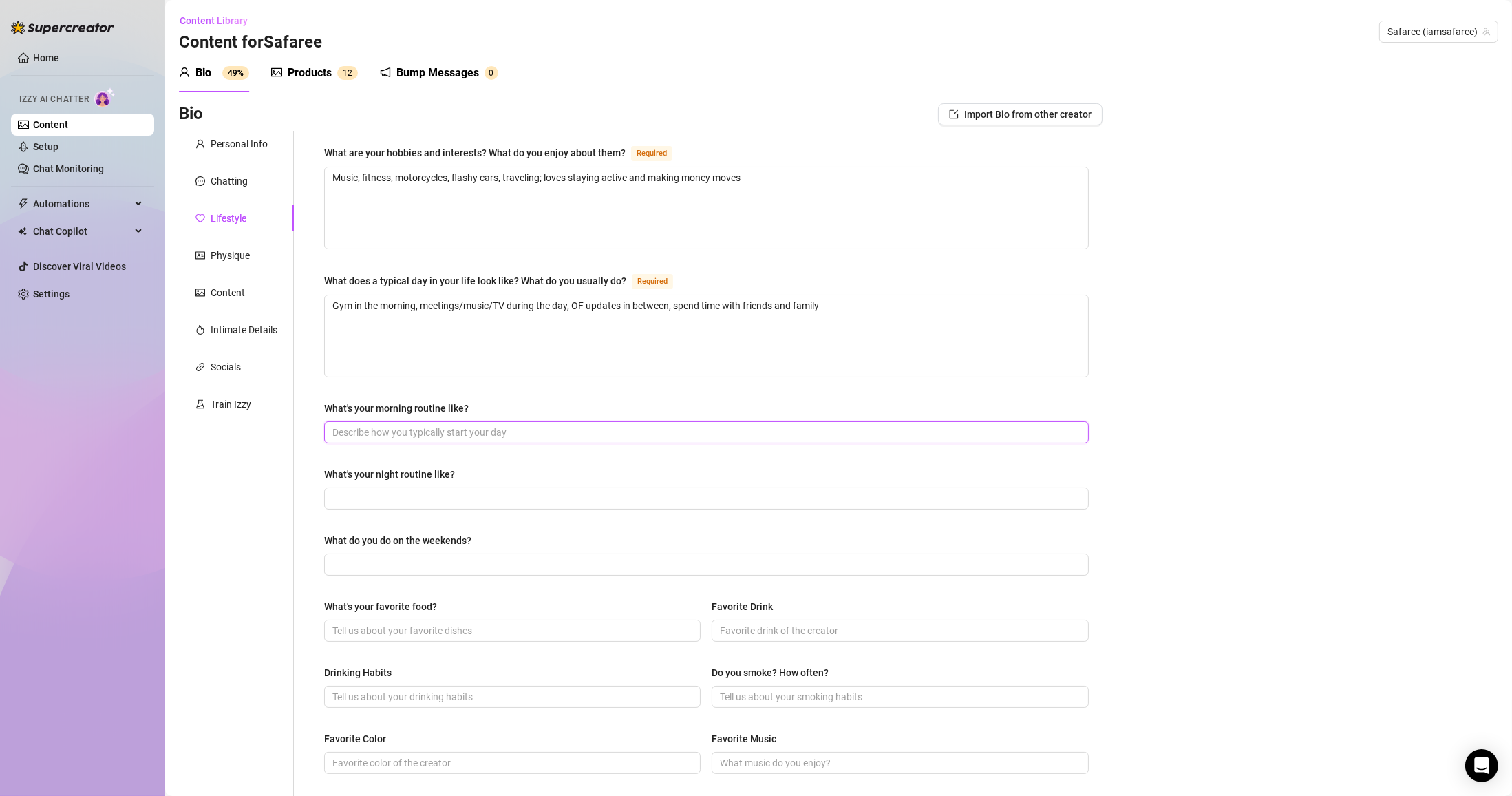
click at [473, 435] on input "What's your morning routine like?" at bounding box center [704, 432] width 745 height 15
paste input "Gym + breakfast + checking messages/socials"
click at [451, 501] on input "What's your night routine like?" at bounding box center [704, 498] width 745 height 15
paste input "Chill with music, create content, sometimes hit the club or vibe at home"
click at [534, 562] on input "What do you do on the weekends?" at bounding box center [704, 564] width 745 height 15
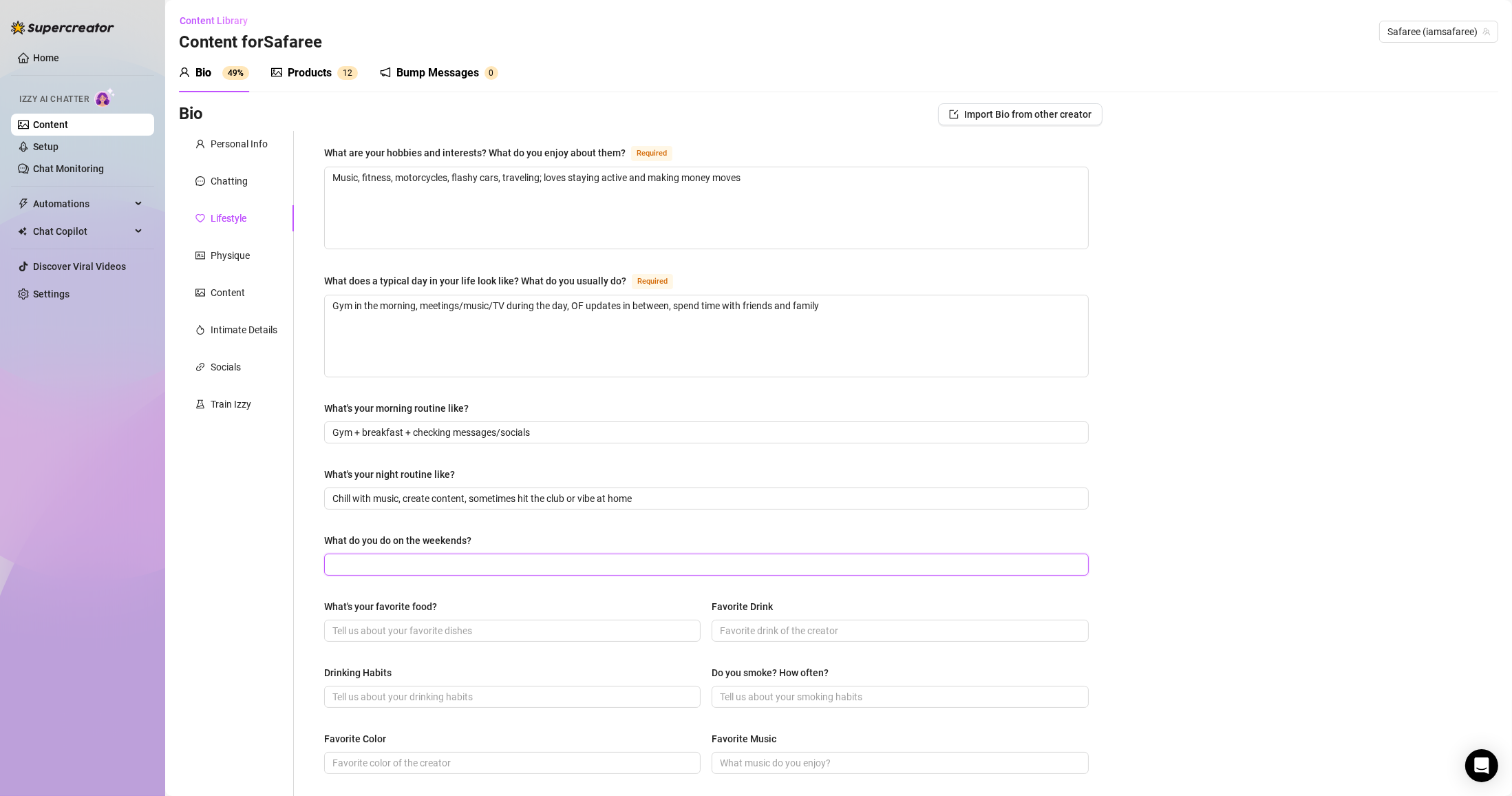
paste input "Gym, travel, spend time with kids, make music or film"
click at [448, 641] on span at bounding box center [512, 631] width 376 height 22
paste input "Jamaican food (jerk chicken, oxtail)"
click at [706, 609] on div "Favorite Drink" at bounding box center [899, 609] width 376 height 20
click at [706, 622] on span at bounding box center [899, 631] width 376 height 22
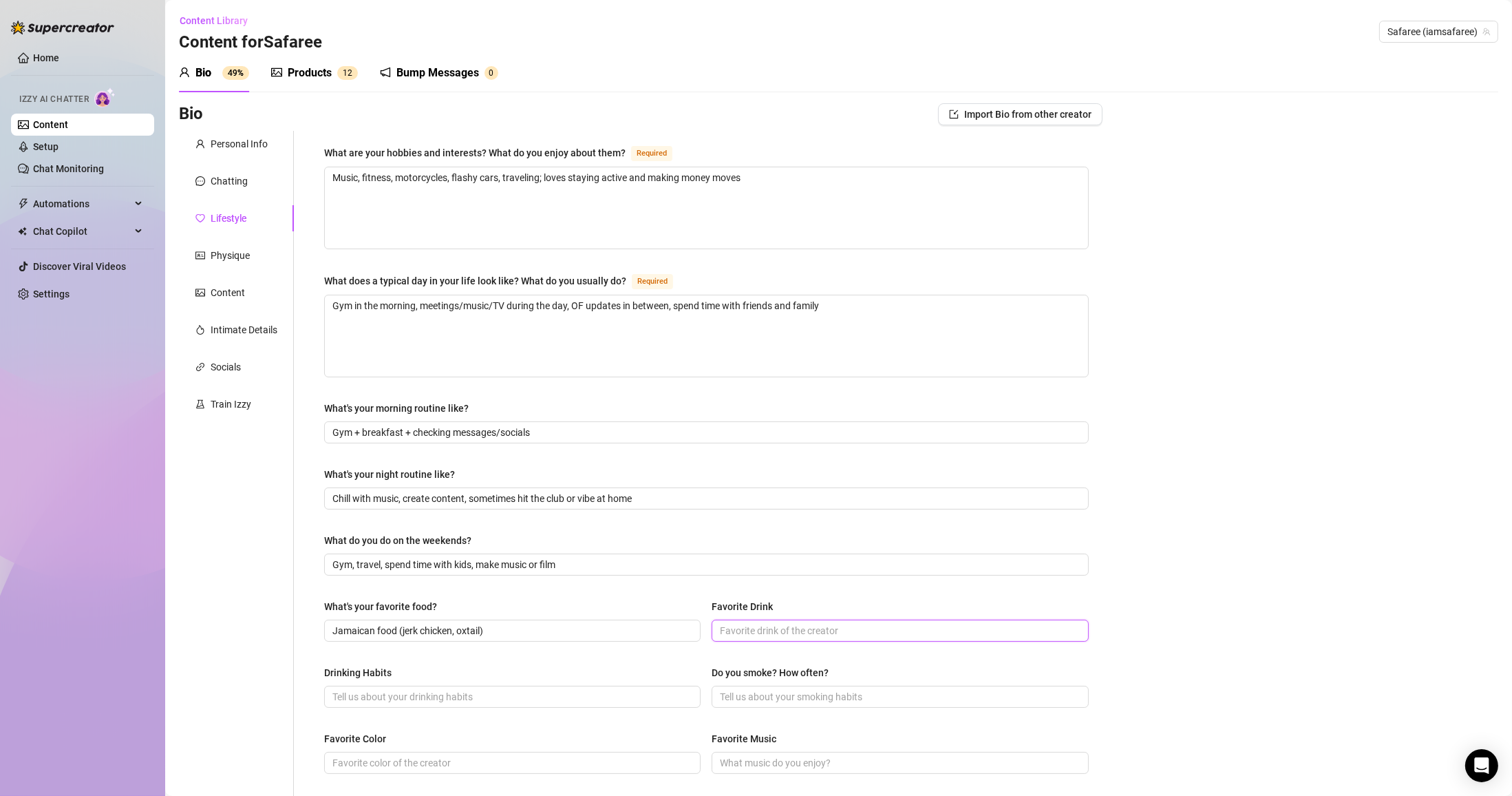
paste input "Fresh juices, coconut water, champagne for the flashy vibes"
drag, startPoint x: 1011, startPoint y: 626, endPoint x: 886, endPoint y: 637, distance: 125.5
click at [706, 637] on input "Fresh juices, coconut water, champagne for the flashy vibes" at bounding box center [898, 630] width 357 height 15
click at [581, 694] on input "Drinking Habits" at bounding box center [511, 696] width 357 height 15
click at [706, 695] on input "Do you smoke? How often?" at bounding box center [898, 696] width 357 height 15
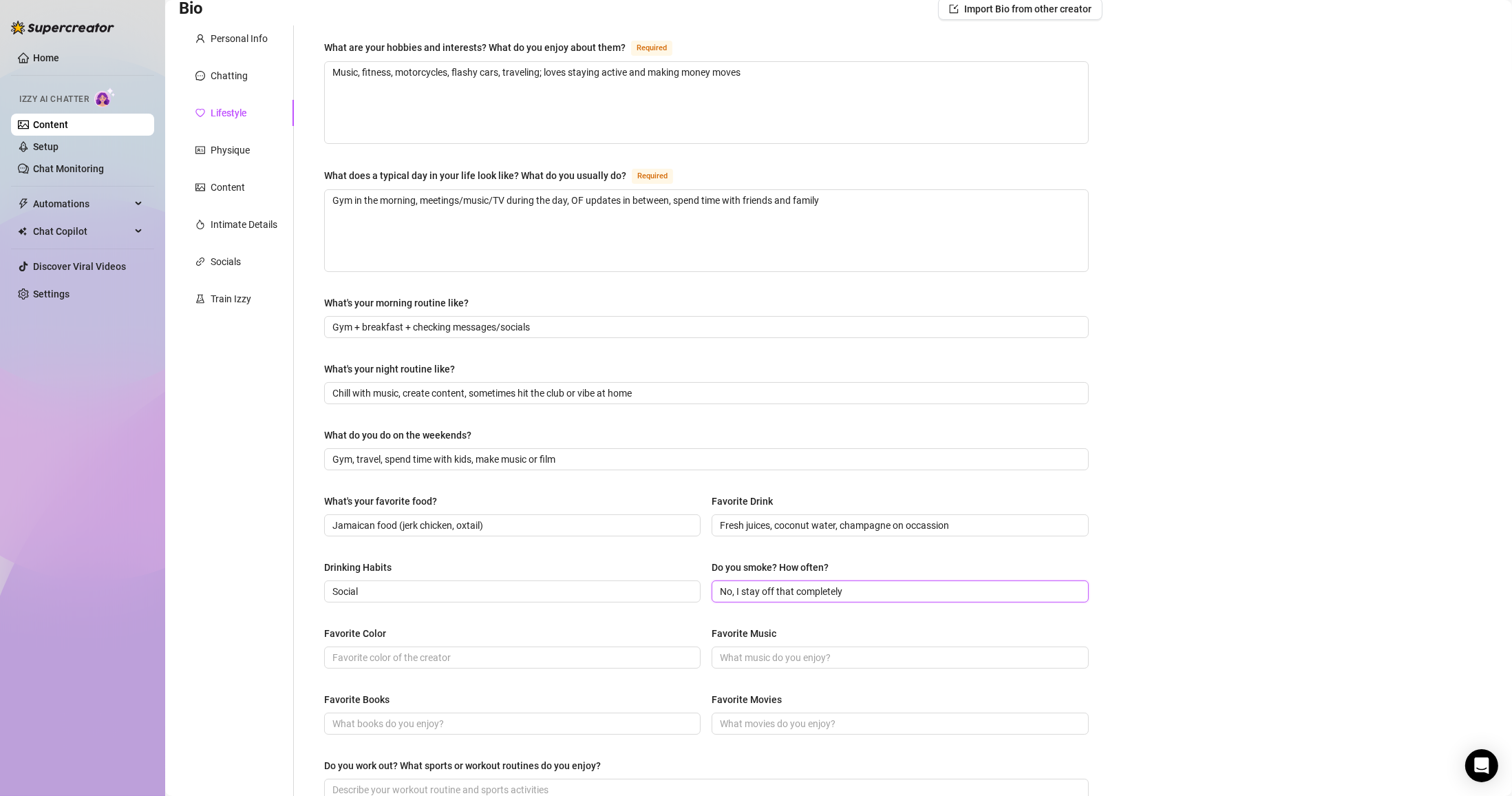
scroll to position [248, 0]
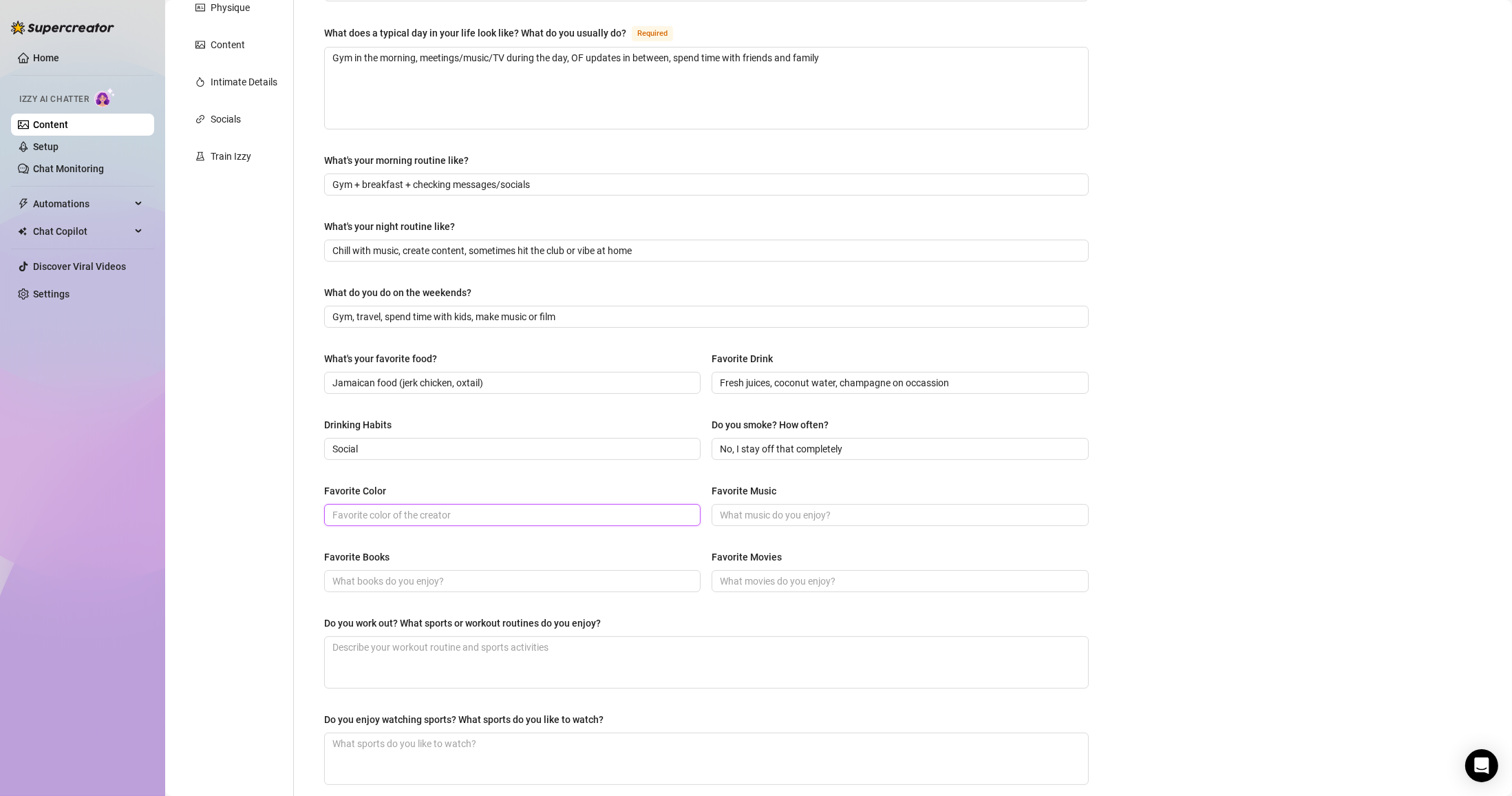
click at [407, 510] on input "Favorite Color" at bounding box center [511, 514] width 357 height 15
click at [706, 531] on div "Favorite Color Black Favorite Music" at bounding box center [706, 511] width 764 height 55
click at [706, 519] on input "Favorite Music" at bounding box center [898, 514] width 357 height 15
click at [415, 588] on input "Favorite Books" at bounding box center [511, 581] width 357 height 15
click at [431, 601] on div "Favorite Books Favorite Movies" at bounding box center [706, 577] width 764 height 55
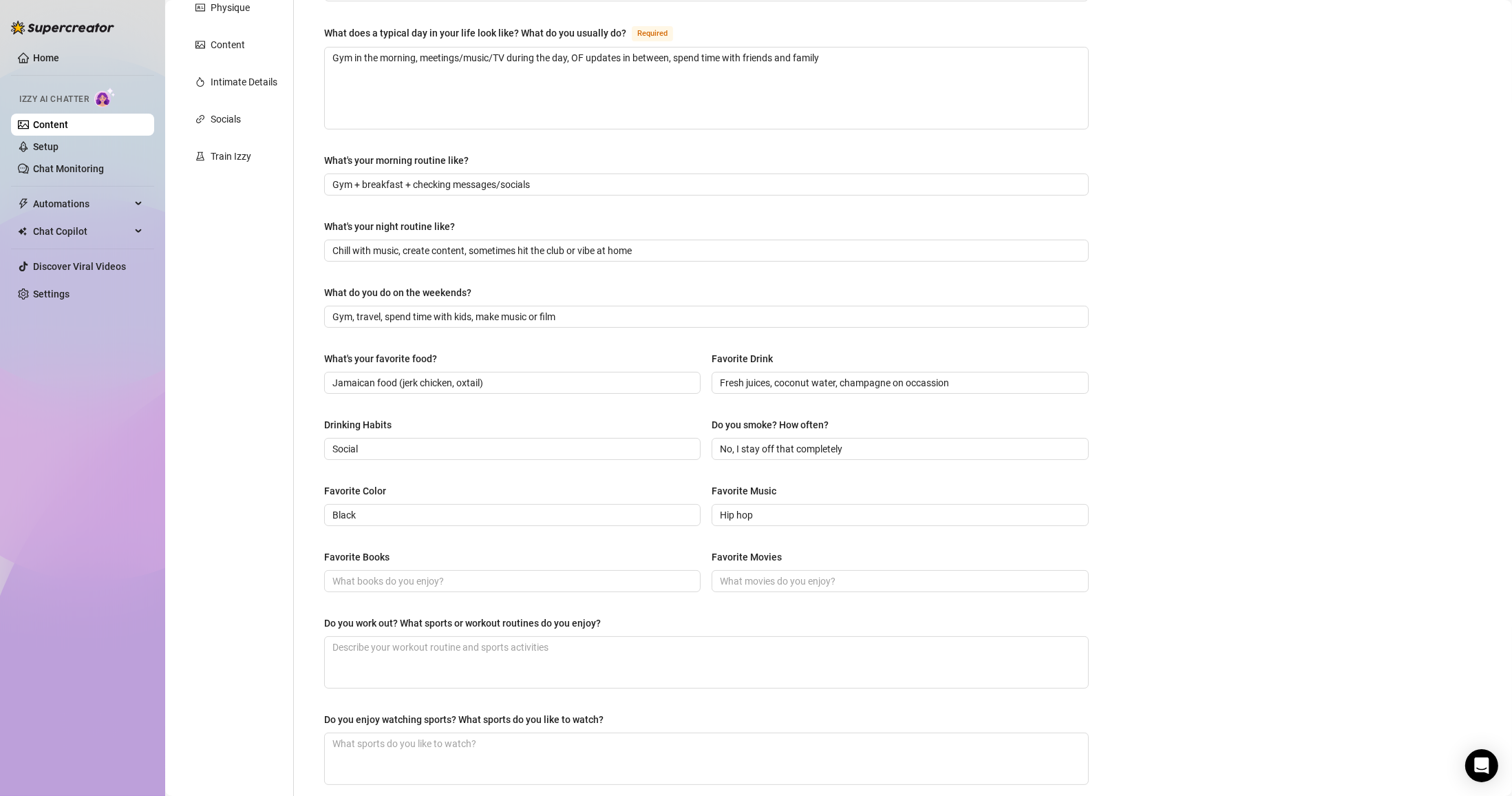
click at [439, 595] on div "Favorite Books Favorite Movies" at bounding box center [706, 577] width 764 height 55
click at [451, 580] on input "Favorite Books" at bounding box center [511, 581] width 357 height 15
paste input "Motivational/business books"
click at [706, 595] on div "Favorite Books Motivational/business books Favorite Movies" at bounding box center [706, 577] width 764 height 55
click at [706, 584] on input "Favorite Movies" at bounding box center [898, 581] width 357 height 15
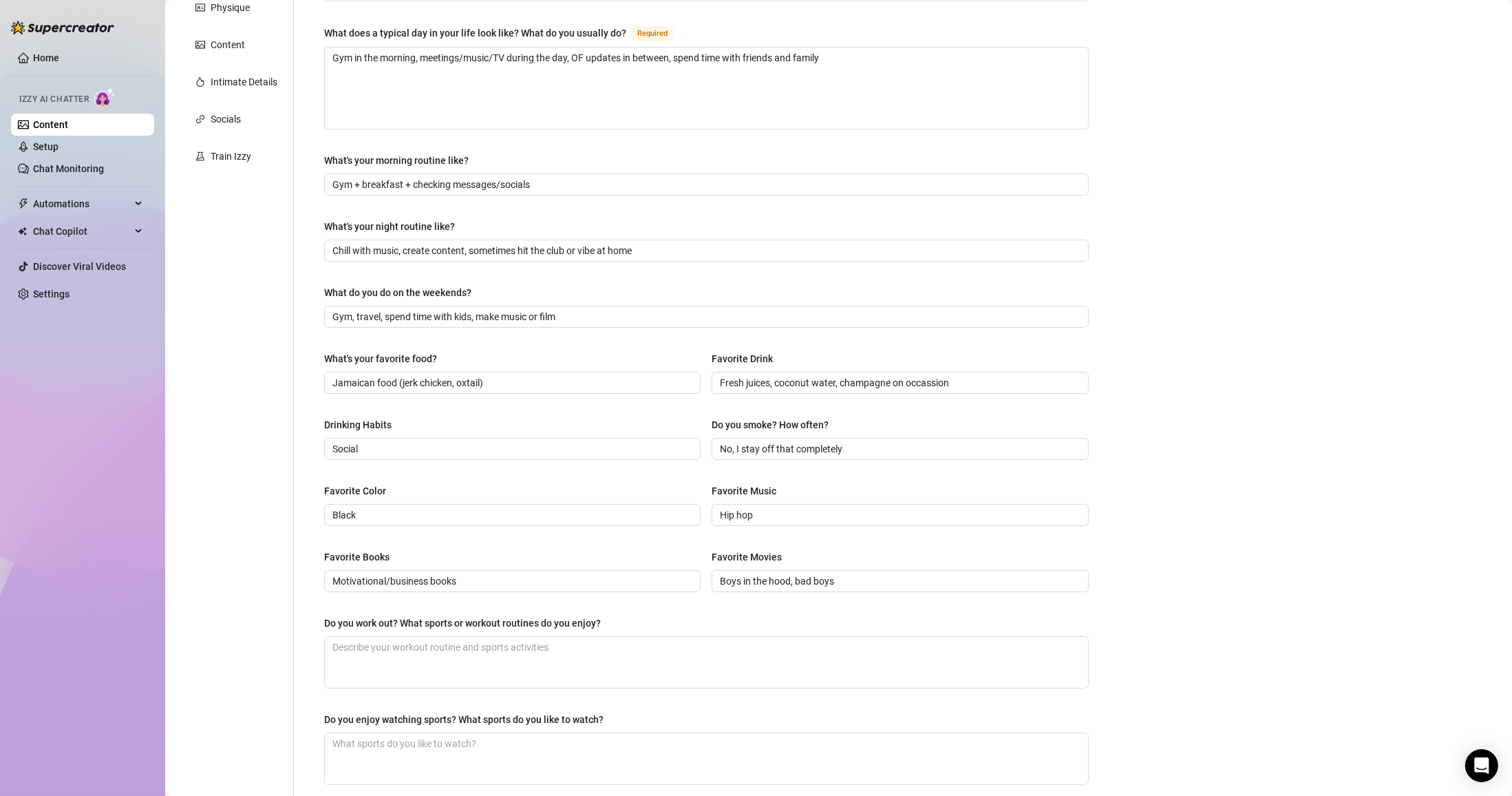
drag, startPoint x: 853, startPoint y: 588, endPoint x: 803, endPoint y: 593, distance: 50.2
click at [706, 593] on span "Boys in the hood, bad boys" at bounding box center [899, 581] width 376 height 22
click at [706, 587] on span "Boys in the hood, bad boys" at bounding box center [899, 581] width 376 height 22
drag, startPoint x: 834, startPoint y: 584, endPoint x: 788, endPoint y: 588, distance: 46.2
click at [706, 588] on input "Boys in the hood, bad boys" at bounding box center [898, 581] width 357 height 15
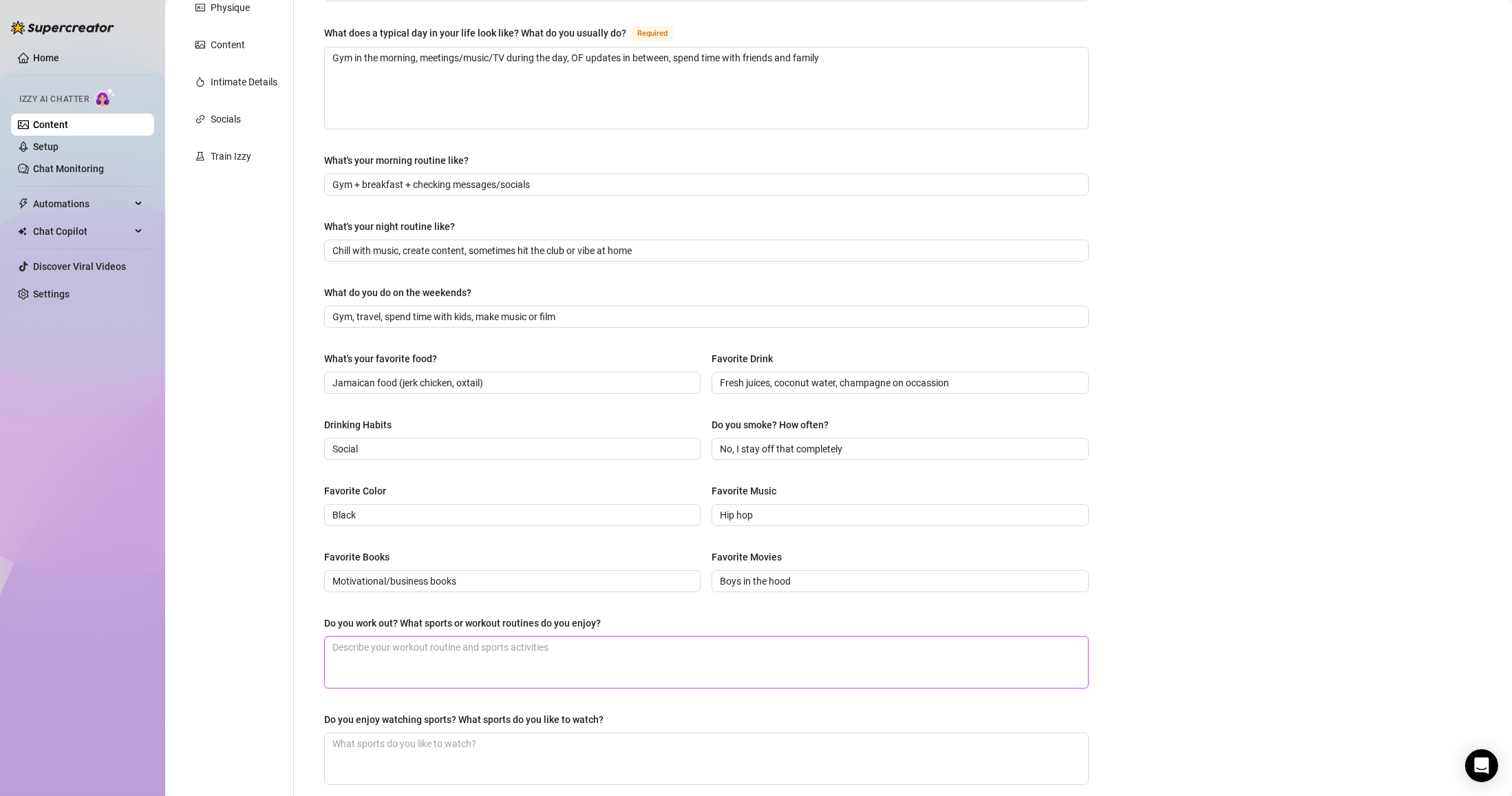
click at [479, 669] on textarea "Do you work out? What sports or workout routines do you enjoy?" at bounding box center [707, 662] width 764 height 51
paste textarea "Lifting, cardio, boxing"
click at [415, 742] on textarea "Do you enjoy watching sports? What sports do you like to watch?" at bounding box center [707, 759] width 764 height 51
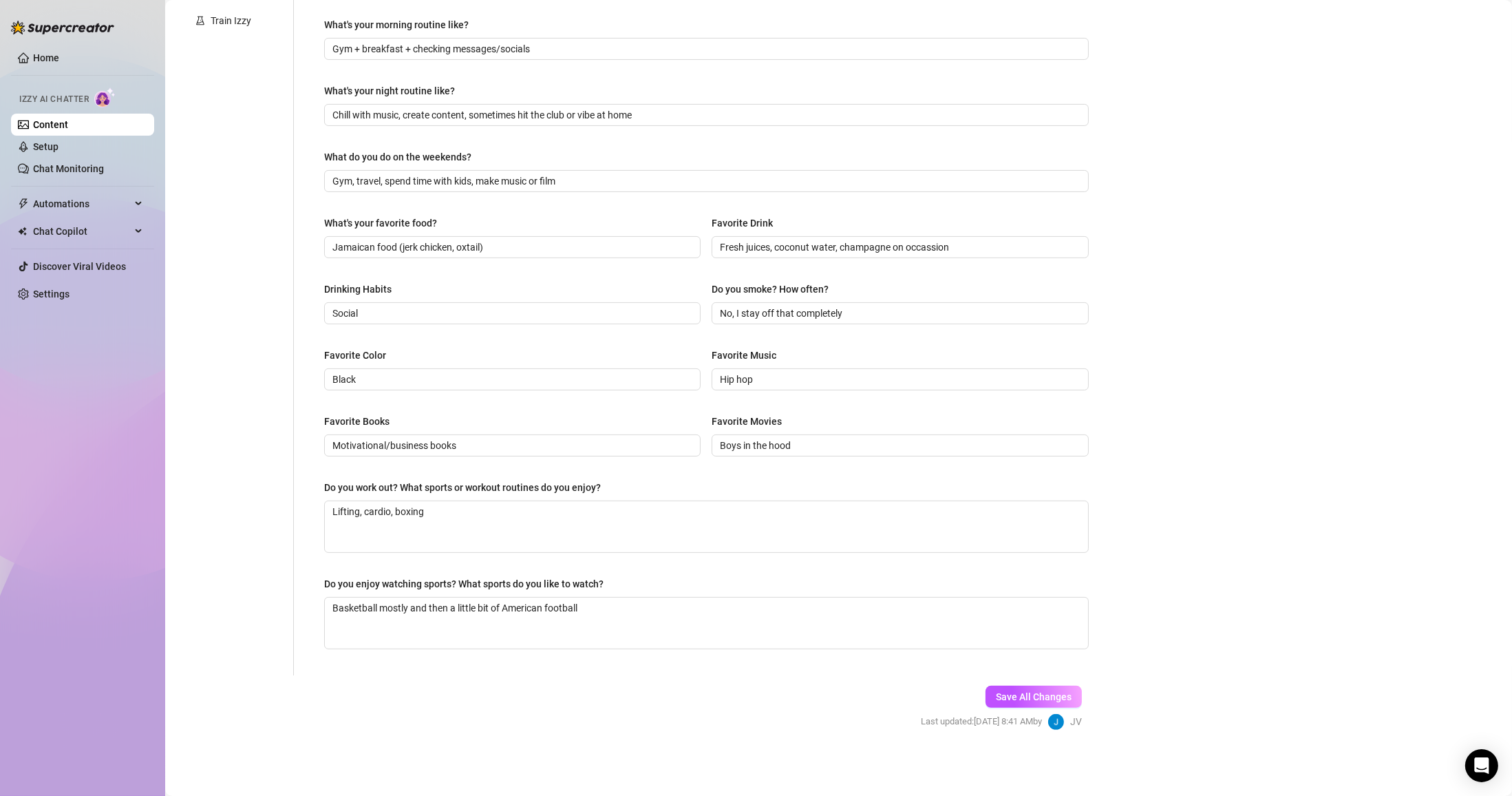
click at [706, 705] on button "Save All Changes" at bounding box center [1033, 696] width 97 height 22
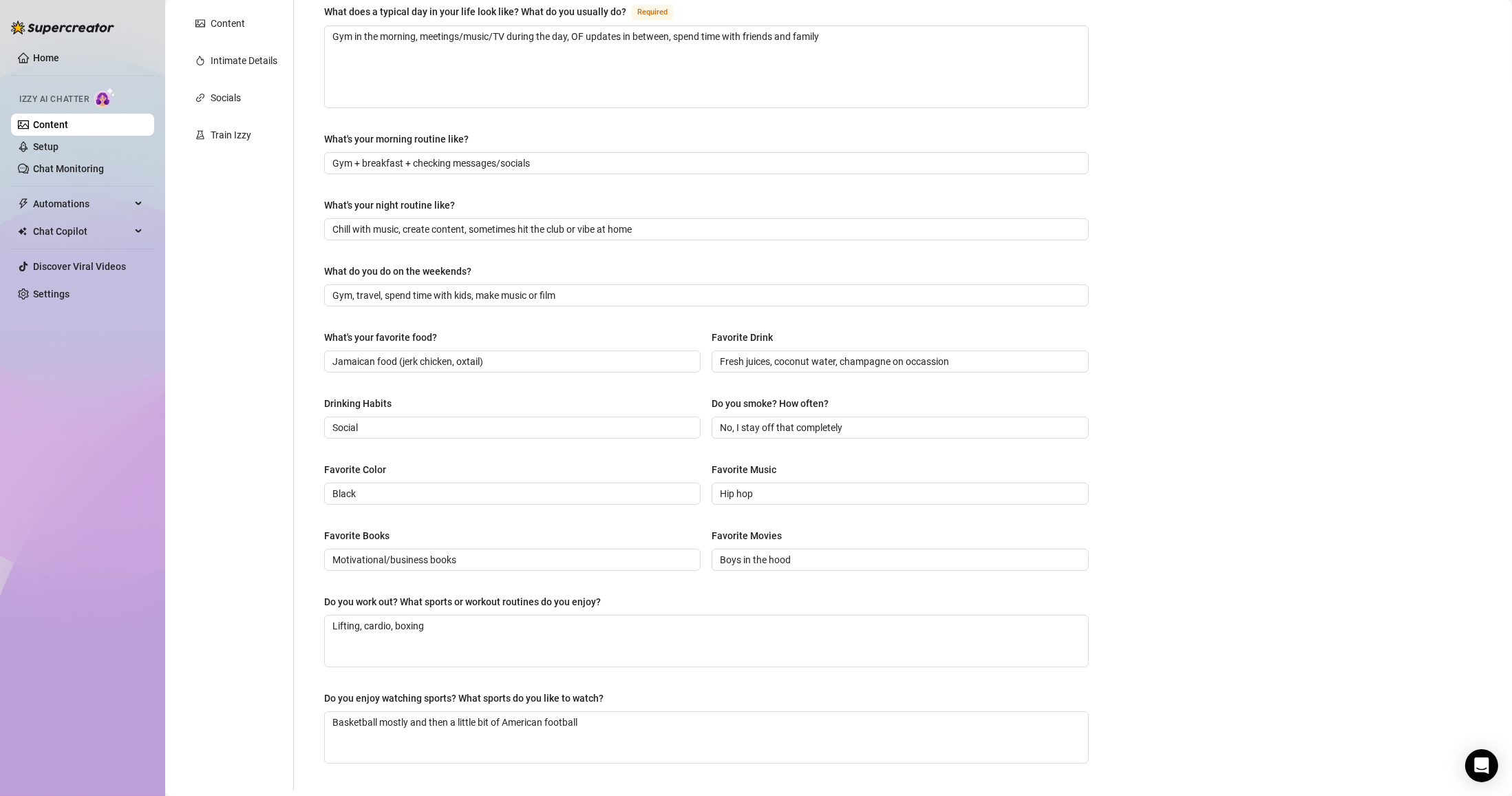
scroll to position [54, 0]
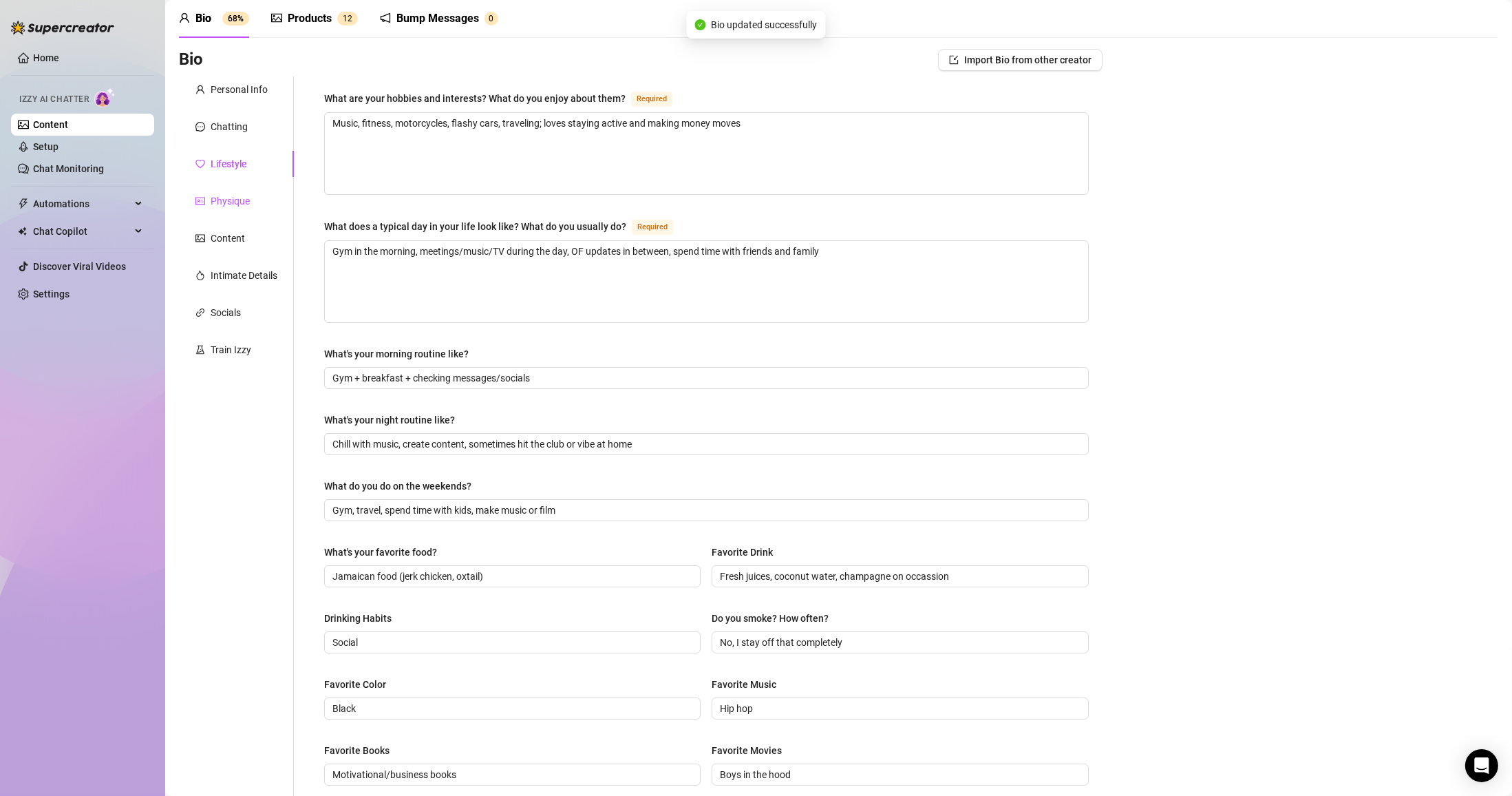
click at [246, 207] on div "Physique" at bounding box center [230, 201] width 39 height 15
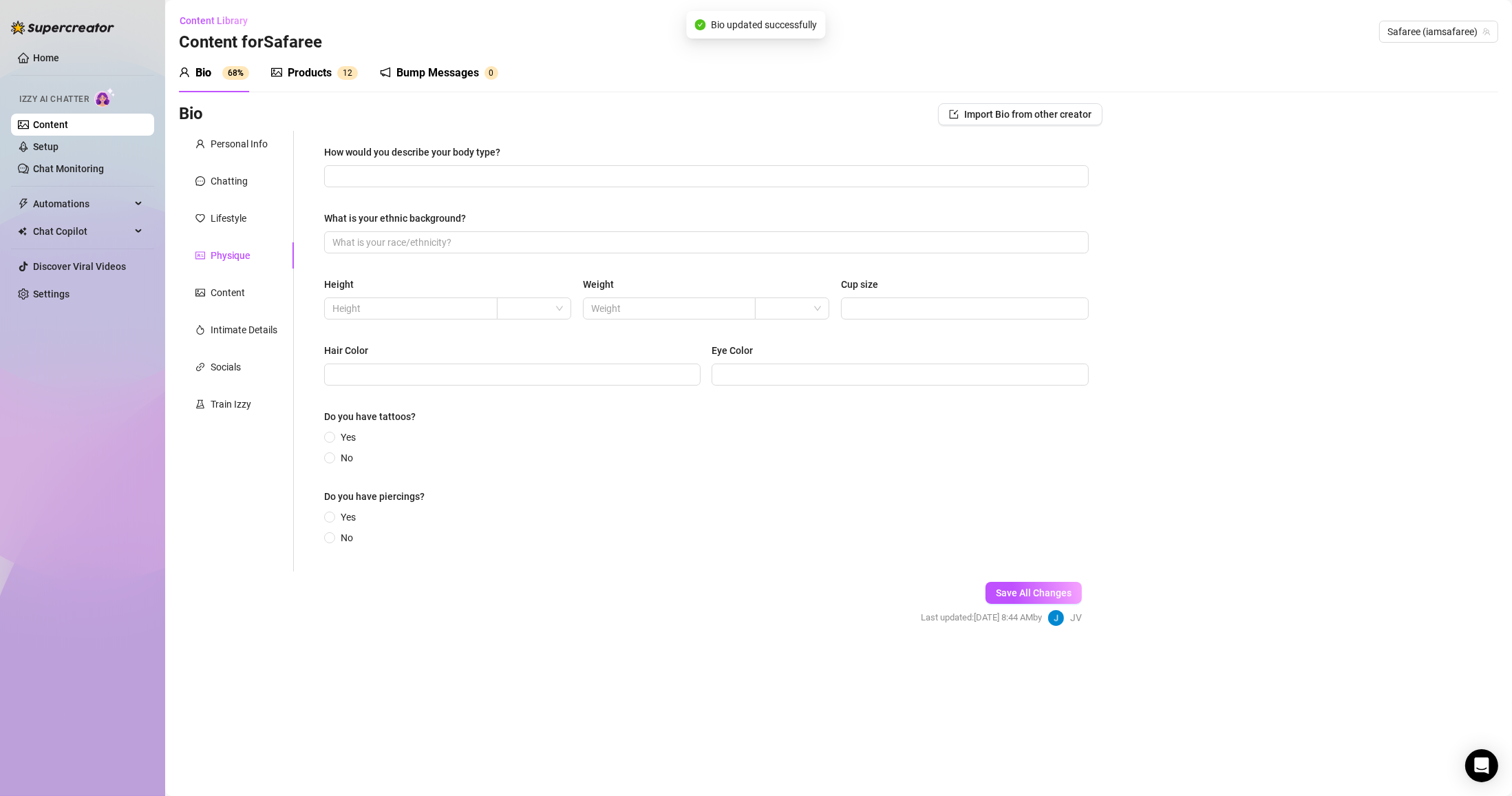
scroll to position [0, 0]
click at [504, 182] on input "How would you describe your body type?" at bounding box center [704, 176] width 745 height 15
click at [518, 243] on input "What is your ethnic background?" at bounding box center [704, 242] width 745 height 15
click at [360, 243] on input "Black Jamaican-American" at bounding box center [704, 242] width 745 height 15
click at [395, 290] on div "Height" at bounding box center [447, 287] width 248 height 20
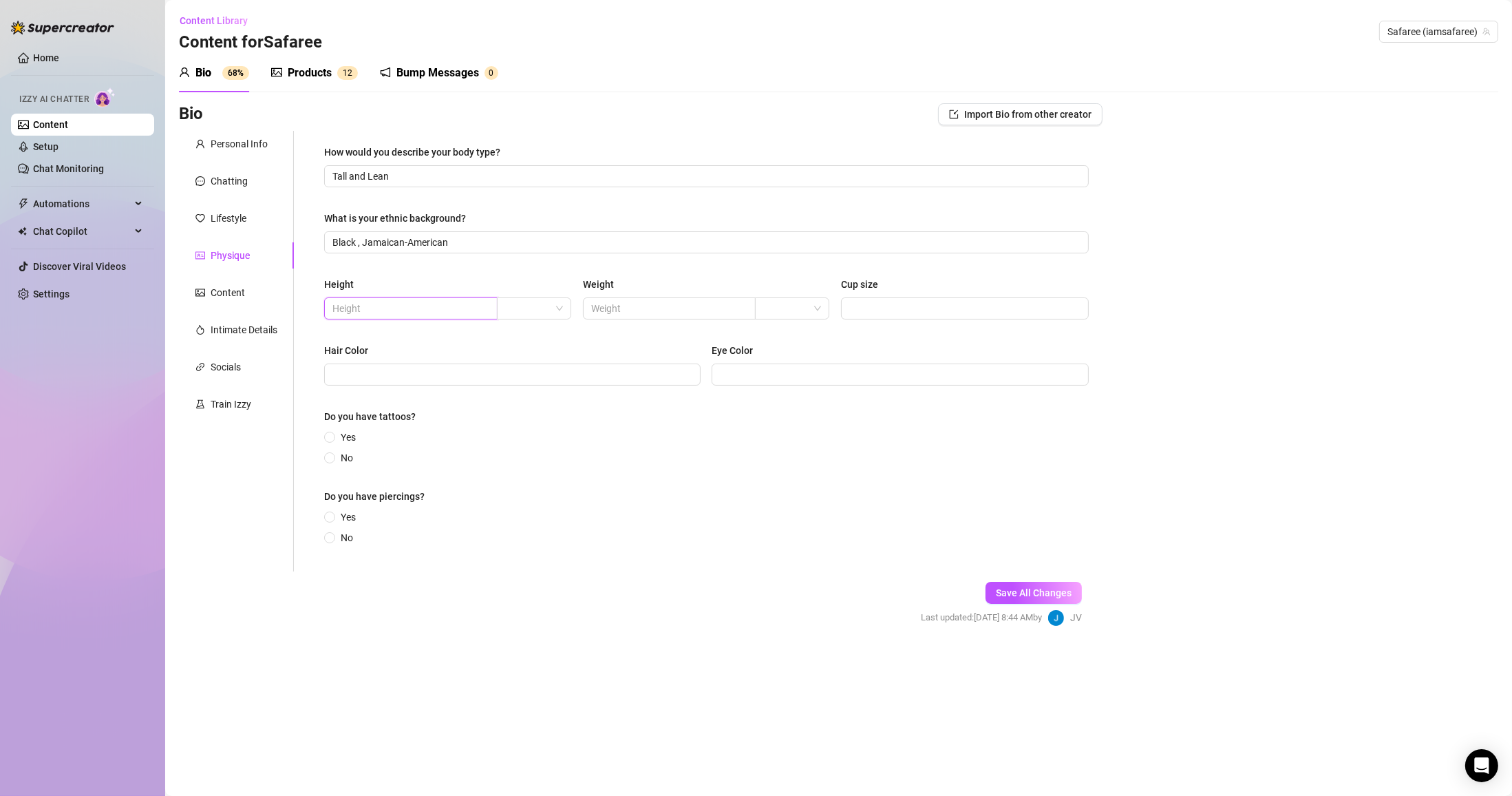
click at [407, 310] on input "text" at bounding box center [409, 308] width 154 height 15
click at [521, 306] on input "search" at bounding box center [527, 308] width 45 height 20
click at [543, 355] on div "ft" at bounding box center [534, 358] width 52 height 15
click at [687, 322] on div "Height 6'4" ft ft Weight Cup size" at bounding box center [706, 305] width 764 height 55
click at [696, 315] on input "text" at bounding box center [669, 308] width 154 height 15
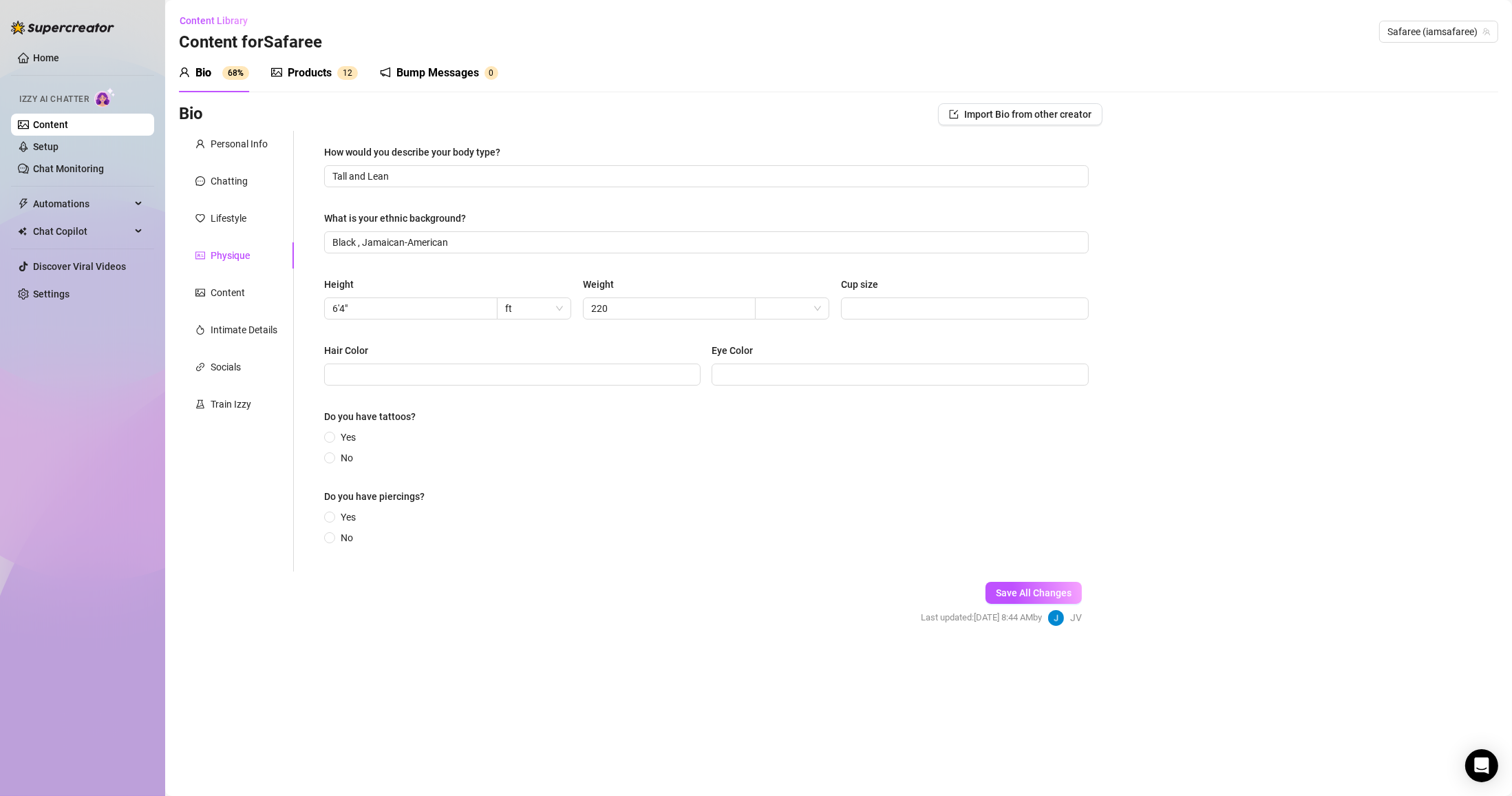
click at [706, 310] on input "search" at bounding box center [786, 308] width 45 height 20
click at [706, 357] on div "lbs" at bounding box center [793, 358] width 52 height 15
click at [661, 311] on input "220" at bounding box center [669, 308] width 154 height 15
click at [577, 305] on div "Height 6'4" ft Weight 220 lbs Cup size" at bounding box center [706, 305] width 764 height 55
click at [706, 321] on div "Height 6'4" ft Weight 210 lbs Cup size" at bounding box center [706, 305] width 764 height 55
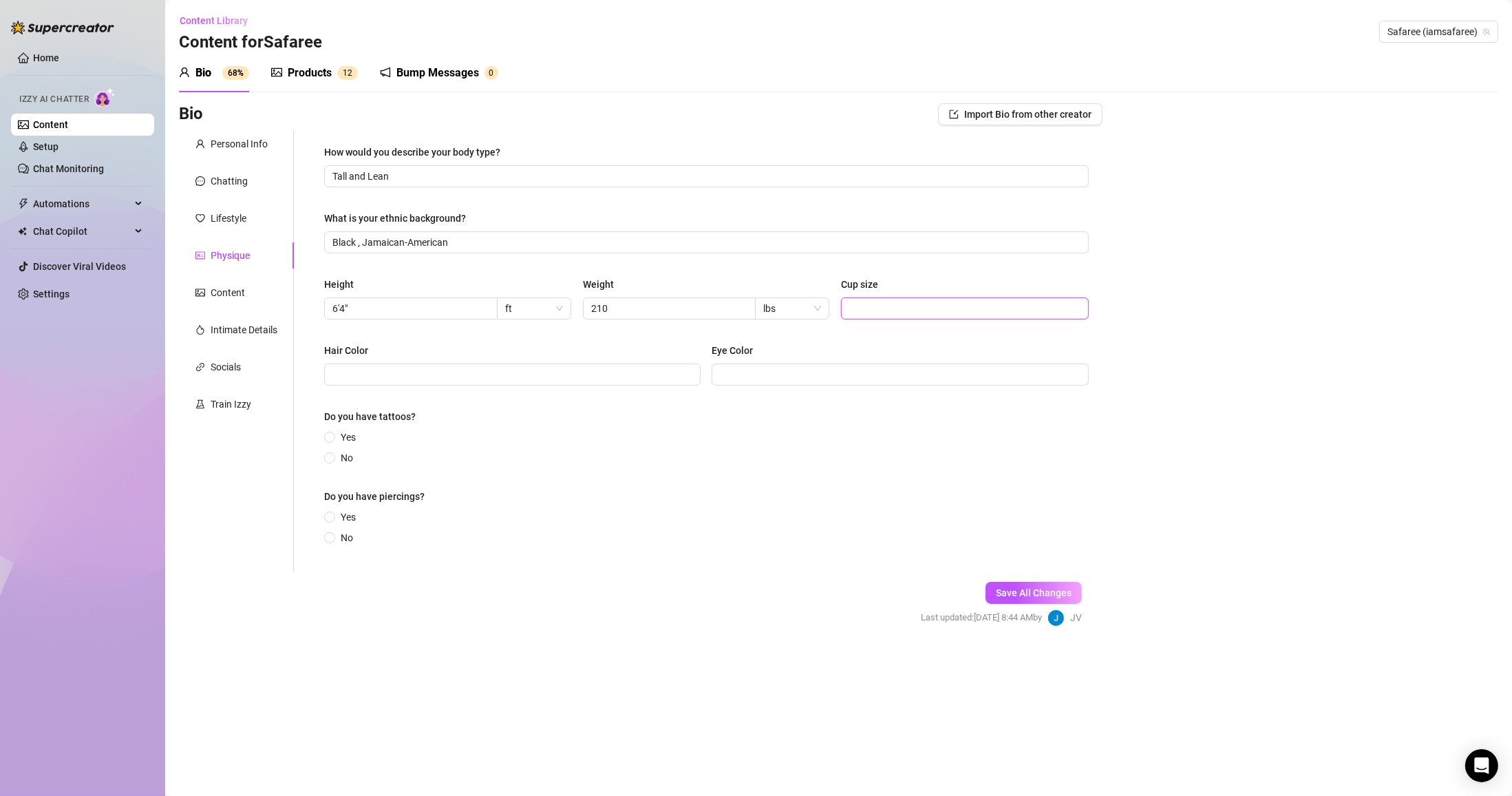
click at [706, 316] on input "Cup size" at bounding box center [963, 308] width 228 height 15
click at [706, 460] on div "Yes No" at bounding box center [706, 448] width 764 height 36
click at [570, 386] on span at bounding box center [512, 374] width 376 height 22
click at [243, 154] on div "Personal Info" at bounding box center [236, 143] width 115 height 26
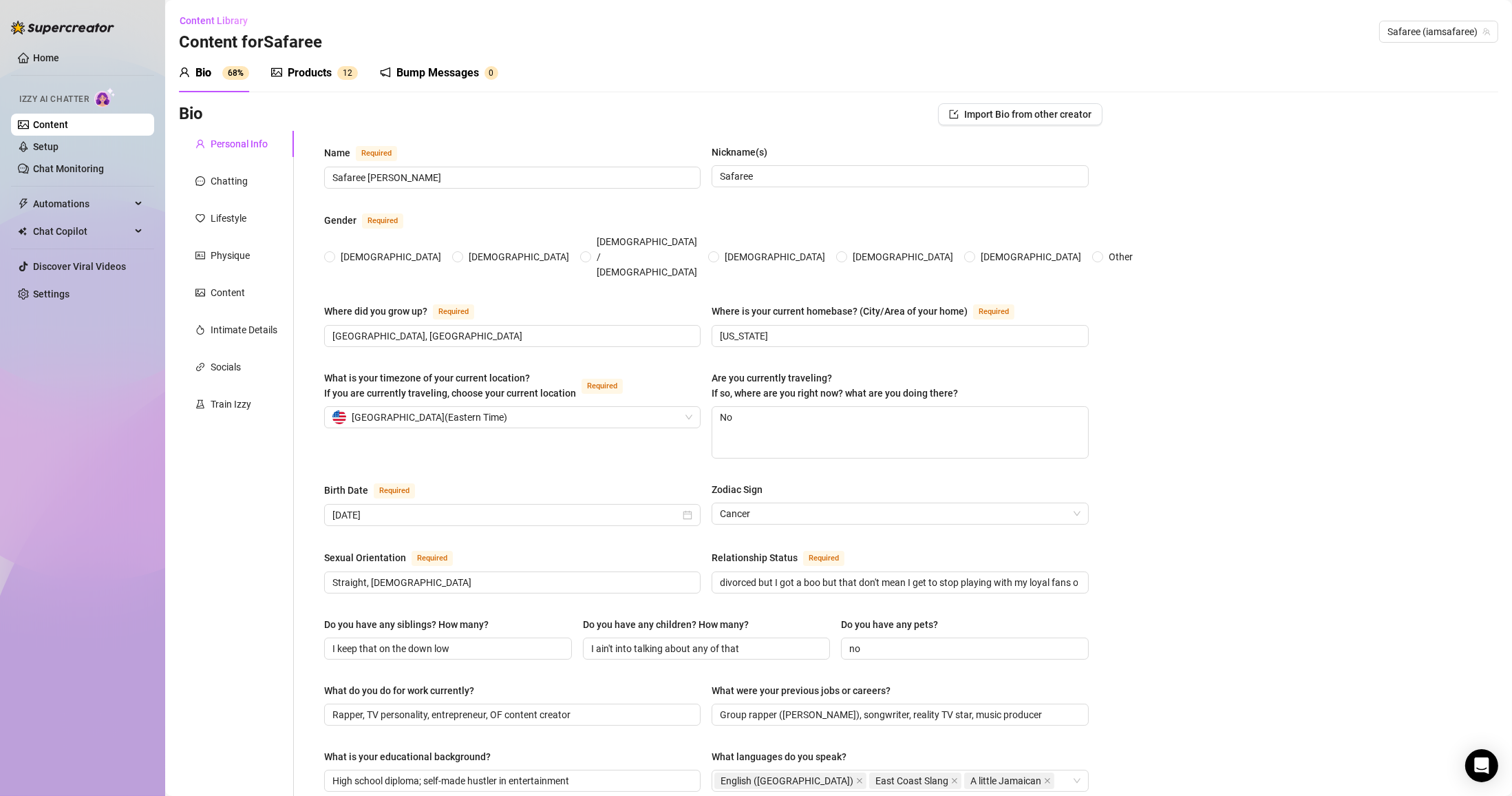
click at [463, 250] on span "[DEMOGRAPHIC_DATA]" at bounding box center [519, 257] width 112 height 15
click at [455, 253] on input "[DEMOGRAPHIC_DATA]" at bounding box center [458, 258] width 5 height 9
click at [246, 174] on div "Chatting" at bounding box center [236, 180] width 115 height 26
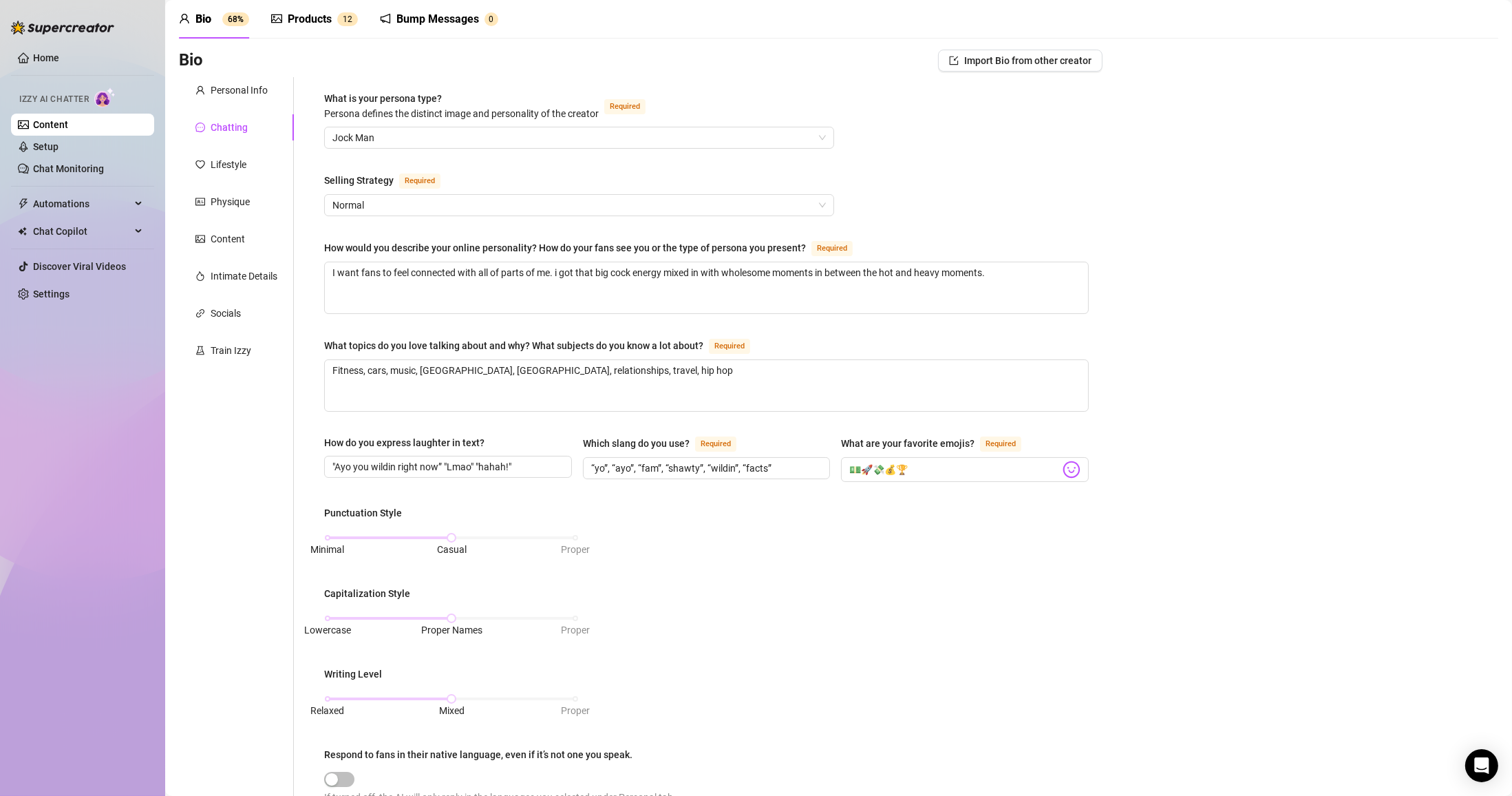
scroll to position [83, 0]
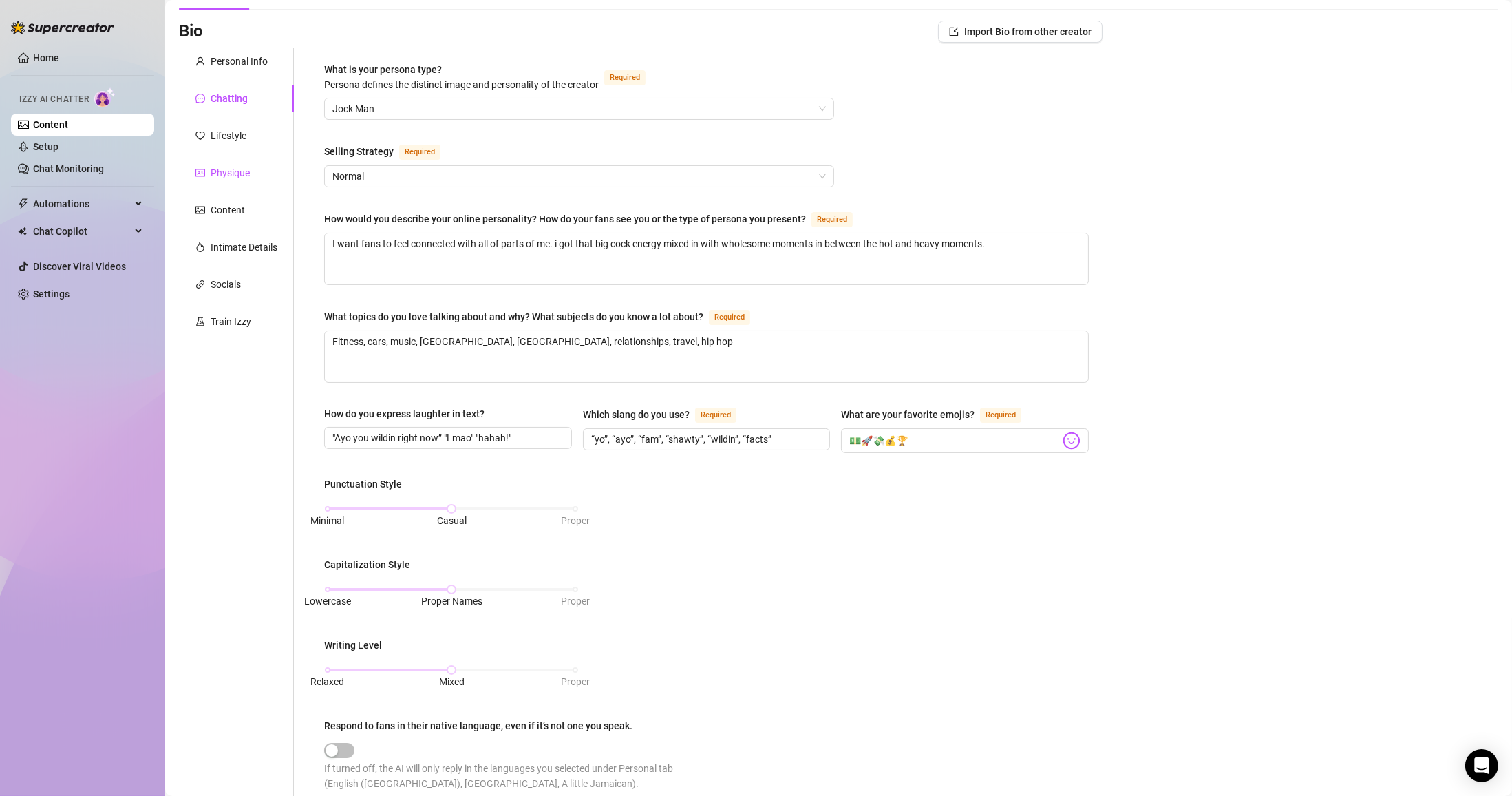
click at [225, 171] on div "Physique" at bounding box center [230, 172] width 39 height 15
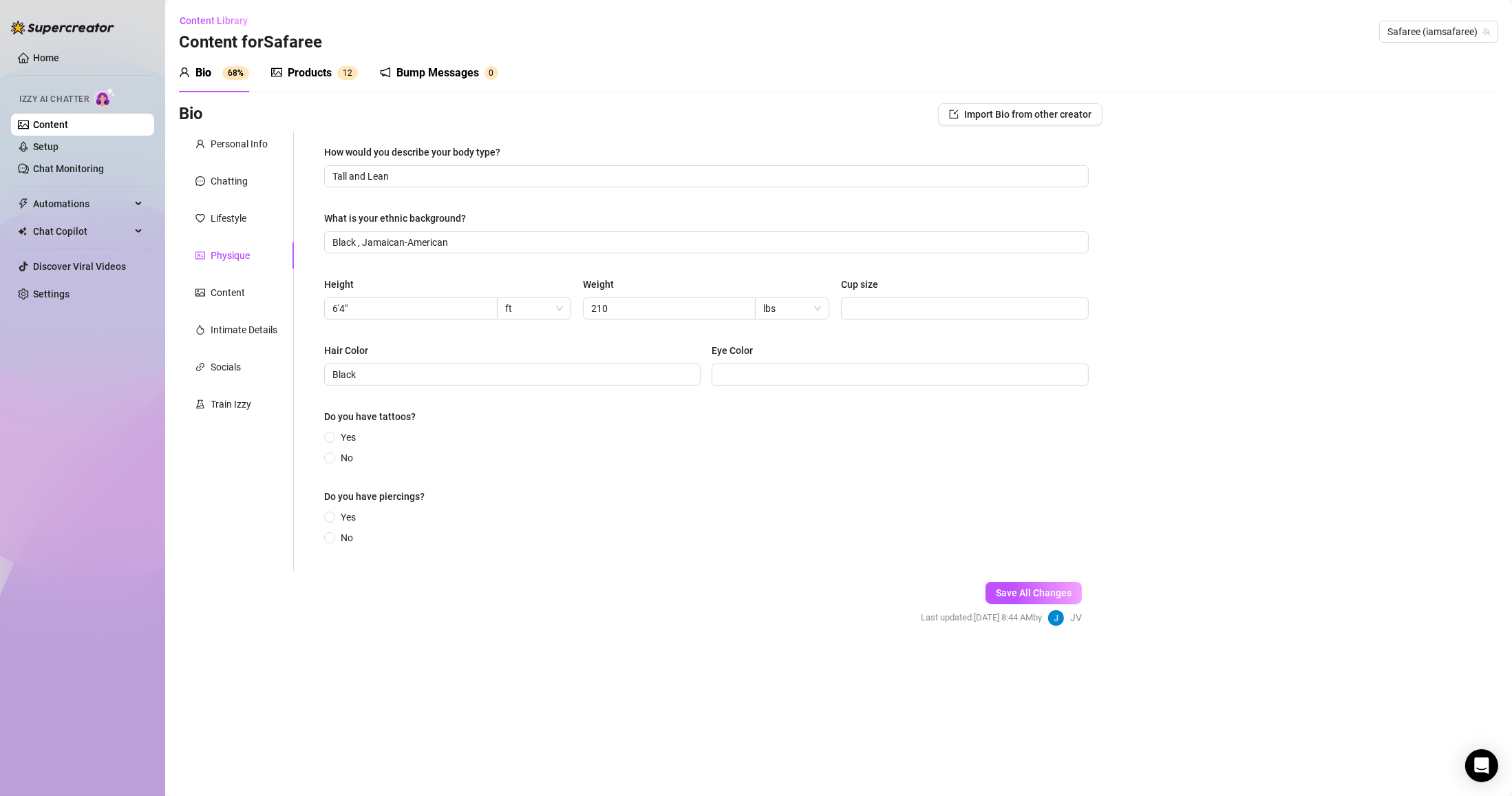
scroll to position [0, 0]
click at [706, 381] on input "Eye Color" at bounding box center [898, 374] width 357 height 15
click at [351, 430] on div "Do you have tattoos?" at bounding box center [706, 418] width 764 height 20
click at [352, 441] on span "Yes" at bounding box center [347, 437] width 26 height 15
click at [333, 441] on input "Yes" at bounding box center [330, 438] width 5 height 9
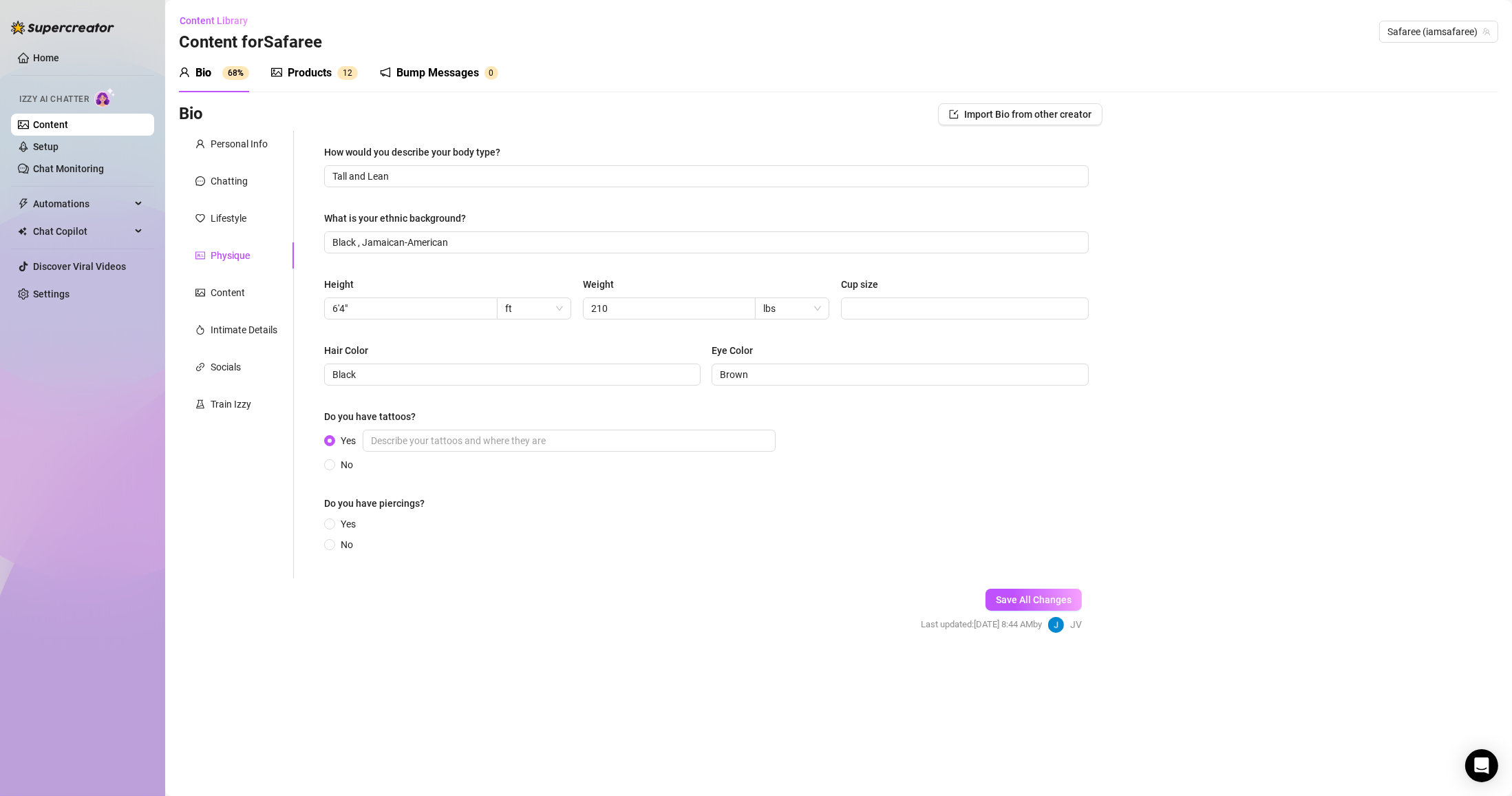
click at [350, 525] on span "Yes" at bounding box center [347, 523] width 26 height 15
click at [333, 525] on input "Yes" at bounding box center [330, 525] width 5 height 9
click at [344, 551] on span "No" at bounding box center [346, 551] width 23 height 15
click at [333, 551] on input "No" at bounding box center [330, 553] width 5 height 9
click at [241, 295] on div "Content" at bounding box center [227, 292] width 35 height 15
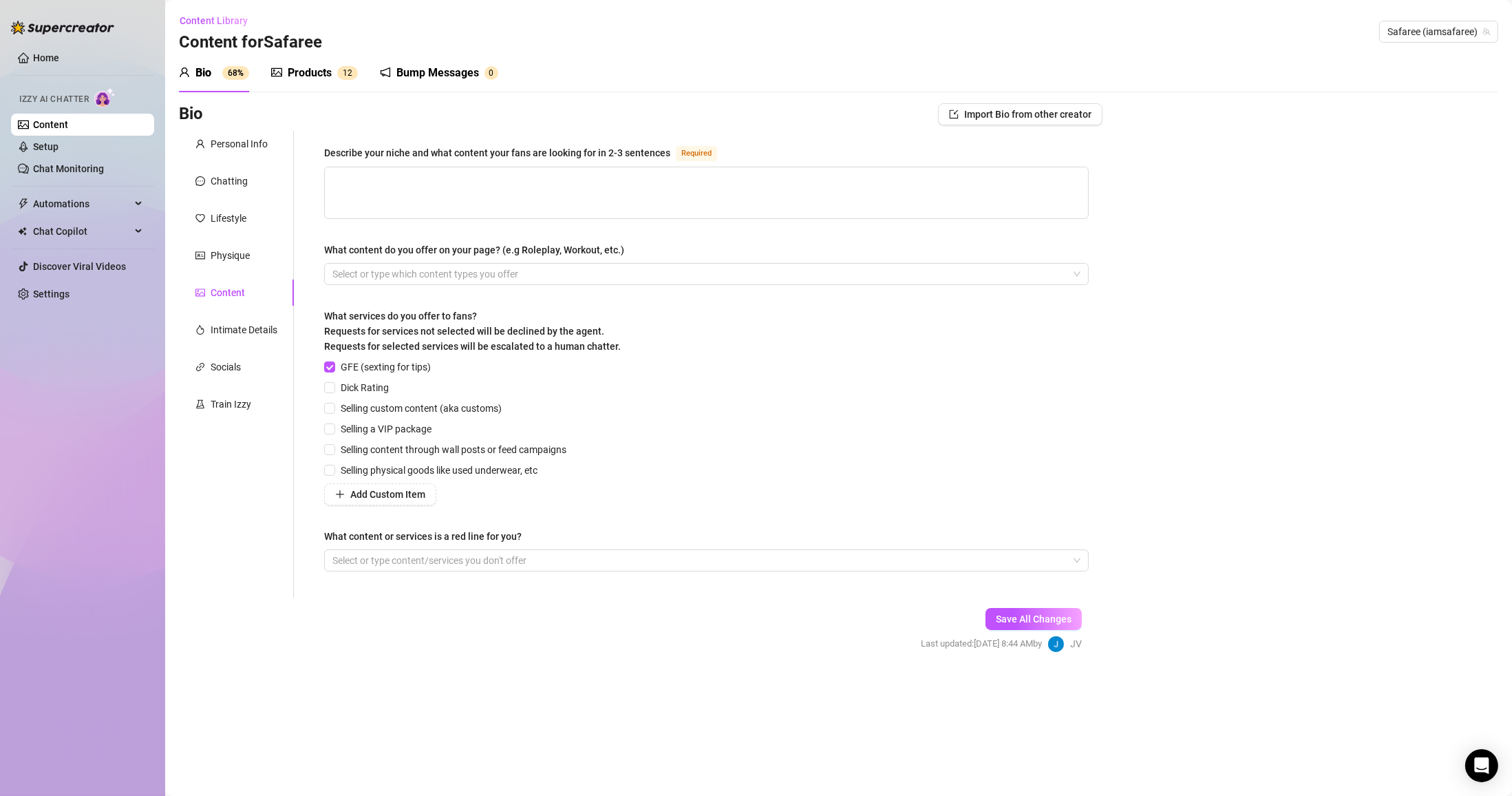
click at [706, 614] on span "Save All Changes" at bounding box center [1033, 619] width 75 height 11
click at [377, 382] on span "Dick Rating" at bounding box center [364, 387] width 59 height 15
click at [334, 382] on input "Dick Rating" at bounding box center [329, 386] width 10 height 10
click at [377, 382] on span "Dick Rating" at bounding box center [364, 387] width 59 height 15
click at [334, 382] on input "Dick Rating" at bounding box center [329, 386] width 10 height 10
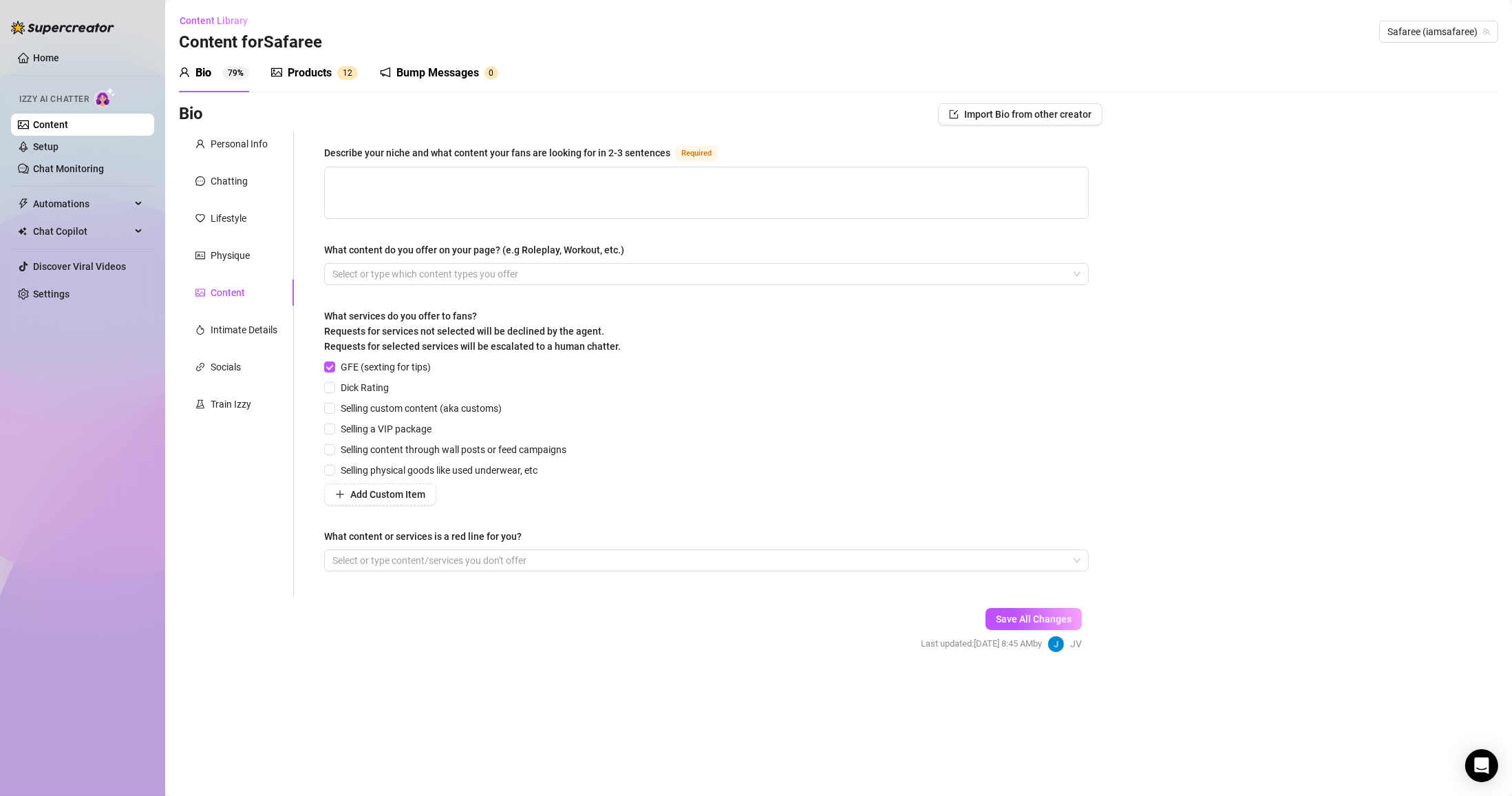
click at [378, 447] on span "Selling content through wall posts or feed campaigns" at bounding box center [453, 450] width 237 height 15
click at [334, 447] on input "Selling content through wall posts or feed campaigns" at bounding box center [329, 449] width 10 height 10
click at [448, 394] on div "Dick Rating" at bounding box center [447, 387] width 248 height 15
drag, startPoint x: 399, startPoint y: 394, endPoint x: 378, endPoint y: 394, distance: 21.0
click at [388, 394] on div "Dick Rating" at bounding box center [447, 387] width 248 height 15
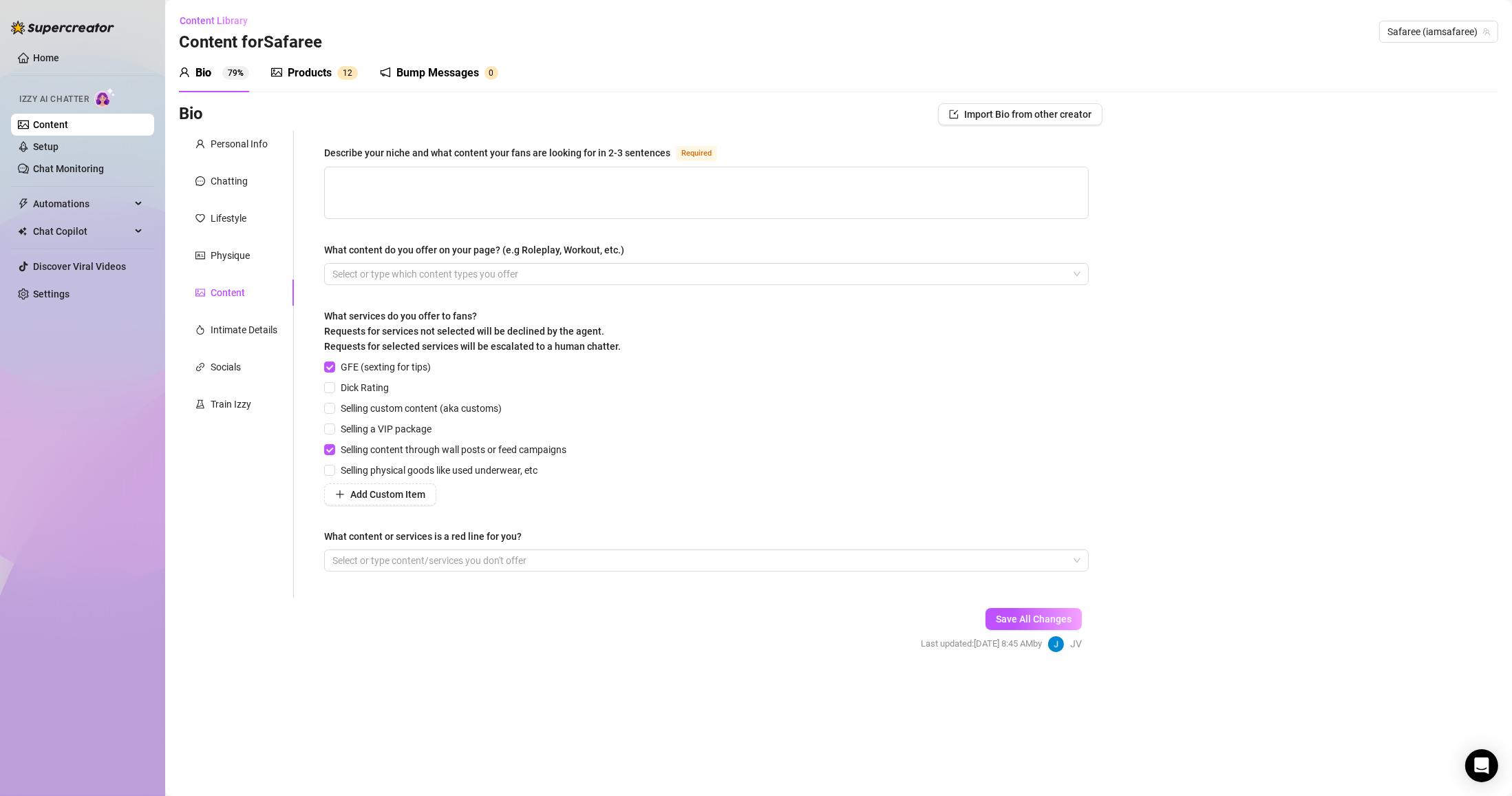
click at [378, 394] on span "Dick Rating" at bounding box center [364, 387] width 59 height 15
click at [334, 392] on input "Dick Rating" at bounding box center [329, 386] width 10 height 10
click at [646, 577] on div "Describe your niche and what content your fans are looking for in 2-3 sentences…" at bounding box center [706, 364] width 764 height 440
click at [651, 565] on div at bounding box center [699, 561] width 745 height 20
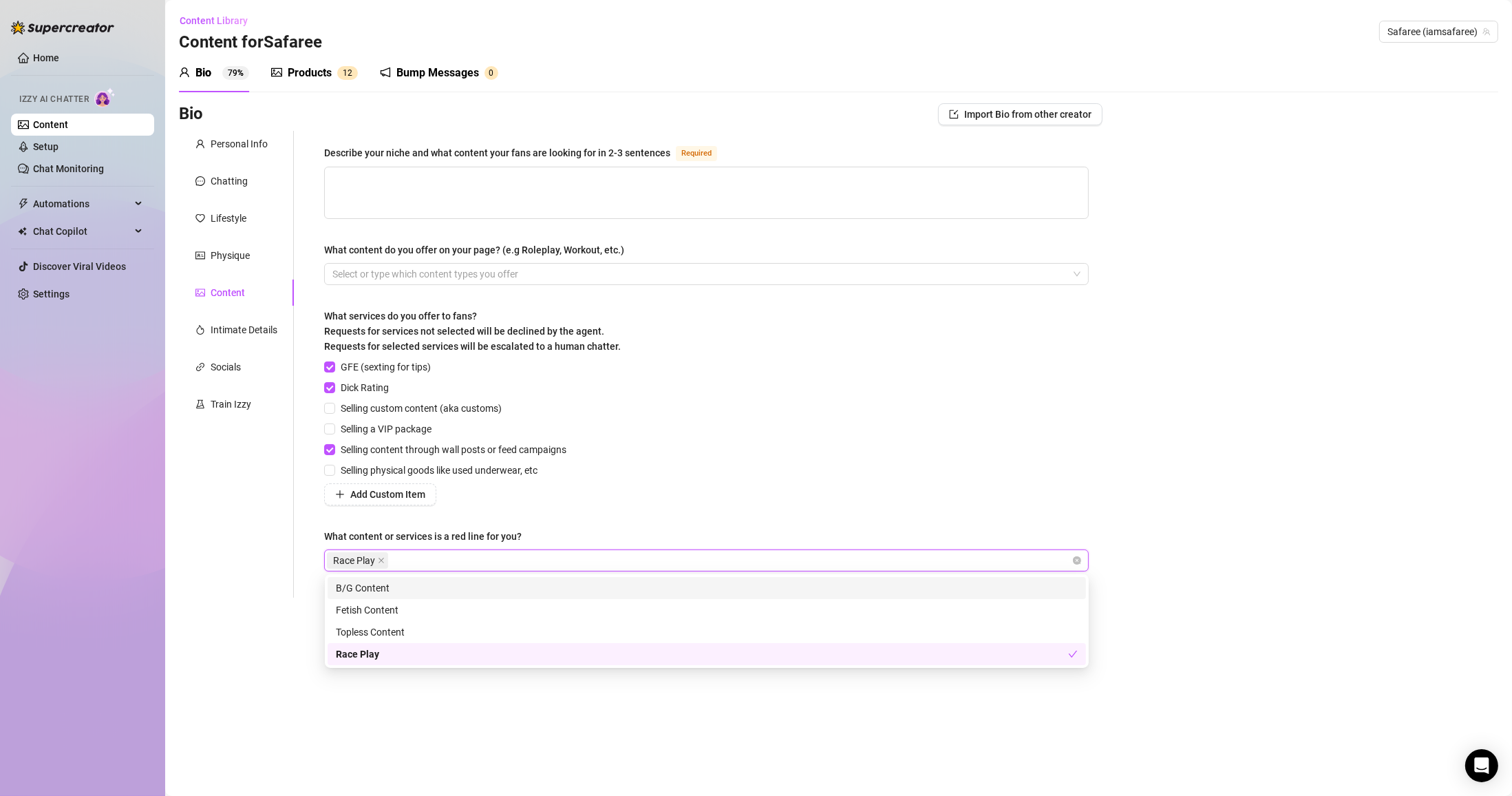
click at [656, 483] on div "GFE (sexting for tips) Dick Rating Selling custom content (aka customs) Selling…" at bounding box center [706, 433] width 764 height 146
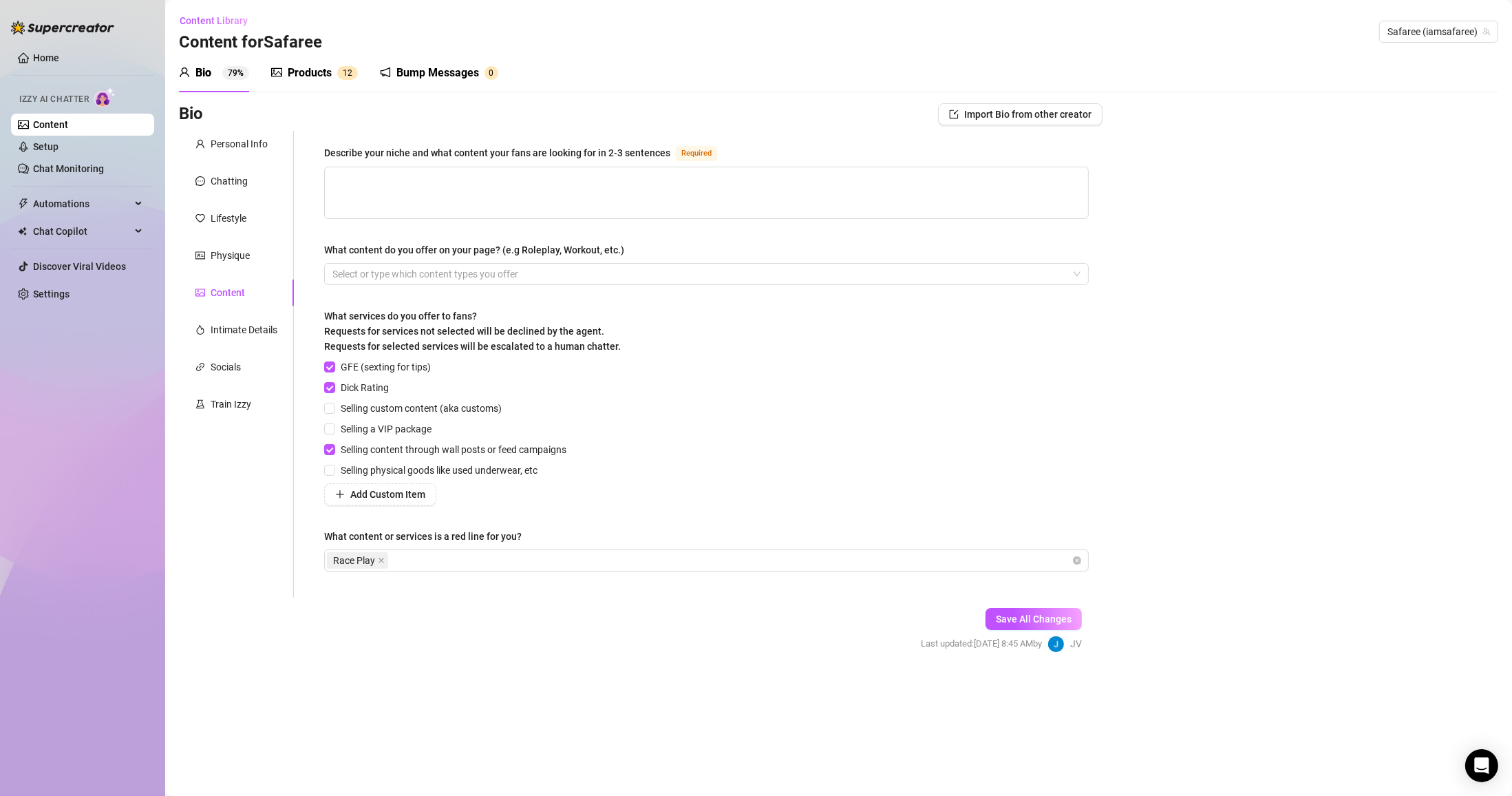
click at [472, 554] on div "Race Play" at bounding box center [699, 561] width 745 height 20
click at [637, 498] on div "GFE (sexting for tips) Dick Rating Selling custom content (aka customs) Selling…" at bounding box center [706, 433] width 764 height 146
click at [439, 259] on div "What content do you offer on your page? (e.g Roleplay, Workout, etc.)" at bounding box center [706, 252] width 764 height 20
click at [443, 265] on div at bounding box center [699, 275] width 745 height 20
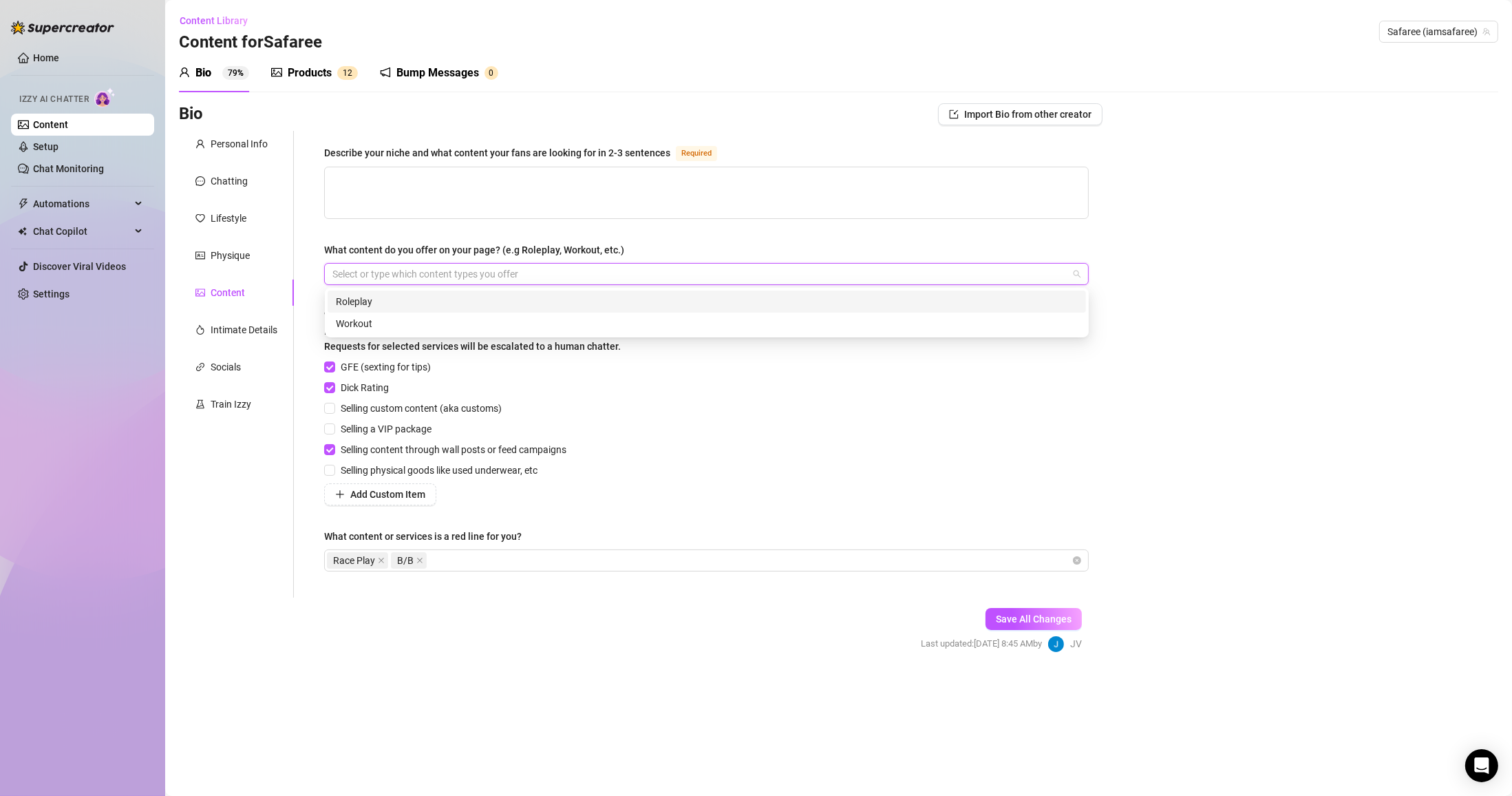
click at [413, 307] on div "Roleplay" at bounding box center [707, 301] width 742 height 15
click at [431, 275] on div "Roleplay" at bounding box center [699, 275] width 745 height 20
click at [428, 275] on div "Roleplay" at bounding box center [699, 275] width 745 height 20
click at [401, 323] on div "Workout" at bounding box center [707, 323] width 742 height 15
click at [455, 275] on div "Roleplay Workout" at bounding box center [699, 275] width 745 height 20
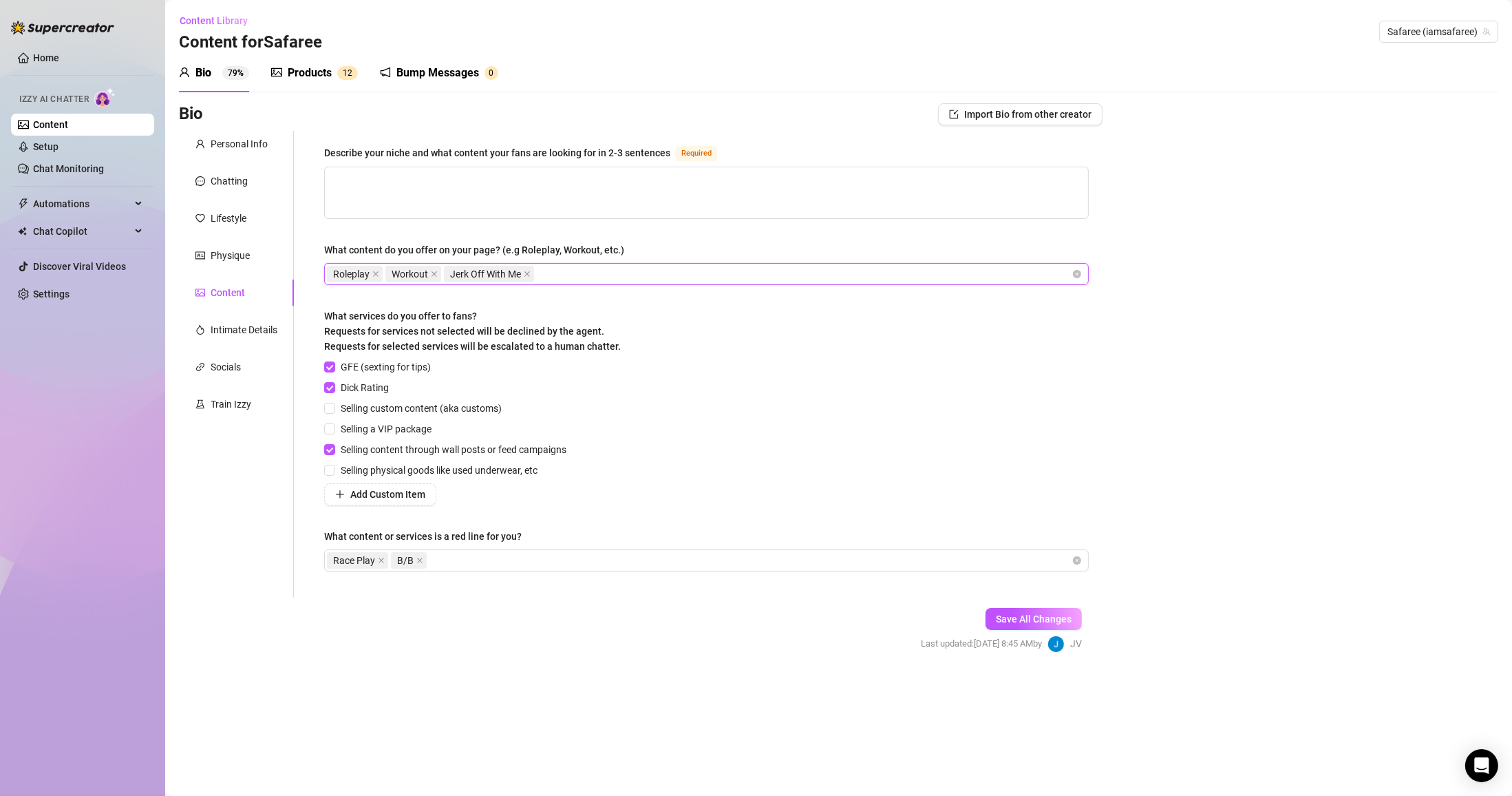
click at [513, 275] on span "Jerk Off With Me" at bounding box center [486, 274] width 71 height 15
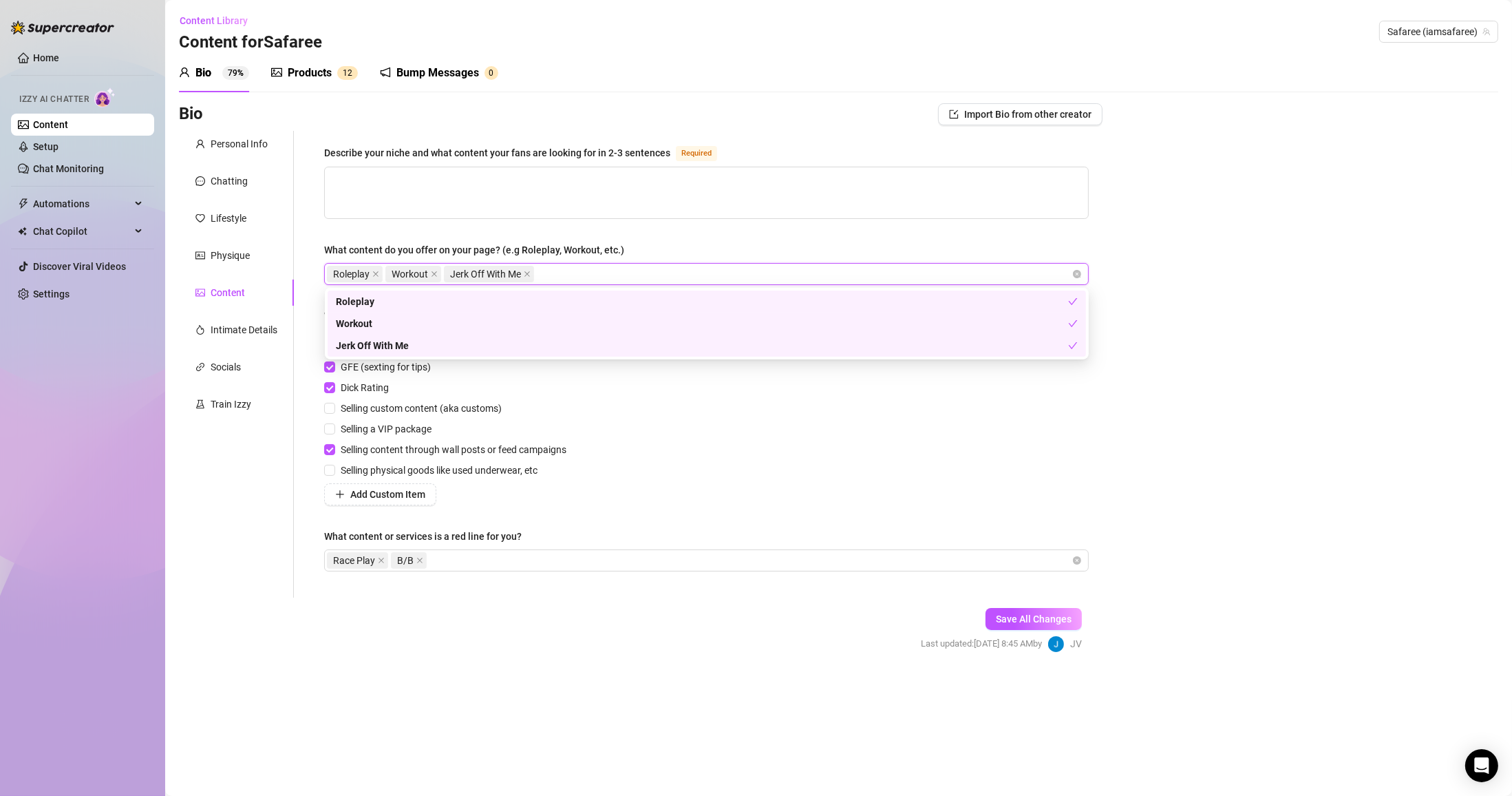
click at [592, 274] on div "Roleplay Workout Jerk Off With Me" at bounding box center [699, 275] width 745 height 20
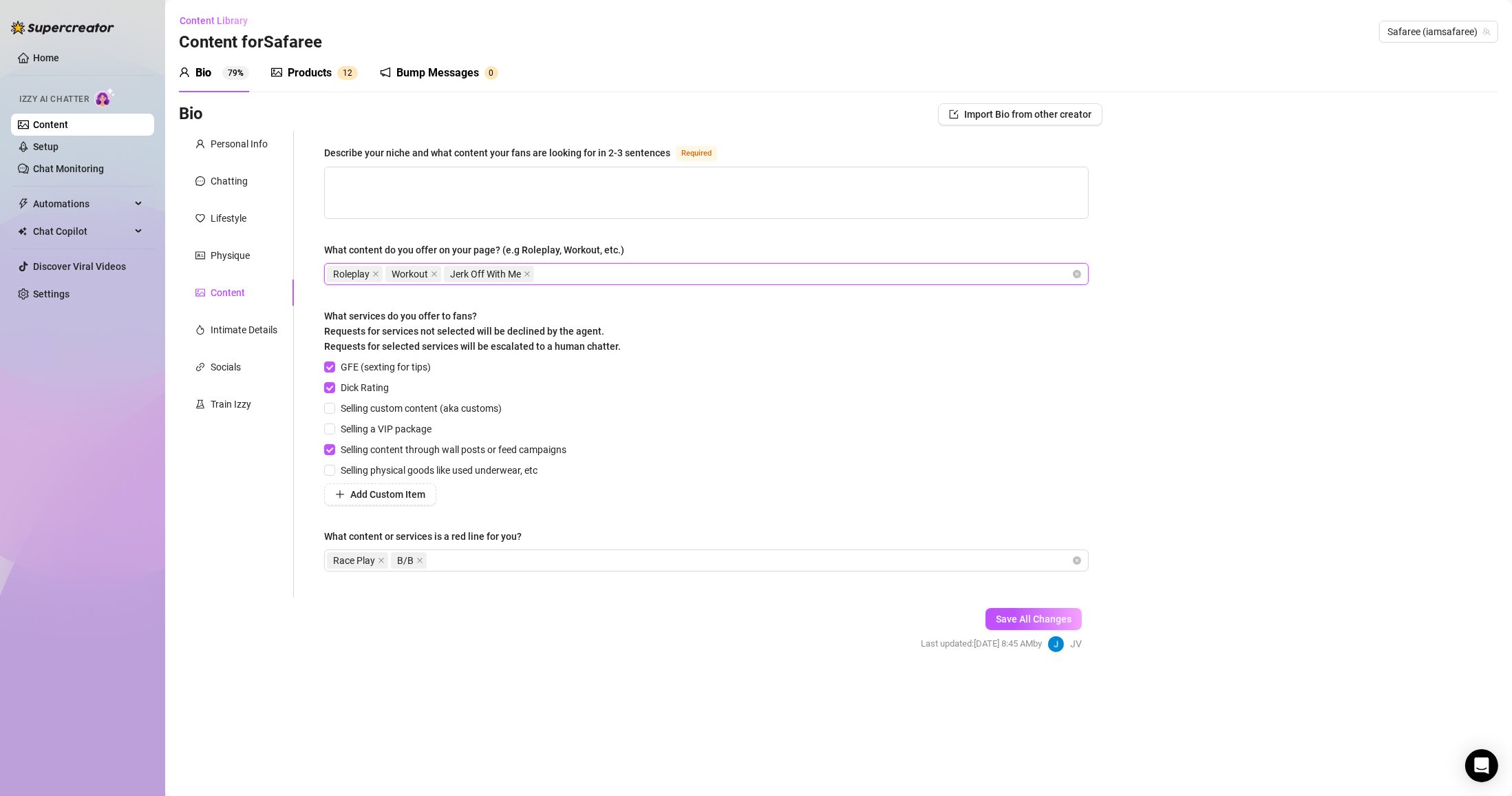
click at [592, 274] on div "Roleplay Workout Jerk Off With Me" at bounding box center [699, 275] width 745 height 20
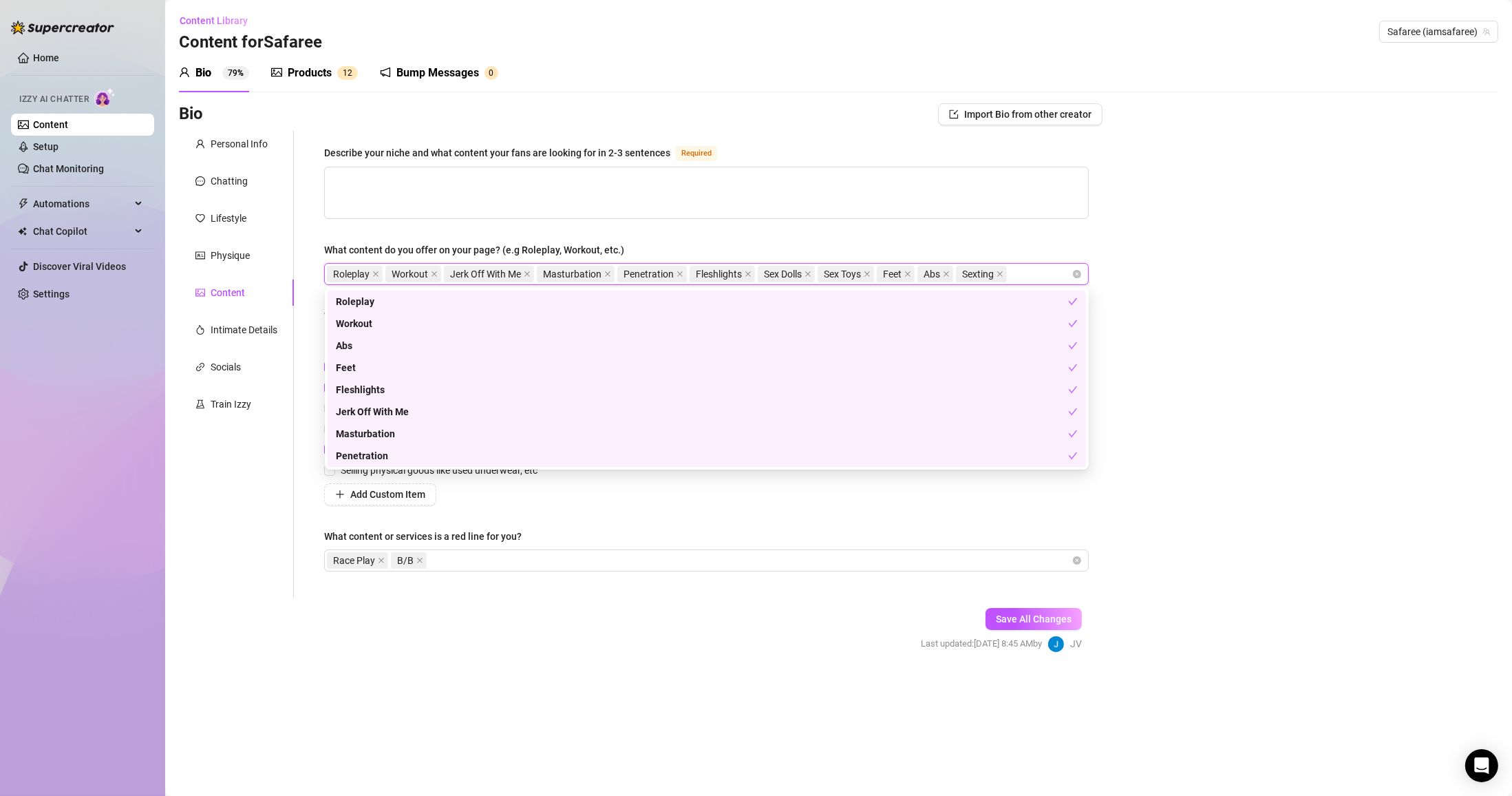
click at [686, 81] on div "Bio 79% Products 1 2 Bump Messages 0" at bounding box center [839, 72] width 1319 height 38
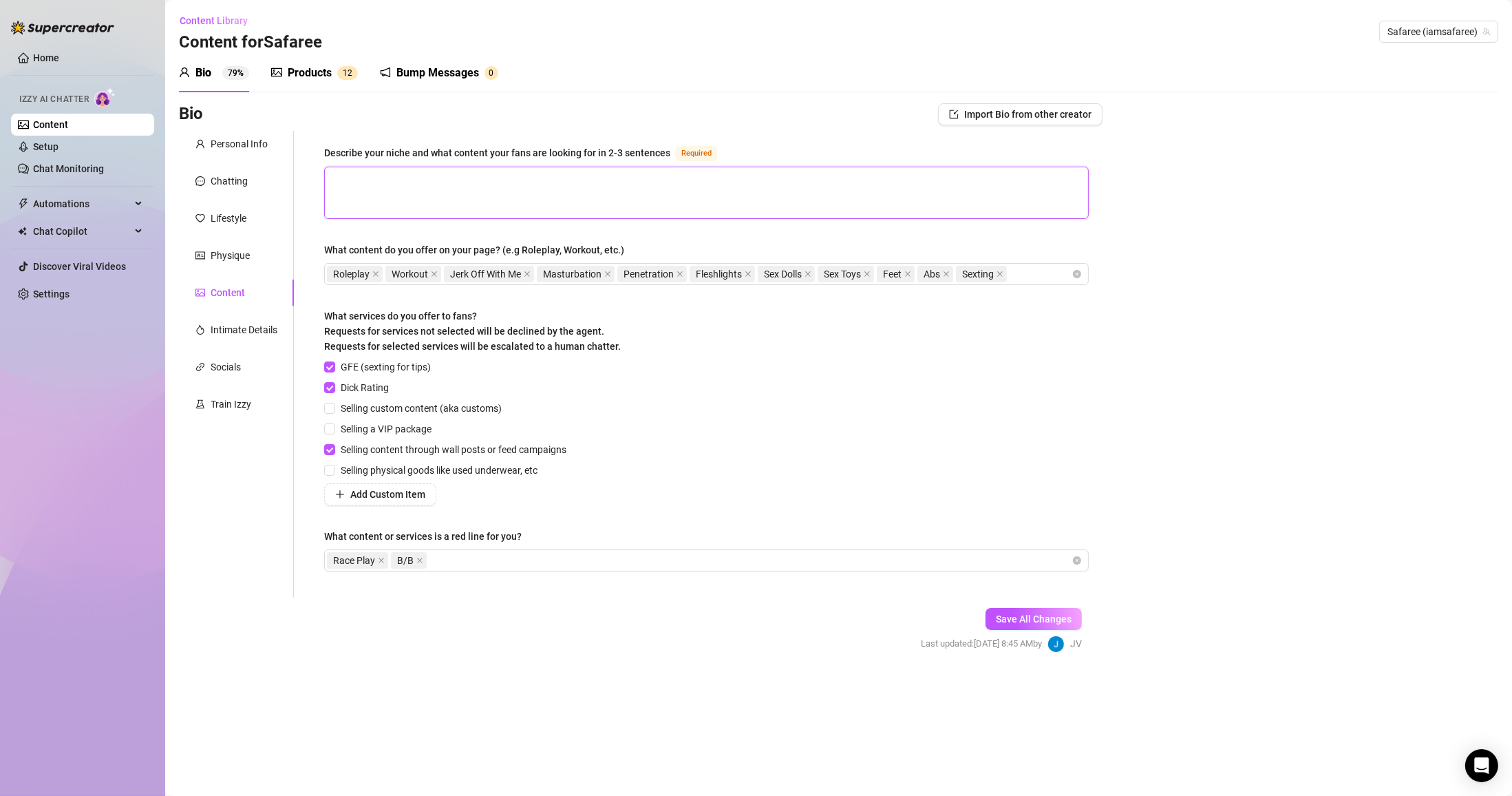
click at [687, 195] on textarea "Describe your niche and what content your fans are looking for in 2-3 sentences…" at bounding box center [707, 192] width 764 height 51
click at [375, 198] on textarea "Describe your niche and what content your fans are looking for in 2-3 sentences…" at bounding box center [707, 192] width 764 height 51
paste textarea "Fans love his confident, flashy lifestyle mixed with his wild & sexy persona. H…"
drag, startPoint x: 391, startPoint y: 179, endPoint x: 374, endPoint y: 179, distance: 17.0
click at [374, 179] on textarea "Fans love his confident, flashy lifestyle mixed with his wild & sexy persona. H…" at bounding box center [707, 192] width 764 height 51
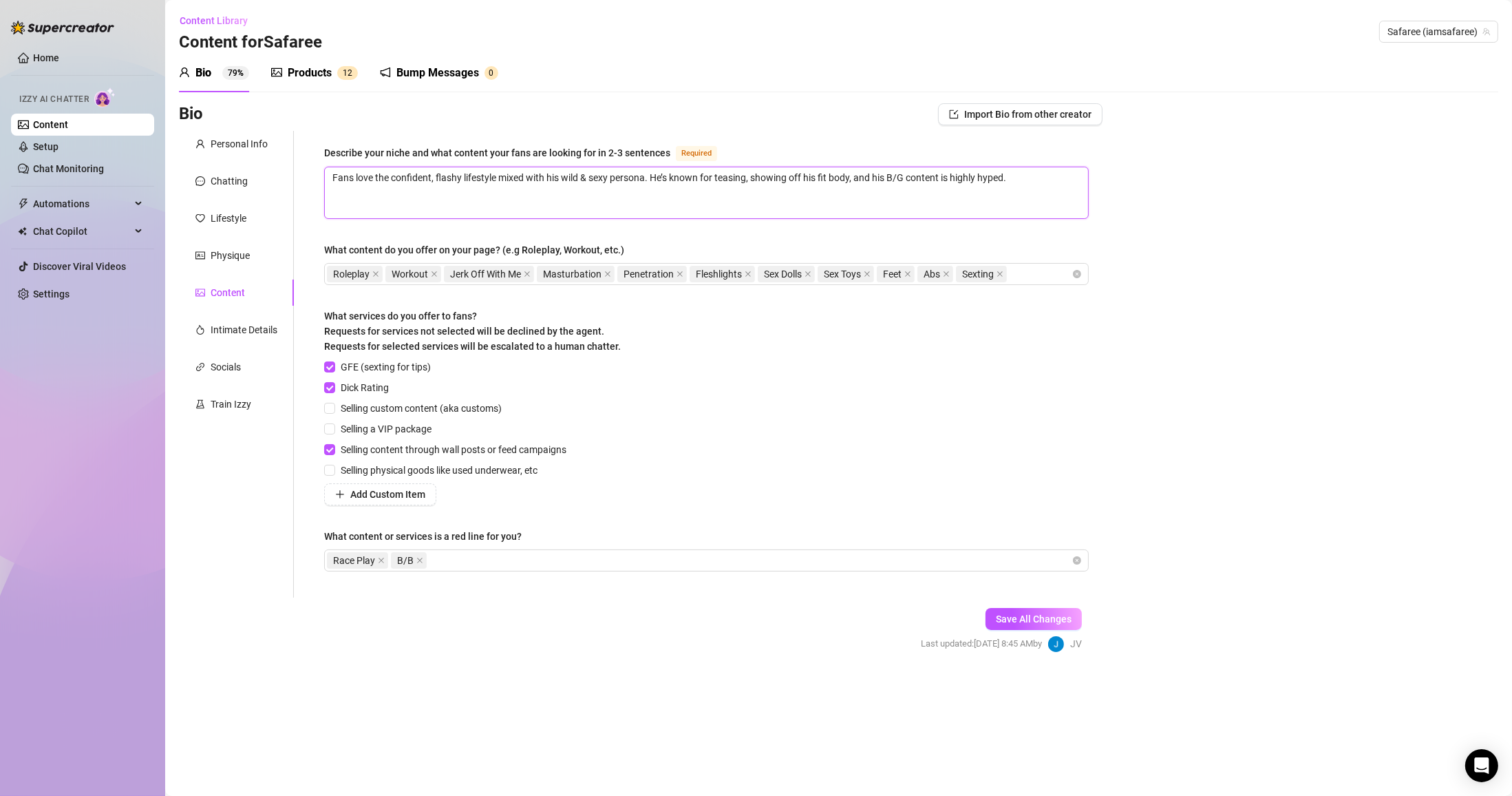
drag, startPoint x: 560, startPoint y: 179, endPoint x: 546, endPoint y: 179, distance: 14.0
click at [546, 179] on textarea "Fans love the confident, flashy lifestyle mixed with his wild & sexy persona. H…" at bounding box center [707, 192] width 764 height 51
drag, startPoint x: 669, startPoint y: 179, endPoint x: 654, endPoint y: 180, distance: 15.0
click at [654, 180] on textarea "Fans love the confident, flashy lifestyle mixed with my wild & sexy persona. He…" at bounding box center [707, 192] width 764 height 51
drag, startPoint x: 727, startPoint y: 179, endPoint x: 655, endPoint y: 184, distance: 72.2
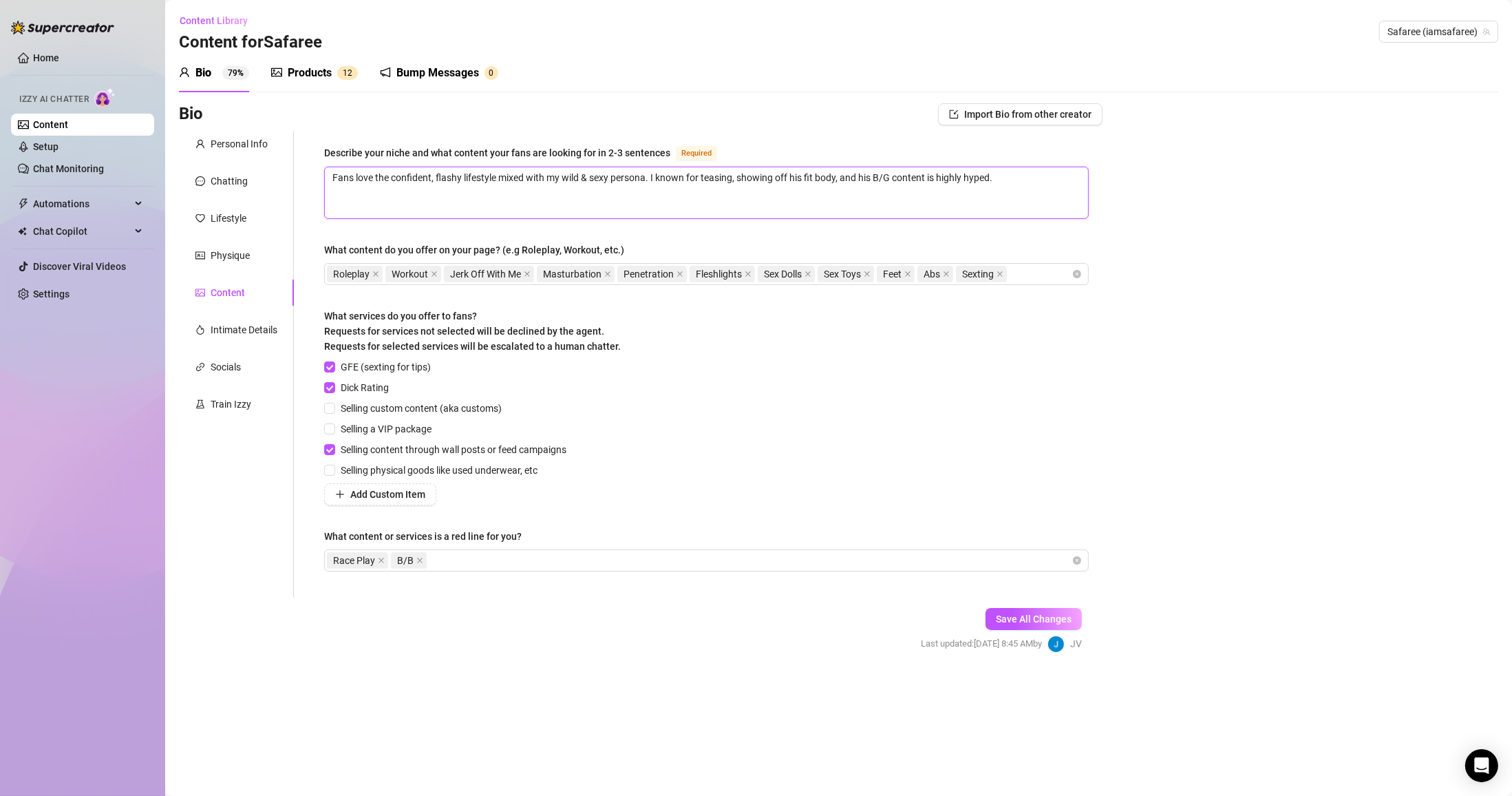
click at [655, 184] on textarea "Fans love the confident, flashy lifestyle mixed with my wild & sexy persona. I …" at bounding box center [707, 192] width 764 height 51
drag, startPoint x: 783, startPoint y: 176, endPoint x: 760, endPoint y: 171, distance: 23.5
click at [706, 171] on textarea "Fans love the confident, flashy lifestyle mixed with my wild & sexy persona. I …" at bounding box center [707, 192] width 764 height 51
click at [706, 175] on textarea "Fans love the confident, flashy lifestyle mixed with my wild & sexy persona. I …" at bounding box center [707, 192] width 764 height 51
click at [551, 203] on textarea "Fans love the confident, flashy lifestyle mixed with my wild & sexy persona. I …" at bounding box center [707, 192] width 764 height 51
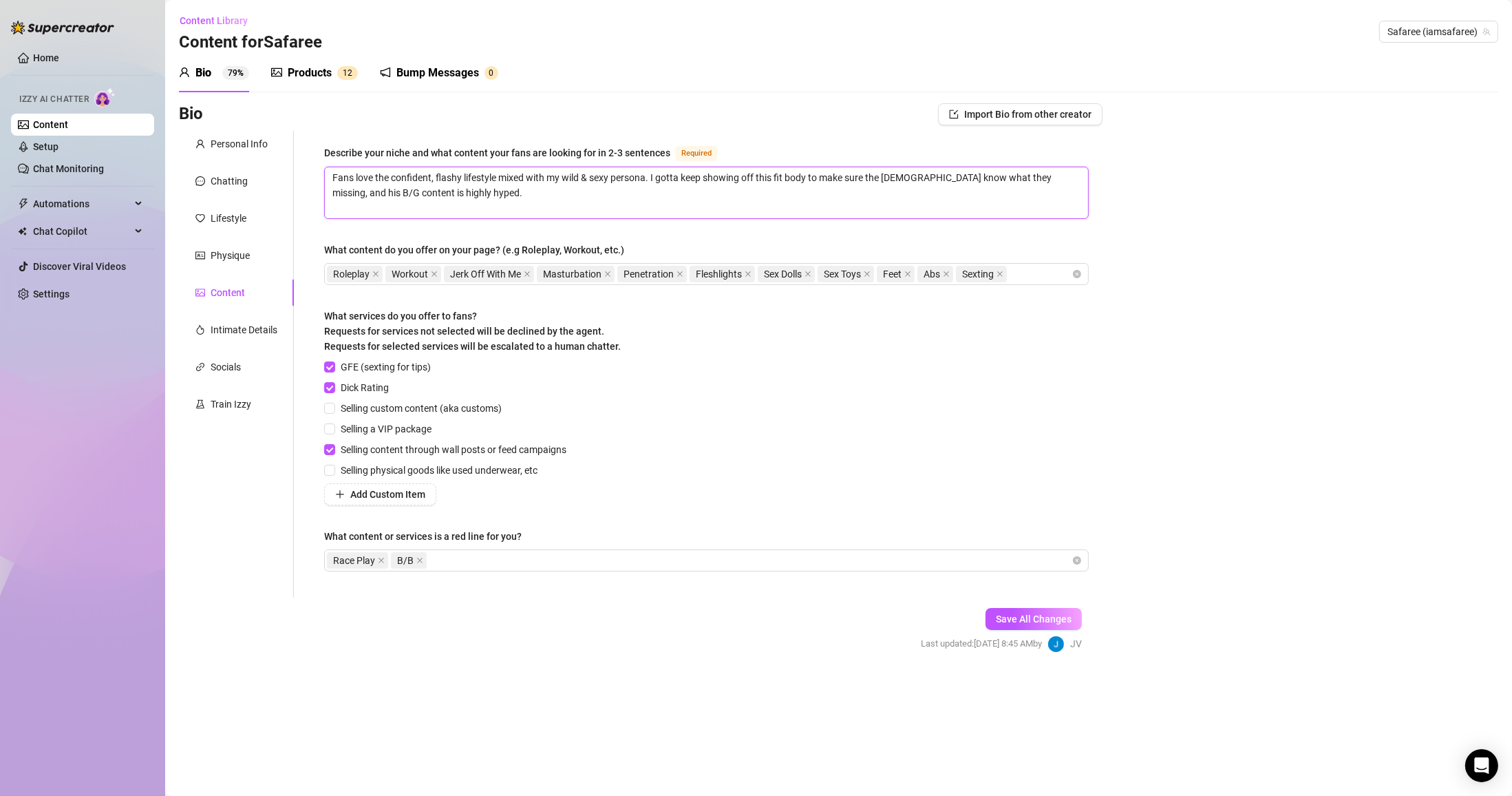
drag, startPoint x: 810, startPoint y: 199, endPoint x: 1024, endPoint y: 179, distance: 214.9
click at [706, 179] on textarea "Fans love the confident, flashy lifestyle mixed with my wild & sexy persona. I …" at bounding box center [707, 192] width 764 height 51
drag, startPoint x: 1017, startPoint y: 608, endPoint x: 810, endPoint y: 489, distance: 238.8
click at [706, 608] on button "Save All Changes" at bounding box center [1033, 618] width 97 height 22
click at [241, 330] on div "Intimate Details" at bounding box center [243, 330] width 67 height 15
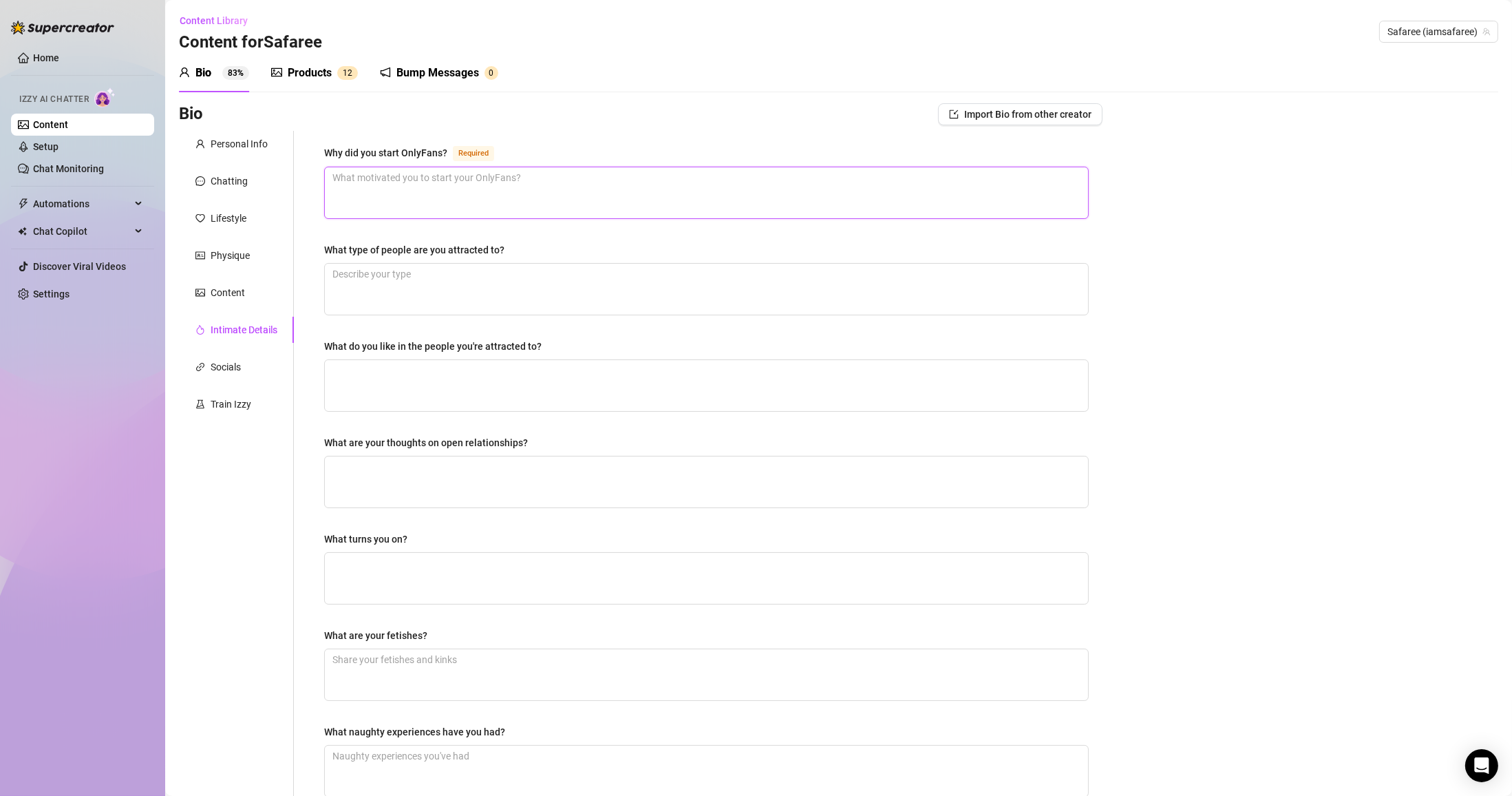
drag, startPoint x: 207, startPoint y: 235, endPoint x: 381, endPoint y: 192, distance: 179.2
click at [381, 192] on textarea "Why did you start OnlyFans? Required" at bounding box center [707, 192] width 764 height 51
paste textarea "To own his image, connect with fans directly, and turn viral moments into real …"
drag, startPoint x: 377, startPoint y: 179, endPoint x: 366, endPoint y: 179, distance: 11.0
click at [366, 179] on textarea "To own his image, connect with fans directly, and turn viral moments into real …" at bounding box center [707, 192] width 764 height 51
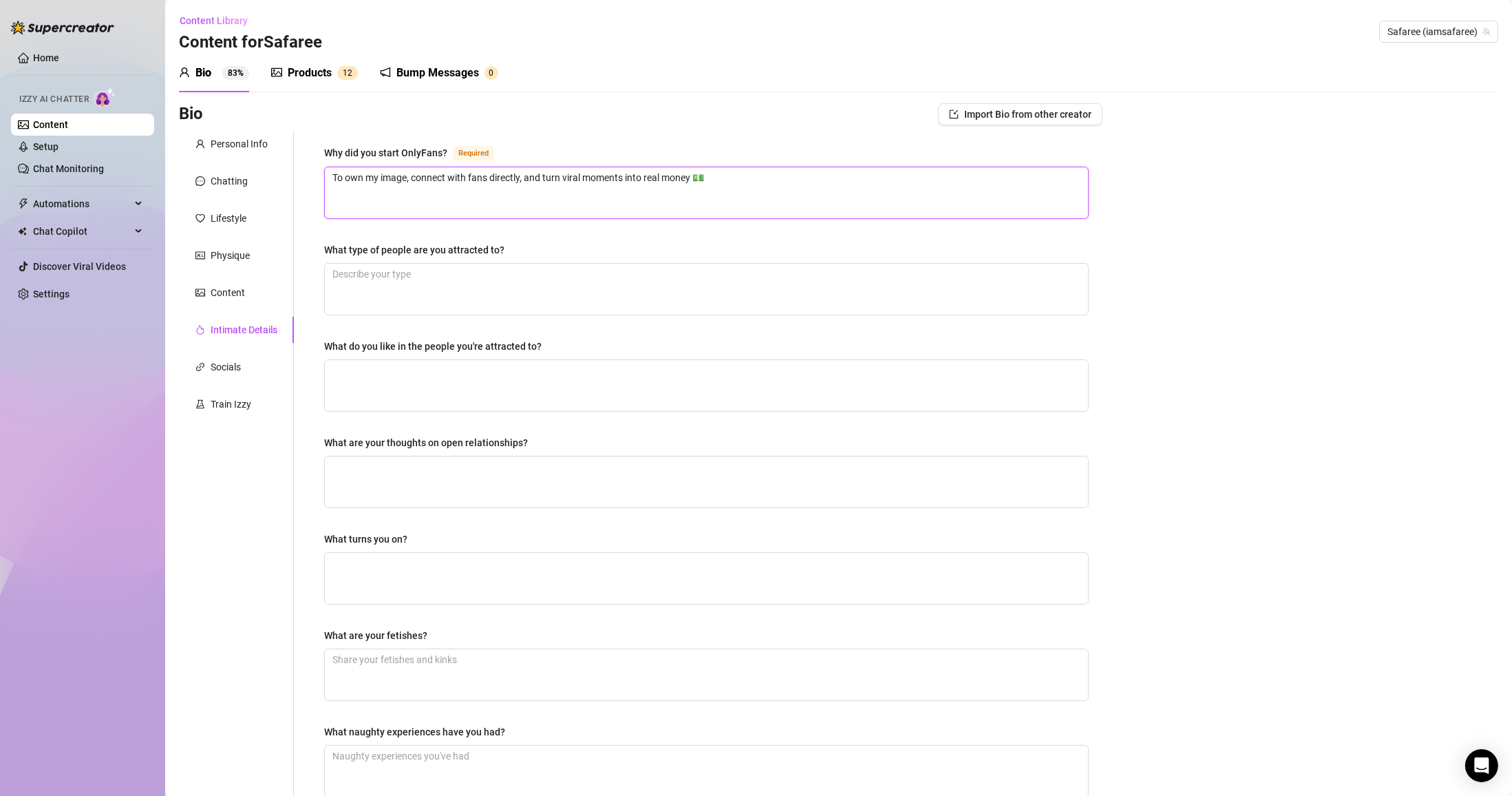
click at [556, 205] on textarea "To own my image, connect with fans directly, and turn viral moments into real m…" at bounding box center [707, 192] width 764 height 51
click at [485, 306] on textarea "What type of people are you attracted to?" at bounding box center [707, 289] width 764 height 51
click at [489, 274] on textarea "What type of people are you attracted to?" at bounding box center [707, 289] width 764 height 51
click at [333, 279] on textarea "sexy, authentic people." at bounding box center [707, 289] width 764 height 51
click at [509, 290] on textarea "bold, sexy, authentic people." at bounding box center [707, 289] width 764 height 51
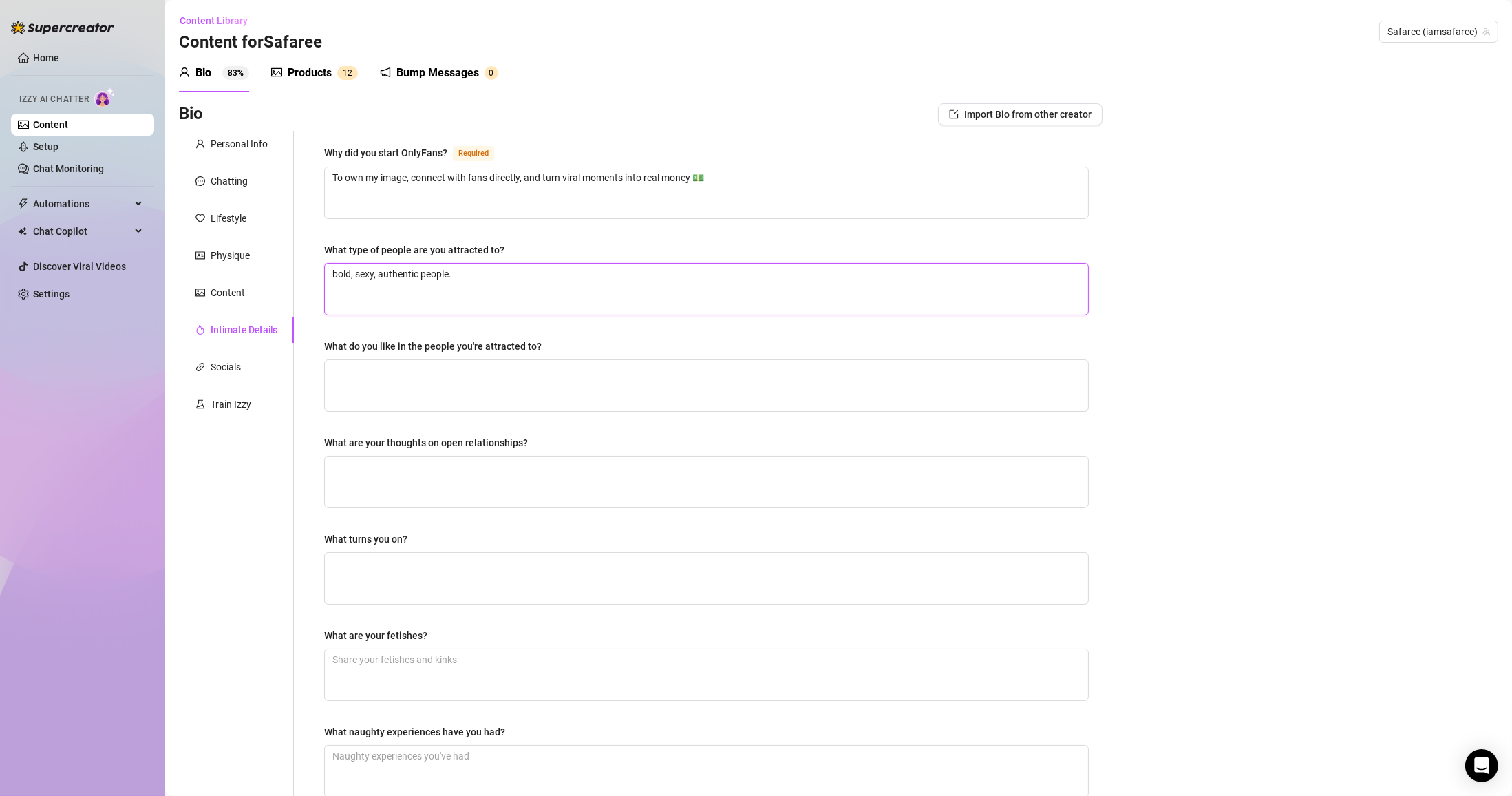
click at [500, 264] on textarea "bold, sexy, authentic people." at bounding box center [707, 289] width 764 height 51
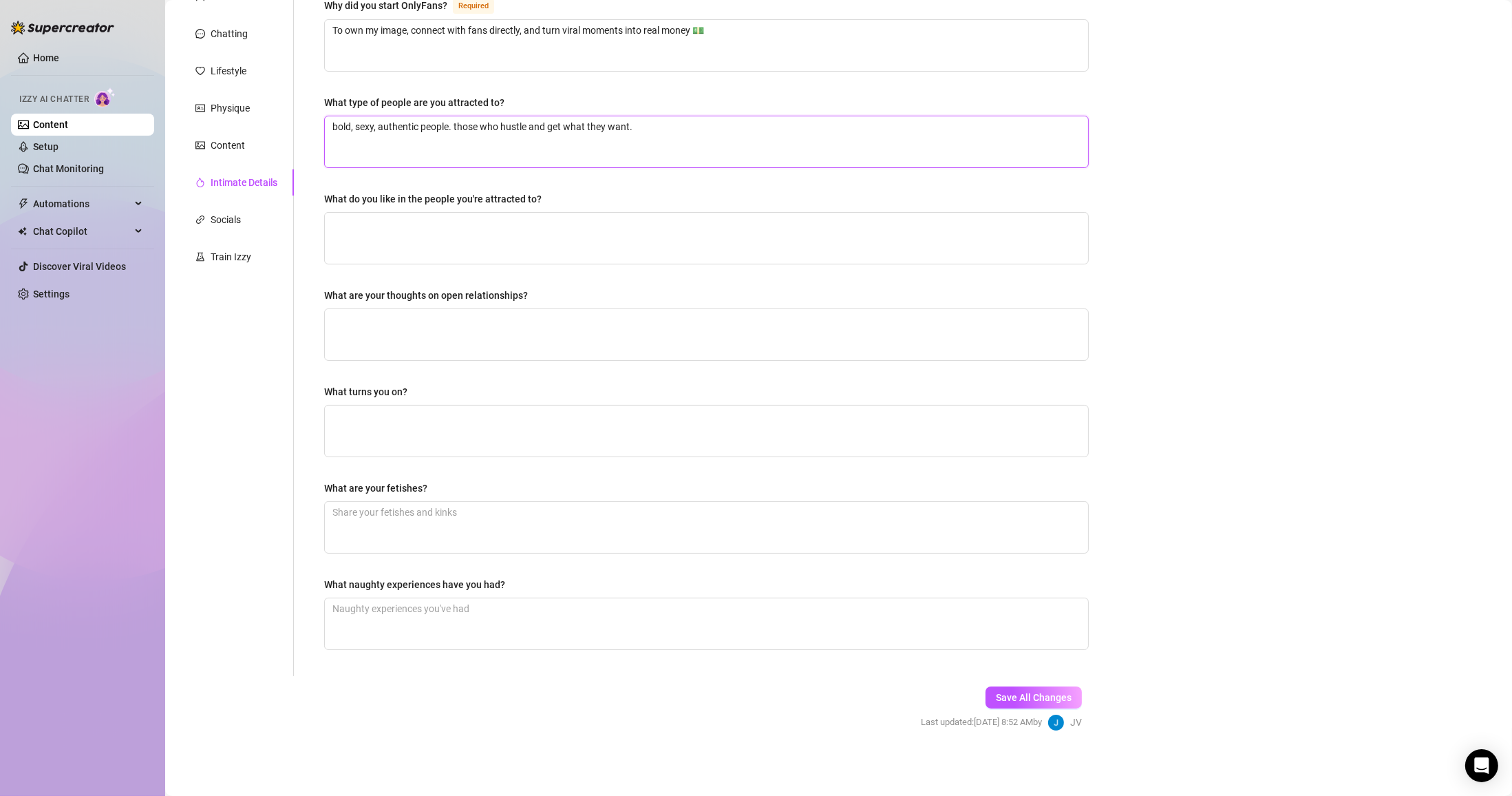
scroll to position [148, 0]
click at [444, 230] on textarea "What do you like in the people you're attracted to?" at bounding box center [707, 237] width 764 height 51
click at [497, 348] on textarea "What are your thoughts on open relationships?" at bounding box center [707, 333] width 764 height 51
click at [479, 433] on textarea "What turns you on?" at bounding box center [707, 430] width 764 height 51
click at [445, 521] on textarea "What are your fetishes?" at bounding box center [707, 526] width 764 height 51
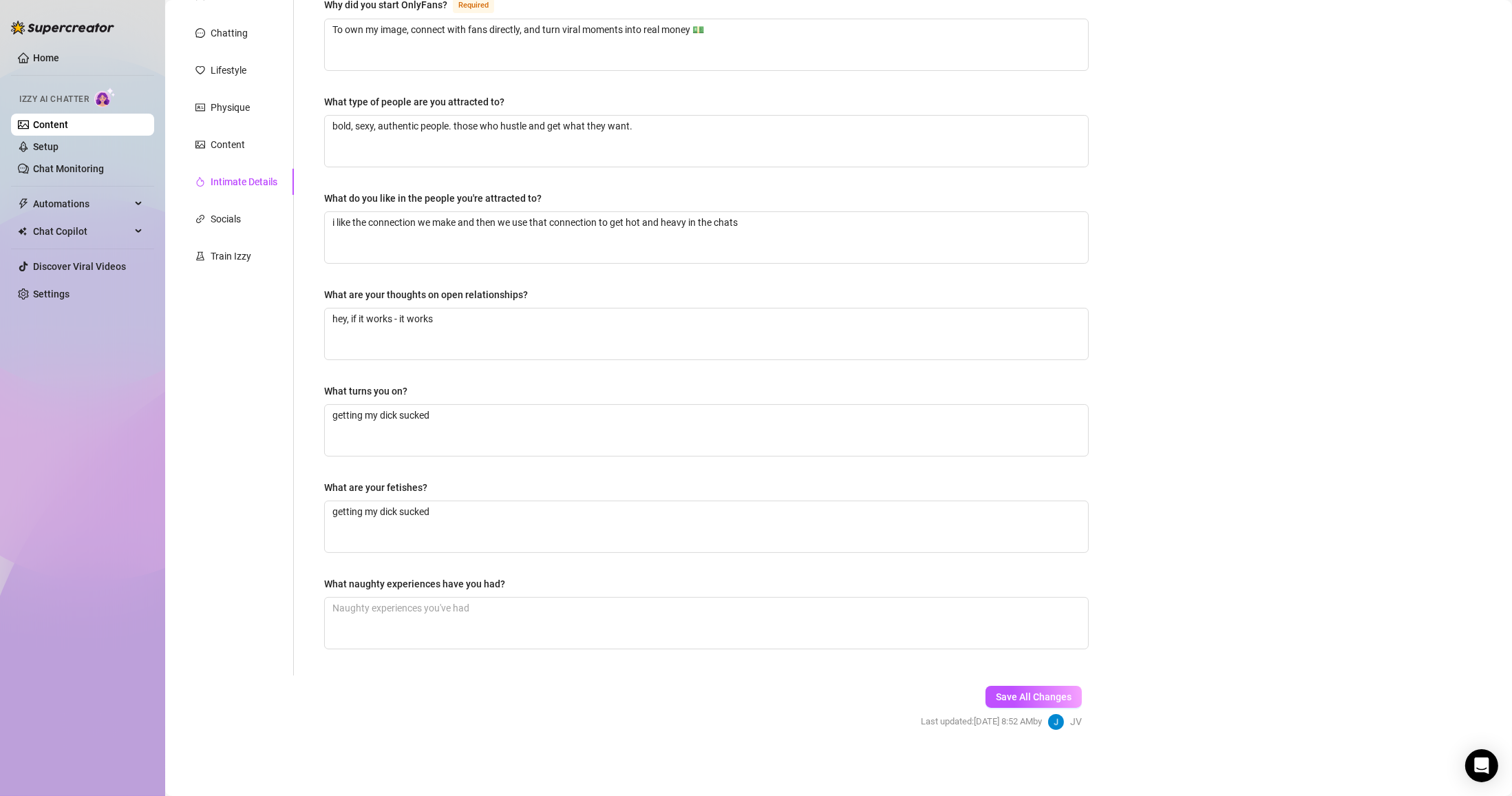
click at [512, 661] on div "Why did you start OnlyFans? Required To own my image, connect with fans directl…" at bounding box center [706, 329] width 764 height 665
click at [506, 634] on textarea "What naughty experiences have you had?" at bounding box center [707, 623] width 764 height 51
click at [433, 626] on textarea "What naughty experiences have you had?" at bounding box center [707, 623] width 764 height 51
click at [706, 690] on button "Save All Changes" at bounding box center [1033, 696] width 97 height 22
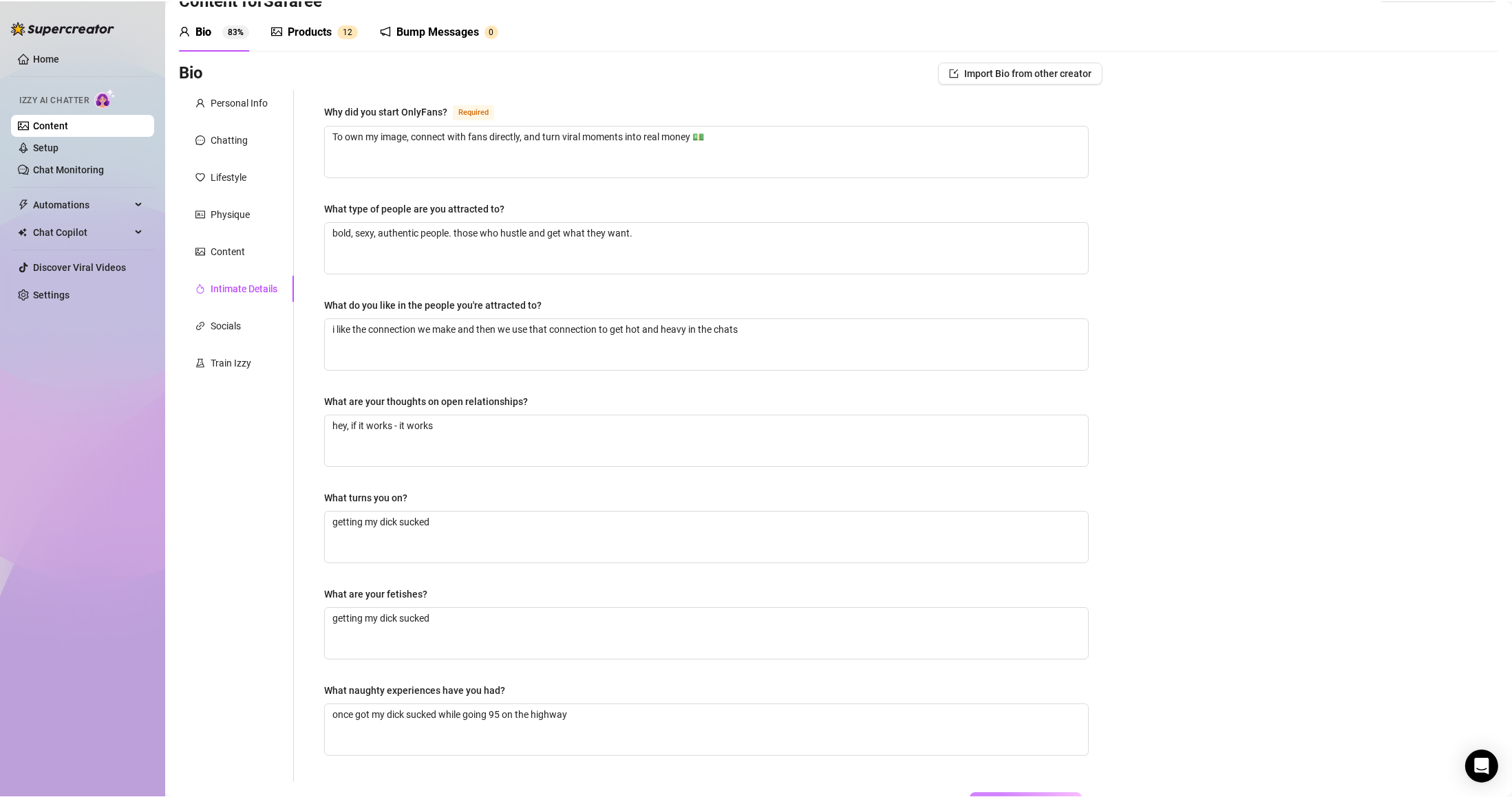
scroll to position [0, 0]
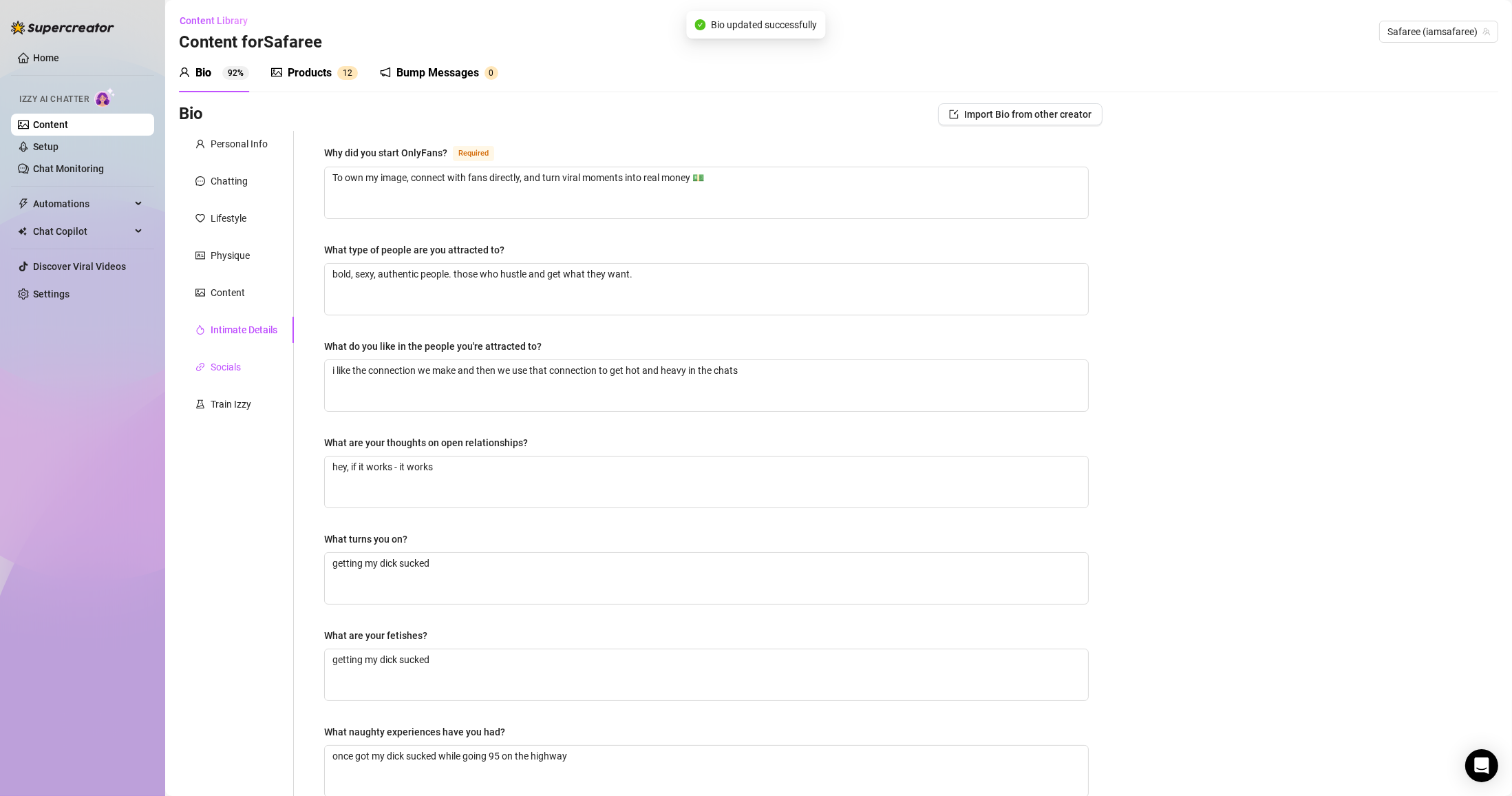
click at [231, 366] on div "Socials" at bounding box center [226, 367] width 30 height 15
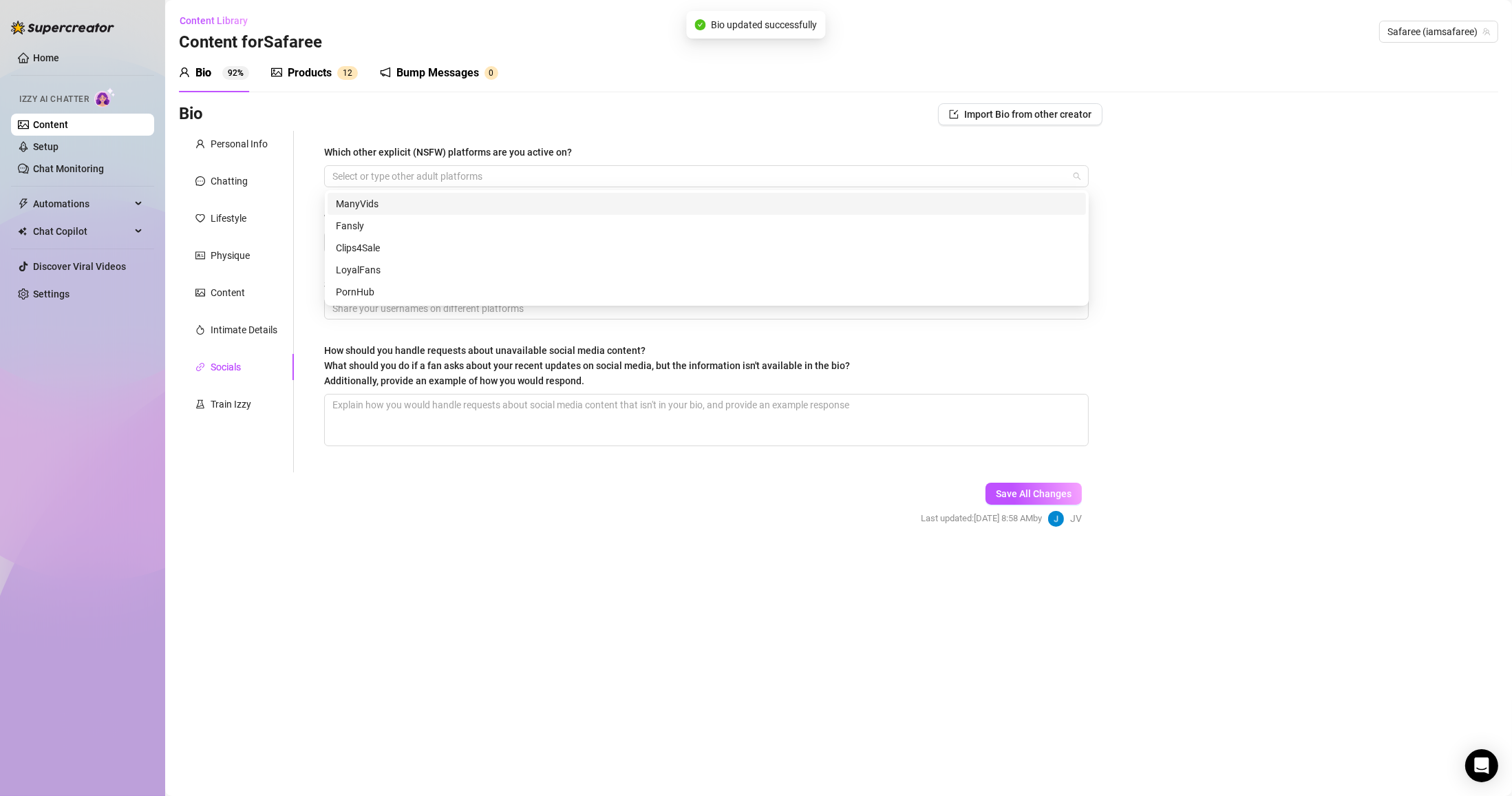
click at [453, 184] on div at bounding box center [699, 177] width 745 height 20
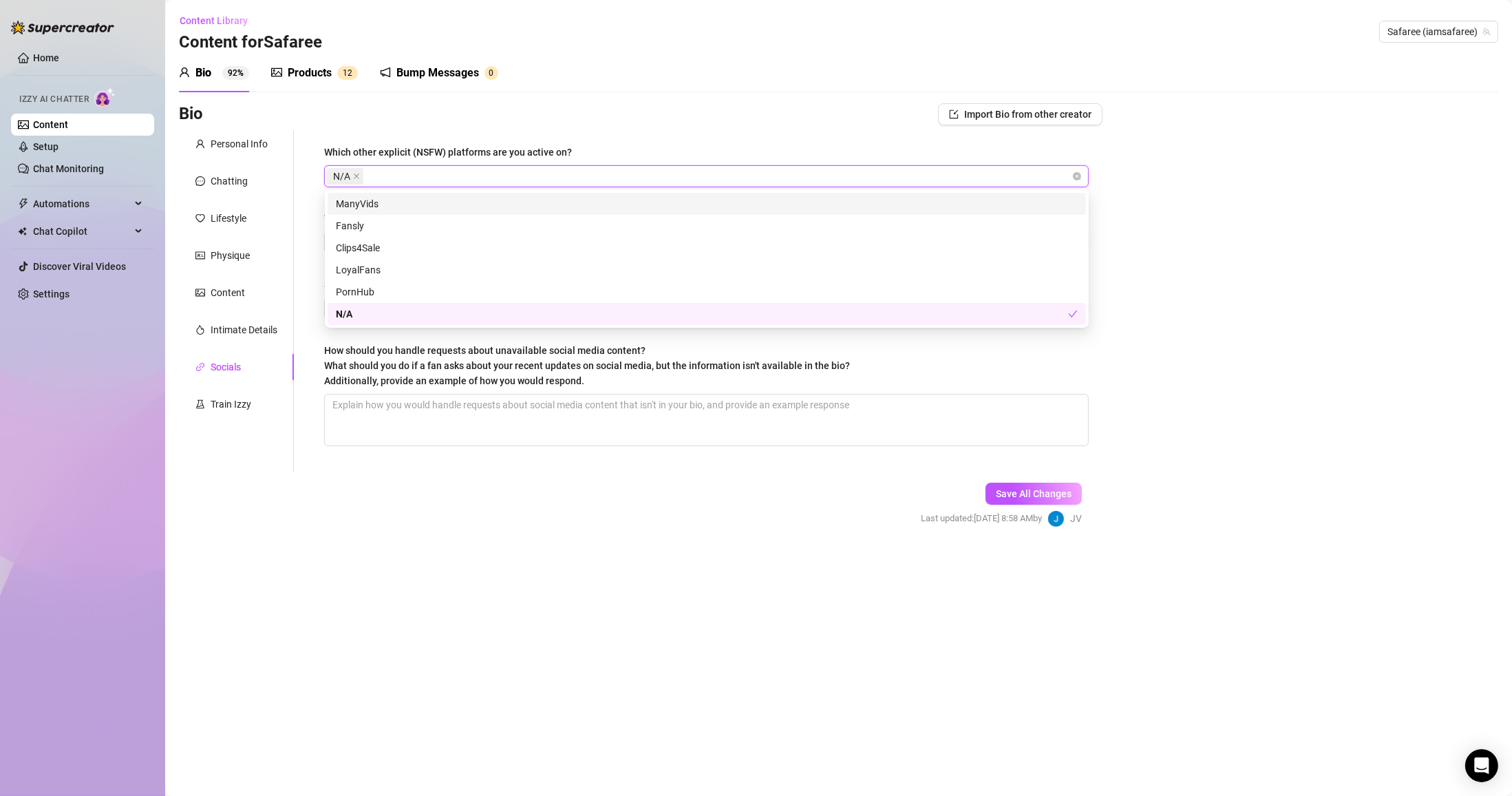
click at [596, 88] on div "Bio 92% Products 1 2 Bump Messages 0" at bounding box center [839, 72] width 1319 height 38
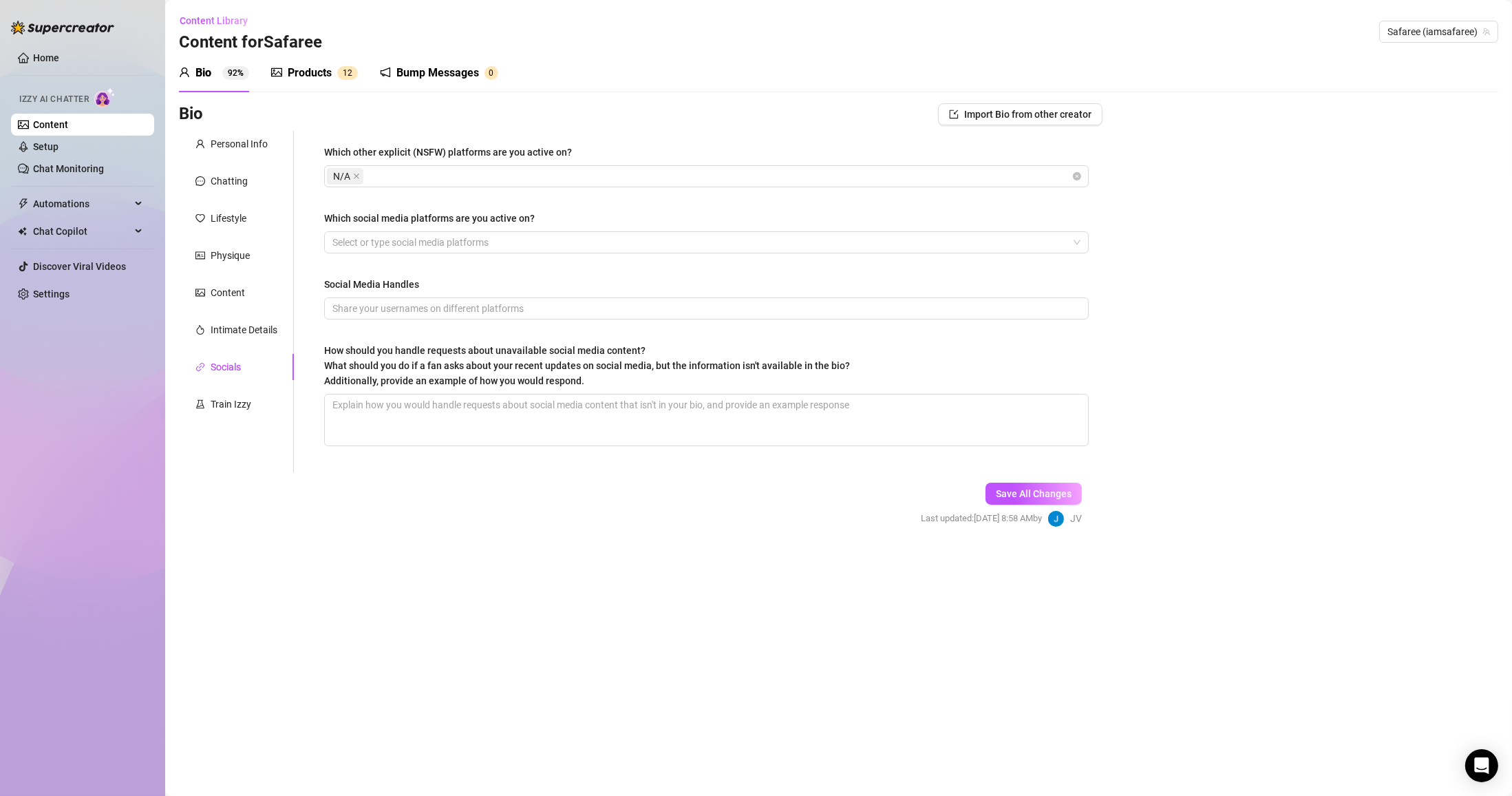
click at [394, 245] on div at bounding box center [699, 243] width 745 height 20
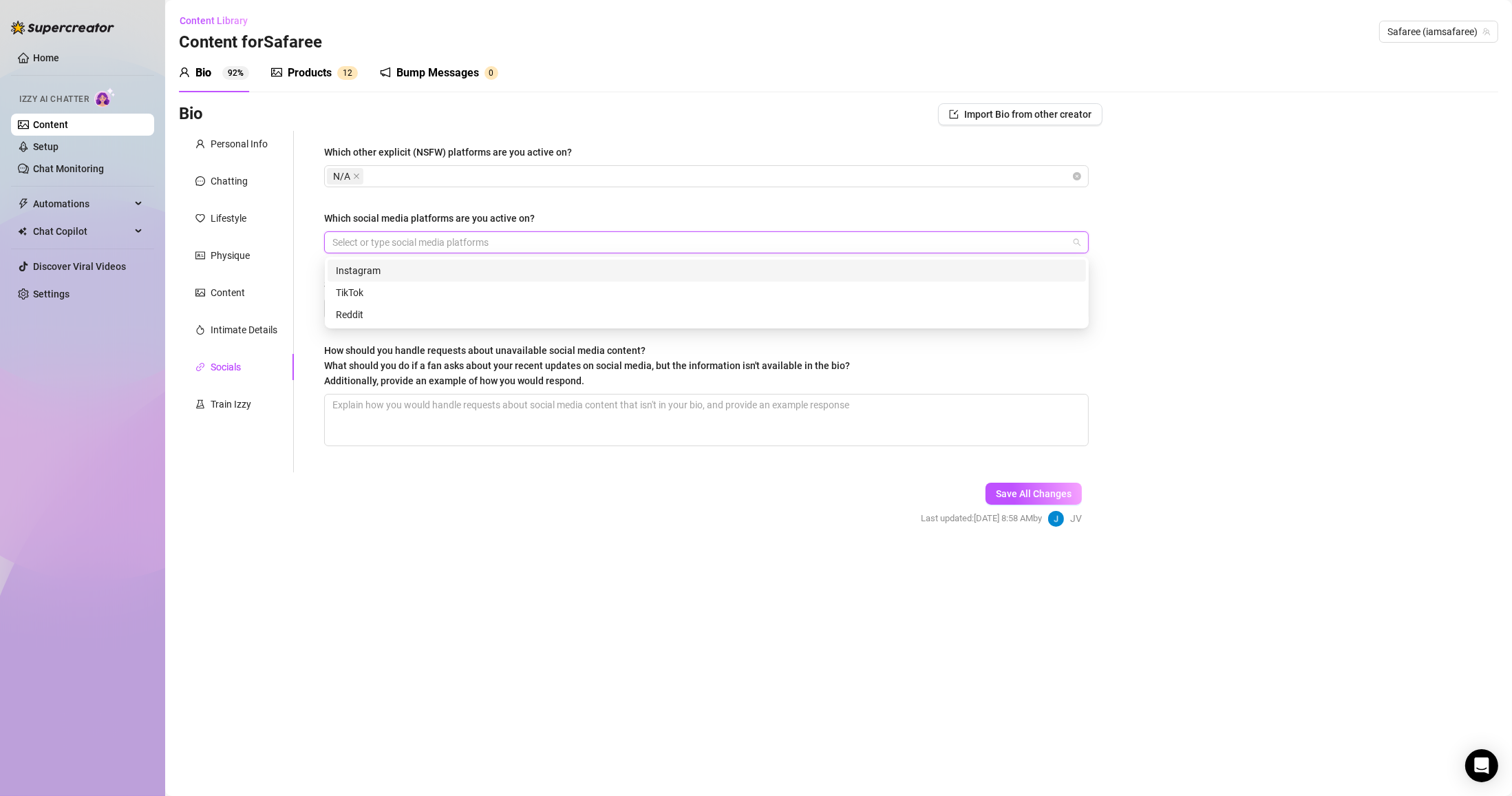
click at [433, 275] on div "Instagram" at bounding box center [707, 270] width 742 height 15
click at [645, 201] on div "Which other explicit (NSFW) platforms are you active on? N/A Which social media…" at bounding box center [706, 301] width 764 height 314
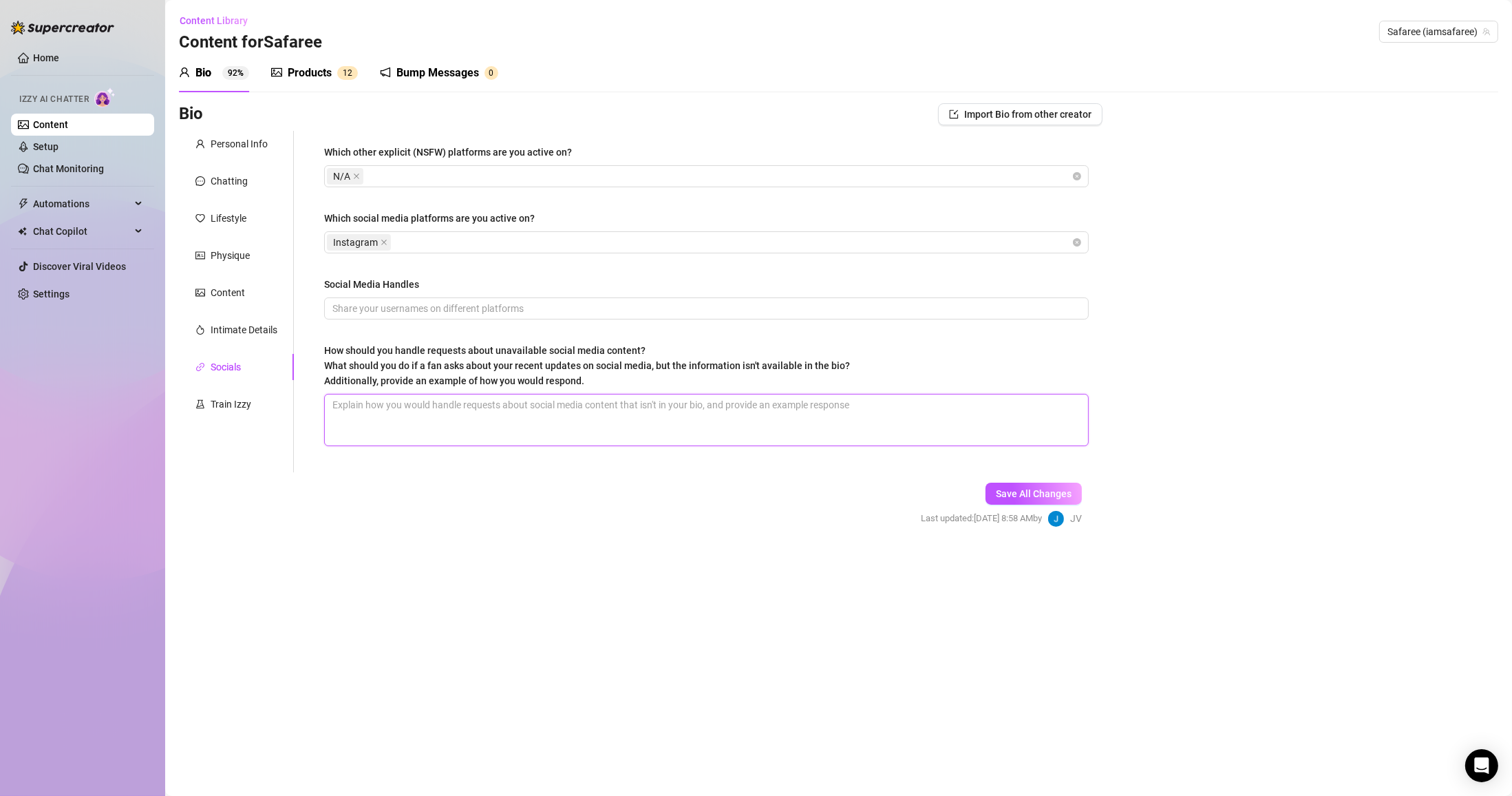
click at [455, 423] on textarea "How should you handle requests about unavailable social media content? What sho…" at bounding box center [707, 419] width 764 height 51
click at [376, 409] on textarea "How should you handle requests about unavailable social media content? What sho…" at bounding box center [707, 419] width 764 height 51
paste textarea "“You already know I stay making moves, stay tuned.”"
click at [706, 504] on button "Save All Changes" at bounding box center [1033, 493] width 97 height 22
click at [430, 75] on div "Bump Messages" at bounding box center [437, 73] width 83 height 17
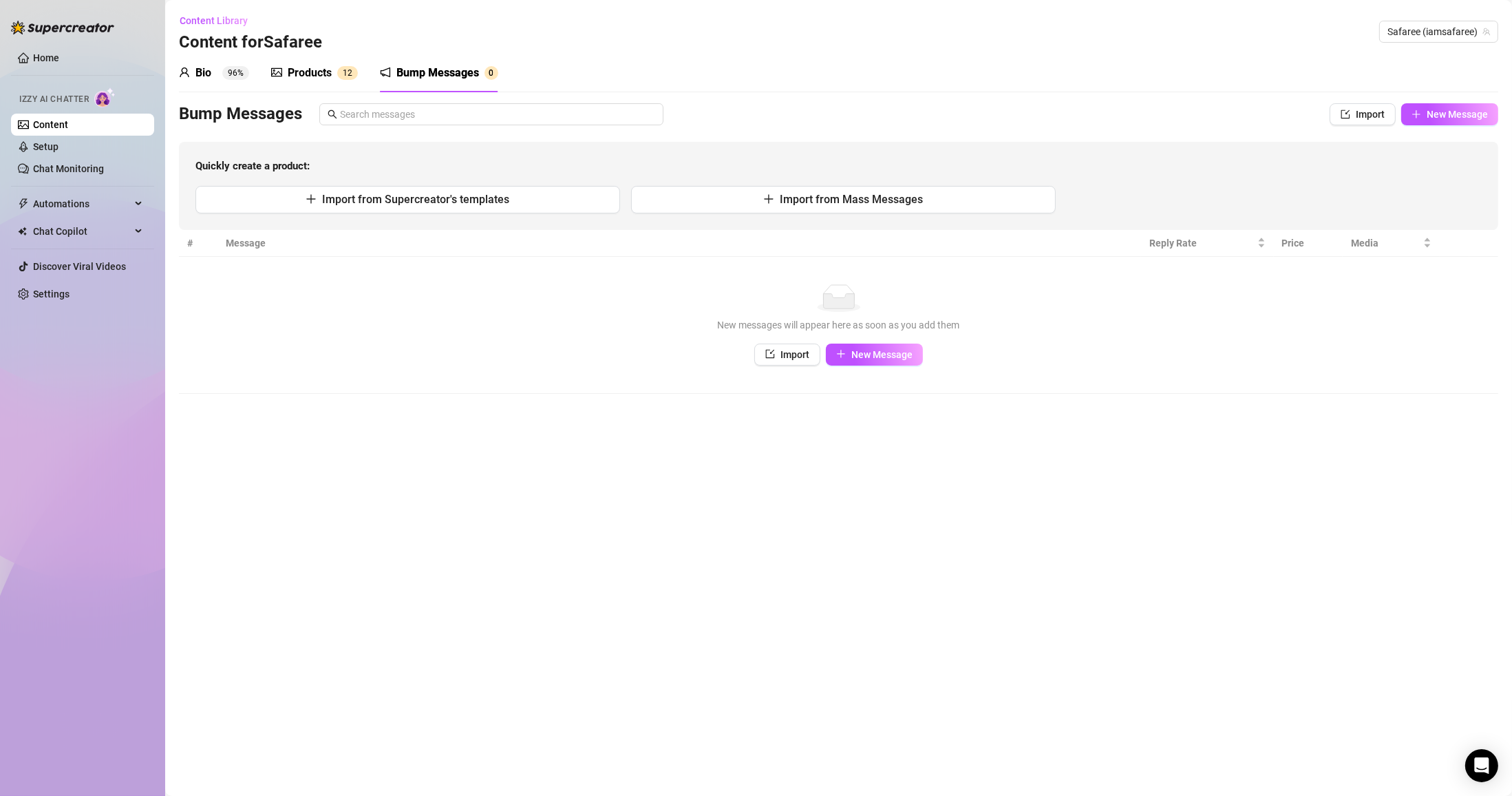
click at [706, 112] on span "New Message" at bounding box center [1457, 114] width 61 height 11
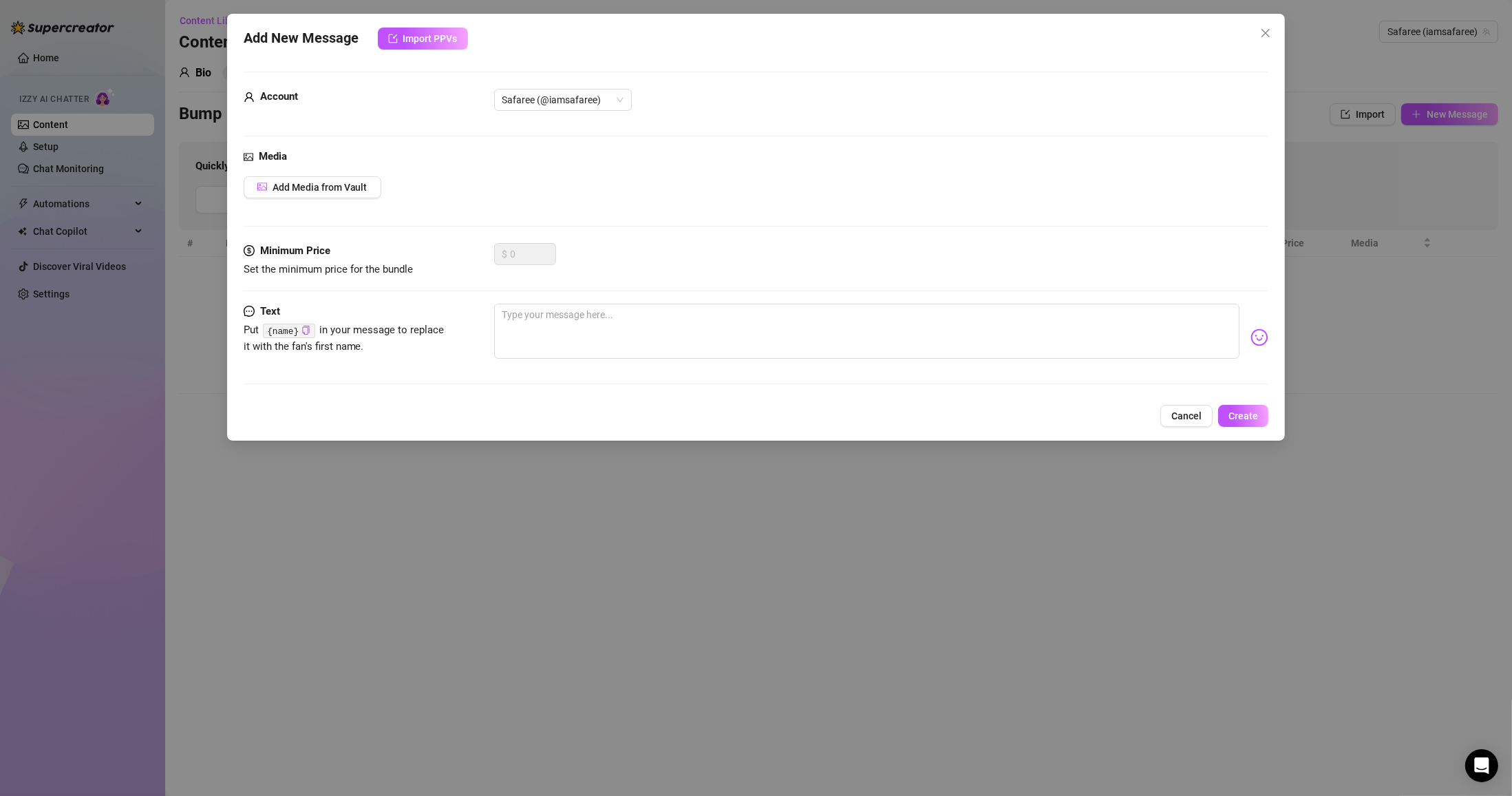
click at [706, 498] on div "Add New Message Import PPVs Account Safaree (@iamsafaree) Media Add Media from …" at bounding box center [756, 398] width 1512 height 796
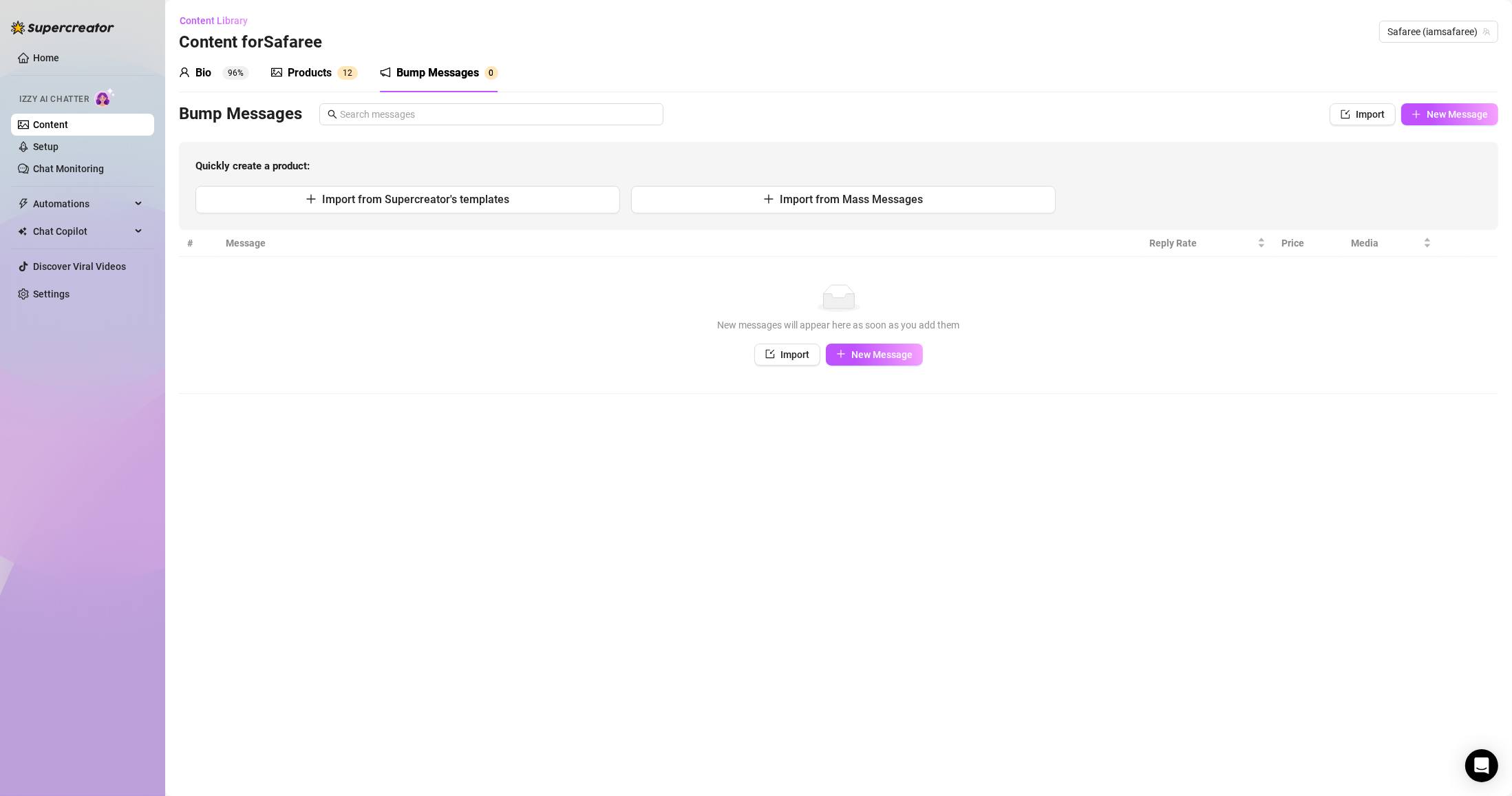
drag, startPoint x: 641, startPoint y: 323, endPoint x: 641, endPoint y: 336, distance: 13.0
drag, startPoint x: 641, startPoint y: 336, endPoint x: 1434, endPoint y: 252, distance: 797.4
click at [706, 378] on td "No data New messages will appear here as soon as you add them Import New Message" at bounding box center [839, 325] width 1319 height 137
click at [706, 121] on button "New Message" at bounding box center [1449, 114] width 97 height 22
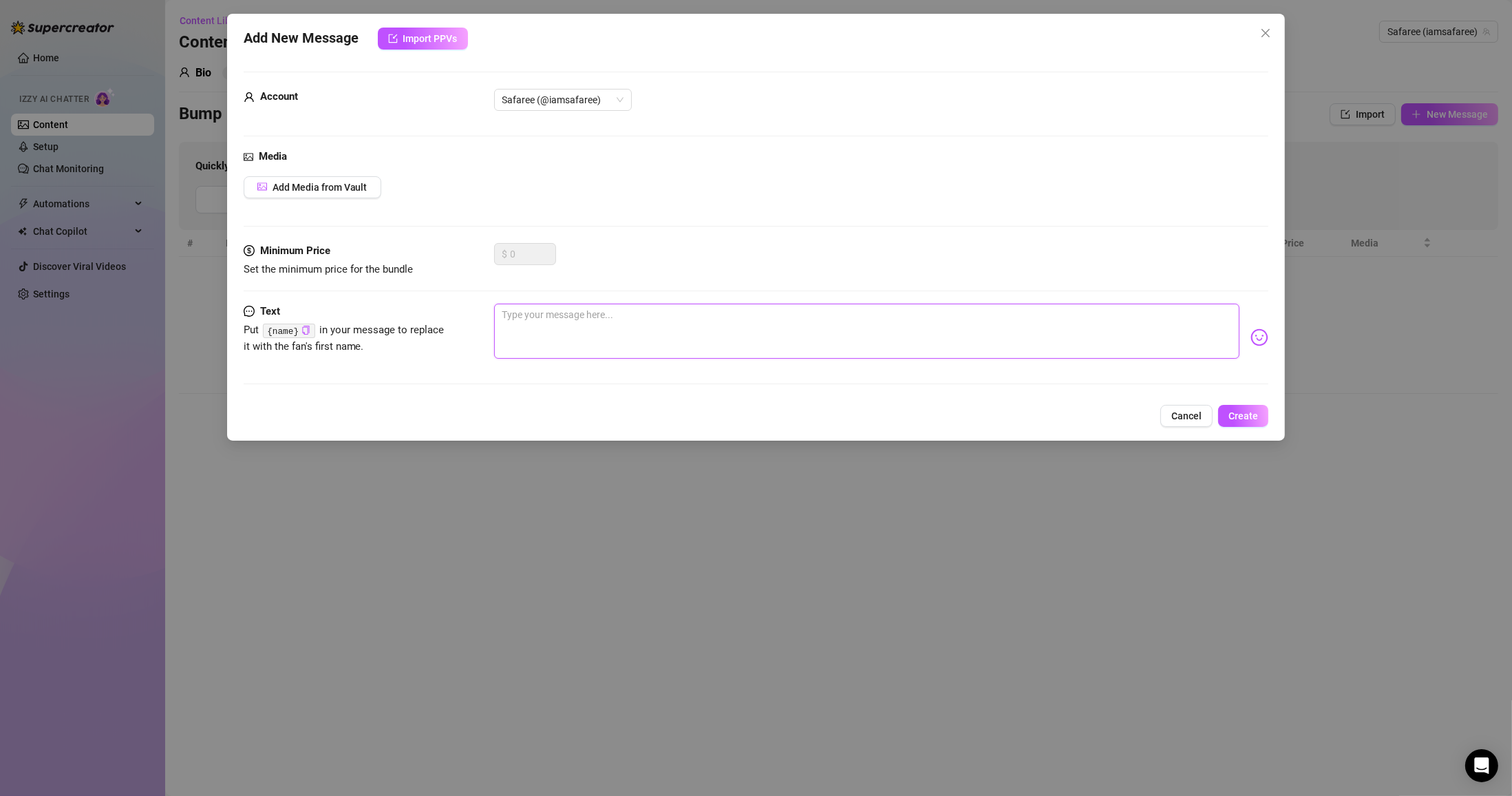
click at [637, 326] on textarea at bounding box center [867, 331] width 746 height 55
paste textarea "Hey you… been thinking about trouble, and guess what? You popped in my head."
click at [534, 314] on textarea "Hey you… been thinking about trouble, and guess what? You popped in my head." at bounding box center [867, 331] width 746 height 55
click at [706, 333] on textarea "Hey you… been thinking about trouble, and guess what? You popped in my head." at bounding box center [867, 331] width 746 height 55
drag, startPoint x: 537, startPoint y: 315, endPoint x: 493, endPoint y: 311, distance: 44.2
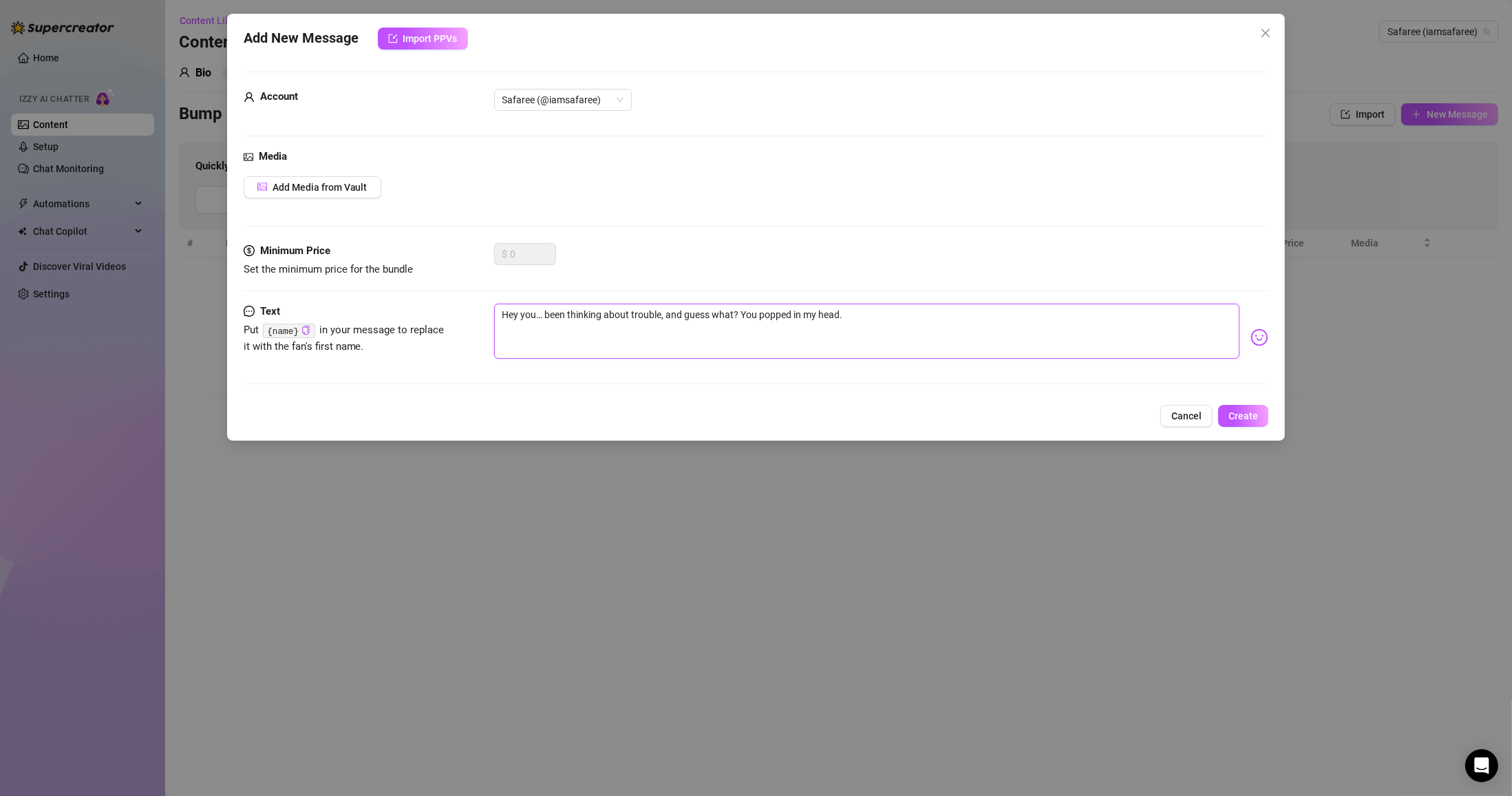
click at [495, 311] on textarea "Hey you… been thinking about trouble, and guess what? You popped in my head." at bounding box center [867, 331] width 746 height 55
click at [706, 338] on textarea "hey shawty… been thinking about trouble, and guess what? You popped in my head." at bounding box center [867, 331] width 746 height 55
click at [706, 313] on textarea "hey shawty… been thinking about trouble, and guess what? You popped in my head." at bounding box center [867, 331] width 746 height 55
click at [706, 326] on textarea "hey shawty… been thinking about trouble, and guess what? u popped in my head." at bounding box center [867, 331] width 746 height 55
click at [706, 314] on textarea "hey shawty… been thinking about trouble, and guess what? u popped in my head." at bounding box center [867, 331] width 746 height 55
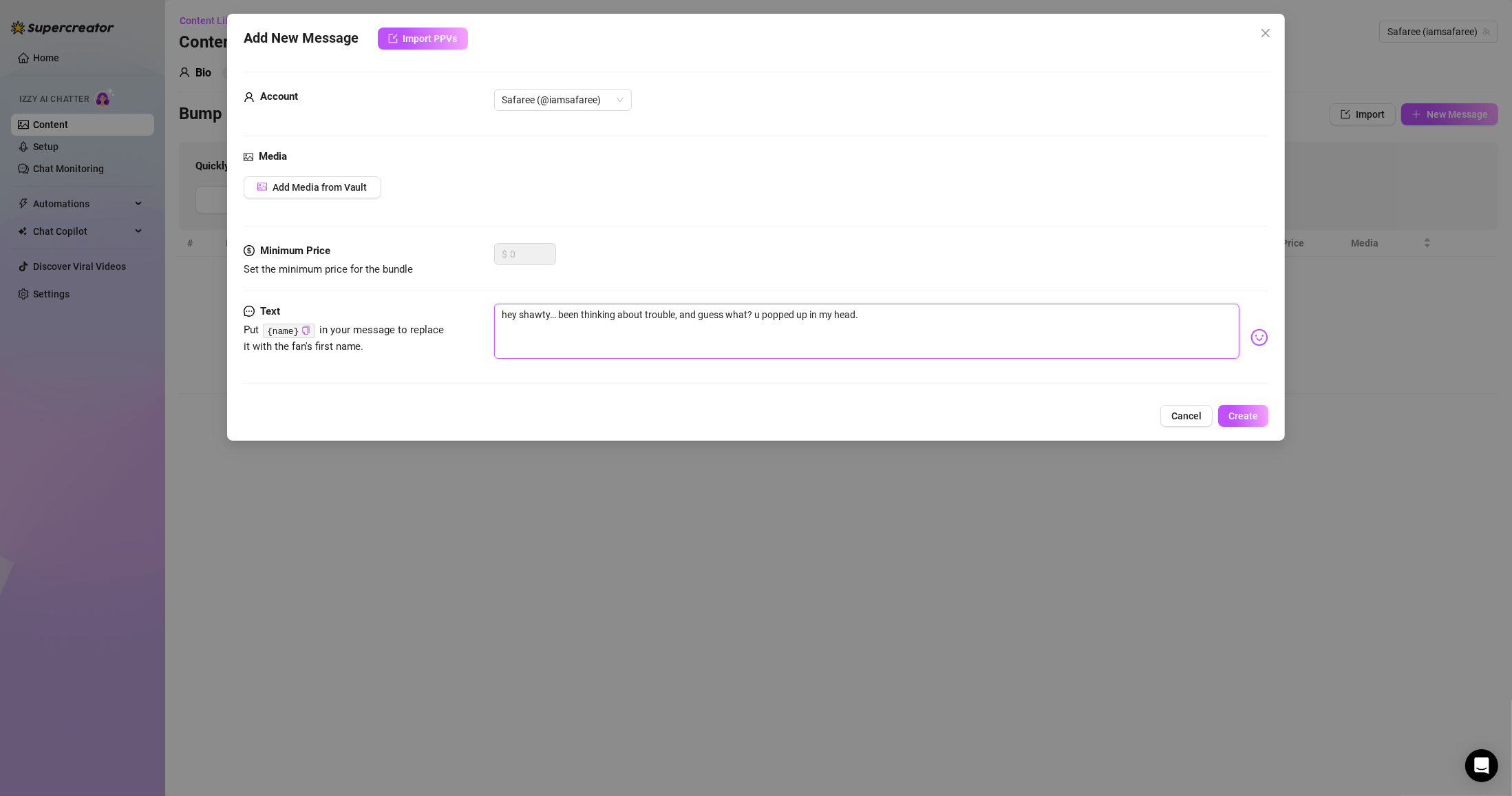
drag, startPoint x: 693, startPoint y: 321, endPoint x: 423, endPoint y: 311, distance: 270.2
click at [426, 311] on div "Text Put {name} in your message to replace it with the fan's first name. hey sh…" at bounding box center [756, 338] width 1025 height 68
drag, startPoint x: 917, startPoint y: 405, endPoint x: 1087, endPoint y: 410, distance: 170.1
click at [706, 406] on div "Add New Message Import PPVs Account Safaree (@iamsafaree) Media Add Media from …" at bounding box center [756, 227] width 1058 height 427
click at [706, 424] on button "Create" at bounding box center [1243, 416] width 51 height 22
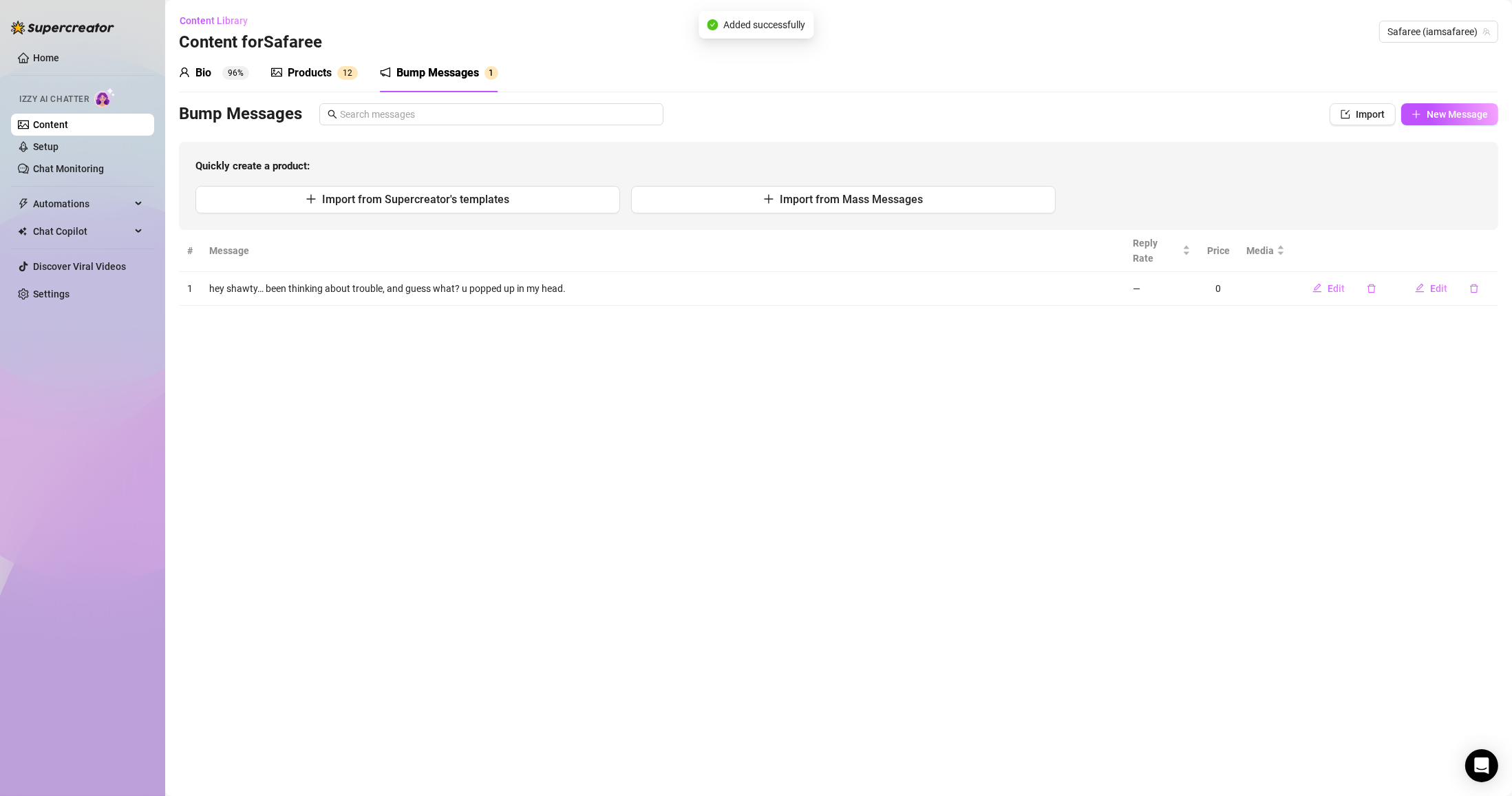
click at [706, 117] on span "New Message" at bounding box center [1457, 114] width 61 height 11
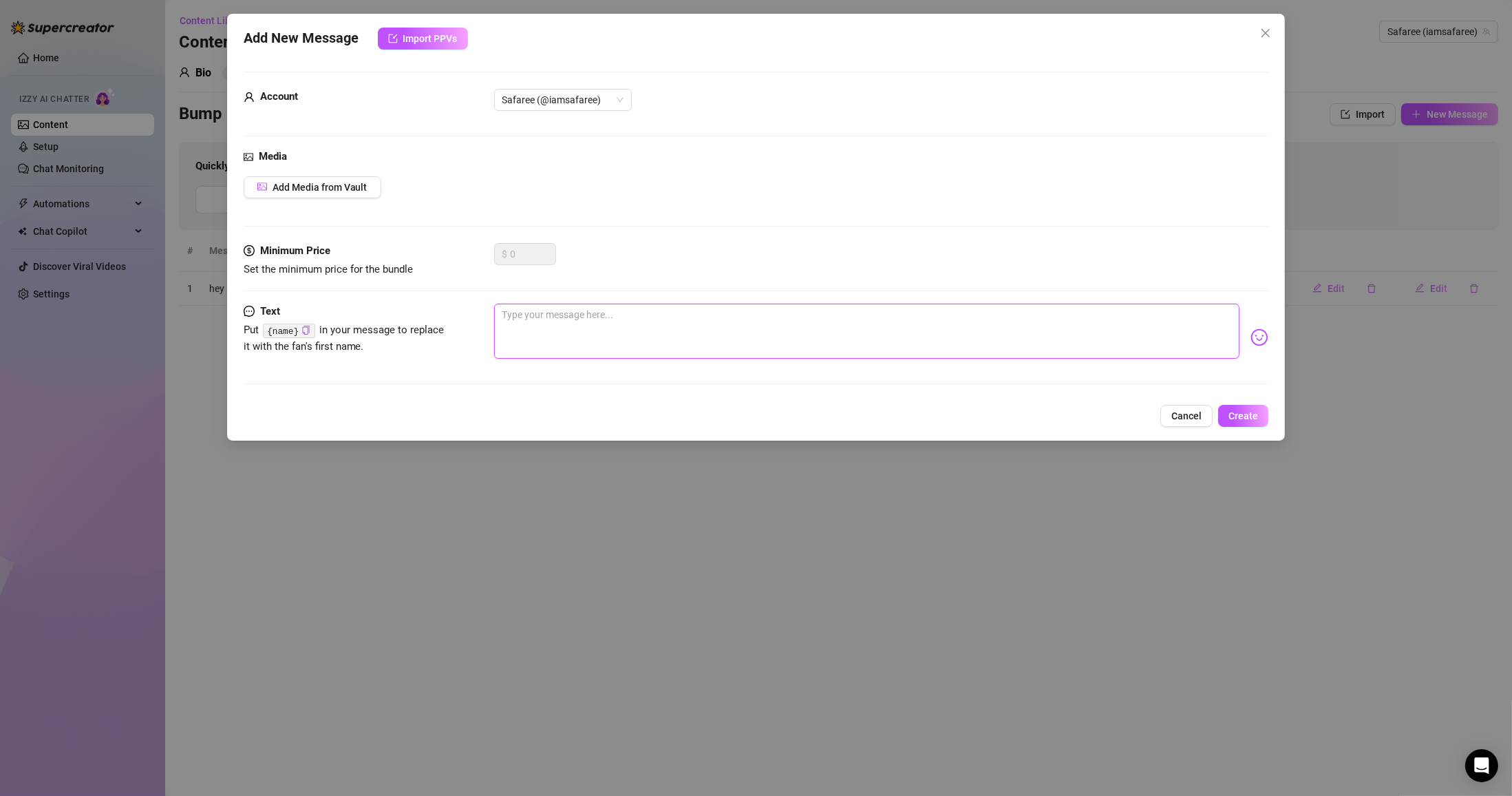
click at [588, 339] on textarea at bounding box center [867, 331] width 746 height 55
paste textarea "So, who’s ready to distract me [DATE]?"
click at [509, 312] on textarea "So, who’s ready to distract me [DATE]?" at bounding box center [867, 331] width 746 height 55
drag, startPoint x: 535, startPoint y: 314, endPoint x: 514, endPoint y: 314, distance: 21.0
click at [514, 314] on textarea "so, who’s ready to distract me [DATE]?" at bounding box center [867, 331] width 746 height 55
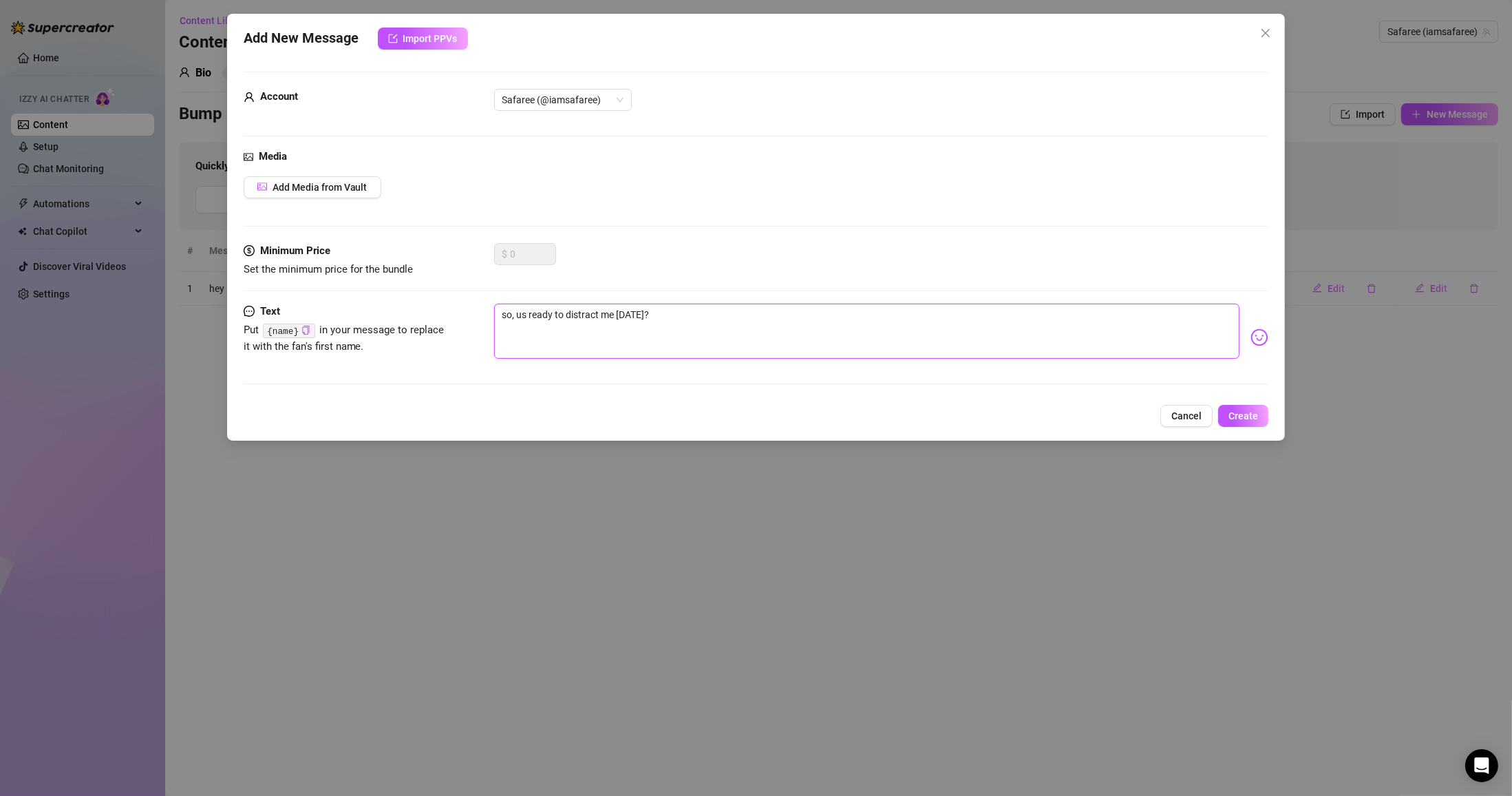
click at [526, 314] on textarea "so, us ready to distract me [DATE]?" at bounding box center [867, 331] width 746 height 55
click at [668, 320] on textarea "so, u ready to distract me [DATE]?" at bounding box center [867, 331] width 746 height 55
drag, startPoint x: 678, startPoint y: 310, endPoint x: 281, endPoint y: 262, distance: 399.9
click at [302, 262] on form "Account Safaree (@iamsafaree) Media Add Media from Vault Minimum Price Set the …" at bounding box center [756, 235] width 1025 height 325
click at [706, 424] on button "Create" at bounding box center [1243, 416] width 51 height 22
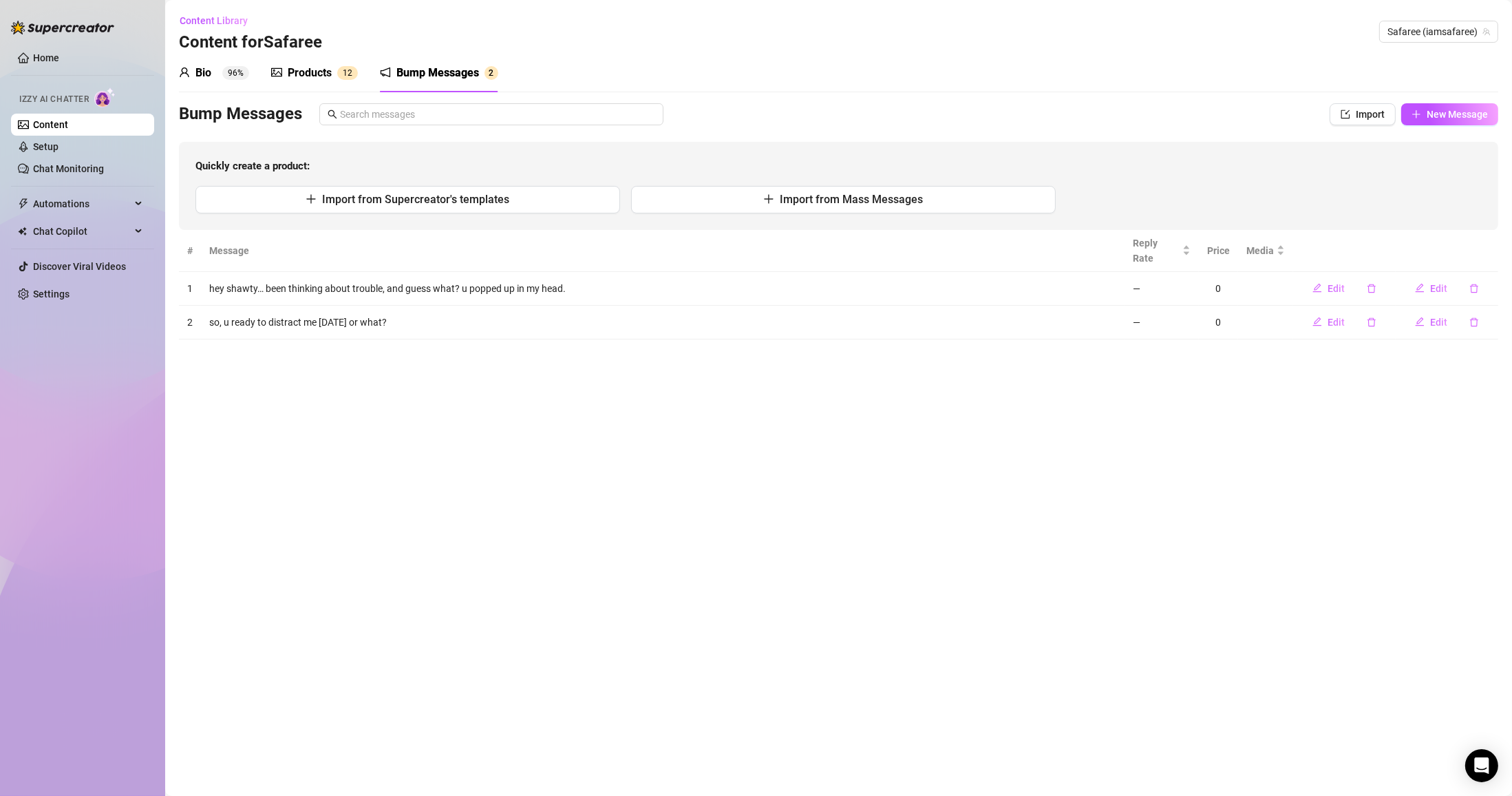
click at [566, 324] on main "Content Library Content for [PERSON_NAME] (iamsafaree) Bio 96% Products 1 2 Bum…" at bounding box center [838, 398] width 1347 height 796
click at [706, 311] on button "Edit" at bounding box center [1430, 322] width 54 height 22
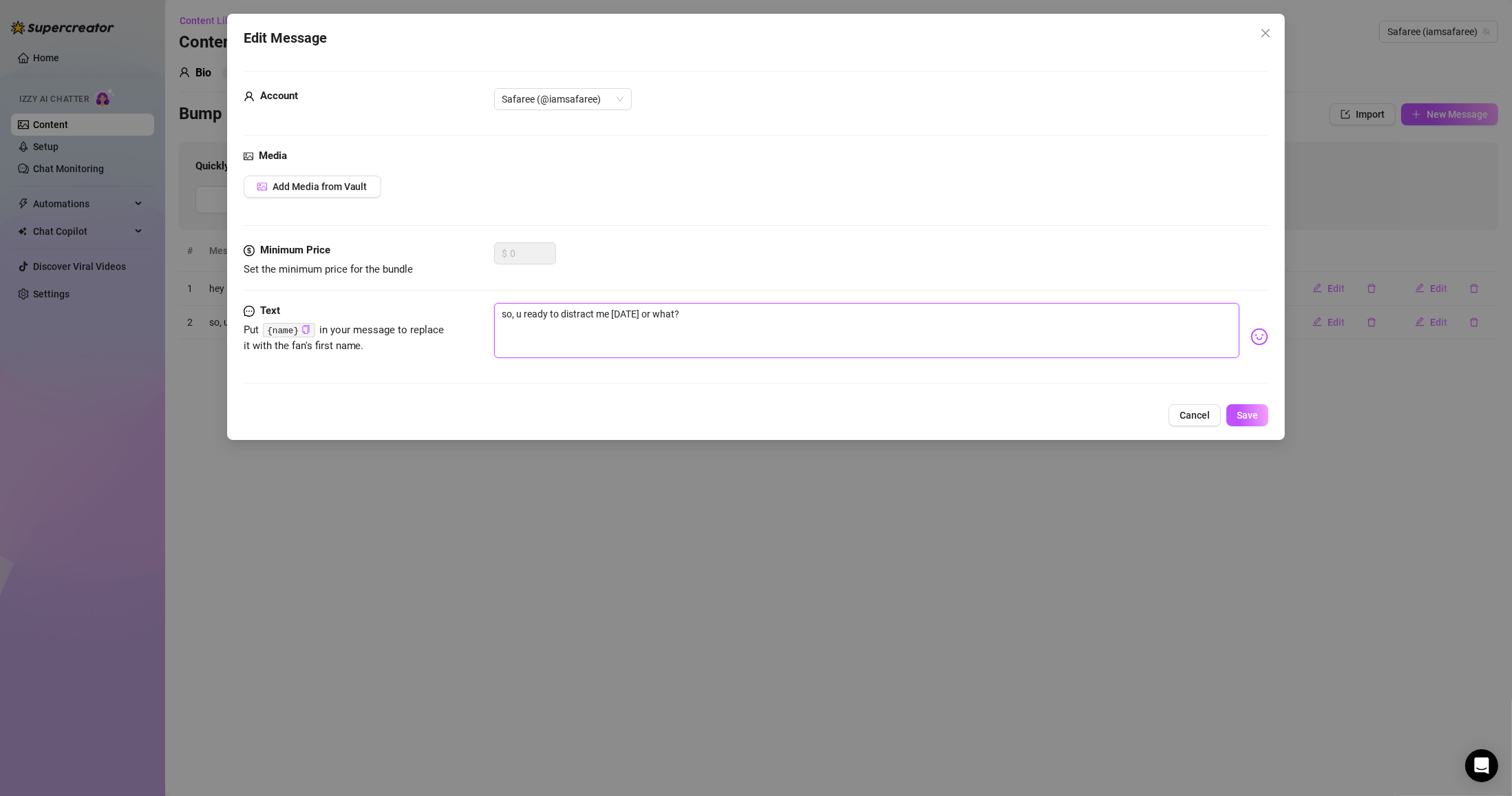
click at [598, 307] on textarea "so, u ready to distract me [DATE] or what?" at bounding box center [867, 330] width 746 height 55
click at [706, 416] on span "Save" at bounding box center [1247, 415] width 21 height 11
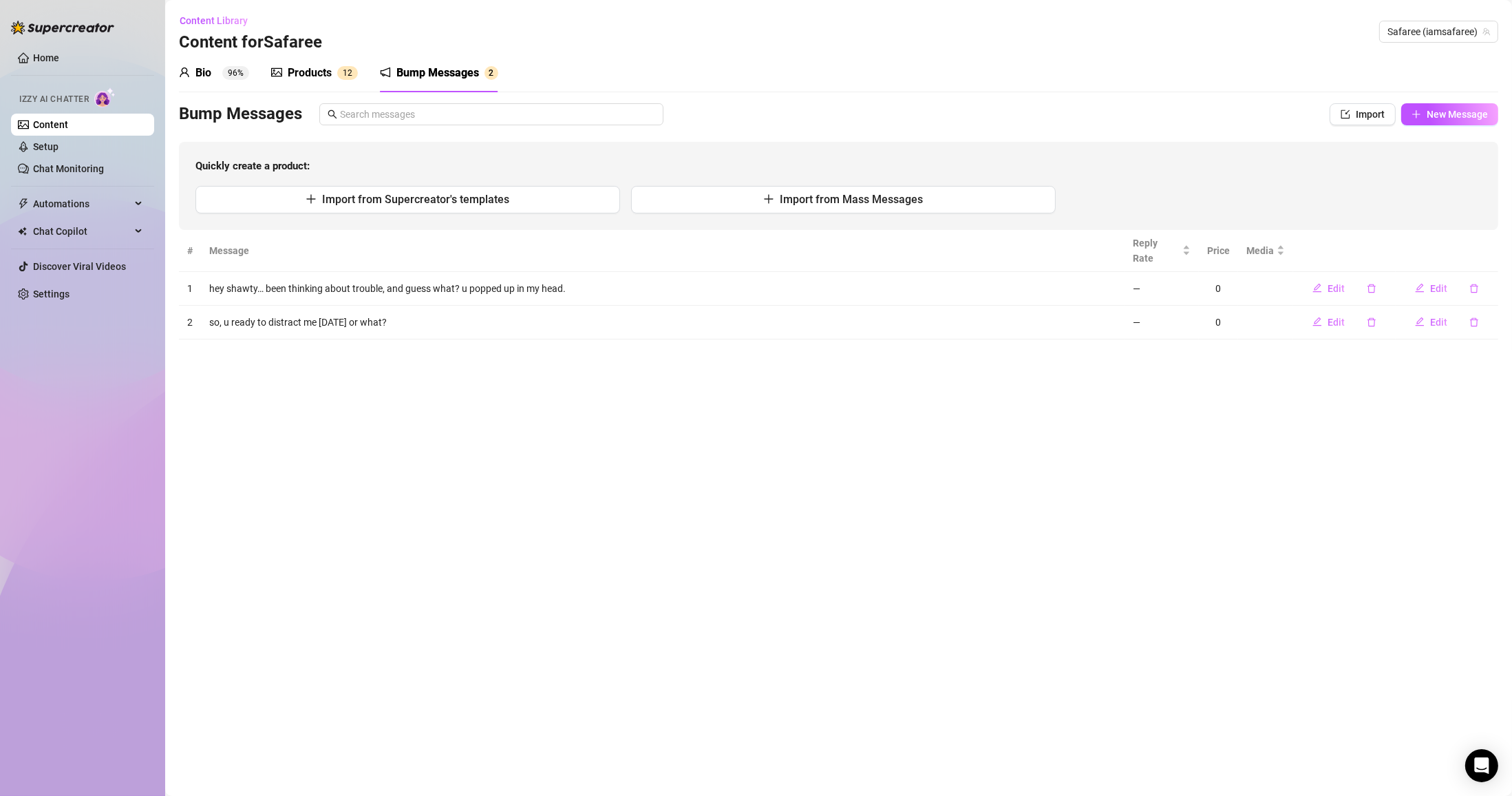
click at [706, 317] on span "Edit" at bounding box center [1438, 322] width 17 height 11
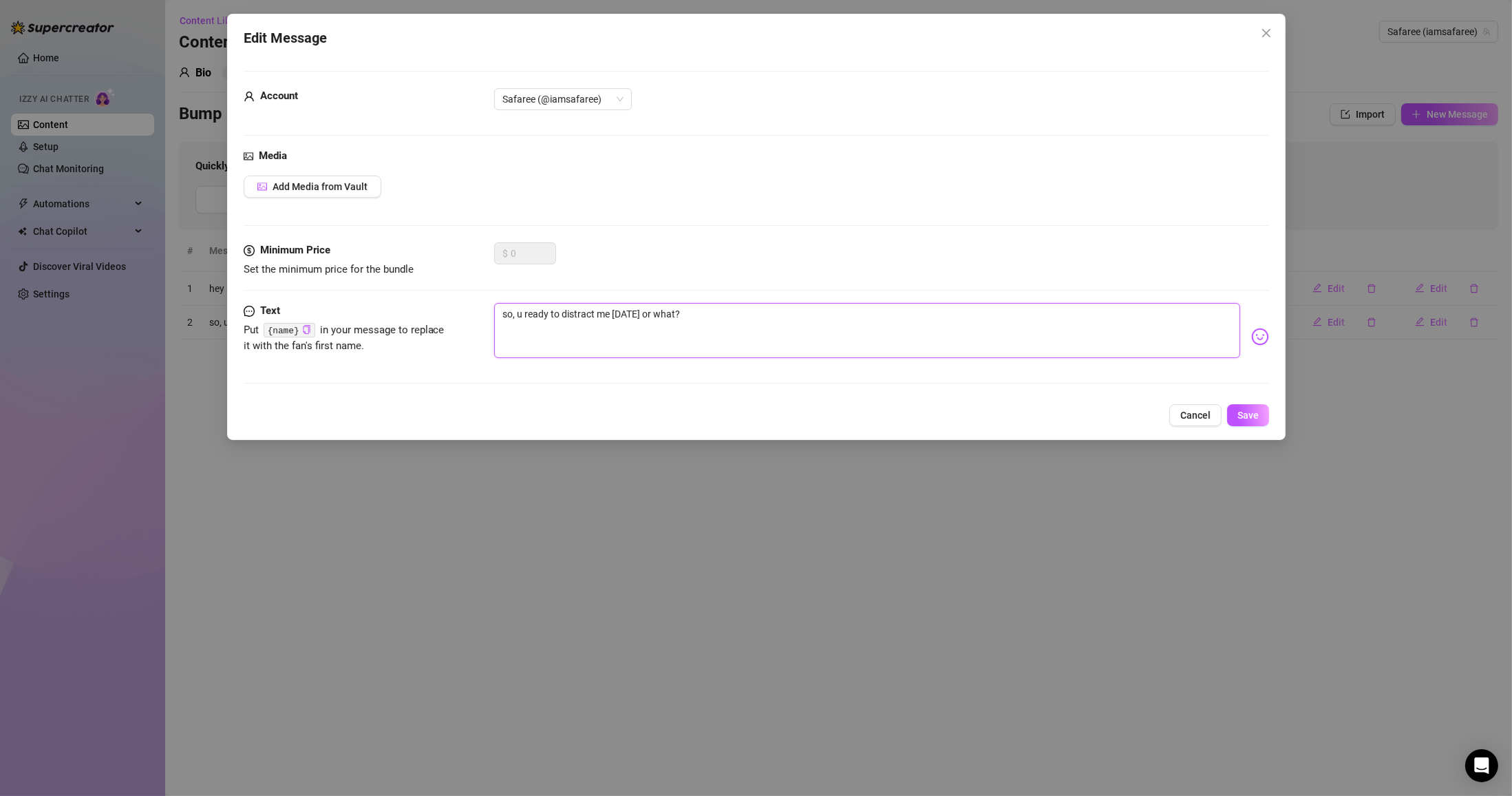
click at [706, 324] on textarea "so, u ready to distract me [DATE] or what?" at bounding box center [867, 330] width 746 height 55
paste textarea "Careful babe, I bite… and not just sandwiches."
drag, startPoint x: 601, startPoint y: 313, endPoint x: 344, endPoint y: 298, distance: 257.4
click at [344, 298] on form "Account Safaree (@iamsafaree) Media Add Media from Vault Minimum Price Set the …" at bounding box center [756, 234] width 1025 height 325
click at [706, 426] on button "Cancel" at bounding box center [1194, 415] width 52 height 22
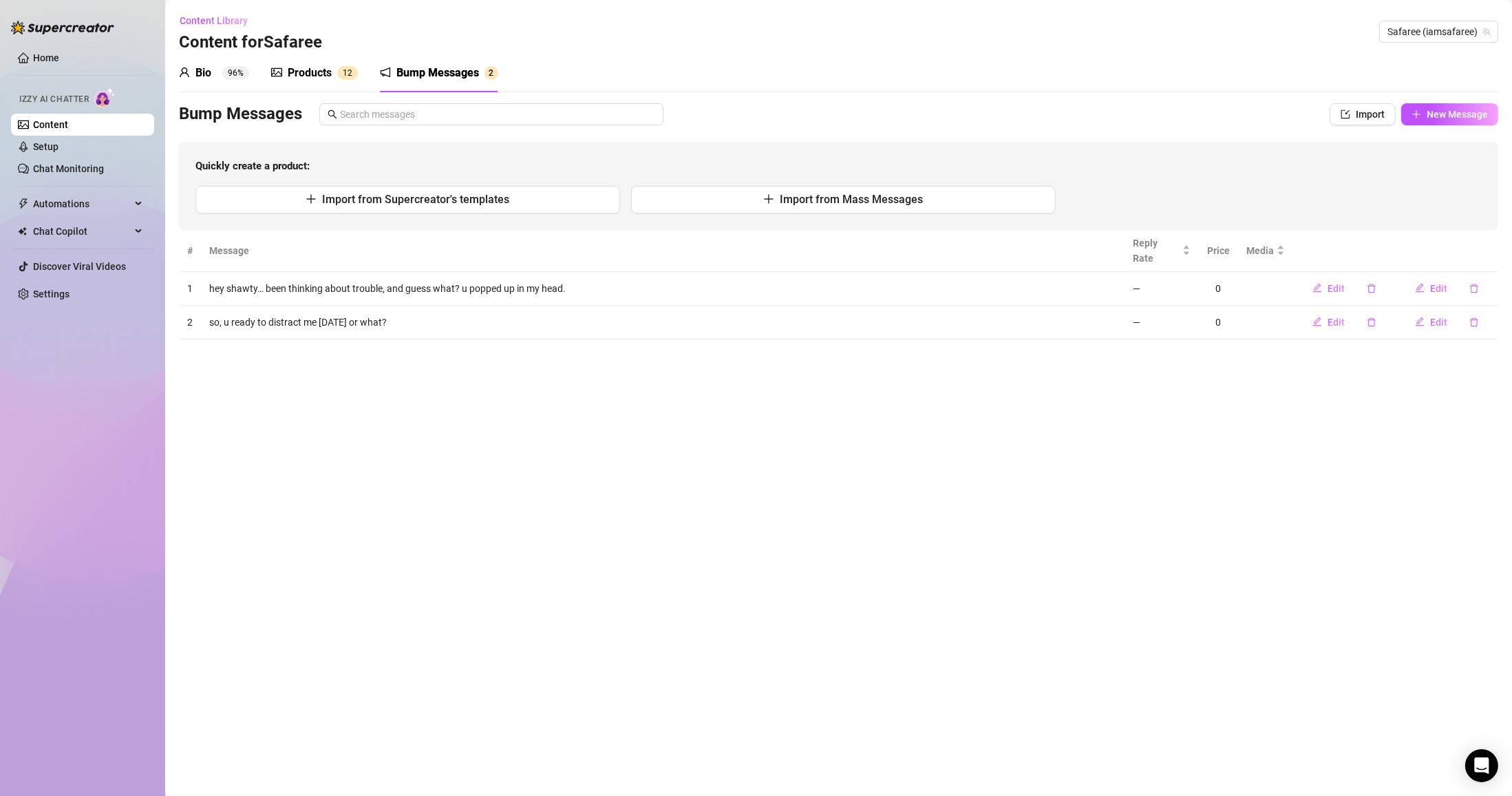
click at [706, 438] on main "Content Library Content for [PERSON_NAME] (iamsafaree) Bio 96% Products 1 2 Bum…" at bounding box center [838, 398] width 1347 height 796
click at [706, 108] on span "New Message" at bounding box center [1457, 114] width 61 height 11
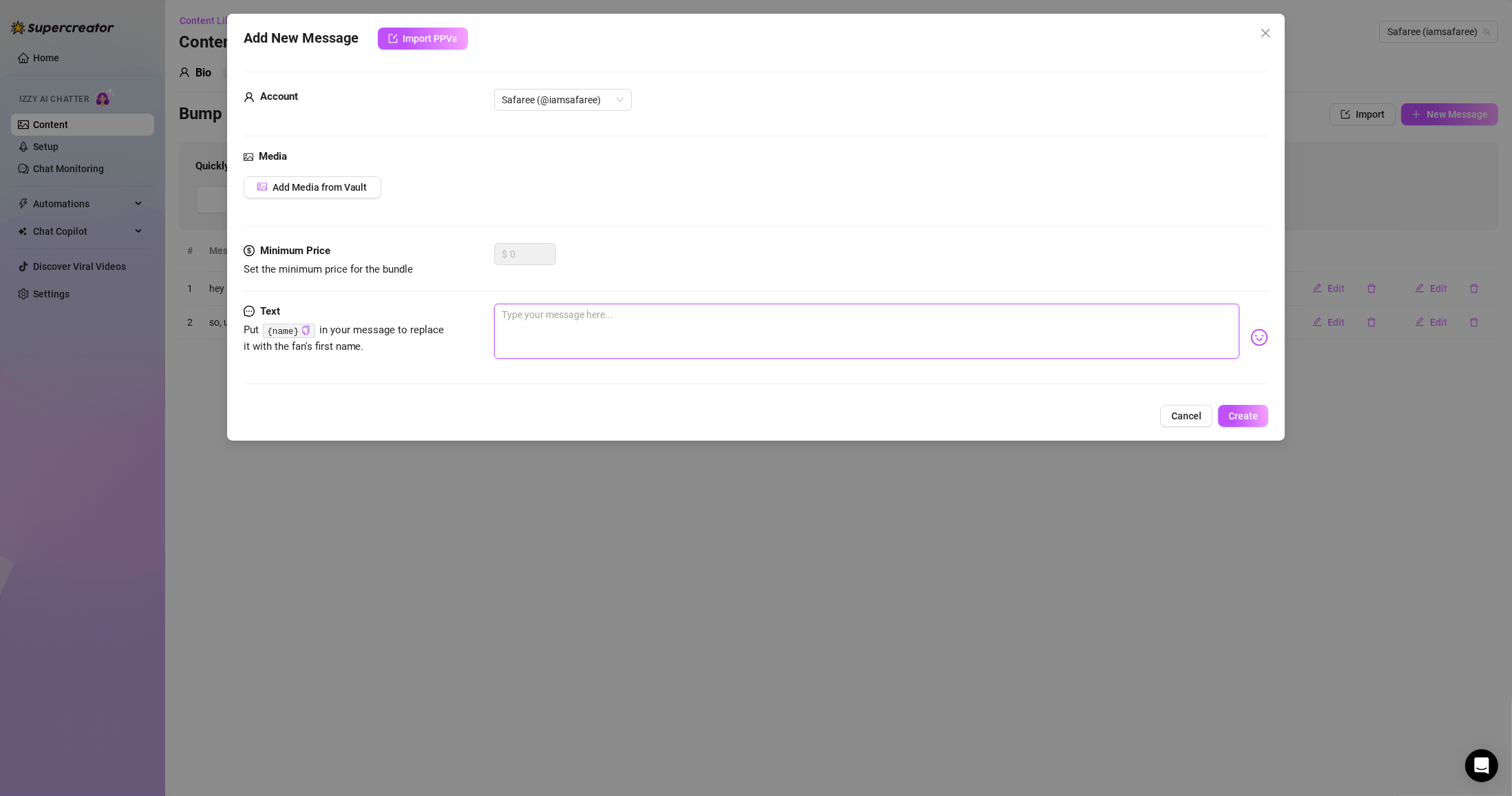
click at [706, 332] on textarea at bounding box center [867, 331] width 746 height 55
paste textarea "Careful babe, I bite… and not just sandwiches."
drag, startPoint x: 555, startPoint y: 314, endPoint x: 486, endPoint y: 314, distance: 69.0
click at [486, 314] on div "Text Put {name} in your message to replace it with the fan's first name. Carefu…" at bounding box center [756, 338] width 1025 height 68
click at [704, 322] on textarea "careful now, I bite… and not just sandwiches." at bounding box center [867, 331] width 746 height 55
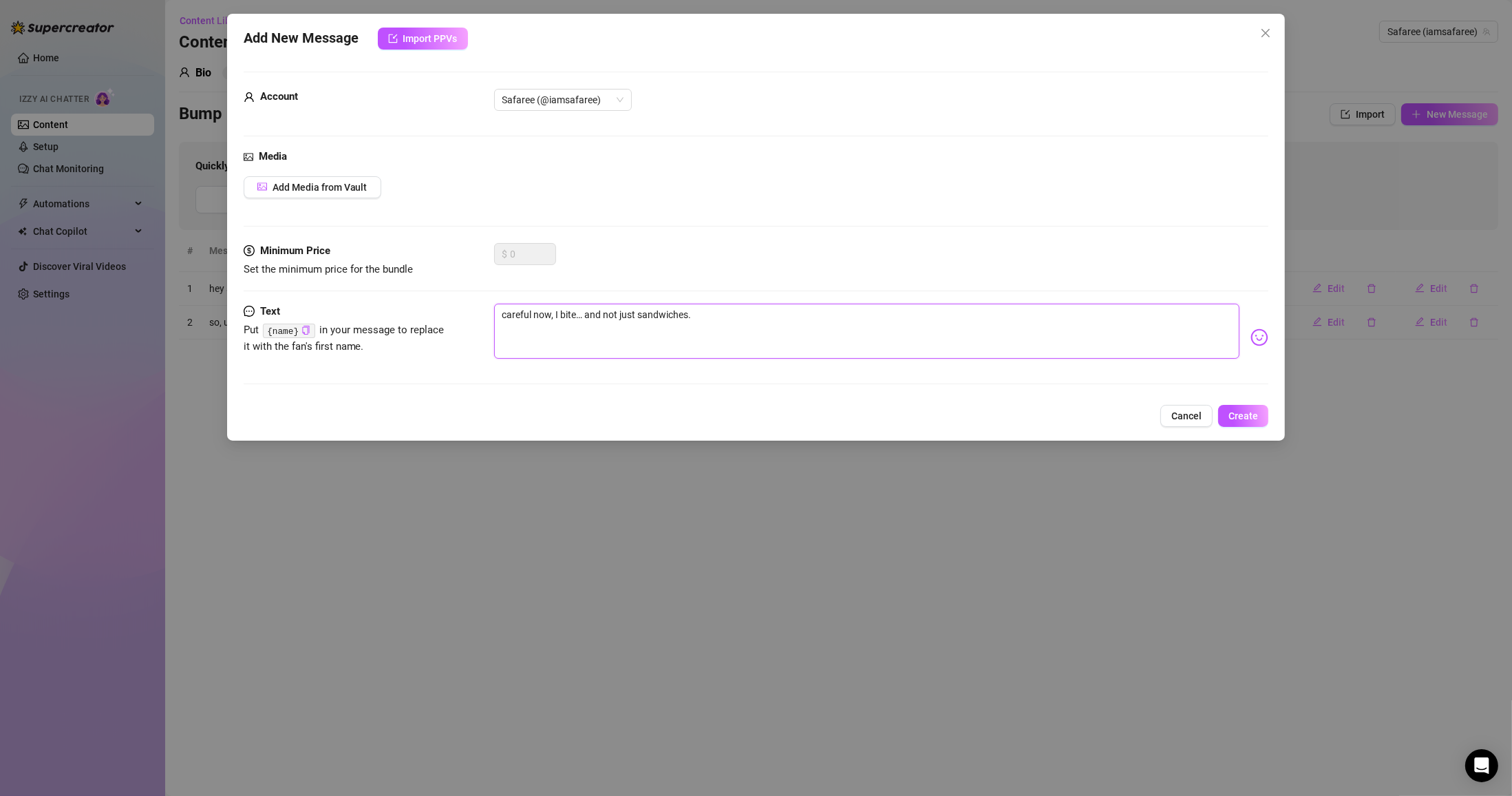
drag, startPoint x: 710, startPoint y: 319, endPoint x: 717, endPoint y: 318, distance: 7.1
click at [706, 318] on textarea "careful now, I bite… and not just sandwiches." at bounding box center [867, 331] width 746 height 55
drag, startPoint x: 711, startPoint y: 315, endPoint x: 590, endPoint y: 314, distance: 121.0
click at [590, 314] on textarea "careful now, I bite… and not just sandwiches." at bounding box center [867, 331] width 746 height 55
drag, startPoint x: 599, startPoint y: 314, endPoint x: 758, endPoint y: 338, distance: 160.8
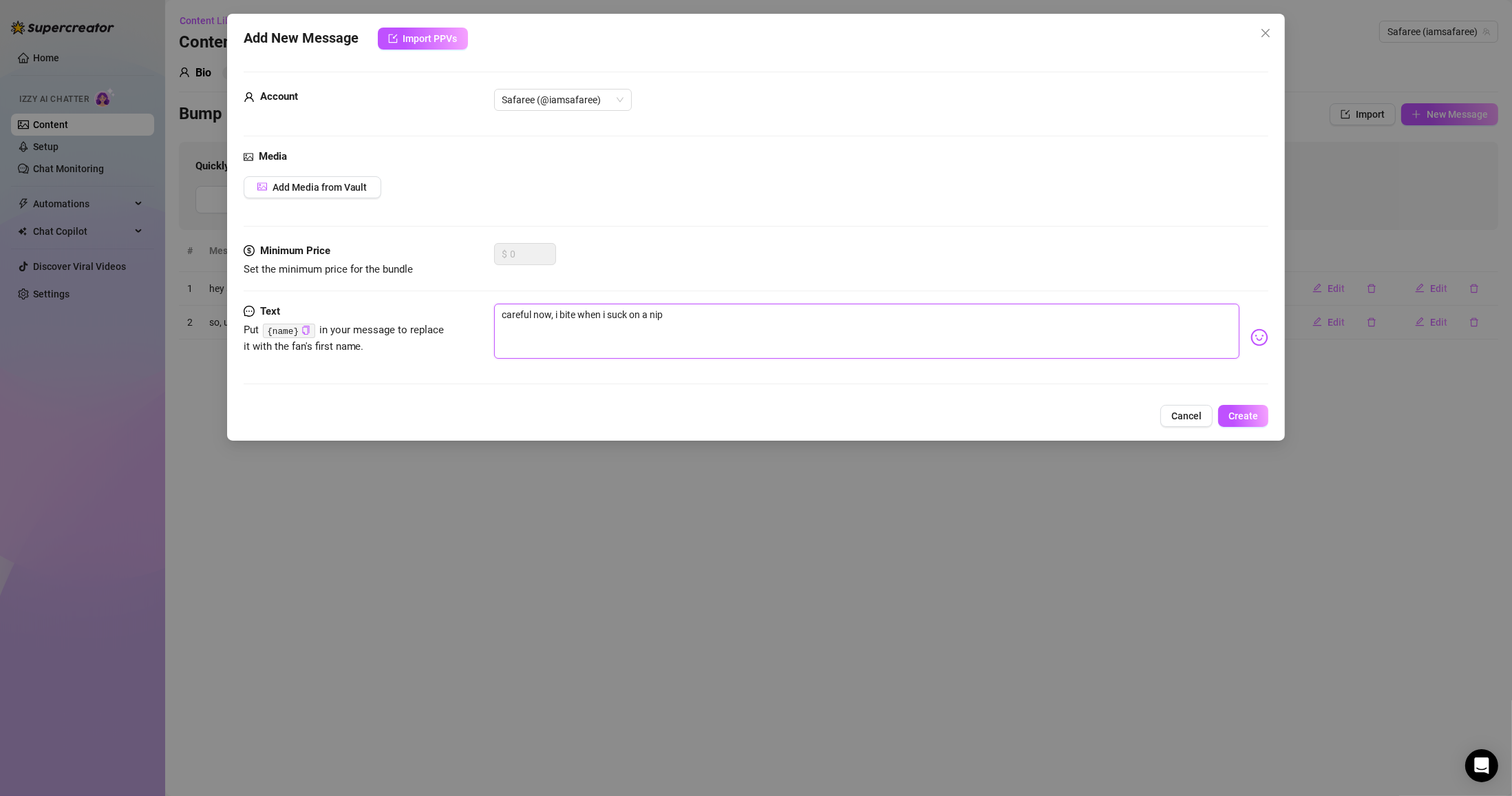
click at [381, 335] on div "Text Put {name} in your message to replace it with the fan's first name. carefu…" at bounding box center [756, 338] width 1025 height 68
click at [686, 317] on textarea "careful now, i bite when i suck on a nip" at bounding box center [867, 331] width 746 height 55
click at [706, 419] on button "Create" at bounding box center [1243, 416] width 51 height 22
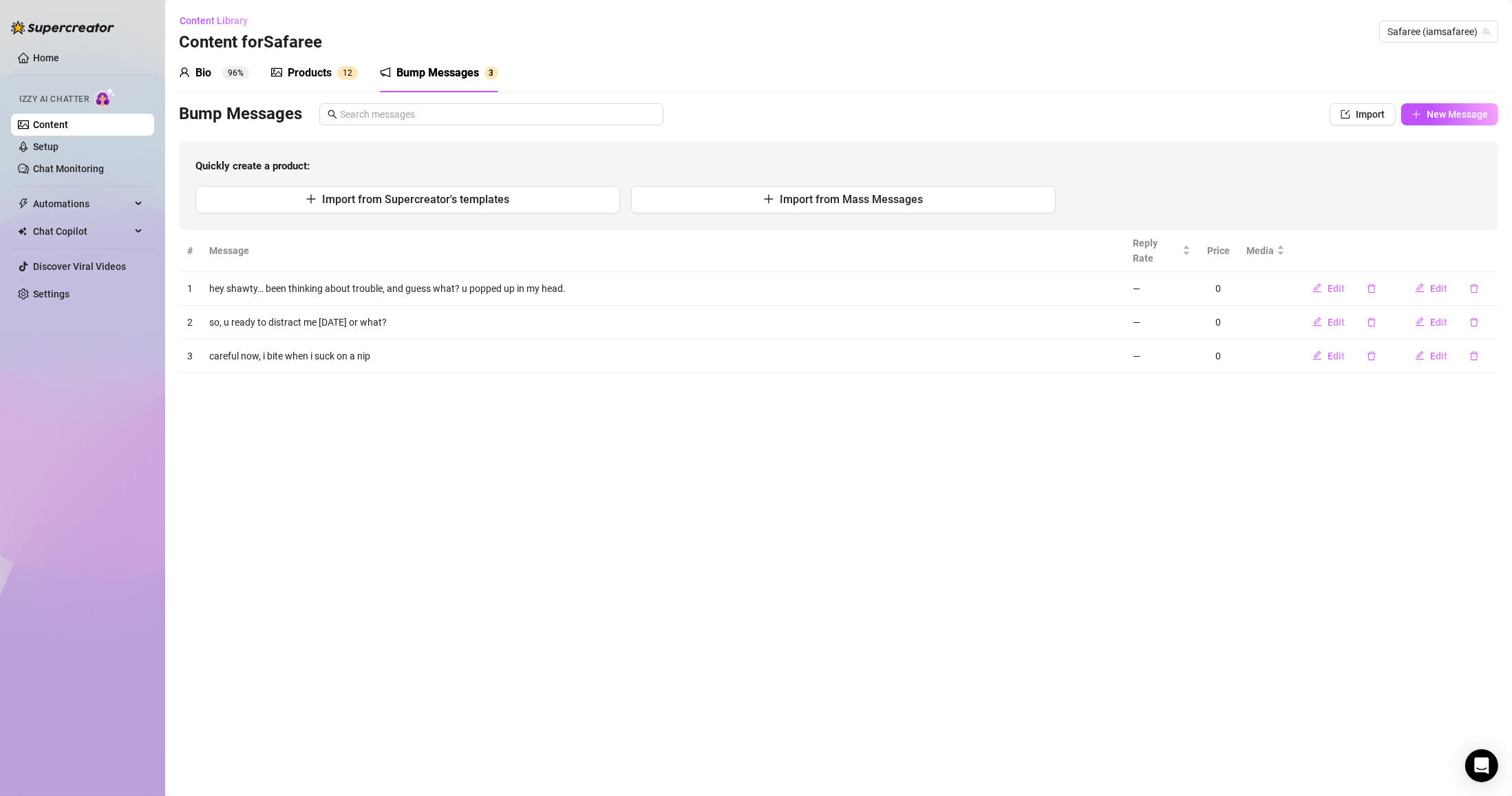
click at [706, 110] on span "New Message" at bounding box center [1457, 114] width 61 height 11
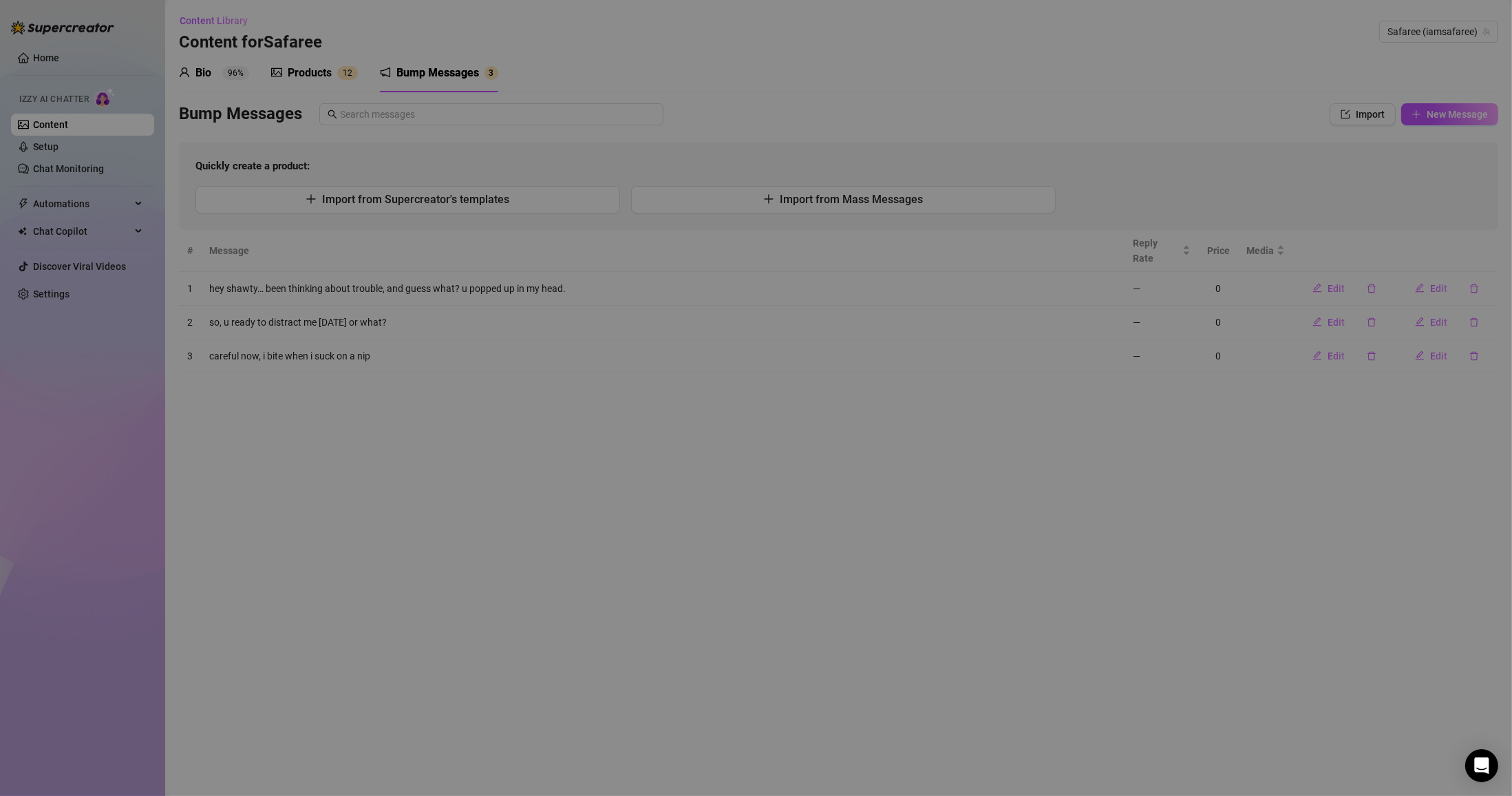
click at [677, 320] on textarea at bounding box center [867, 331] width 746 height 55
paste textarea "Tell me what’s hotter—me or the [US_STATE] sun right now?"
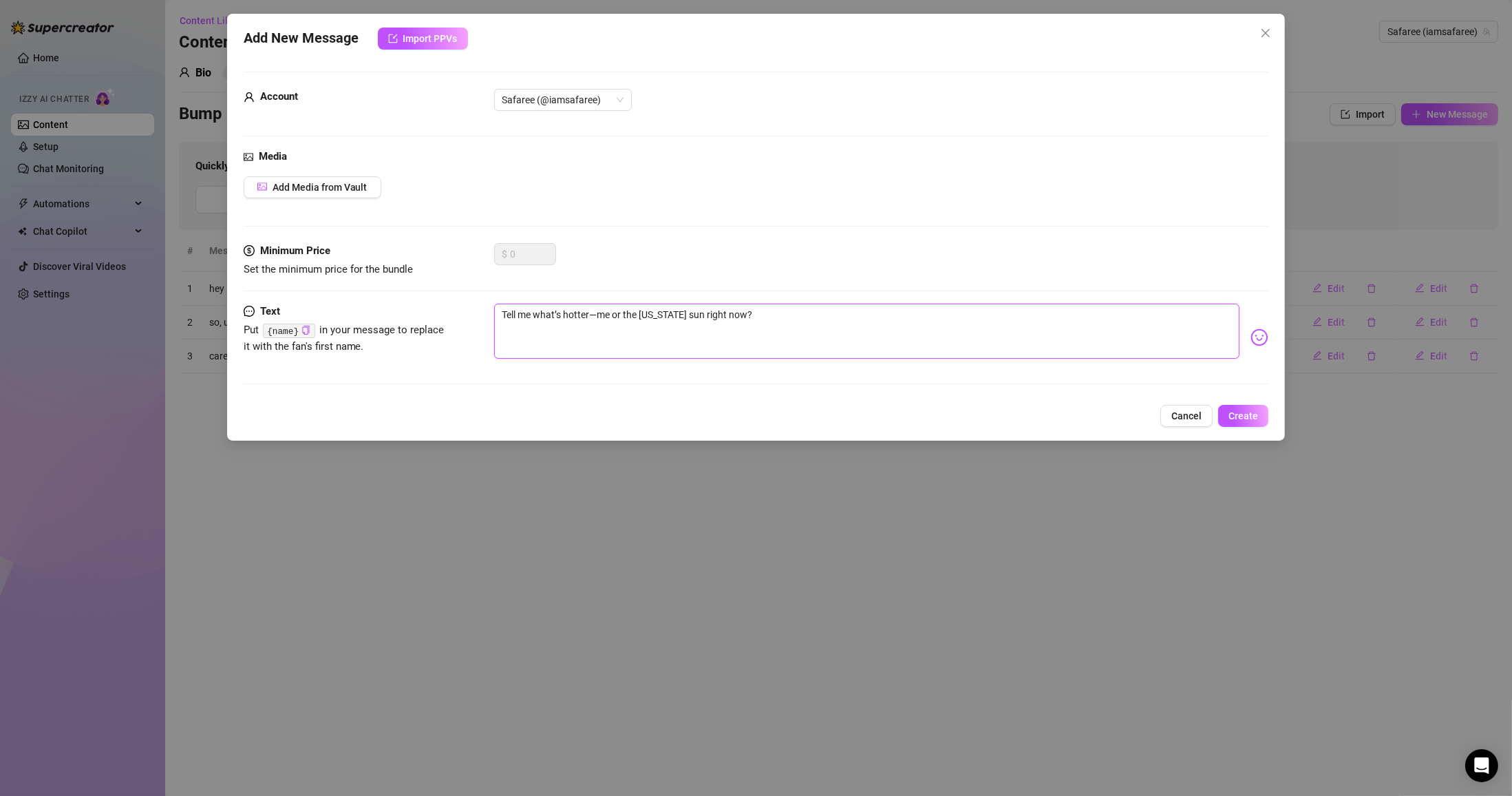
click at [508, 311] on textarea "Tell me what’s hotter—me or the [US_STATE] sun right now?" at bounding box center [867, 331] width 746 height 55
click at [593, 312] on textarea "tell me what’s hotter—me or the [US_STATE] sun right now?" at bounding box center [867, 331] width 746 height 55
click at [706, 326] on textarea "tell me what’s [PERSON_NAME] - me or the [US_STATE] sun right now?" at bounding box center [867, 331] width 746 height 55
drag, startPoint x: 670, startPoint y: 319, endPoint x: 630, endPoint y: 318, distance: 40.0
click at [630, 318] on textarea "tell me what’s [PERSON_NAME] - me or the [US_STATE] sun right now?" at bounding box center [867, 331] width 746 height 55
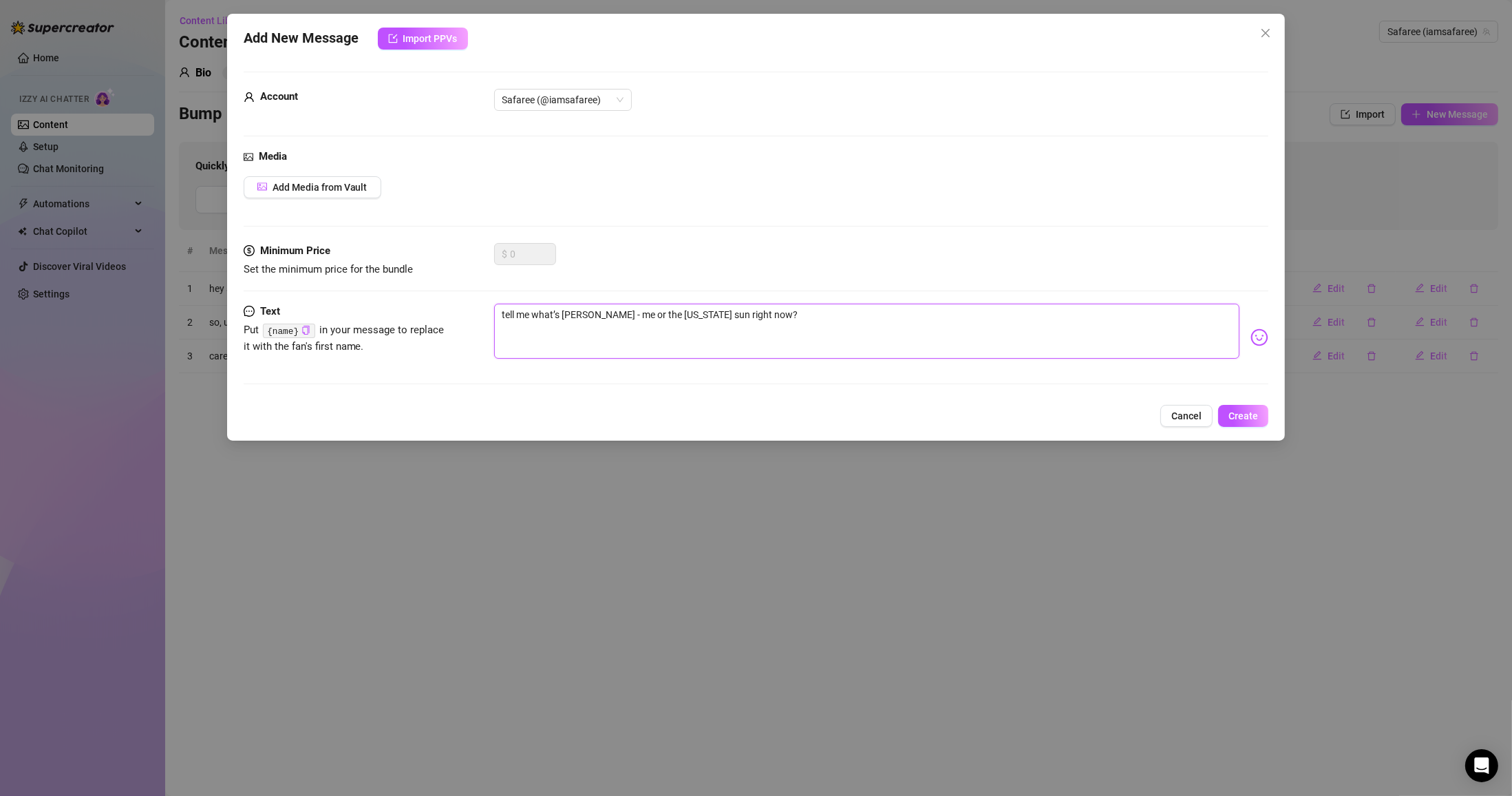
click at [658, 325] on textarea "tell me what’s [PERSON_NAME] - me or the [US_STATE] sun right now?" at bounding box center [867, 331] width 746 height 55
drag, startPoint x: 666, startPoint y: 313, endPoint x: 615, endPoint y: 313, distance: 51.0
click at [615, 313] on textarea "tell me what’s [PERSON_NAME] - me or the [US_STATE] sun right now?" at bounding box center [867, 331] width 746 height 55
click at [582, 314] on textarea "tell me what’s [PERSON_NAME] - me or the [US_STATE] sun right now?" at bounding box center [867, 331] width 746 height 55
drag, startPoint x: 698, startPoint y: 319, endPoint x: 640, endPoint y: 318, distance: 58.0
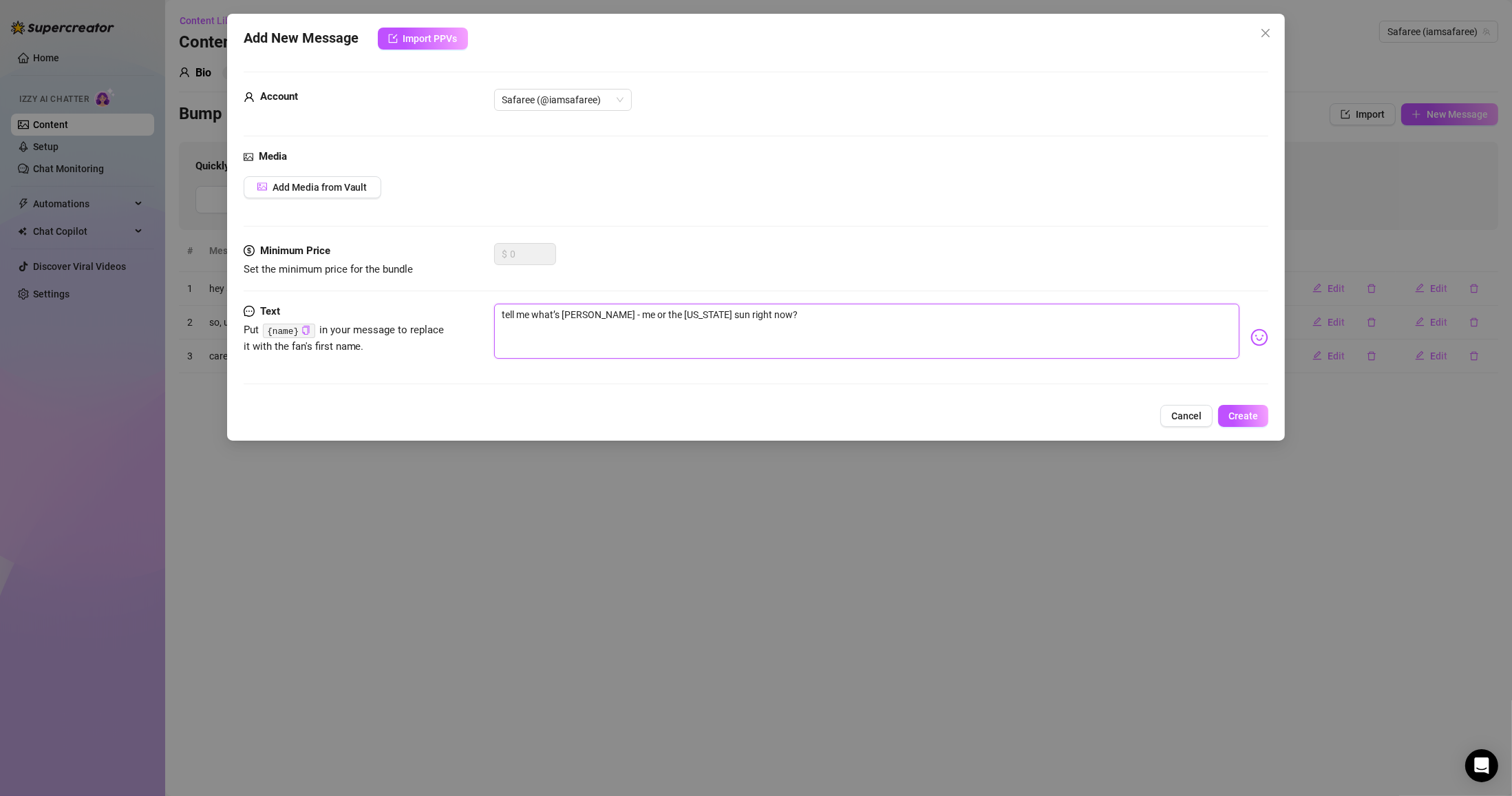
click at [589, 316] on textarea "tell me what’s [PERSON_NAME] - me or the [US_STATE] sun right now?" at bounding box center [867, 331] width 746 height 55
drag, startPoint x: 414, startPoint y: 291, endPoint x: 378, endPoint y: 288, distance: 36.1
click at [402, 290] on form "Account Safaree (@iamsafaree) Media Add Media from Vault Minimum Price Set the …" at bounding box center [756, 235] width 1025 height 325
click at [706, 427] on div "Add New Message Import PPVs Account Safaree (@iamsafaree) Media Add Media from …" at bounding box center [756, 227] width 1058 height 427
click at [706, 422] on button "Create" at bounding box center [1243, 416] width 51 height 22
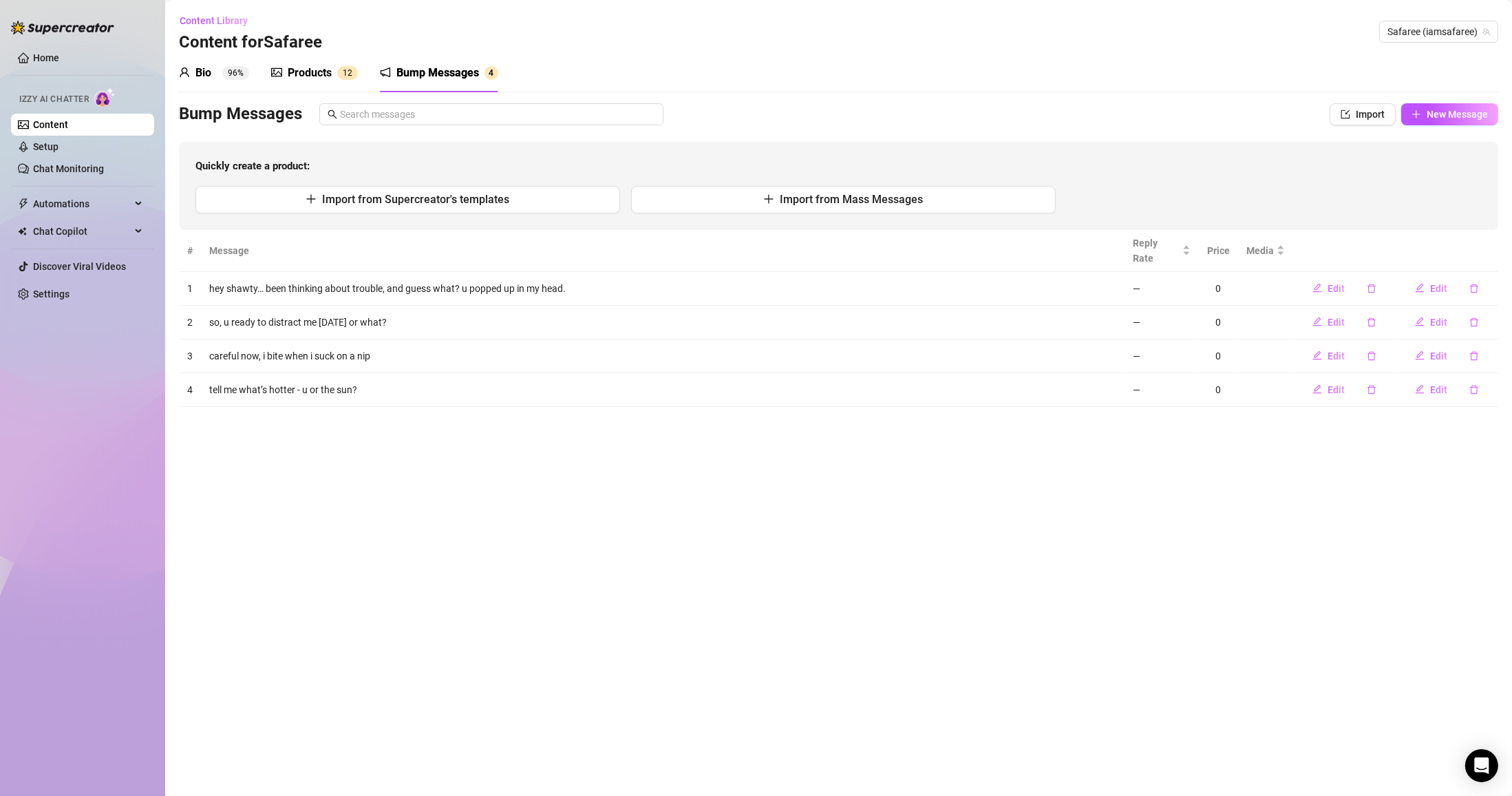
click at [706, 114] on span "New Message" at bounding box center [1457, 114] width 61 height 11
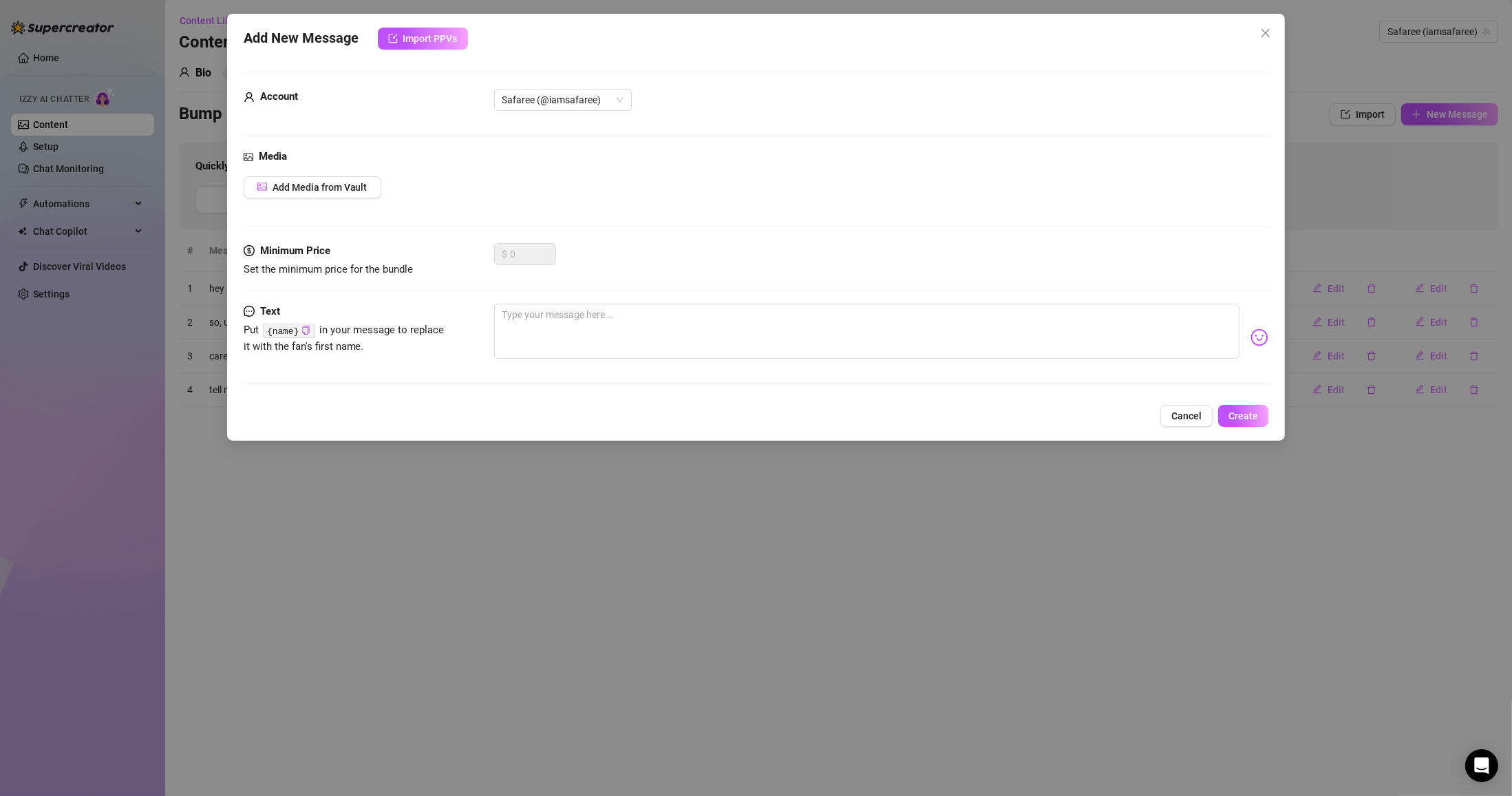
drag, startPoint x: 732, startPoint y: 369, endPoint x: 724, endPoint y: 344, distance: 26.2
click at [706, 368] on div at bounding box center [882, 338] width 775 height 68
click at [693, 323] on textarea at bounding box center [867, 331] width 746 height 55
click at [638, 325] on textarea at bounding box center [867, 331] width 746 height 55
paste textarea "Miss me, or should I tease you until you do?"
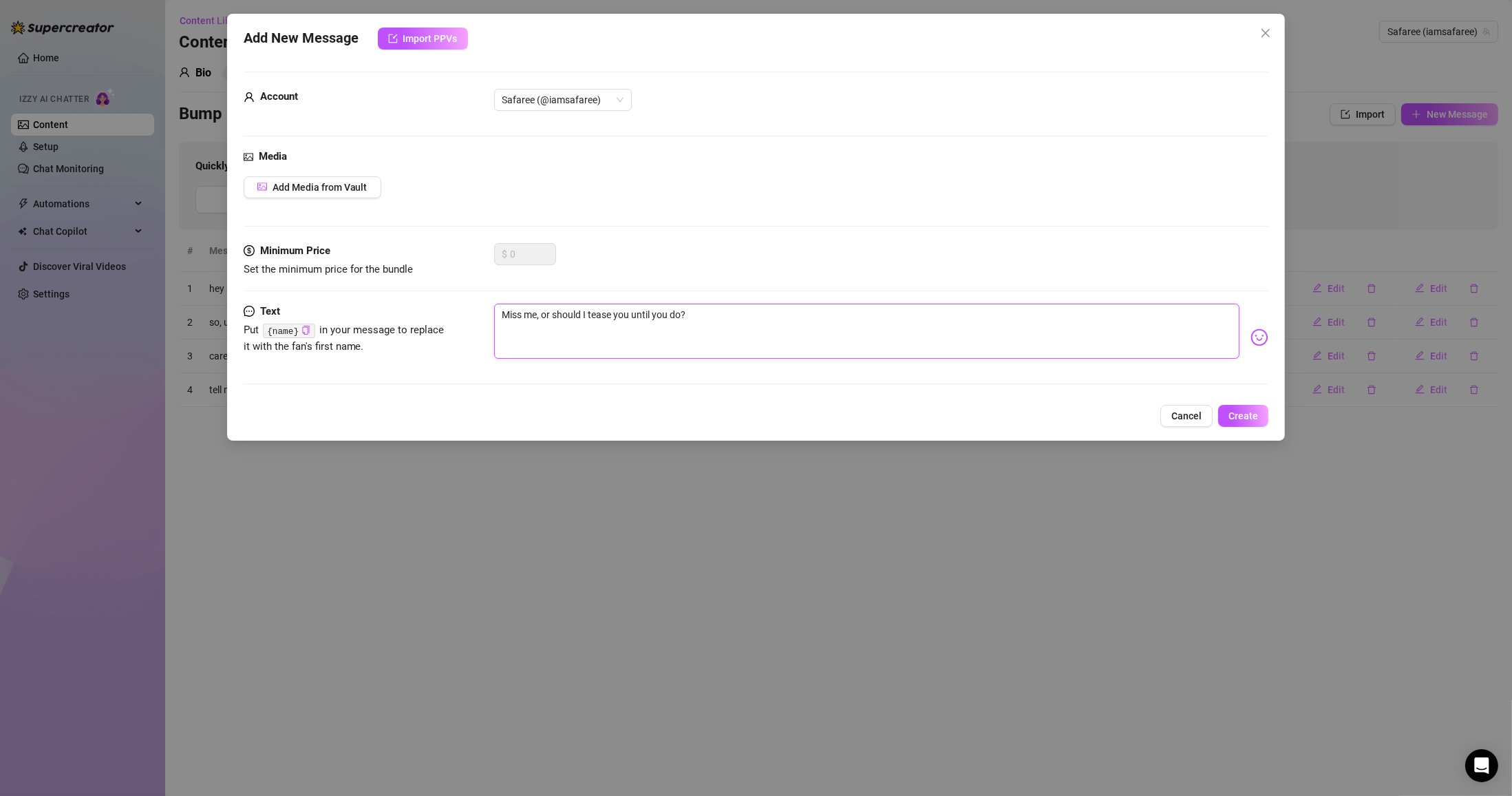
click at [506, 313] on textarea "Miss me, or should I tease you until you do?" at bounding box center [867, 331] width 746 height 55
click at [510, 318] on textarea "Miss me, or should I tease you until you do?" at bounding box center [867, 331] width 746 height 55
click at [706, 319] on textarea "miss me, or should I tease you until you do?" at bounding box center [867, 331] width 746 height 55
click at [706, 411] on button "Create" at bounding box center [1243, 416] width 51 height 22
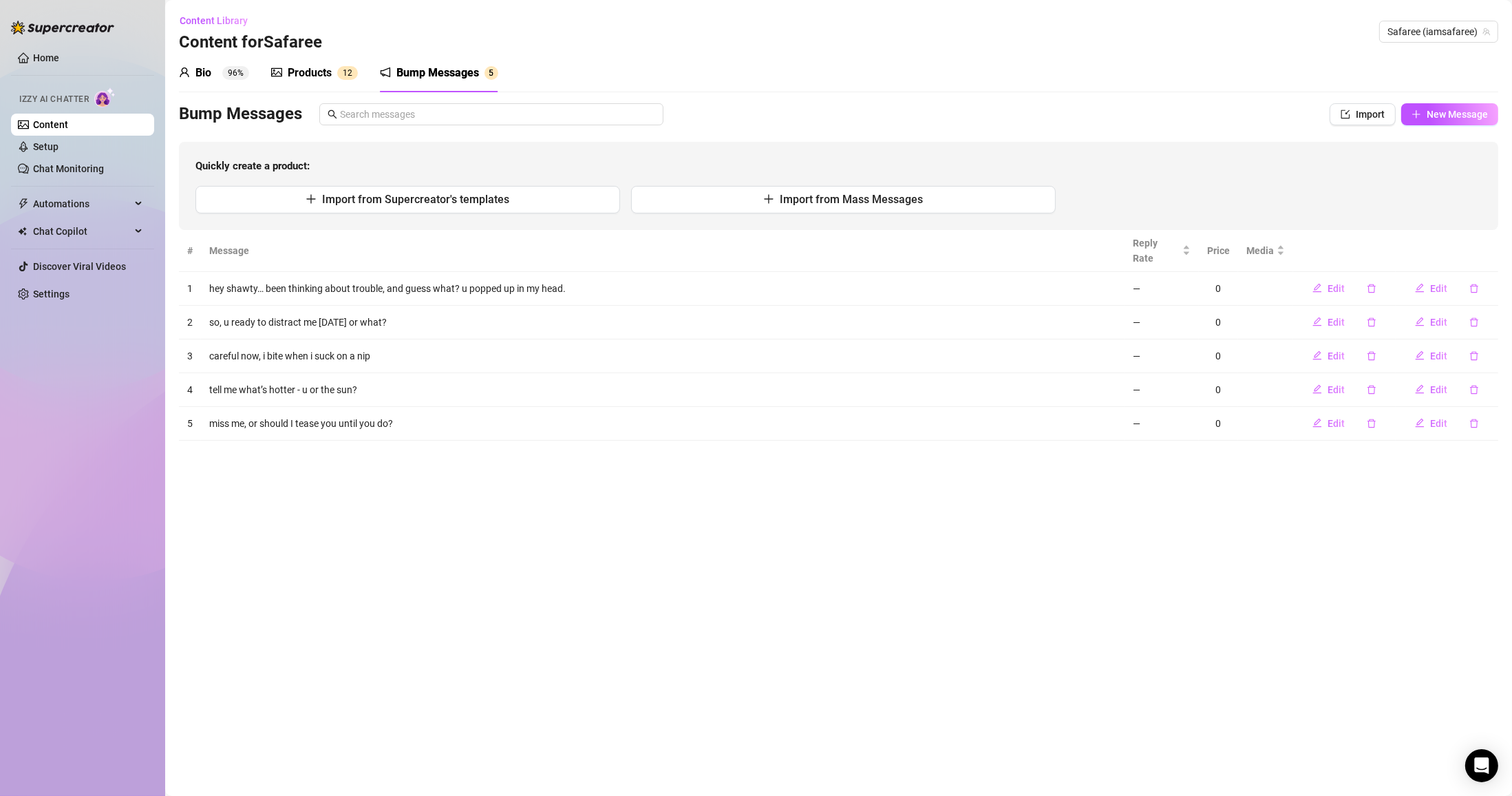
drag, startPoint x: 1442, startPoint y: 130, endPoint x: 1450, endPoint y: 114, distance: 17.9
click at [706, 129] on div "Bump Messages Import New Message Quickly create a product: Import from Supercre…" at bounding box center [839, 166] width 1319 height 127
click at [706, 113] on span "New Message" at bounding box center [1457, 114] width 61 height 11
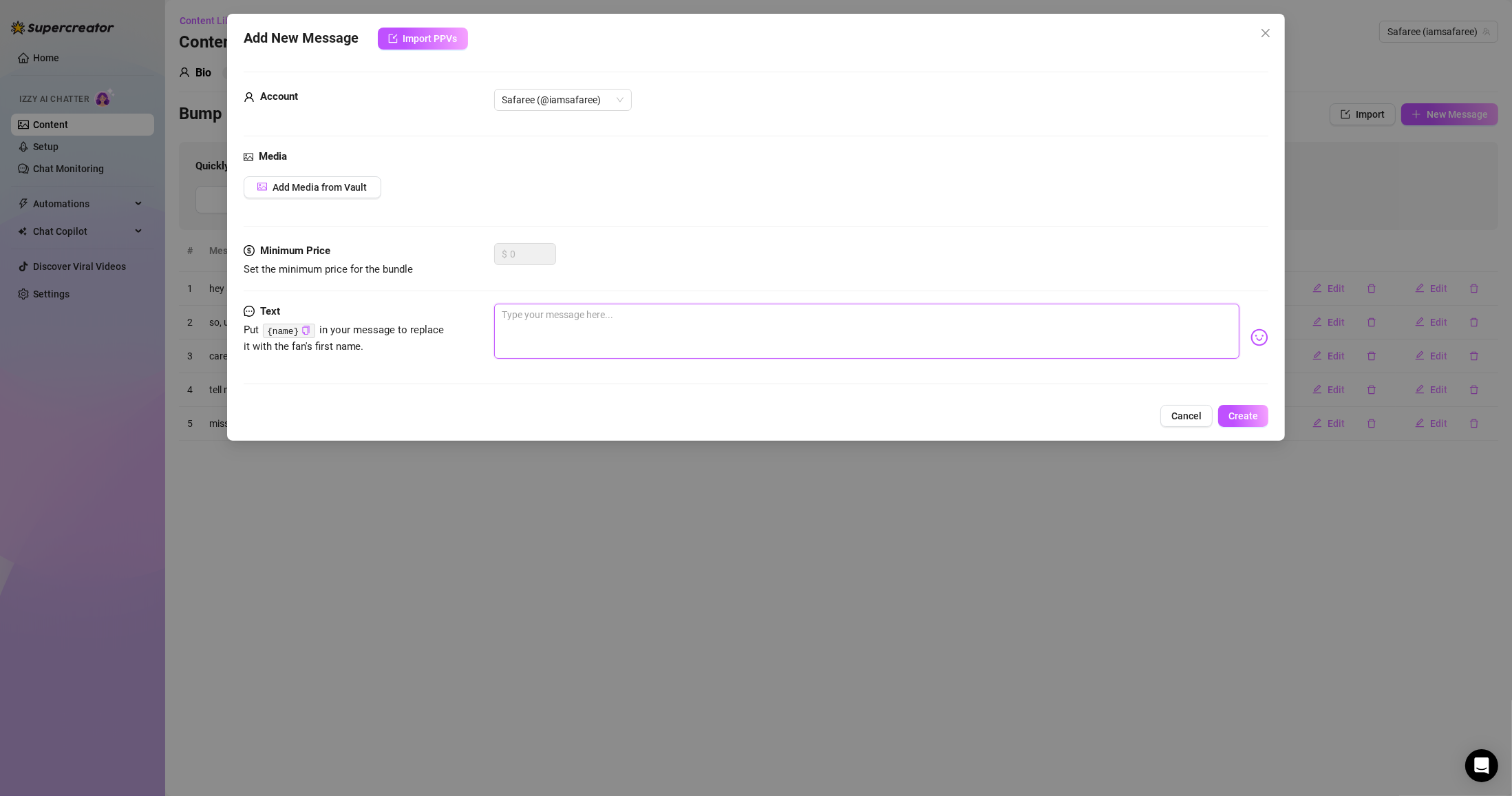
click at [653, 341] on textarea at bounding box center [867, 331] width 746 height 55
paste textarea "Are you ready to misbehave with me, or should I keep my clothes on?"
drag, startPoint x: 510, startPoint y: 313, endPoint x: 490, endPoint y: 313, distance: 20.0
click at [490, 313] on div "Text Put {name} in your message to replace it with the fan's first name. Are yo…" at bounding box center [756, 338] width 1025 height 68
click at [706, 422] on button "Create" at bounding box center [1243, 416] width 51 height 22
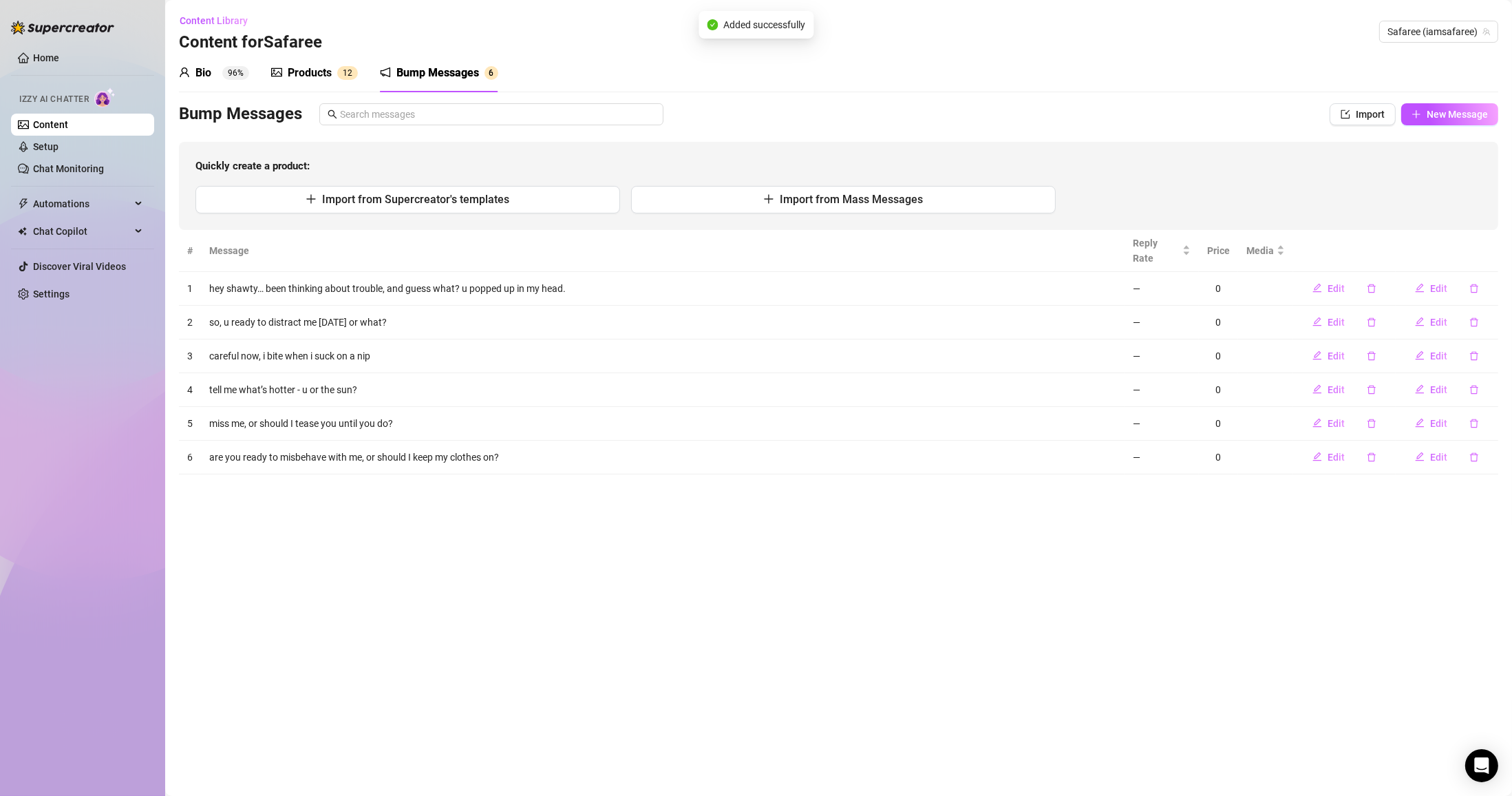
click at [706, 117] on span "New Message" at bounding box center [1457, 114] width 61 height 11
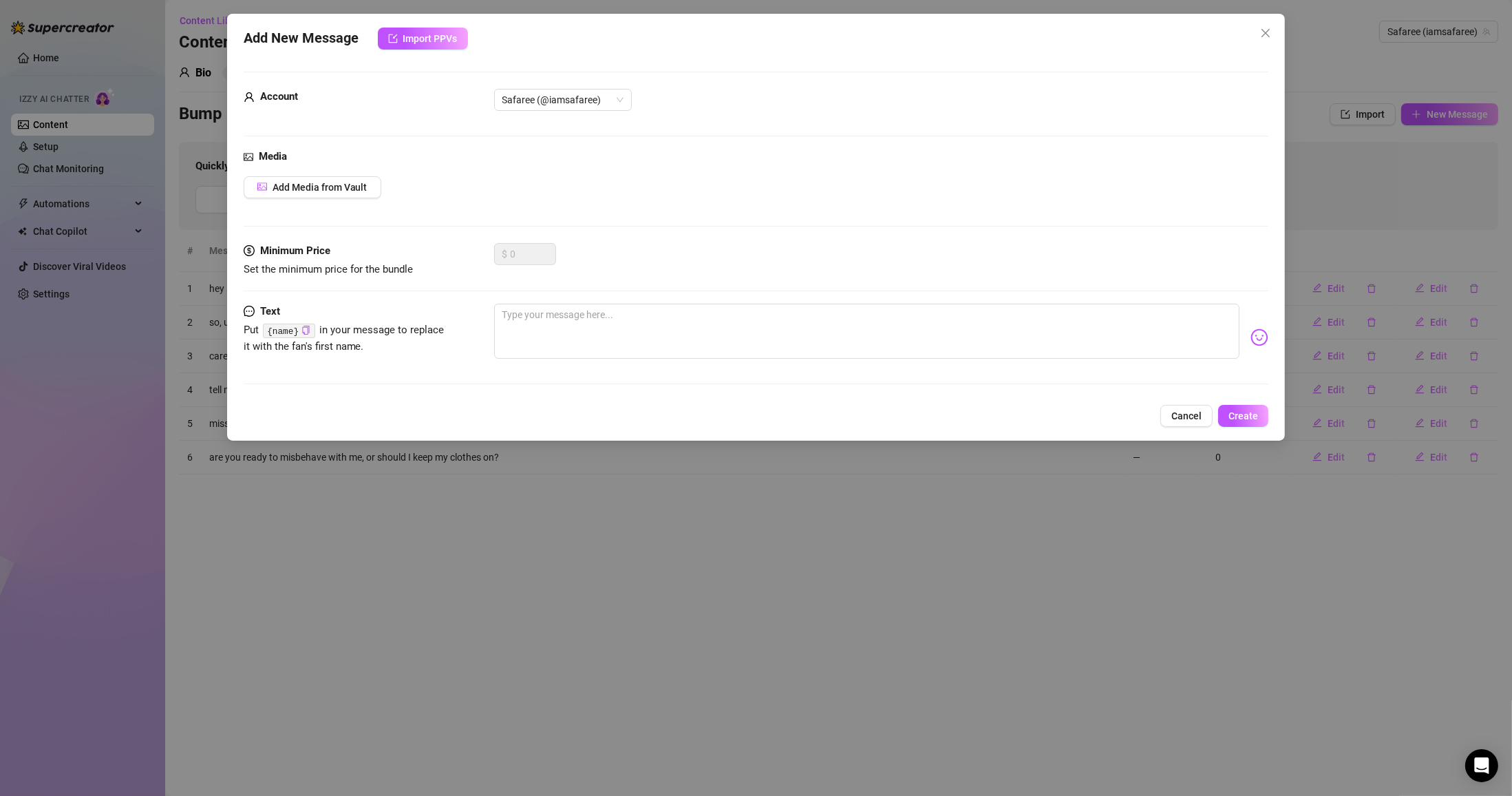
click at [706, 366] on div at bounding box center [882, 338] width 775 height 68
click at [706, 347] on textarea at bounding box center [867, 331] width 746 height 55
paste textarea "I hope you’re not shy, because I plan on being a little bold."
click at [503, 314] on textarea "I hope you’re not shy, because I plan on being a little bold." at bounding box center [867, 331] width 746 height 55
drag, startPoint x: 503, startPoint y: 313, endPoint x: 495, endPoint y: 314, distance: 8.1
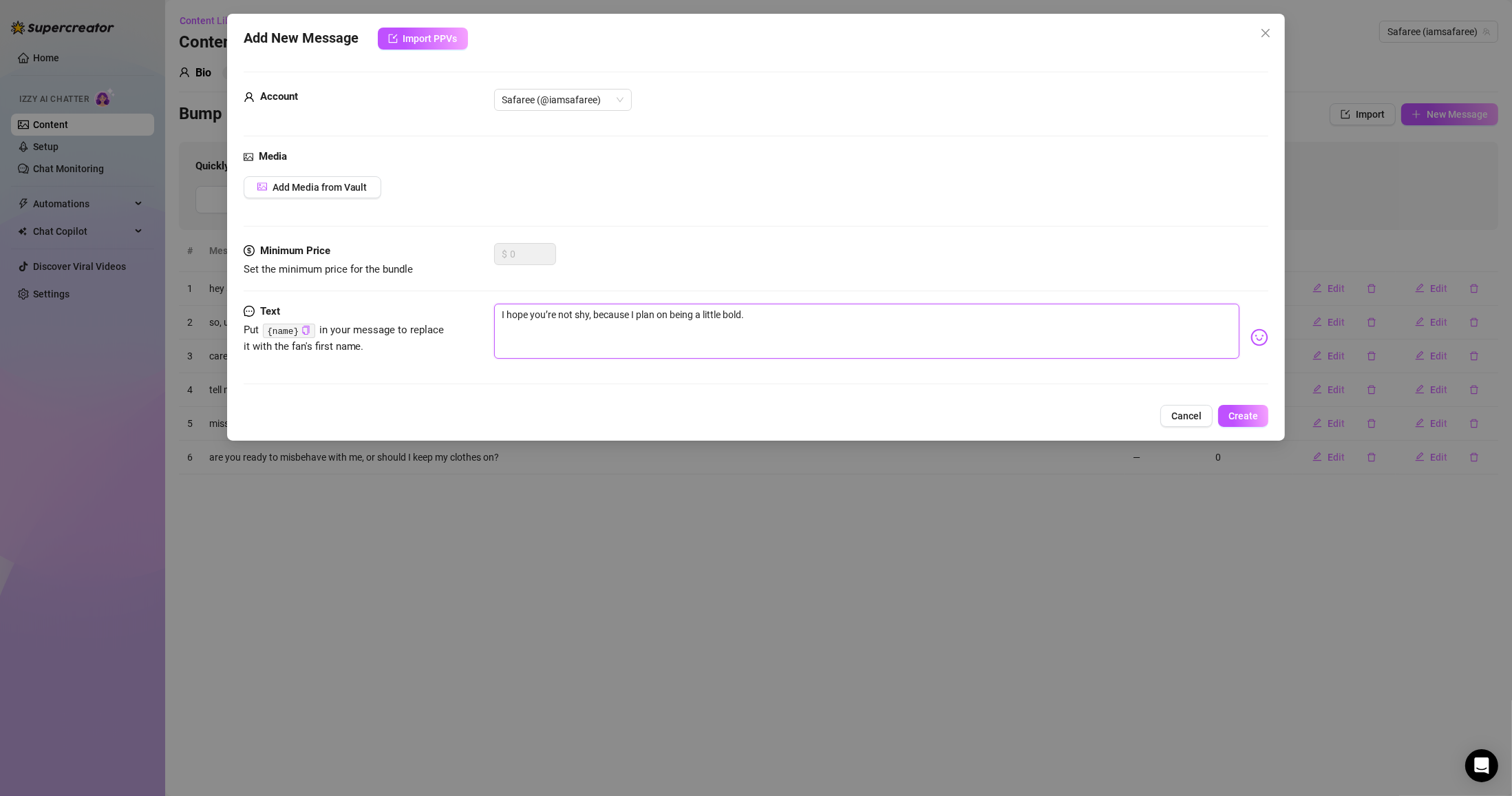
click at [495, 314] on textarea "I hope you’re not shy, because I plan on being a little bold." at bounding box center [867, 331] width 746 height 55
drag, startPoint x: 684, startPoint y: 318, endPoint x: 530, endPoint y: 319, distance: 154.0
click at [530, 319] on textarea "i hope you’re not shy, because I plan on being a little bold." at bounding box center [867, 331] width 746 height 55
drag, startPoint x: 727, startPoint y: 353, endPoint x: 327, endPoint y: 341, distance: 400.2
click at [476, 347] on div "Text Put {name} in your message to replace it with the fan's first name. i hope…" at bounding box center [756, 338] width 1025 height 68
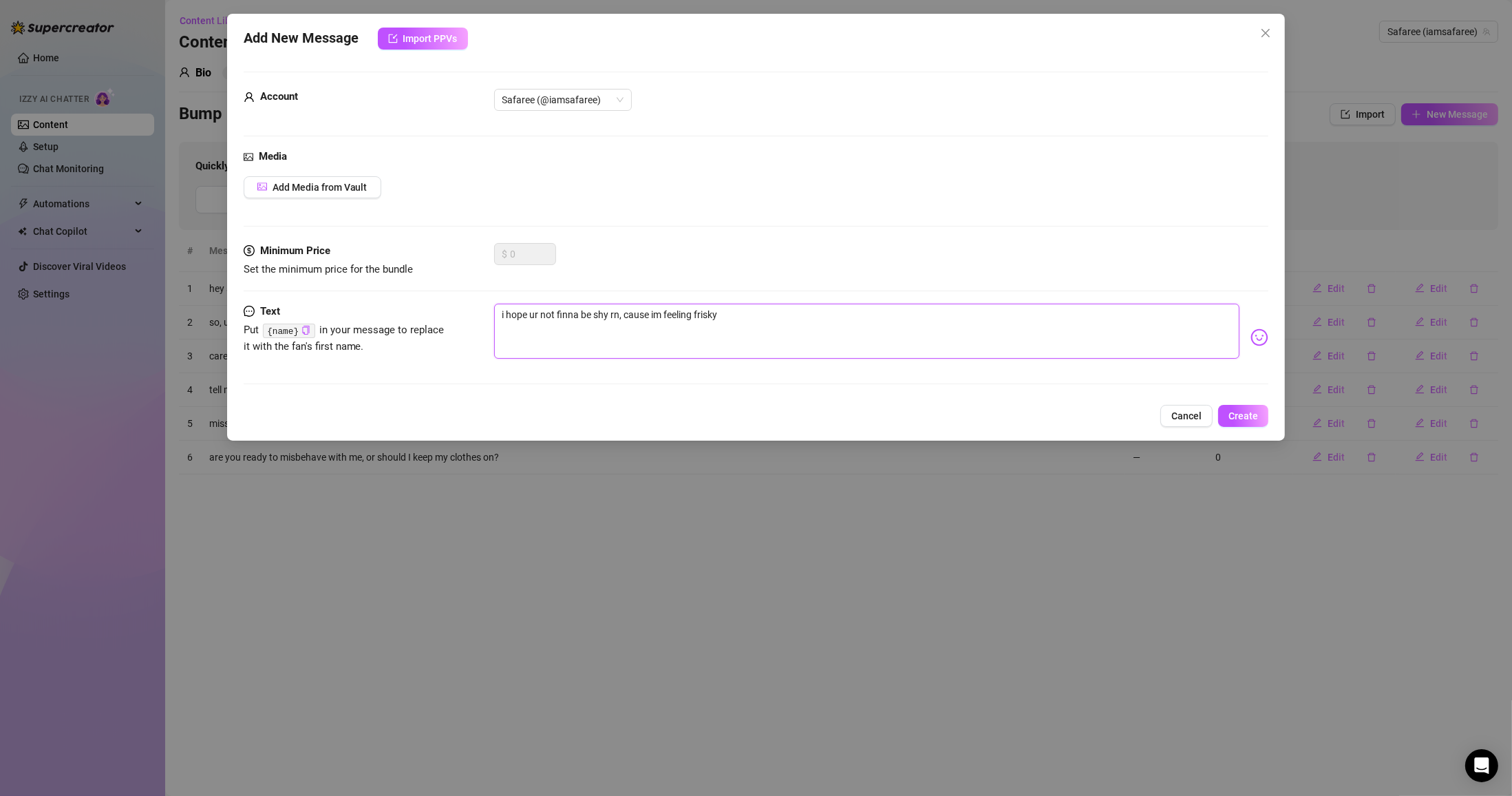
click at [706, 311] on textarea "i hope ur not finna be shy rn, cause im feeling frisky" at bounding box center [867, 331] width 746 height 55
click at [706, 412] on span "Create" at bounding box center [1243, 416] width 29 height 11
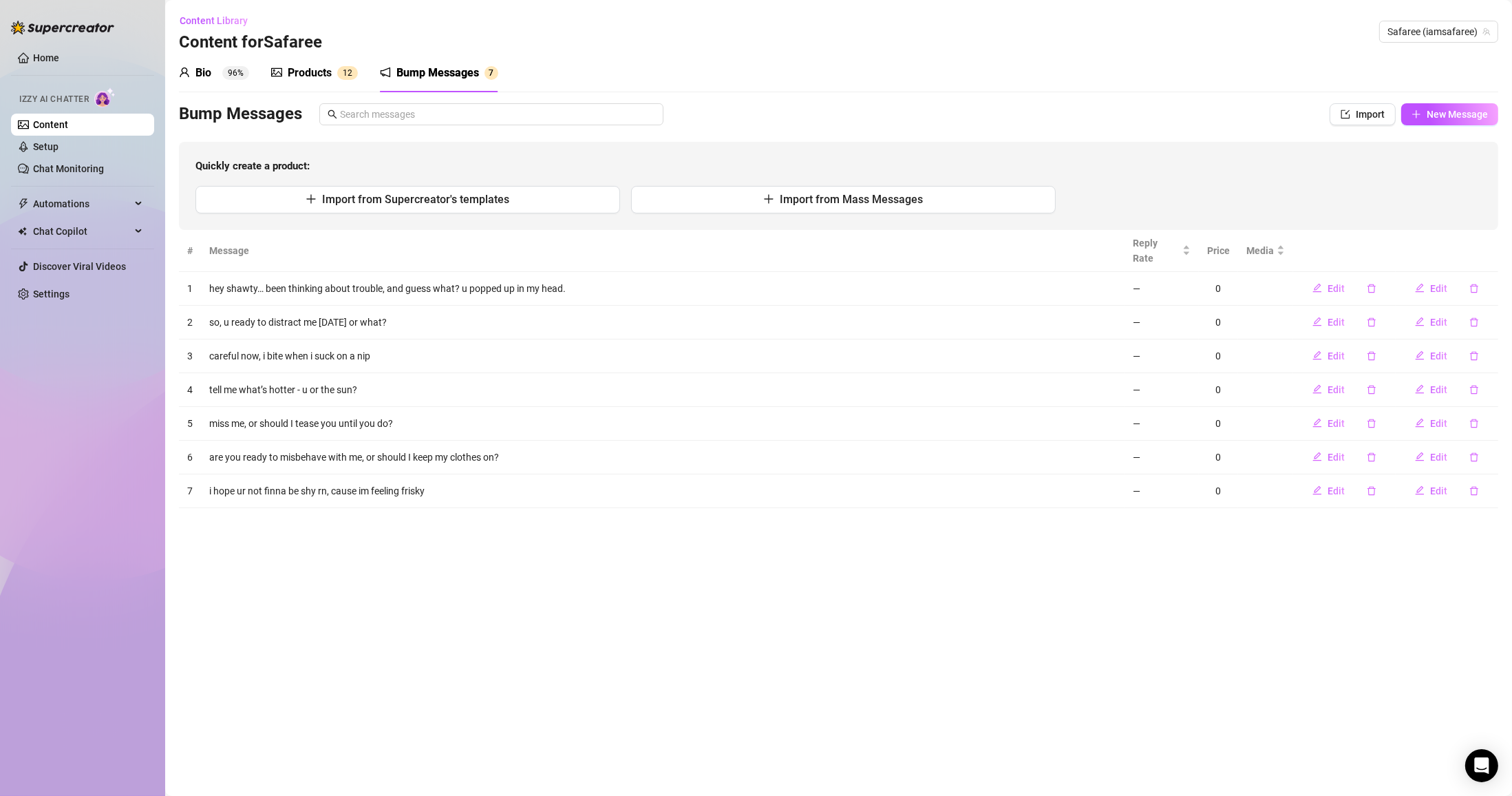
click at [706, 106] on button "New Message" at bounding box center [1449, 114] width 97 height 22
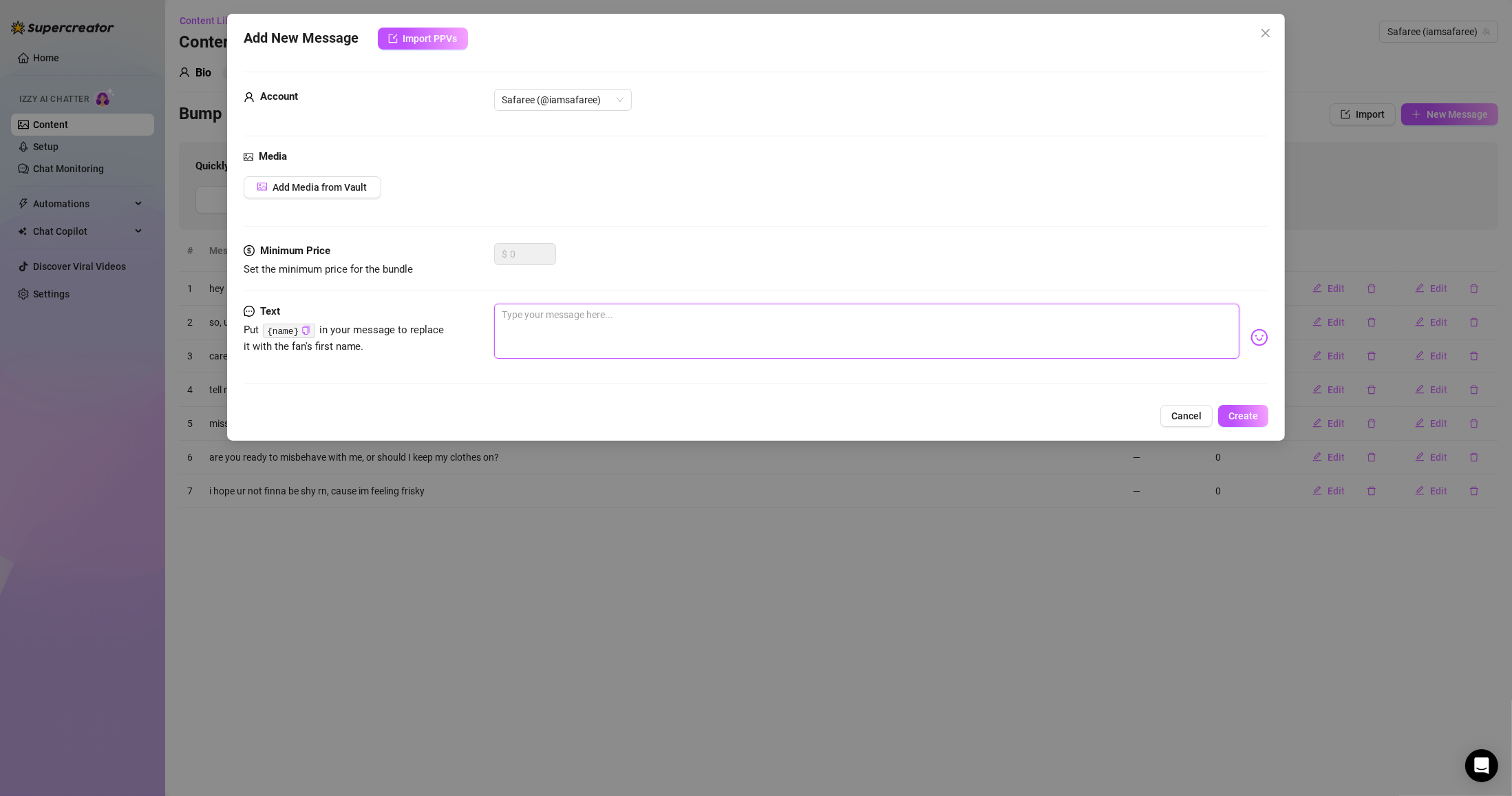
click at [706, 337] on textarea at bounding box center [867, 331] width 746 height 55
paste textarea "Ever wonder what I’m wearing? Wanna find out?"
drag, startPoint x: 761, startPoint y: 320, endPoint x: 450, endPoint y: 315, distance: 311.0
click at [448, 317] on div "Text Put {name} in your message to replace it with the fan's first name. Ever w…" at bounding box center [756, 338] width 1025 height 68
click at [503, 320] on textarea "wanna find out what i'm Not wearing rn" at bounding box center [867, 331] width 746 height 55
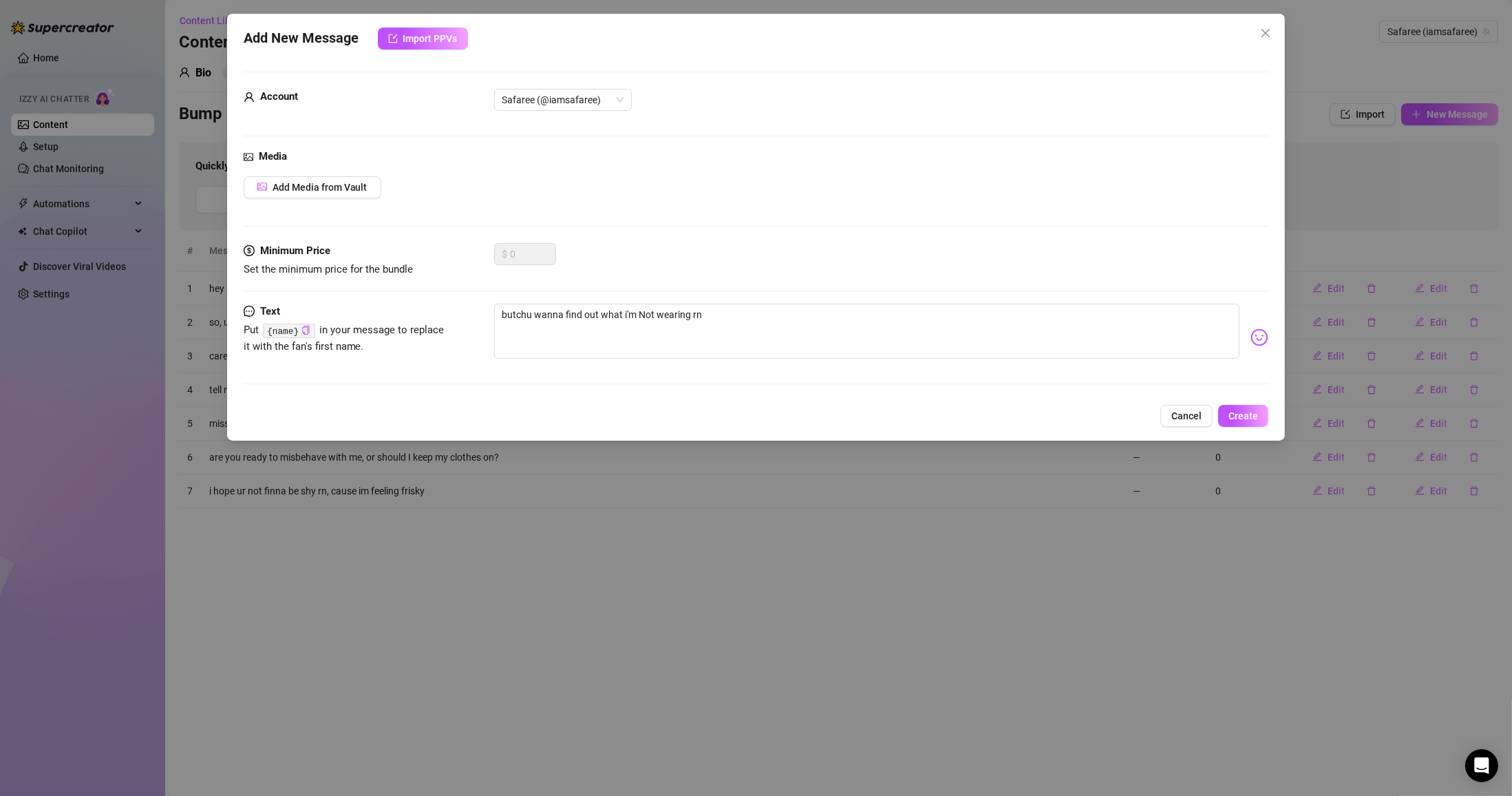
click at [706, 418] on span "Create" at bounding box center [1243, 416] width 29 height 11
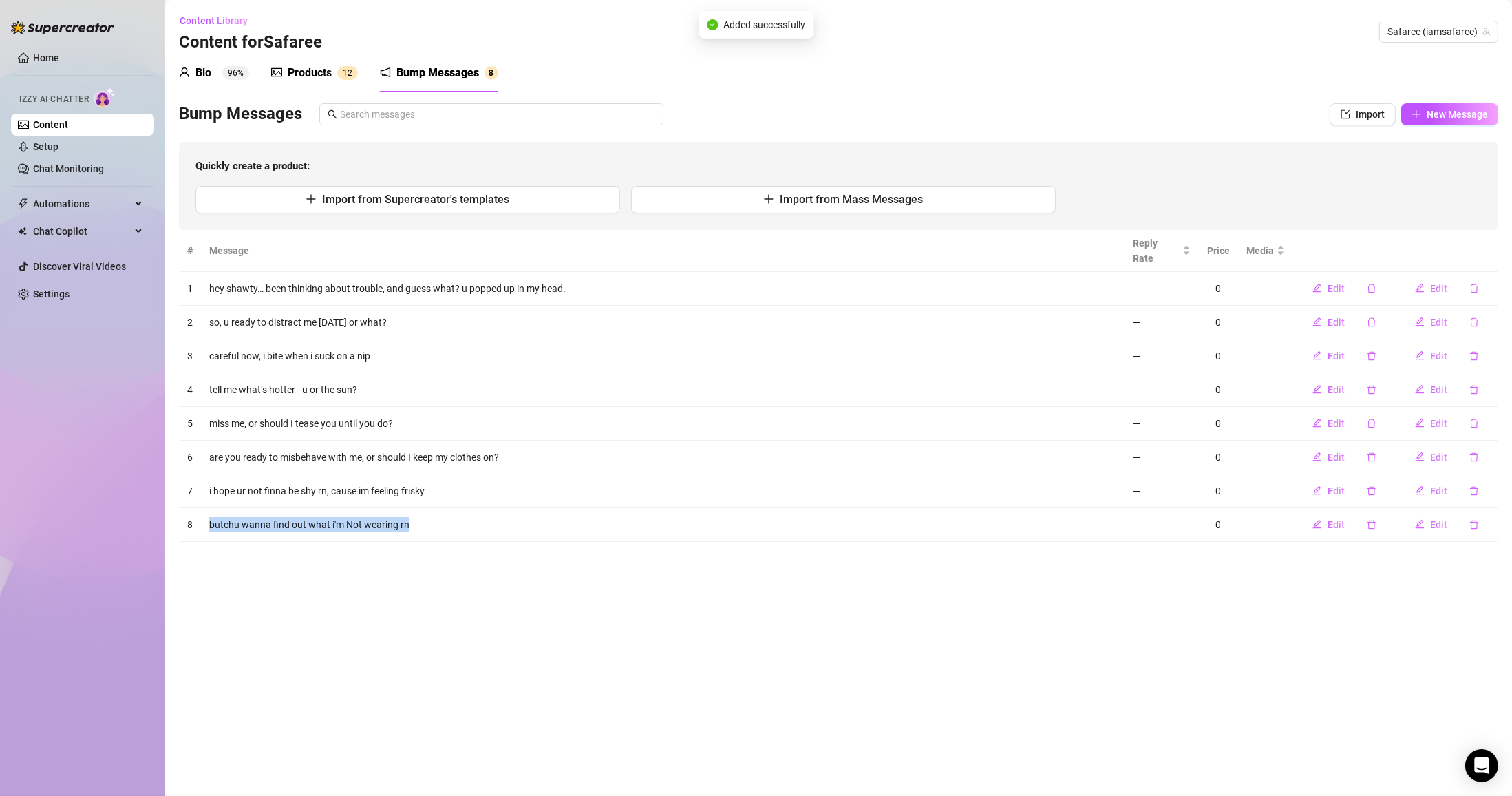
drag, startPoint x: 372, startPoint y: 513, endPoint x: 210, endPoint y: 513, distance: 162.0
click at [210, 513] on td "butchu wanna find out what i'm Not wearing rn" at bounding box center [662, 525] width 923 height 34
copy td "butchu wanna find out what i'm Not wearing rn"
click at [706, 519] on span "Edit" at bounding box center [1438, 524] width 17 height 11
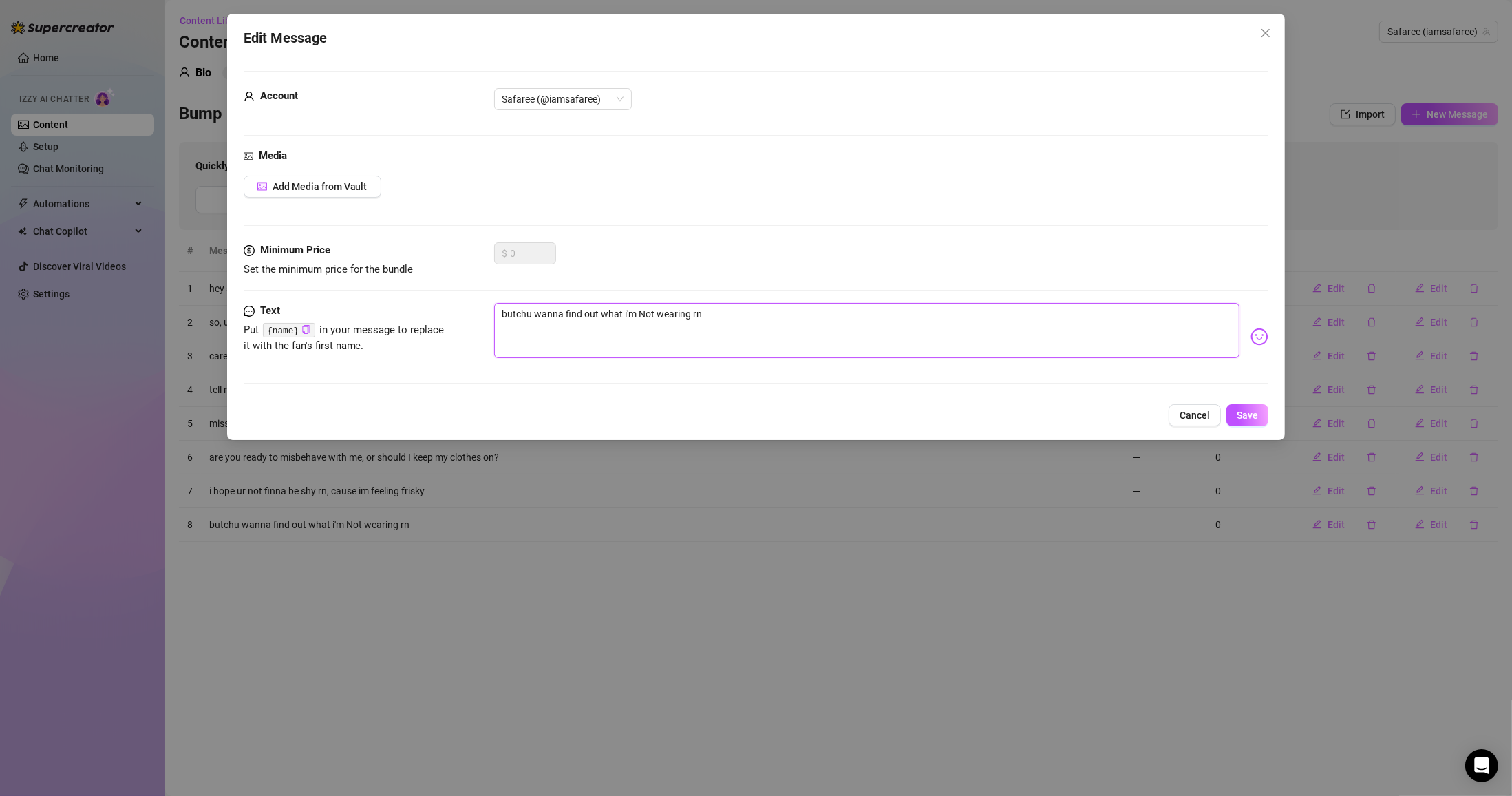
click at [511, 314] on textarea "butchu wanna find out what i'm Not wearing rn" at bounding box center [867, 330] width 746 height 55
drag, startPoint x: 827, startPoint y: 325, endPoint x: 382, endPoint y: 311, distance: 445.2
click at [450, 314] on div "Text Put {name} in your message to replace it with the fan's first name. [PERSO…" at bounding box center [756, 337] width 1025 height 68
click at [706, 418] on button "Save" at bounding box center [1247, 415] width 42 height 22
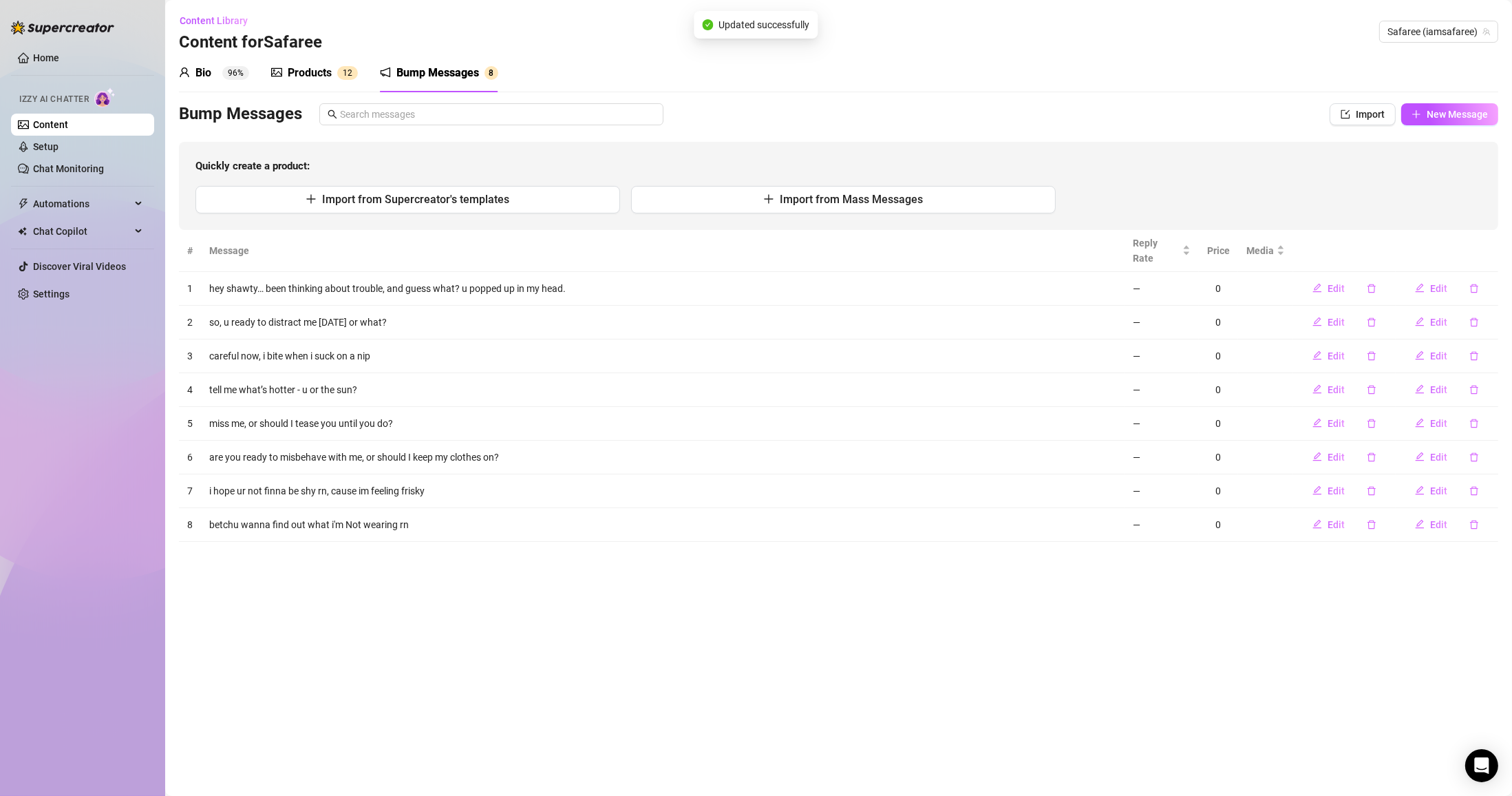
click at [257, 509] on td "betchu wanna find out what i'm Not wearing rn" at bounding box center [662, 525] width 923 height 34
copy td "betchu wanna find out what i'm Not wearing rn"
click at [686, 117] on div "Bump Messages" at bounding box center [724, 114] width 1091 height 22
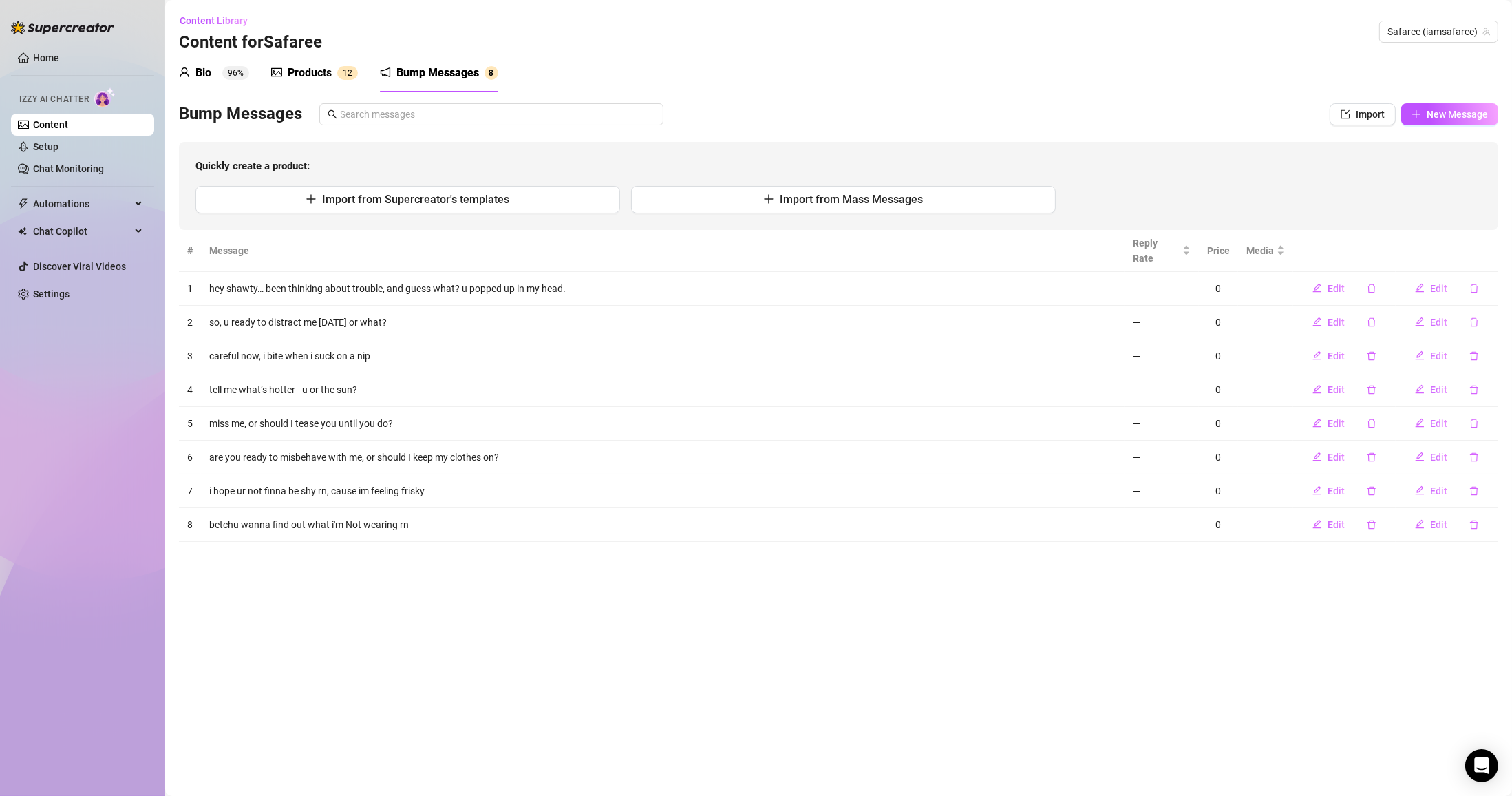
click at [706, 104] on button "New Message" at bounding box center [1449, 114] width 97 height 22
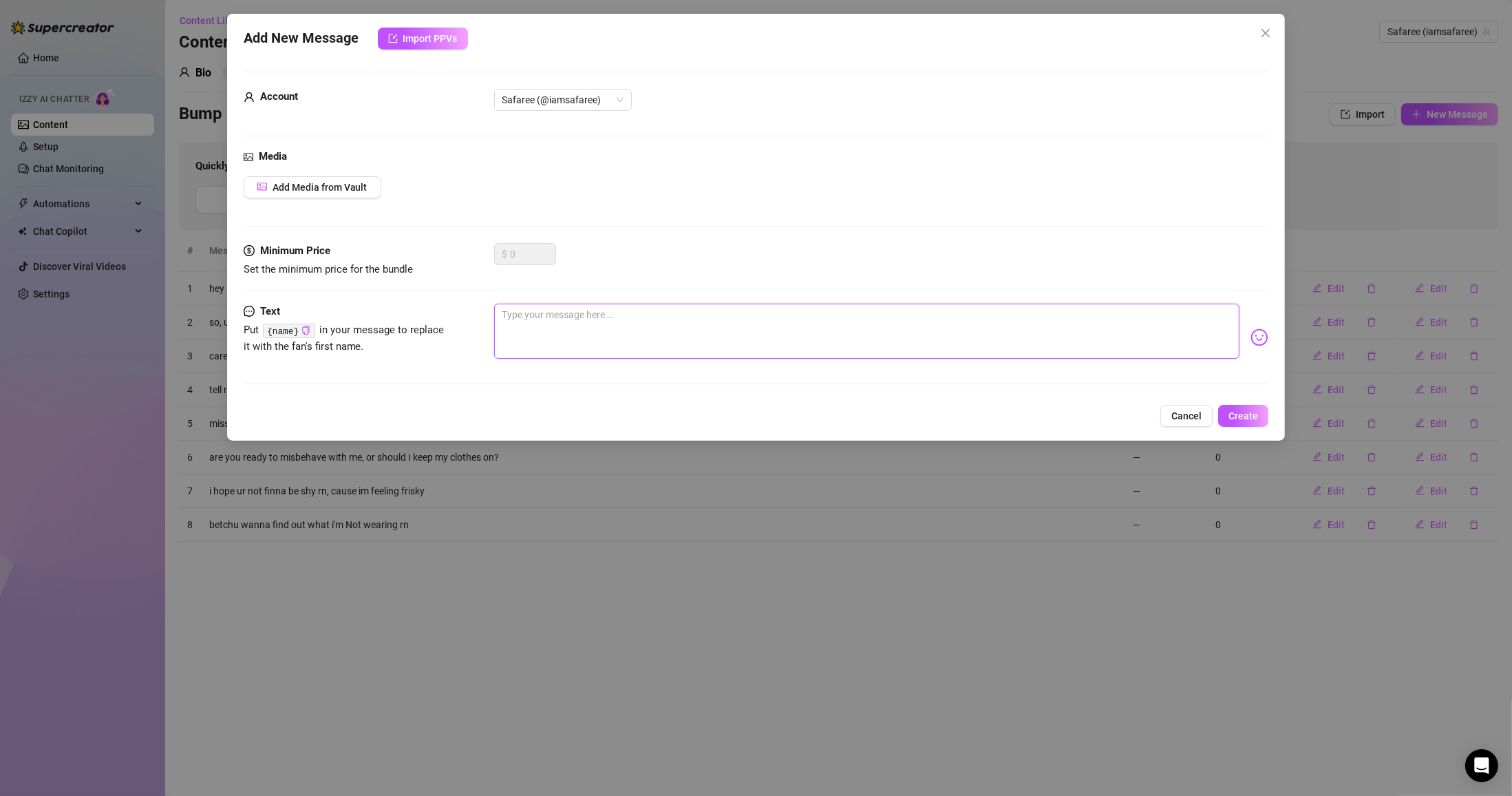
click at [591, 328] on textarea at bounding box center [867, 331] width 746 height 55
paste textarea "If you’ve got a weakness for tall guys with dimples… consider yourself in dange…"
drag, startPoint x: 663, startPoint y: 314, endPoint x: 455, endPoint y: 314, distance: 208.0
click at [455, 314] on div "Text Put {name} in your message to replace it with the fan's first name. If you…" at bounding box center [756, 338] width 1025 height 68
click at [706, 311] on textarea "i hear u got a thing for tall dark and handsome... well i;m here now so whats up" at bounding box center [867, 331] width 746 height 55
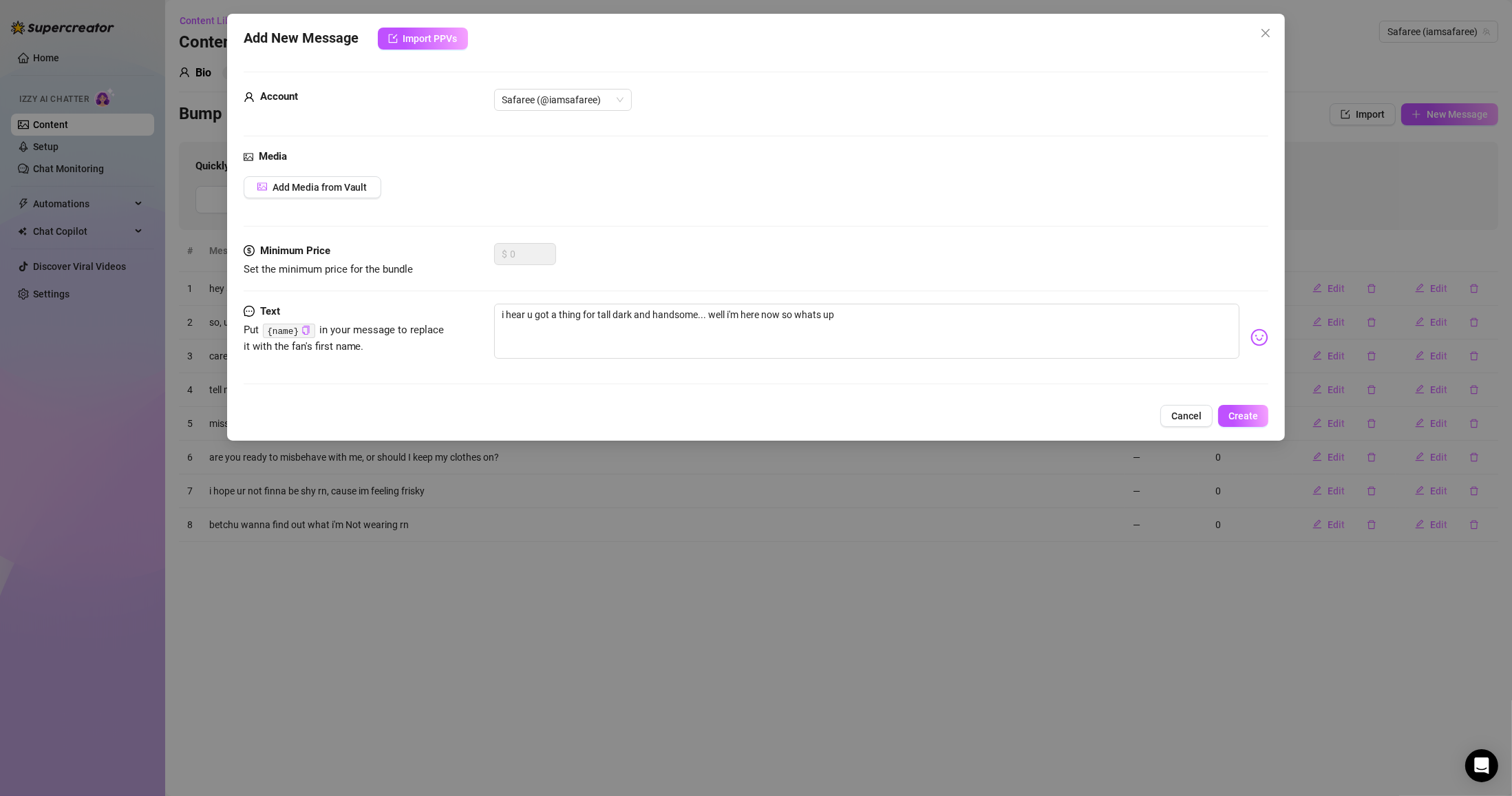
click at [706, 411] on span "Create" at bounding box center [1243, 416] width 29 height 11
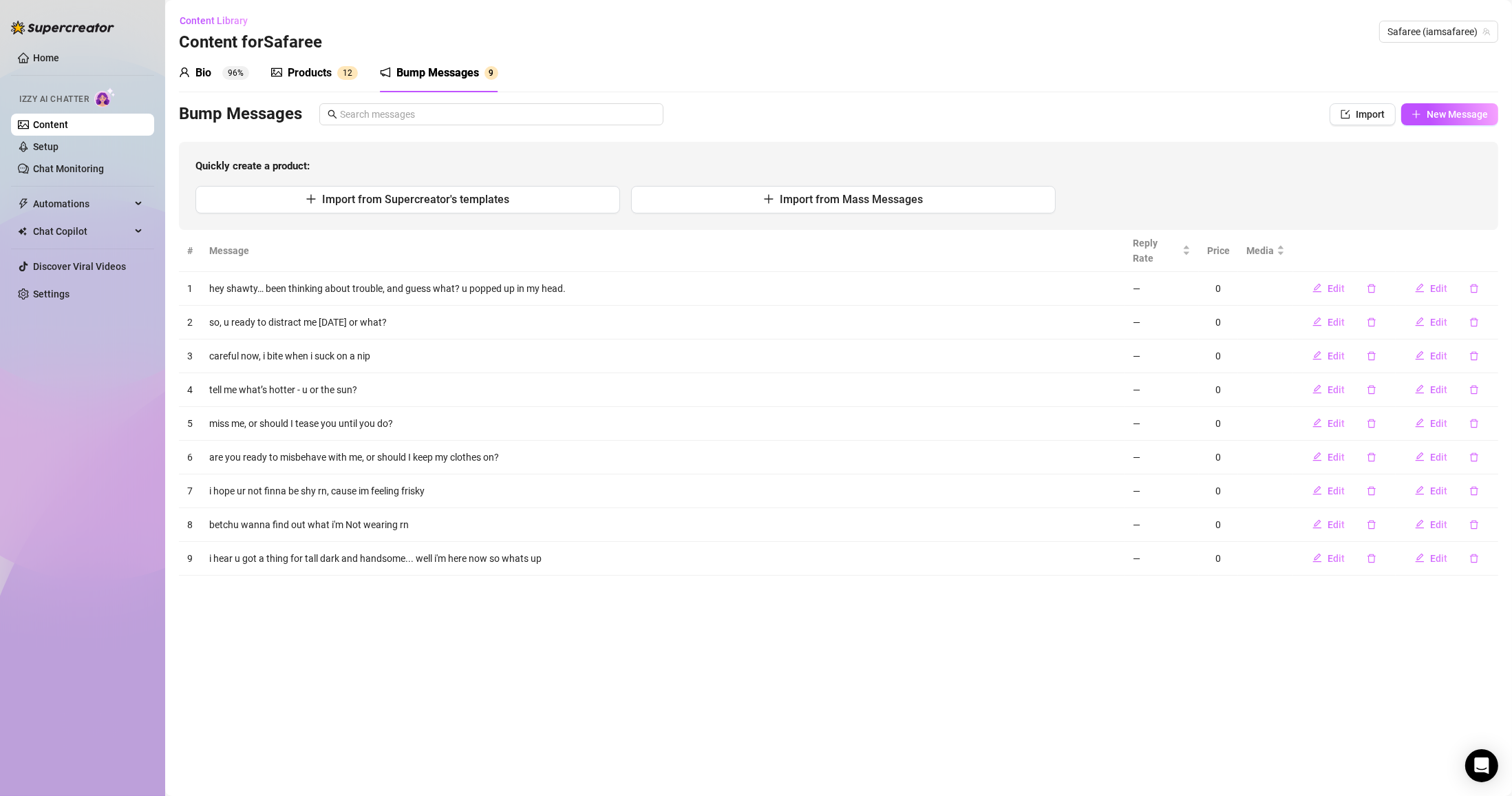
drag, startPoint x: 1037, startPoint y: 759, endPoint x: 1028, endPoint y: 777, distance: 20.1
click at [706, 759] on main "Content Library Content for [PERSON_NAME] (iamsafaree) Bio 96% Products 1 2 Bum…" at bounding box center [838, 398] width 1347 height 796
click at [706, 124] on button "New Message" at bounding box center [1449, 114] width 97 height 22
click at [706, 115] on span "New Message" at bounding box center [1457, 114] width 61 height 11
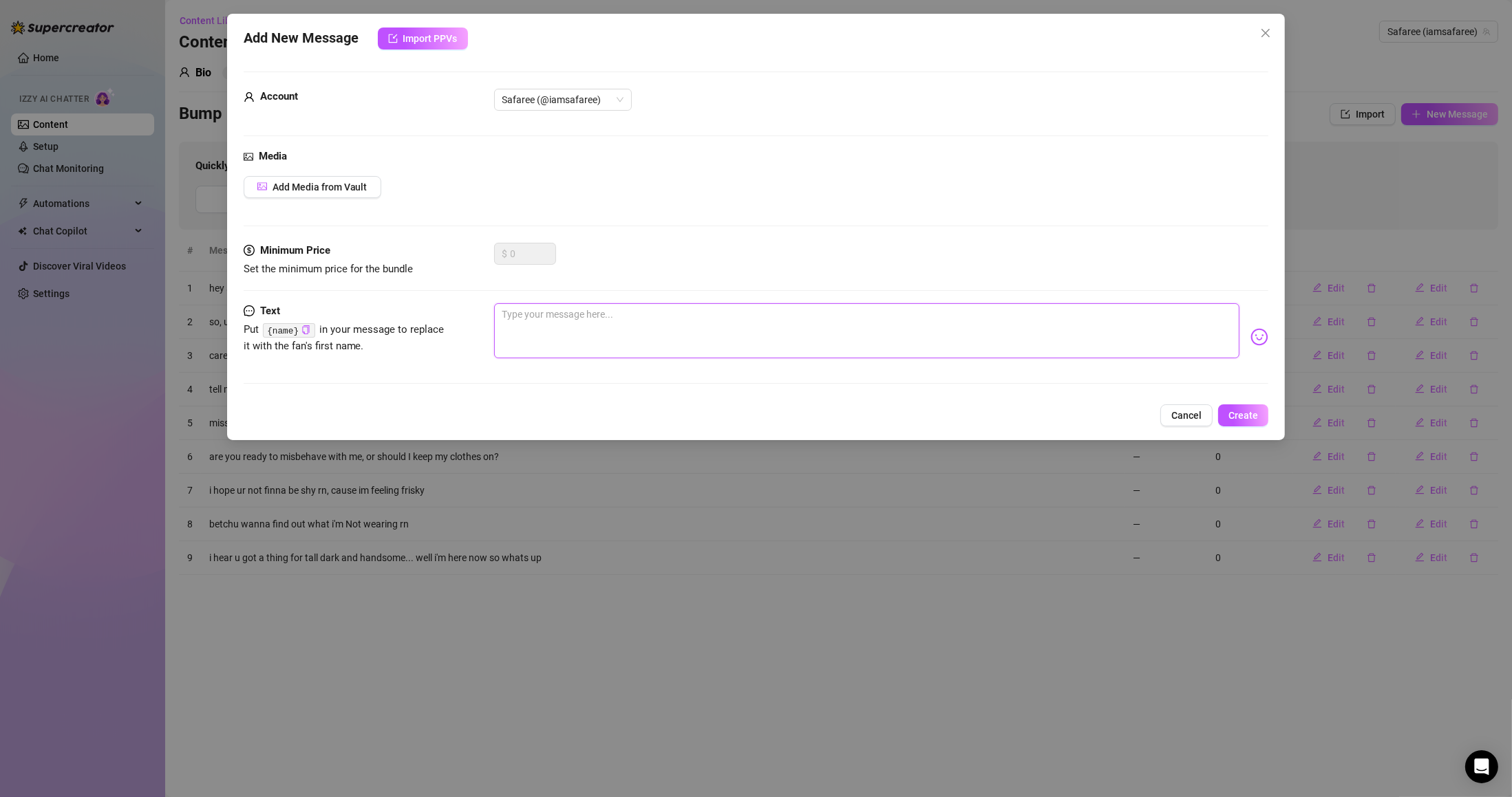
click at [498, 324] on textarea at bounding box center [867, 331] width 746 height 55
click at [519, 315] on textarea at bounding box center [867, 331] width 746 height 55
click at [588, 317] on textarea at bounding box center [867, 331] width 746 height 55
paste textarea "Bet I can make you blush before you make me smile."
click at [506, 316] on textarea "Bet I can make you blush before you make me smile." at bounding box center [867, 331] width 746 height 55
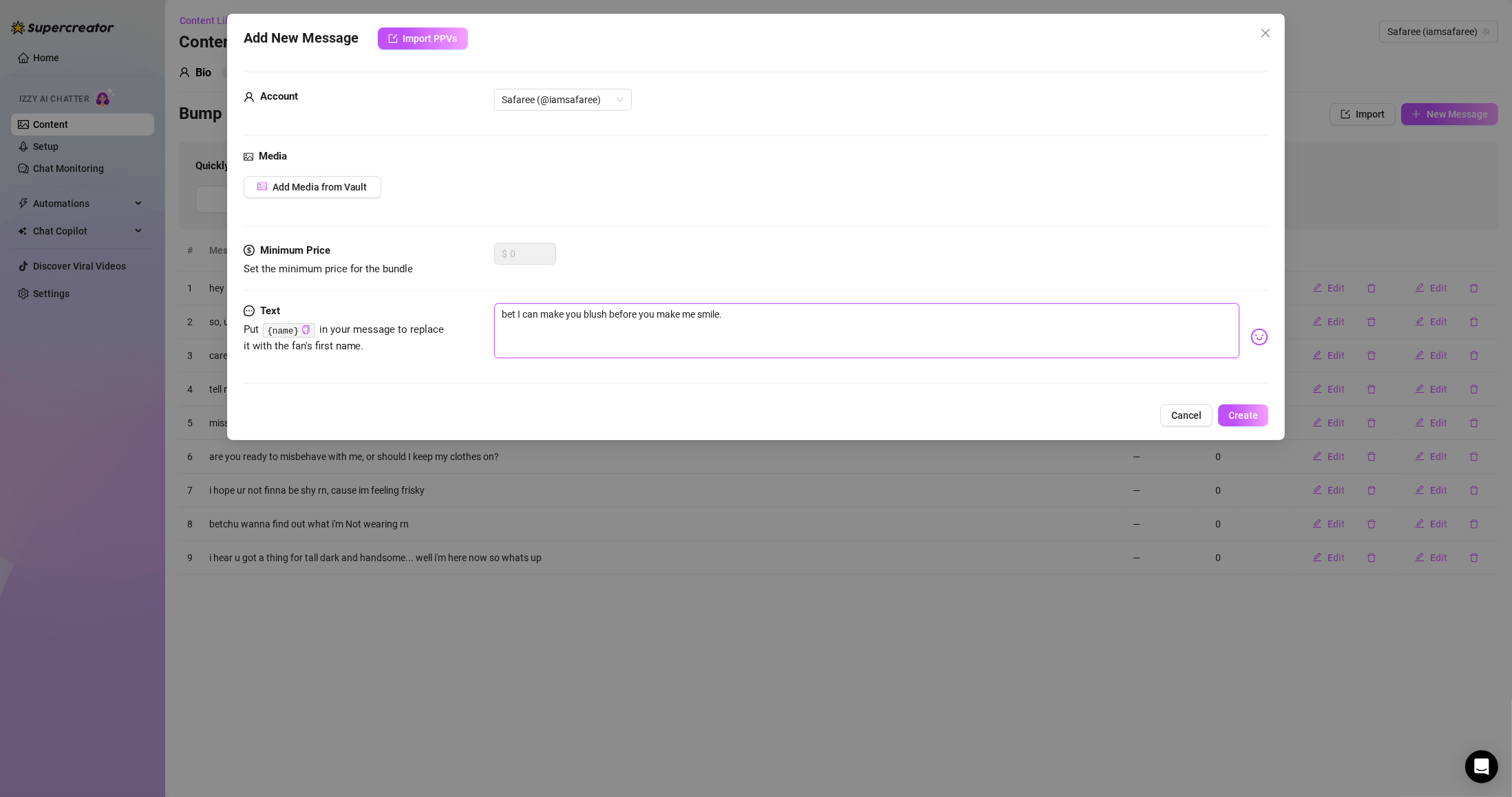
click at [653, 329] on textarea "bet I can make you blush before you make me smile." at bounding box center [867, 331] width 746 height 55
click at [706, 332] on textarea "bet I can make you blush before you make me smile." at bounding box center [867, 331] width 746 height 55
drag, startPoint x: 767, startPoint y: 320, endPoint x: 519, endPoint y: 332, distance: 248.3
click at [519, 332] on textarea "bet I can make you blush before you make me smile" at bounding box center [867, 331] width 746 height 55
click at [296, 299] on form "Account Safaree (@iamsafaree) Media Add Media from Vault Minimum Price Set the …" at bounding box center [756, 234] width 1025 height 325
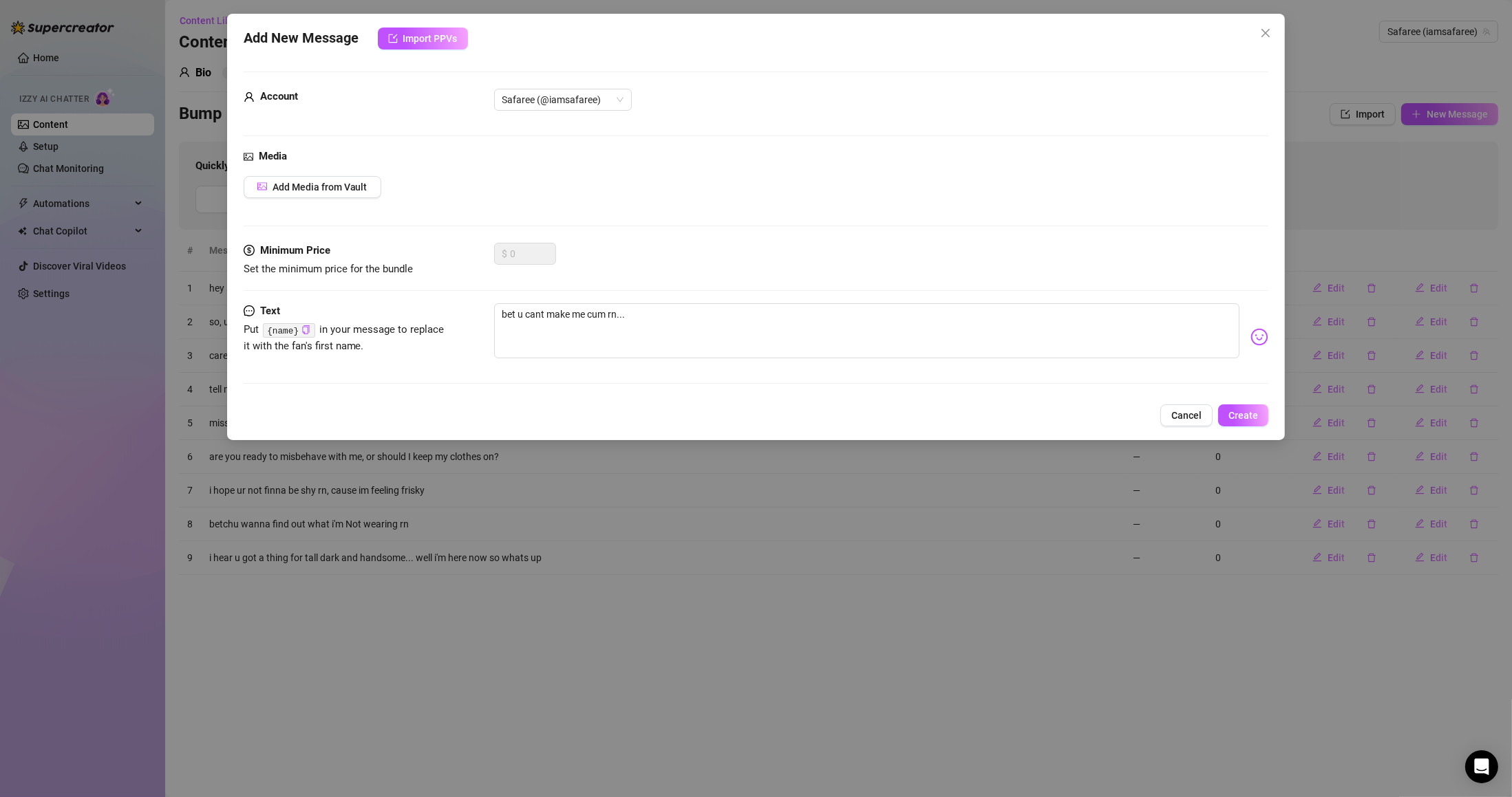
click at [706, 415] on span "Create" at bounding box center [1243, 415] width 29 height 11
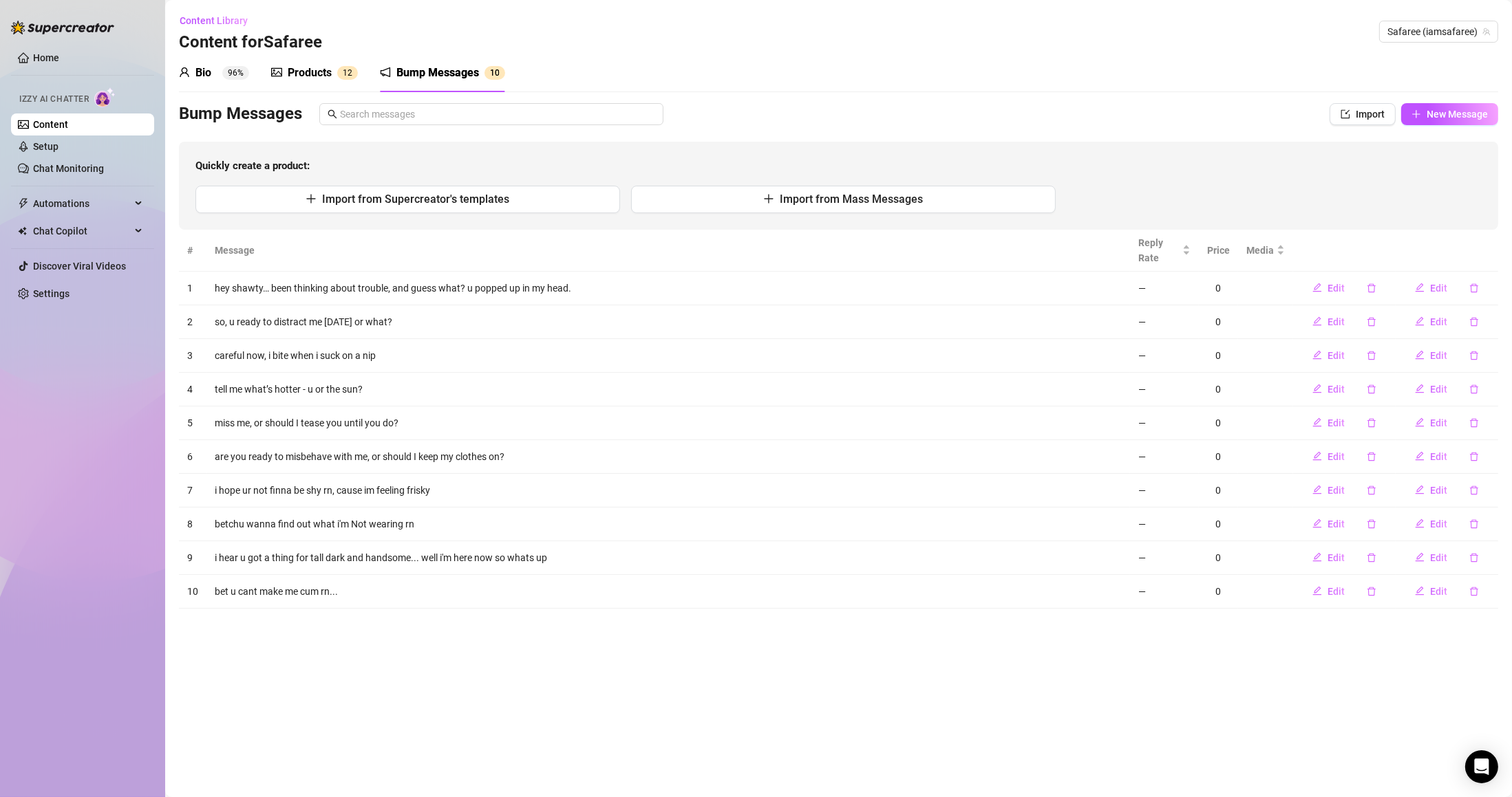
click at [706, 659] on main "Content Library Content for [PERSON_NAME] (iamsafaree) Bio 96% Products 1 2 Bum…" at bounding box center [838, 398] width 1347 height 797
click at [706, 573] on td "0" at bounding box center [1218, 558] width 39 height 34
